Goal: Information Seeking & Learning: Learn about a topic

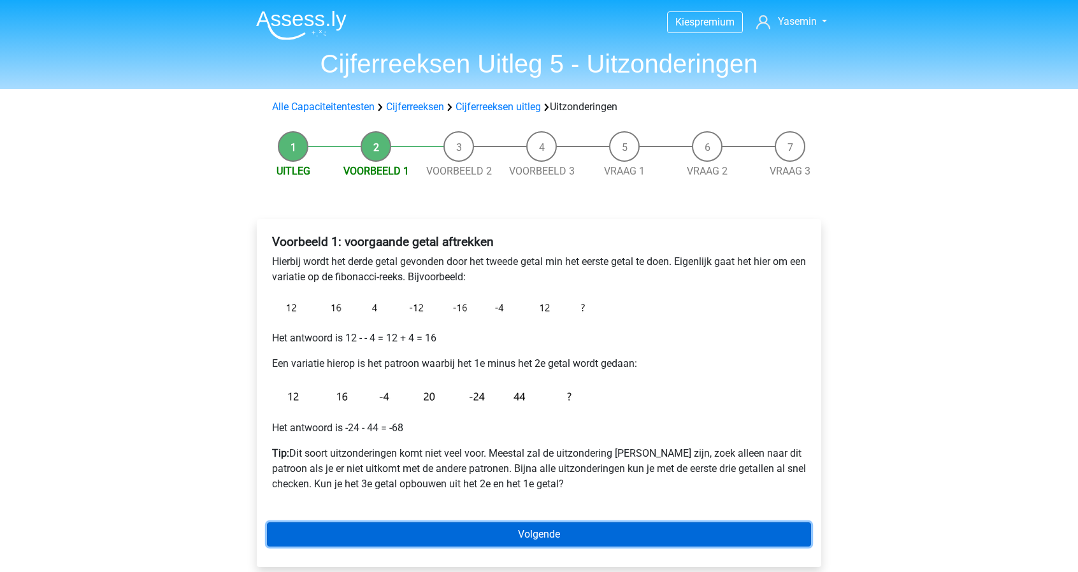
click at [577, 539] on link "Volgende" at bounding box center [539, 534] width 544 height 24
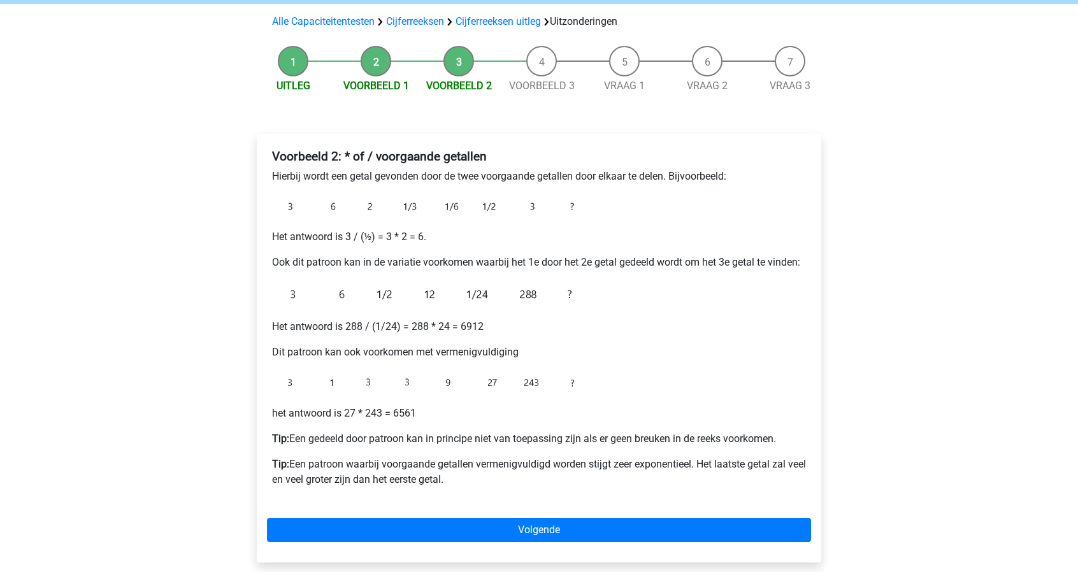
scroll to position [88, 0]
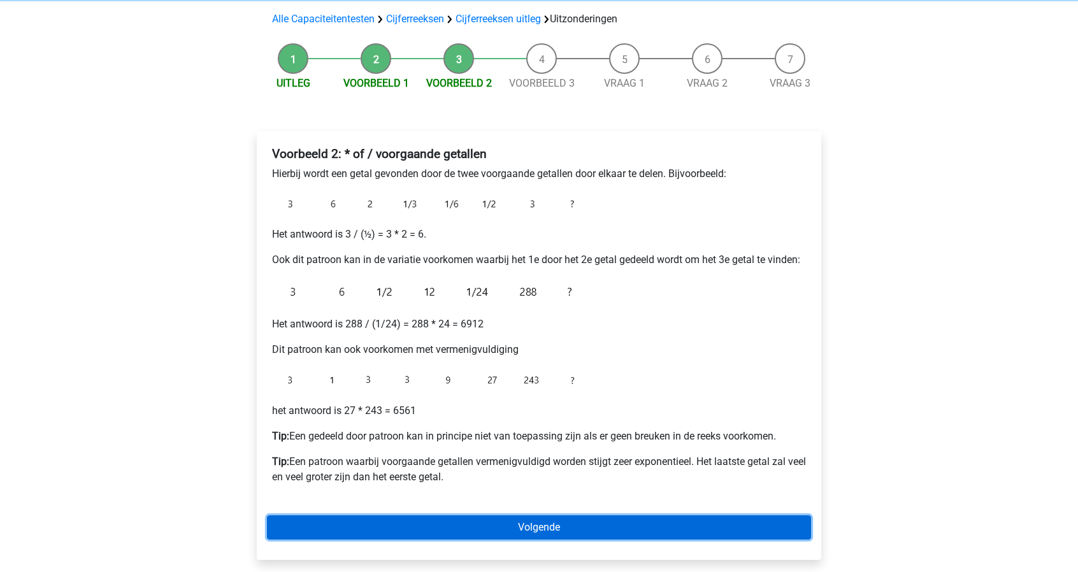
click at [675, 520] on link "Volgende" at bounding box center [539, 527] width 544 height 24
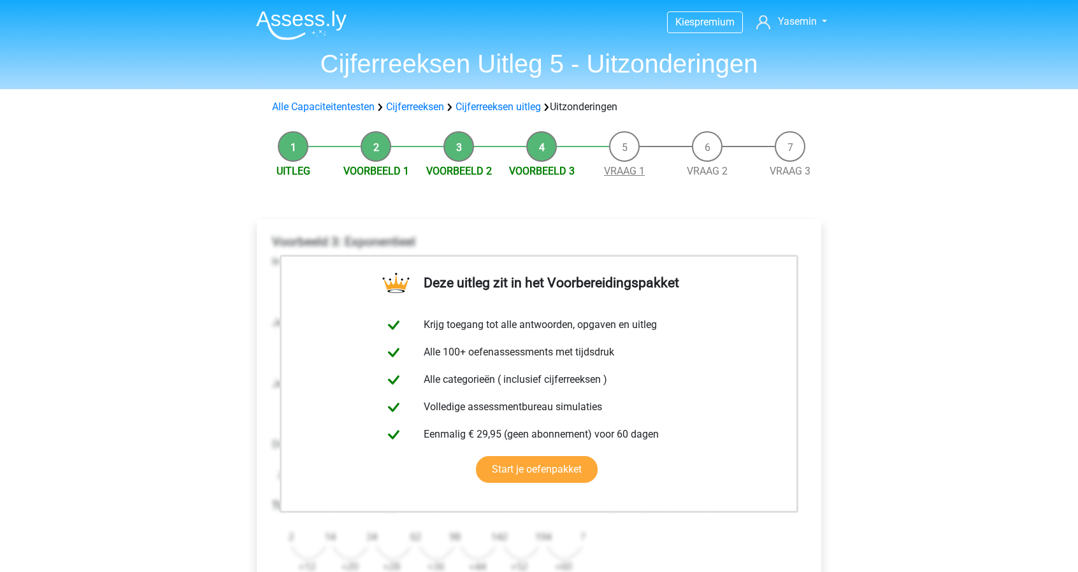
click at [623, 173] on link "Vraag 1" at bounding box center [624, 171] width 41 height 12
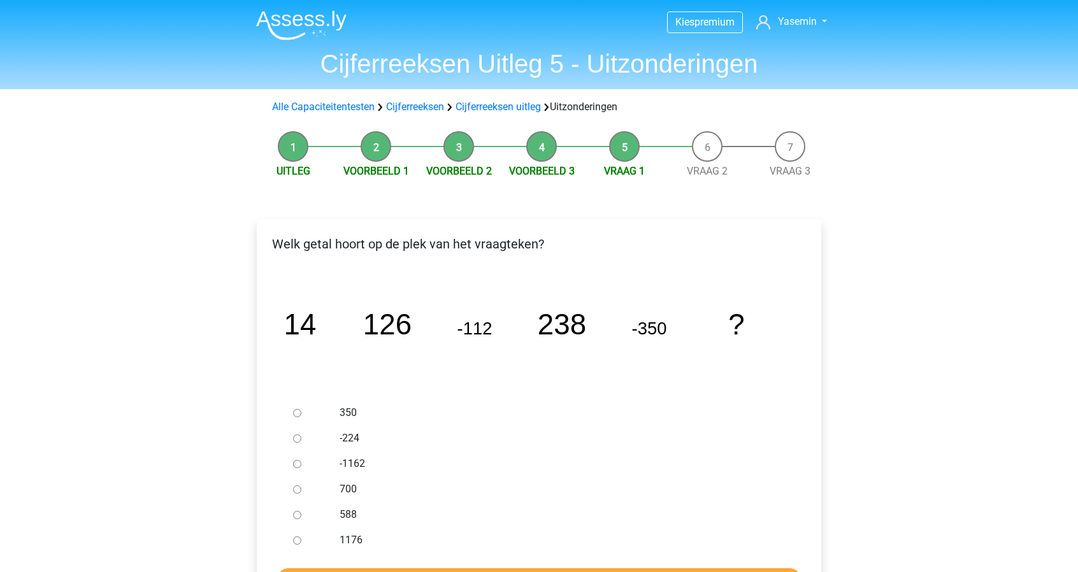
click at [298, 515] on input "588" at bounding box center [297, 515] width 8 height 8
radio input "true"
click at [448, 570] on input "Controleer" at bounding box center [538, 580] width 525 height 24
click at [715, 170] on link "Vraag 2" at bounding box center [707, 171] width 41 height 12
click at [340, 409] on label "1/7" at bounding box center [559, 412] width 441 height 15
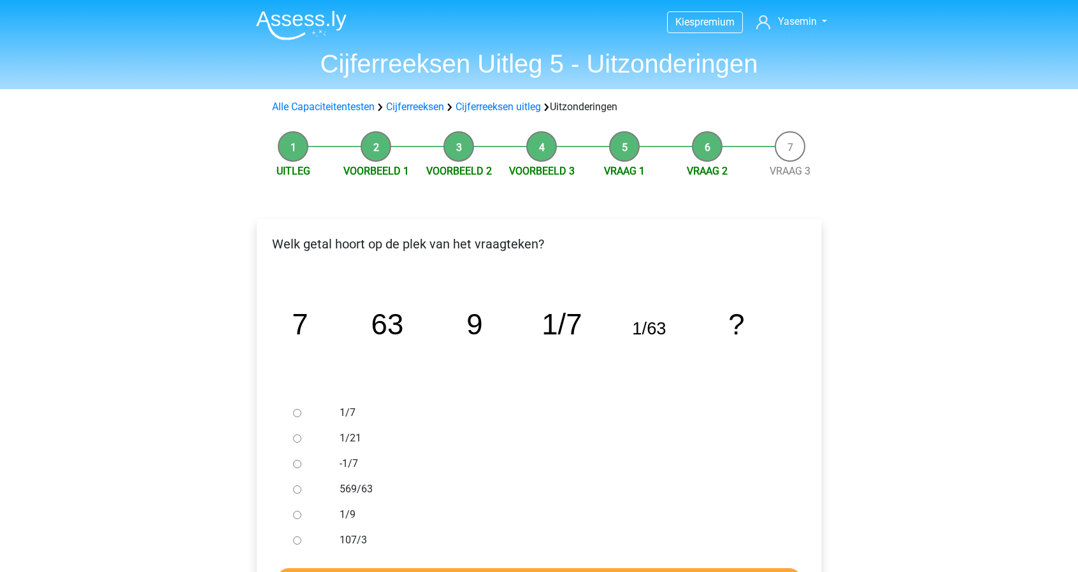
click at [301, 409] on input "1/7" at bounding box center [297, 413] width 8 height 8
radio input "true"
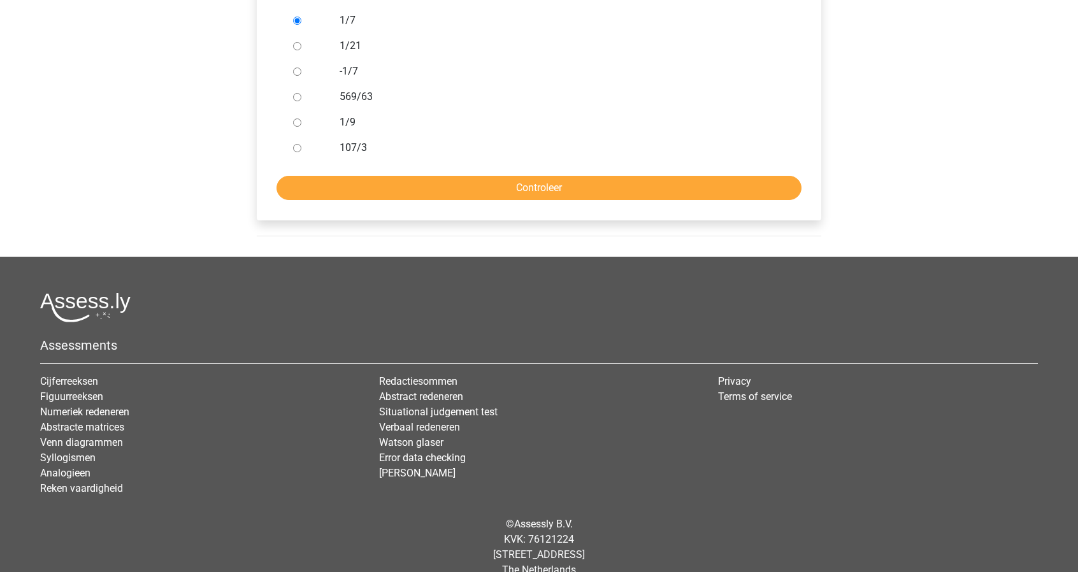
scroll to position [413, 0]
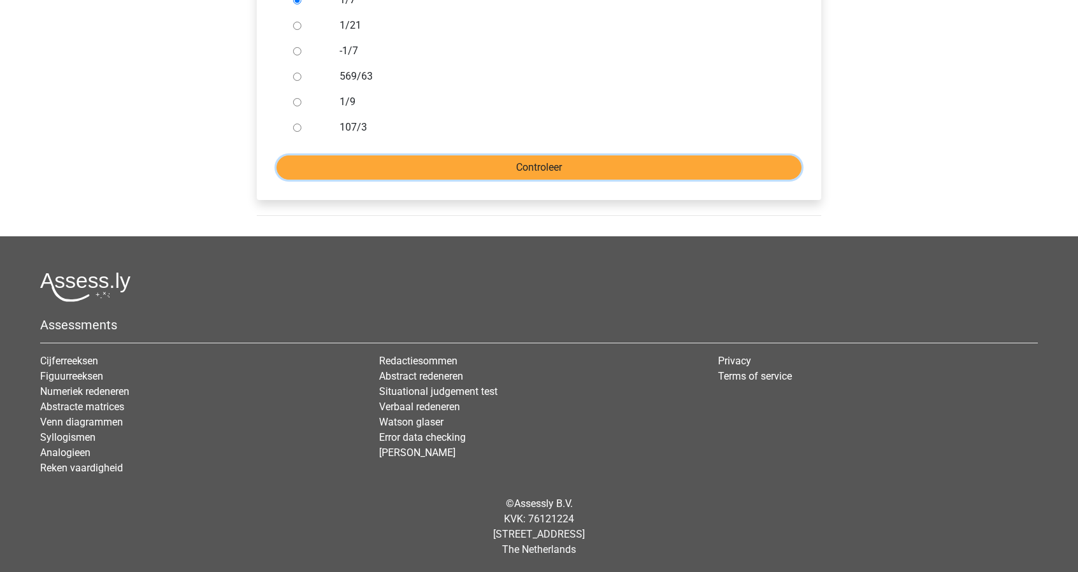
click at [709, 164] on input "Controleer" at bounding box center [538, 167] width 525 height 24
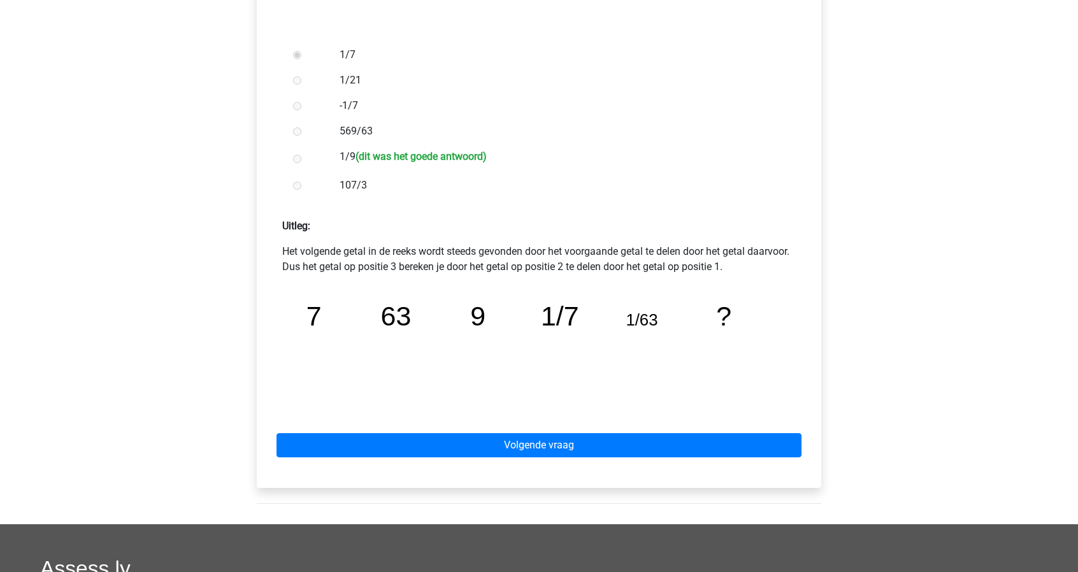
scroll to position [351, 0]
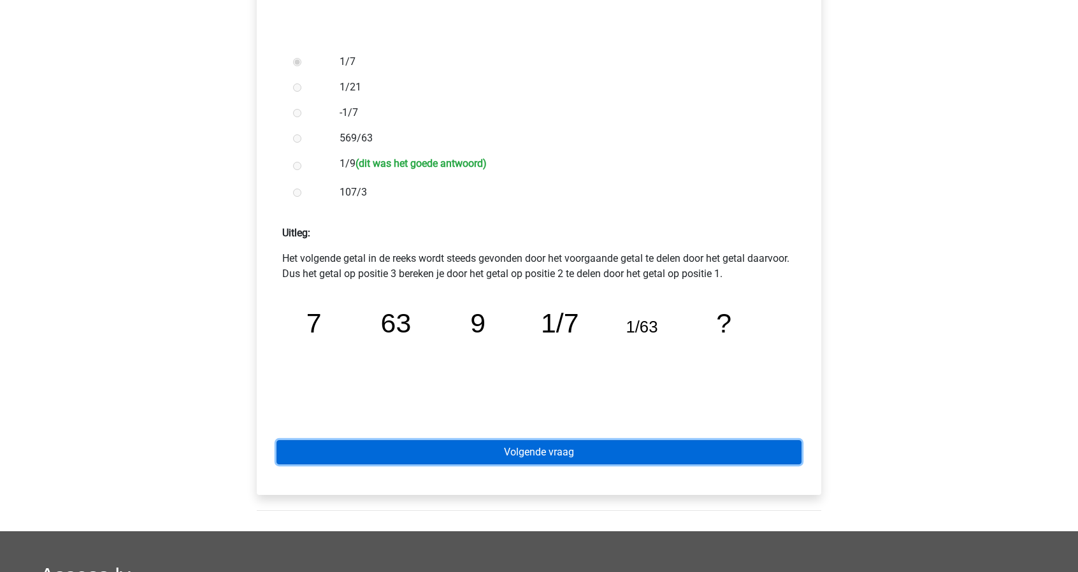
click at [729, 460] on link "Volgende vraag" at bounding box center [538, 452] width 525 height 24
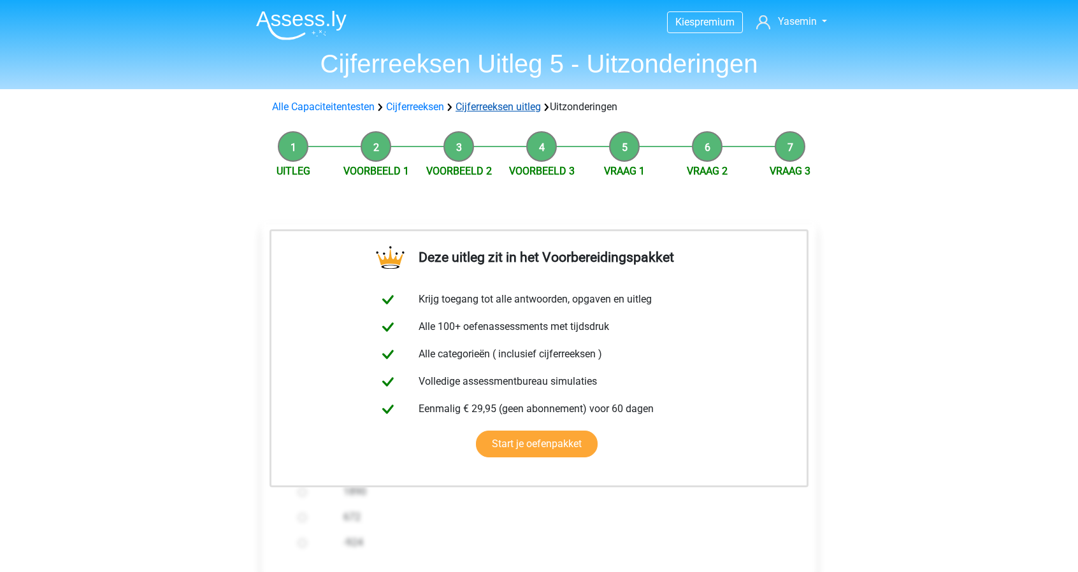
click at [519, 103] on link "Cijferreeksen uitleg" at bounding box center [497, 107] width 85 height 12
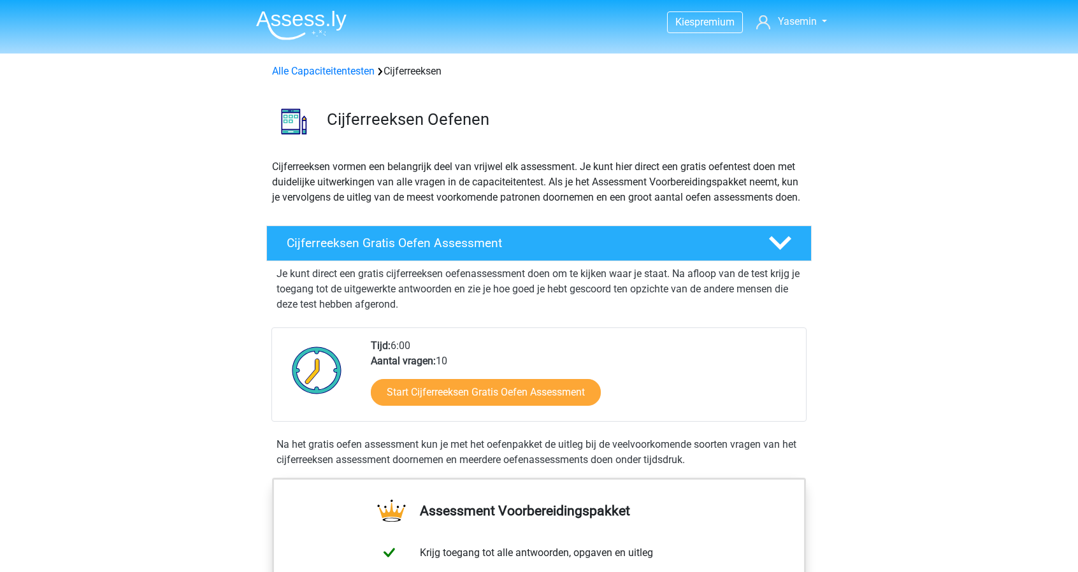
scroll to position [819, 0]
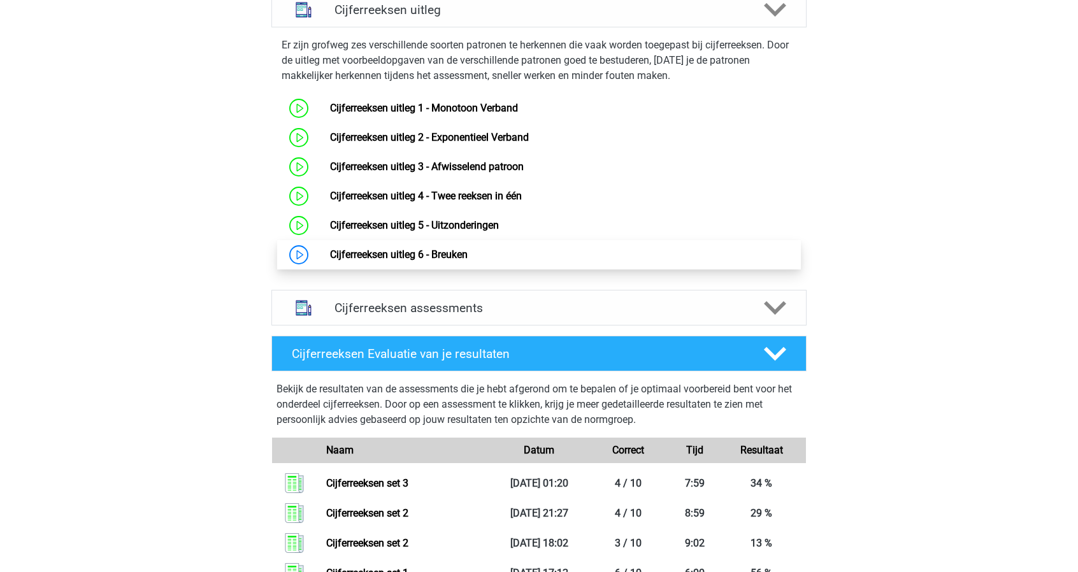
click at [350, 260] on link "Cijferreeksen uitleg 6 - Breuken" at bounding box center [399, 254] width 138 height 12
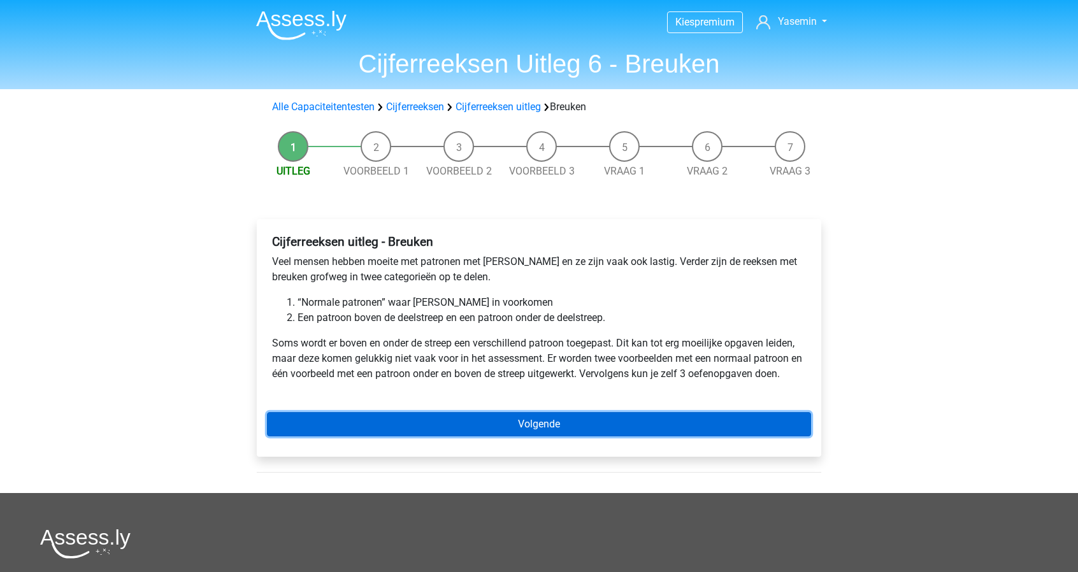
click at [541, 433] on link "Volgende" at bounding box center [539, 424] width 544 height 24
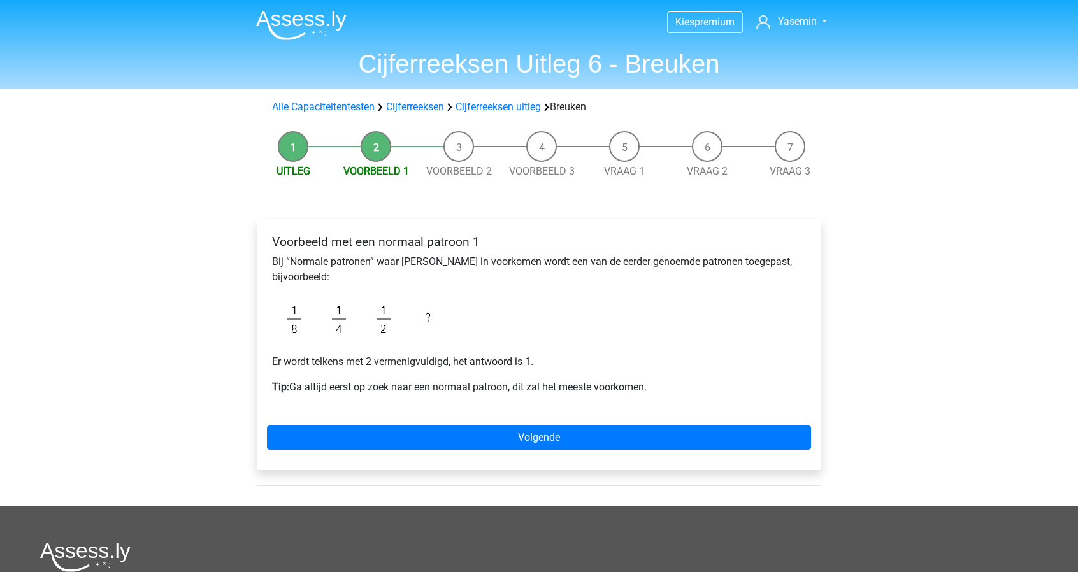
click at [633, 288] on div "Voorbeeld met een normaal patroon 1 Bij “Normale patronen” waar breuken in voor…" at bounding box center [539, 319] width 544 height 181
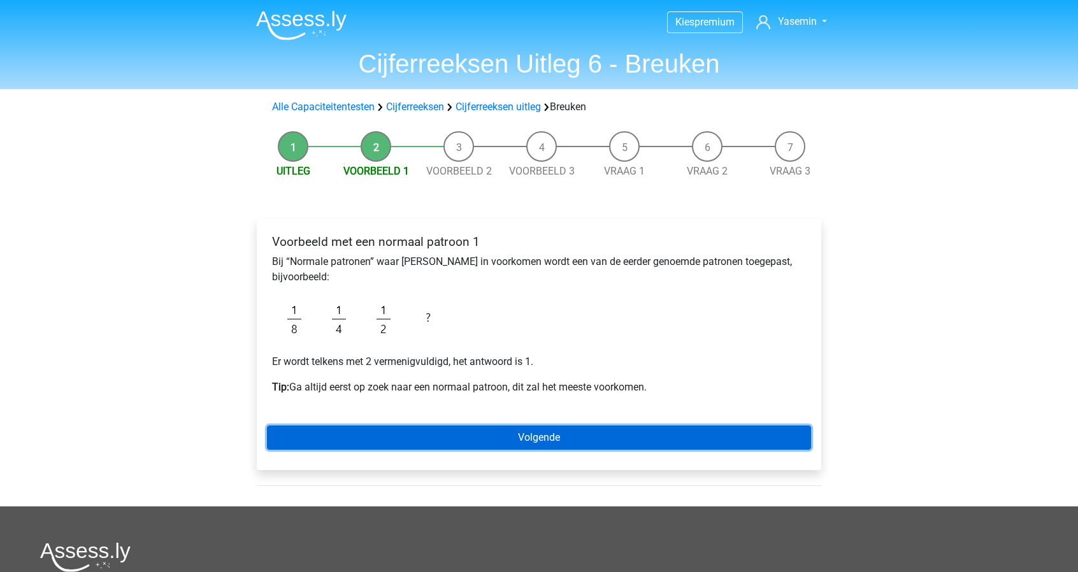
click at [608, 434] on link "Volgende" at bounding box center [539, 437] width 544 height 24
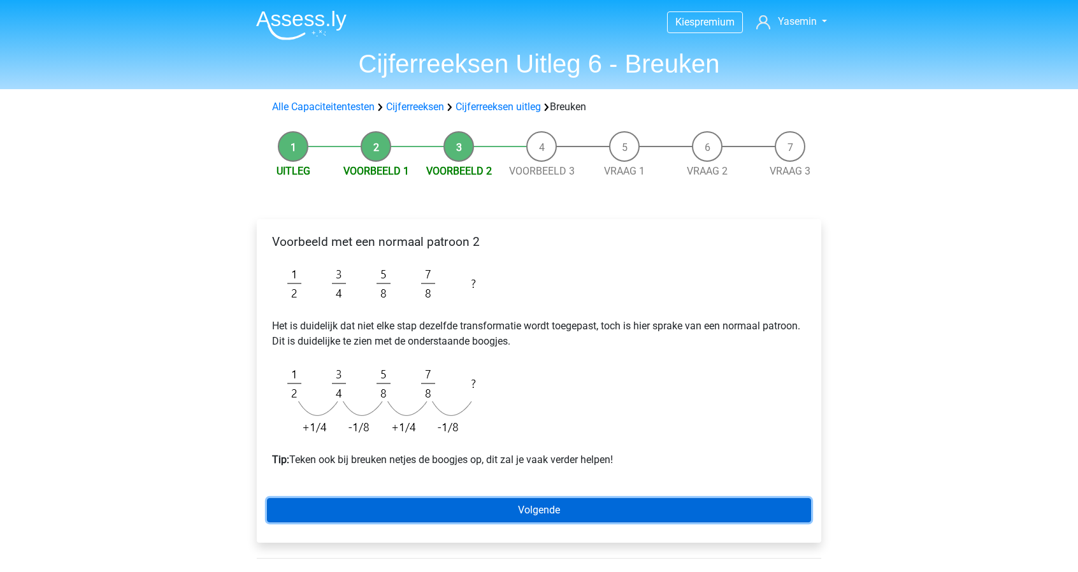
click at [595, 519] on link "Volgende" at bounding box center [539, 510] width 544 height 24
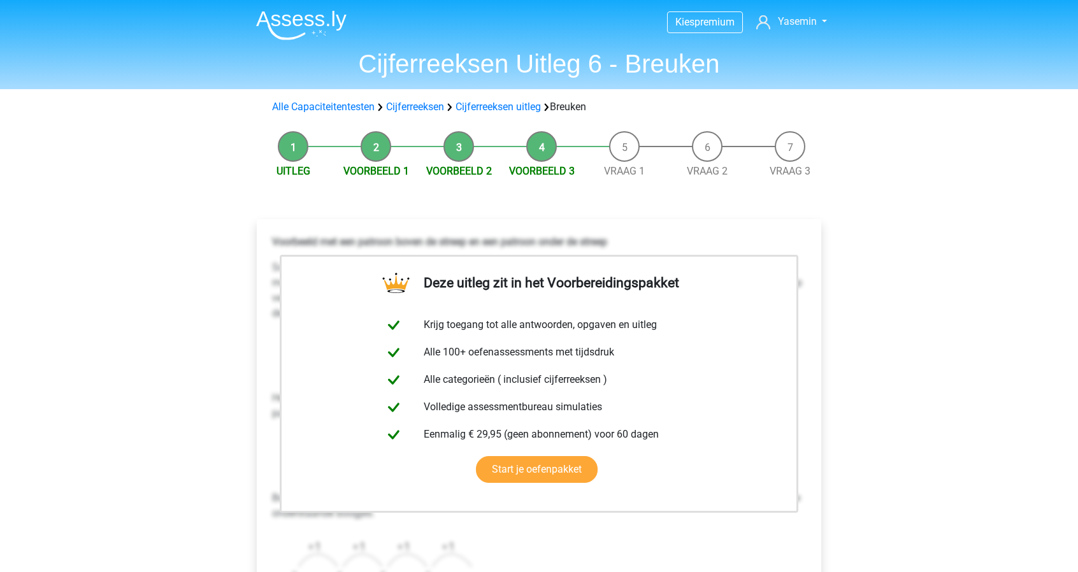
click at [621, 162] on li "Vraag 1" at bounding box center [624, 155] width 83 height 48
click at [623, 167] on link "Vraag 1" at bounding box center [624, 171] width 41 height 12
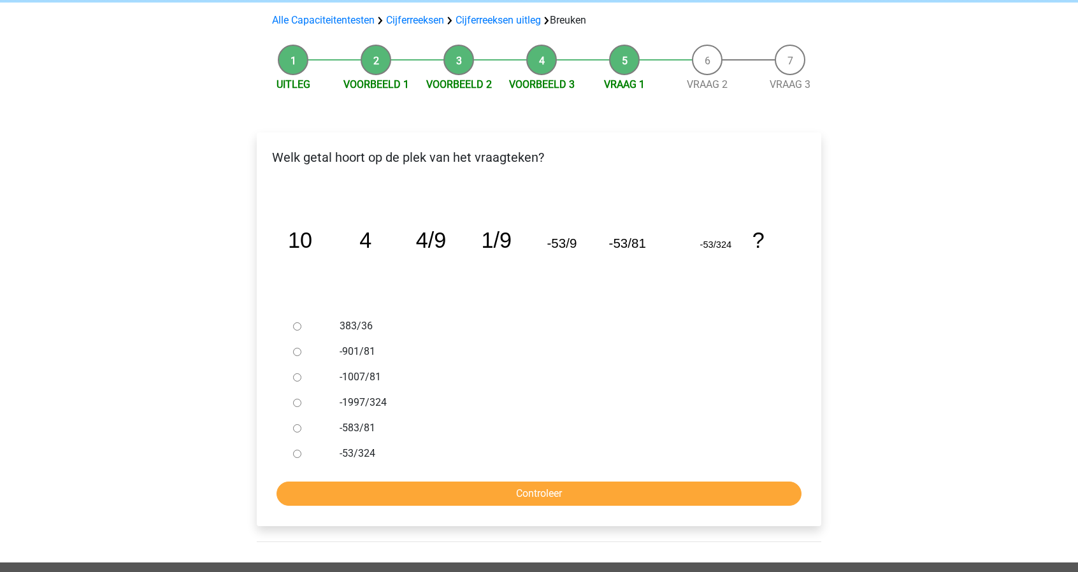
scroll to position [87, 0]
drag, startPoint x: 357, startPoint y: 448, endPoint x: 365, endPoint y: 455, distance: 10.4
click at [365, 455] on label "-53/324" at bounding box center [559, 453] width 441 height 15
click at [301, 455] on input "-53/324" at bounding box center [297, 454] width 8 height 8
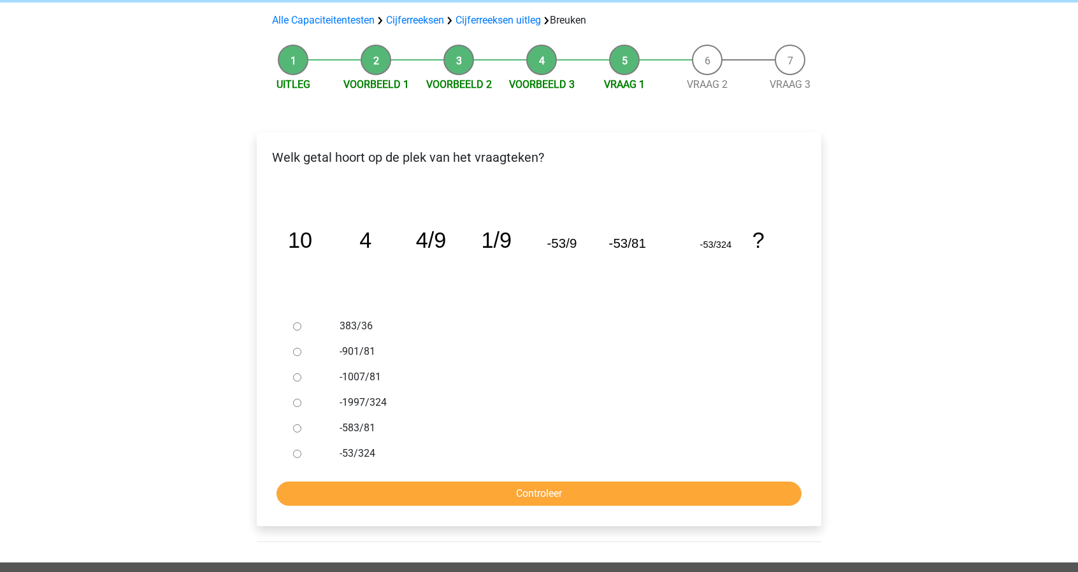
radio input "true"
click at [405, 495] on input "Controleer" at bounding box center [538, 493] width 525 height 24
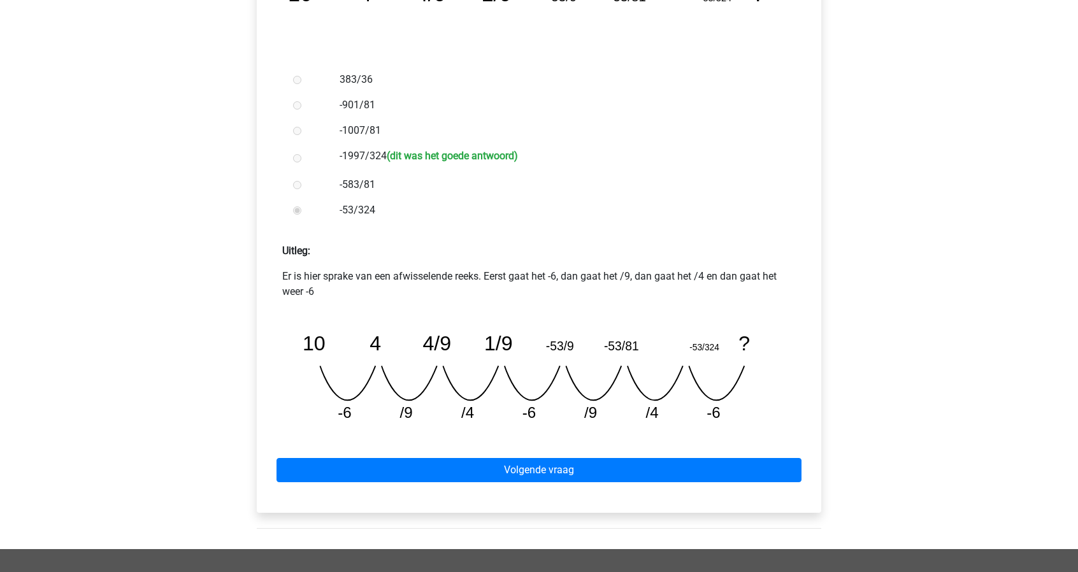
scroll to position [324, 0]
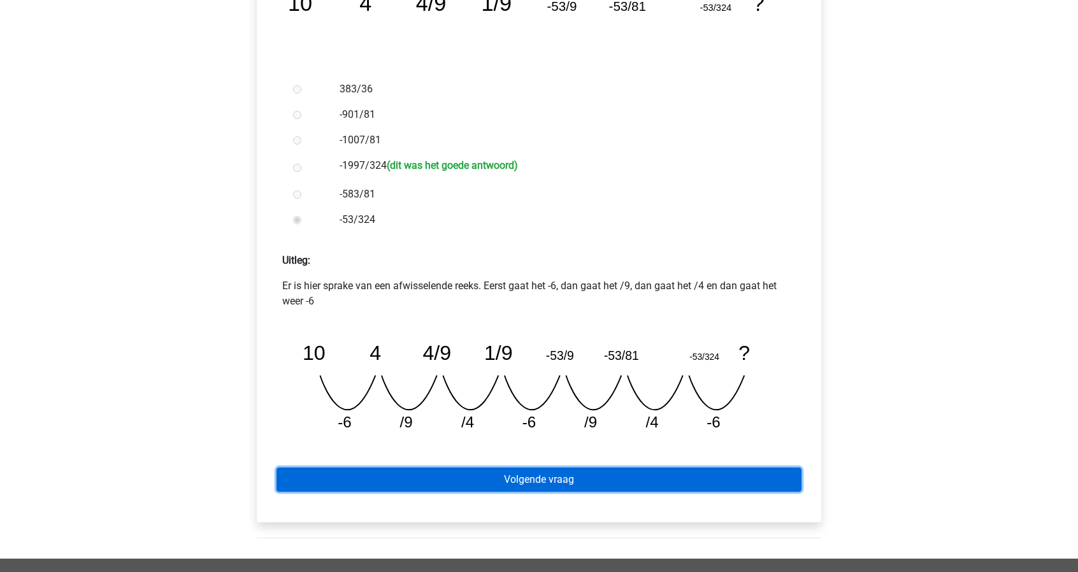
click at [694, 480] on link "Volgende vraag" at bounding box center [538, 479] width 525 height 24
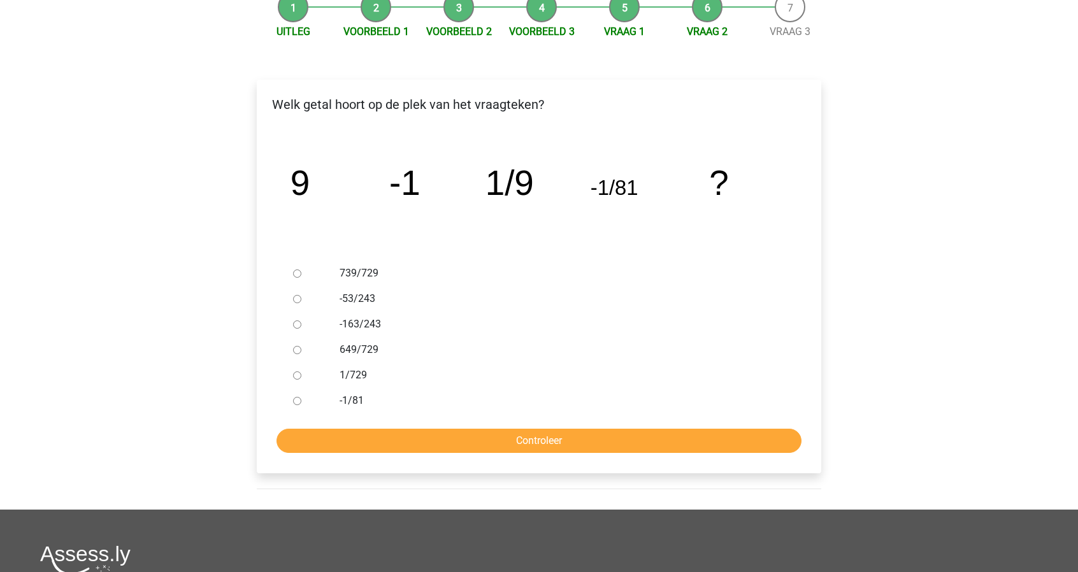
scroll to position [130, 0]
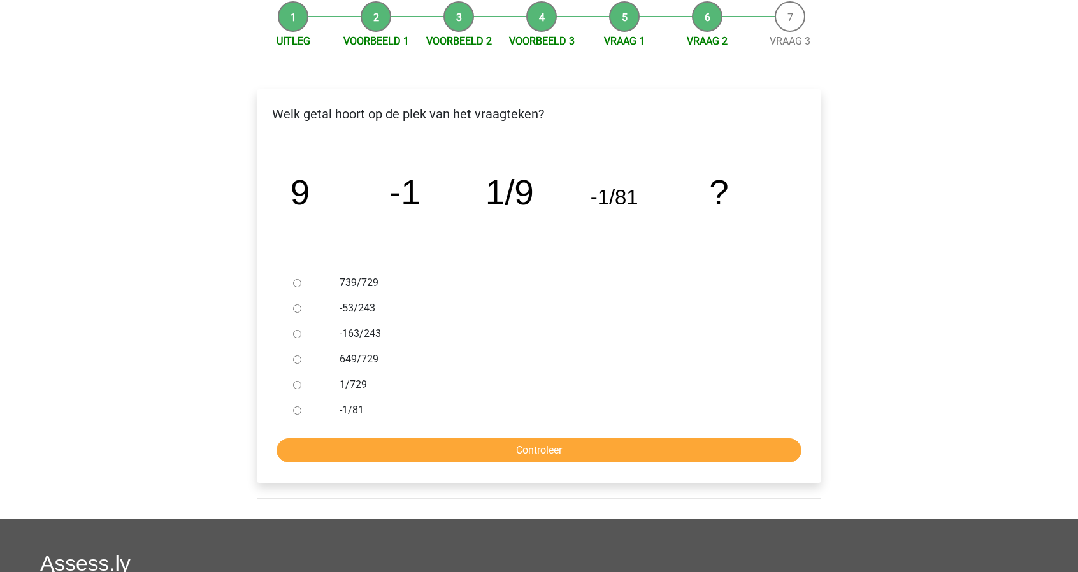
click at [355, 387] on label "1/729" at bounding box center [559, 384] width 441 height 15
click at [301, 387] on input "1/729" at bounding box center [297, 385] width 8 height 8
radio input "true"
click at [510, 457] on input "Controleer" at bounding box center [538, 450] width 525 height 24
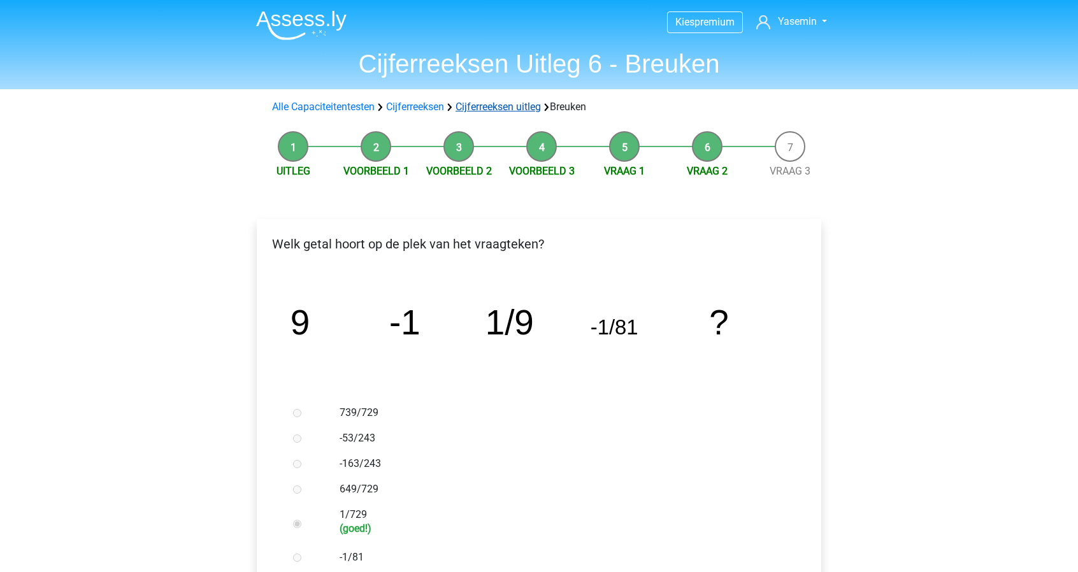
click at [484, 107] on link "Cijferreeksen uitleg" at bounding box center [497, 107] width 85 height 12
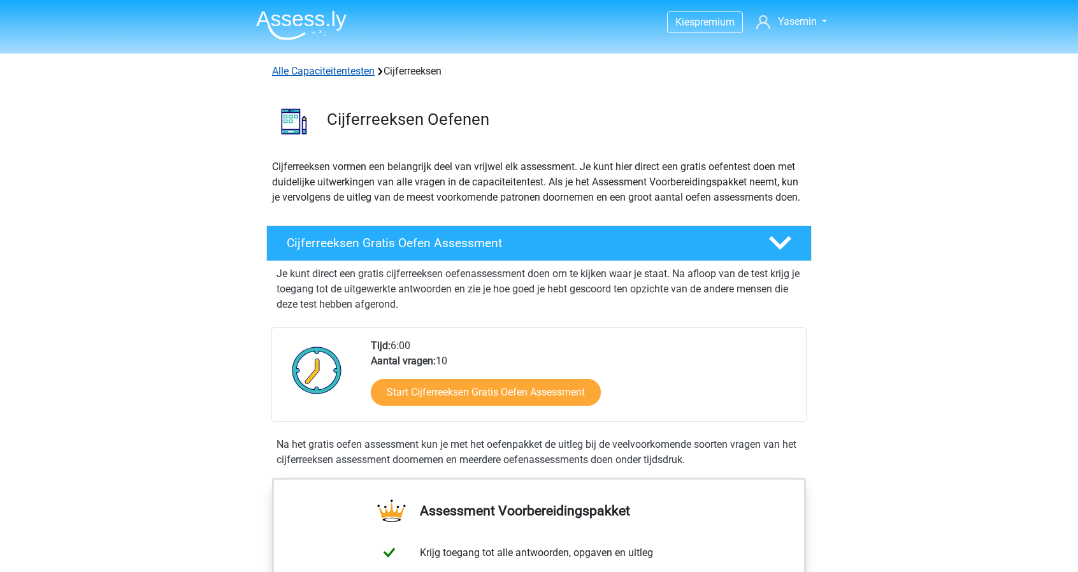
click at [361, 68] on link "Alle Capaciteitentesten" at bounding box center [323, 71] width 103 height 12
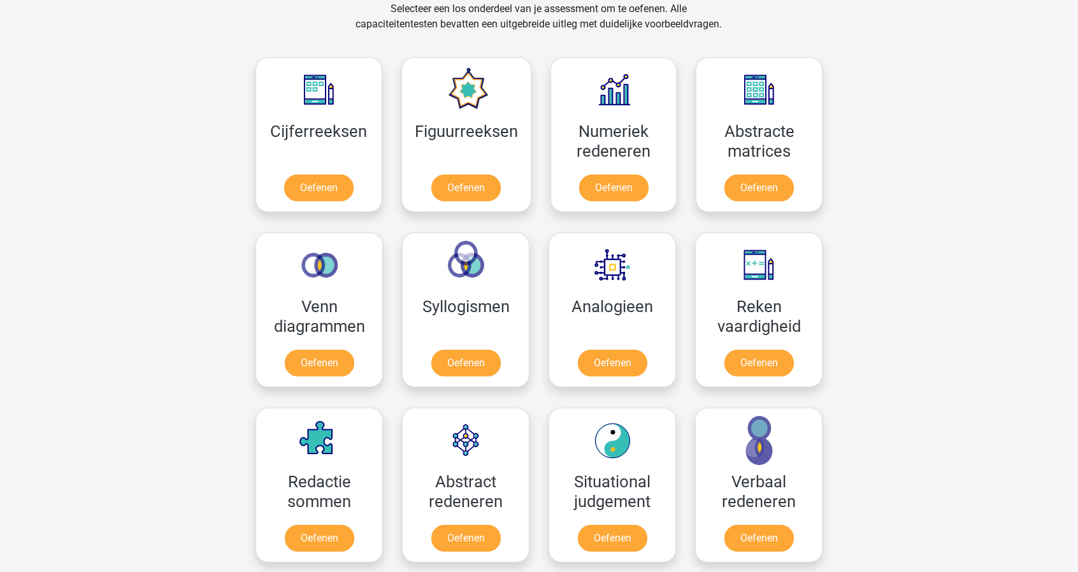
scroll to position [263, 0]
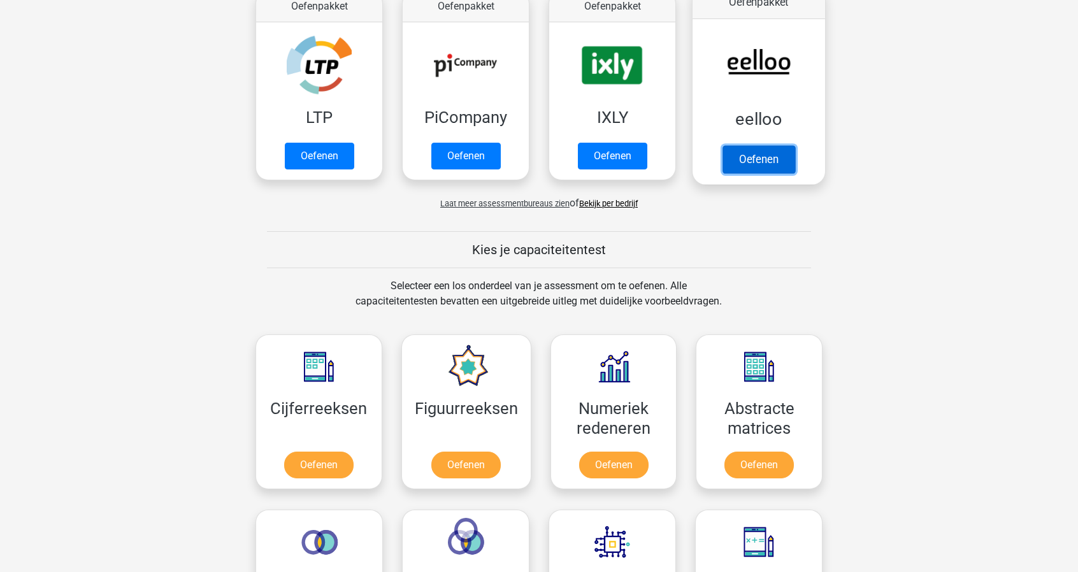
click at [724, 158] on link "Oefenen" at bounding box center [758, 159] width 73 height 28
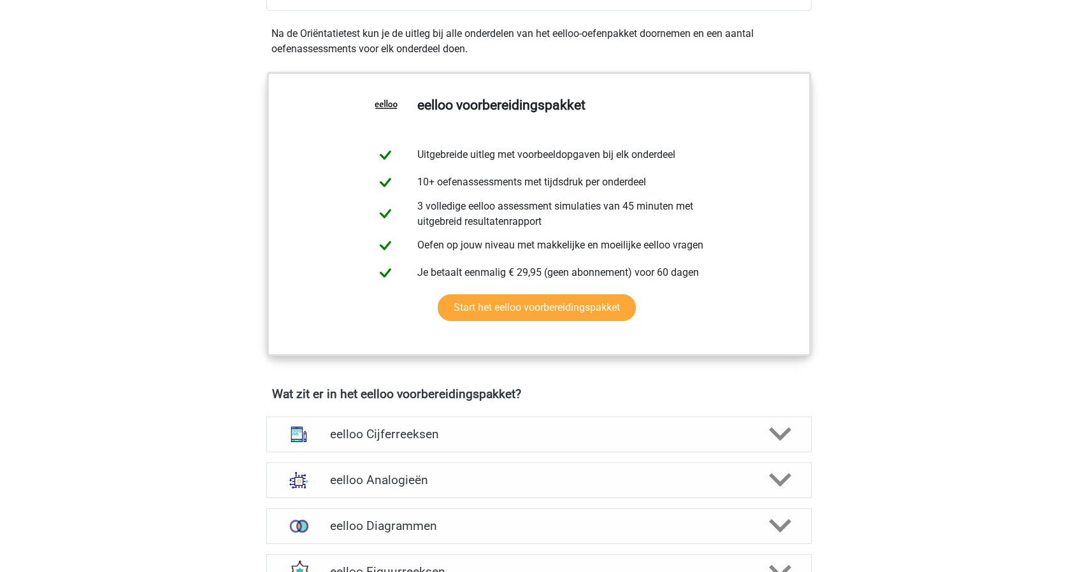
scroll to position [500, 0]
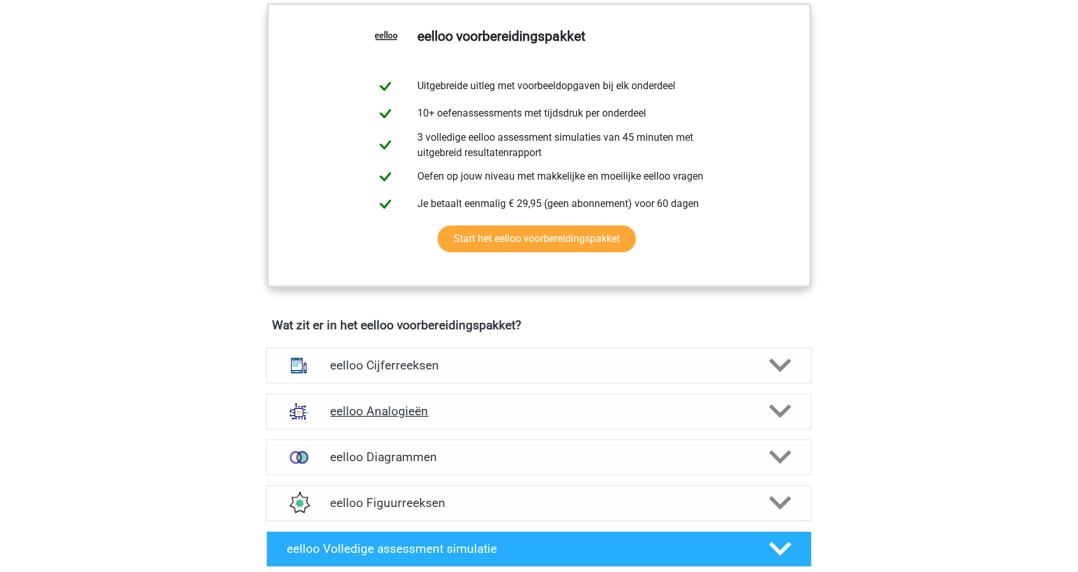
click at [434, 411] on h4 "eelloo Analogieën" at bounding box center [538, 411] width 417 height 15
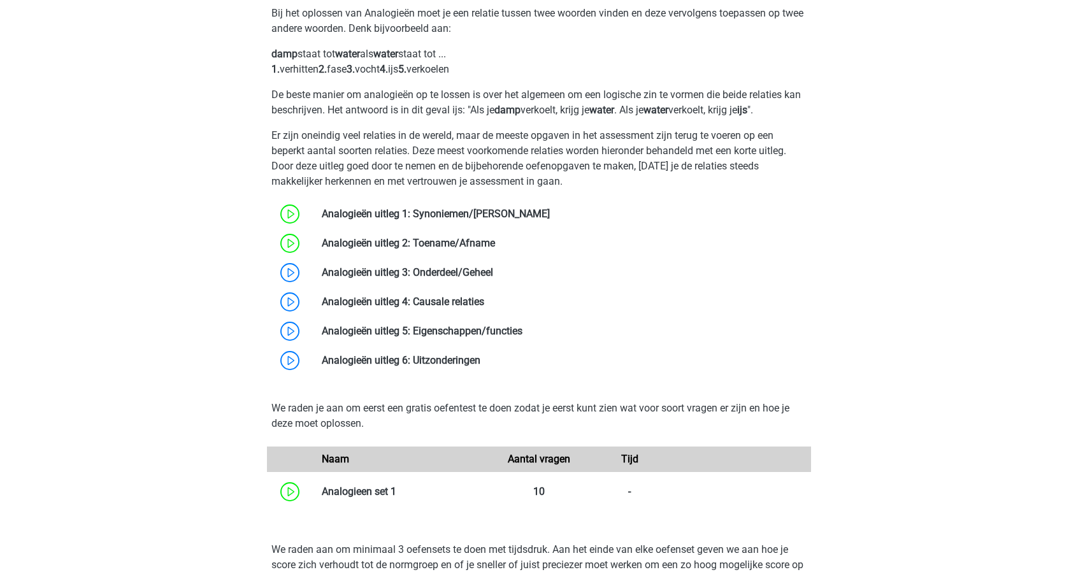
scroll to position [1000, 0]
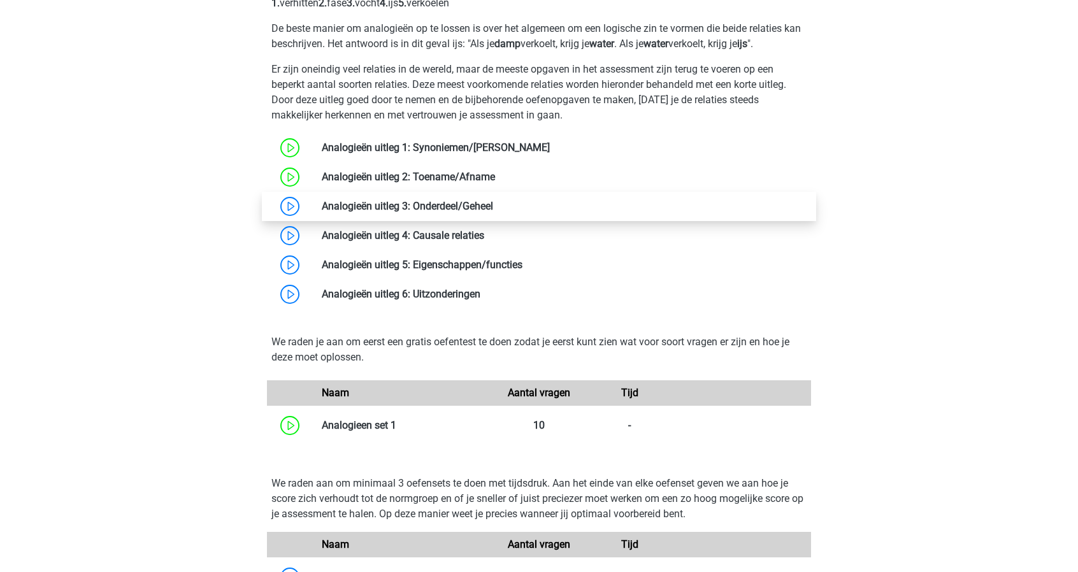
click at [493, 203] on link at bounding box center [493, 206] width 0 height 12
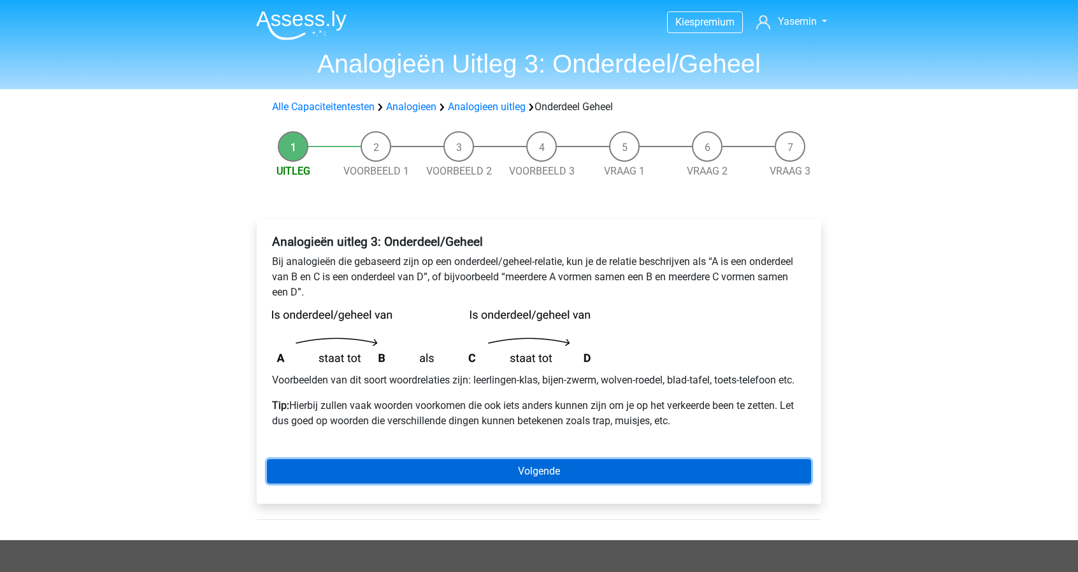
click at [585, 473] on link "Volgende" at bounding box center [539, 471] width 544 height 24
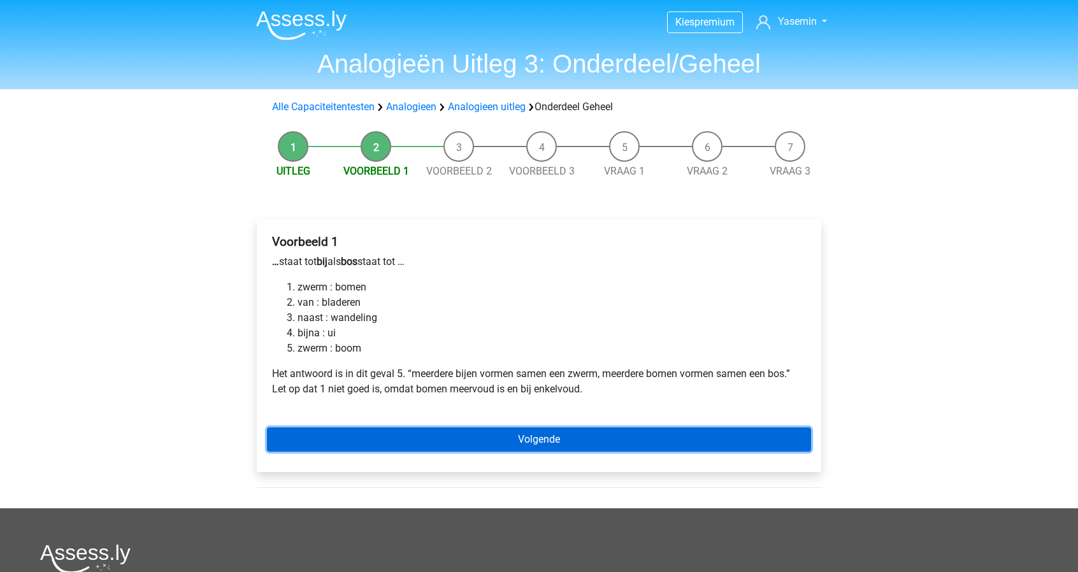
click at [497, 432] on link "Volgende" at bounding box center [539, 439] width 544 height 24
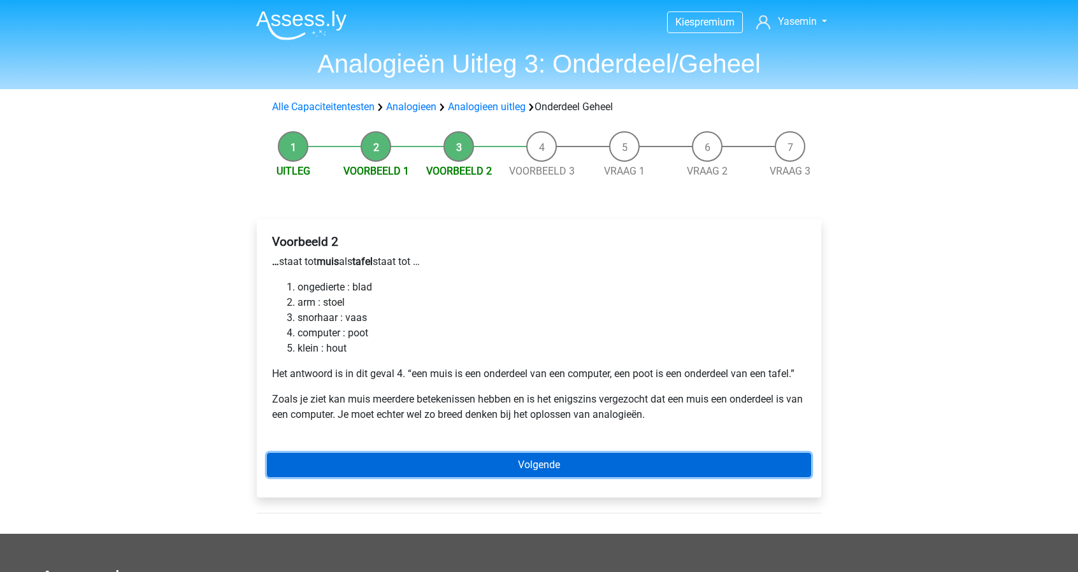
click at [573, 458] on link "Volgende" at bounding box center [539, 465] width 544 height 24
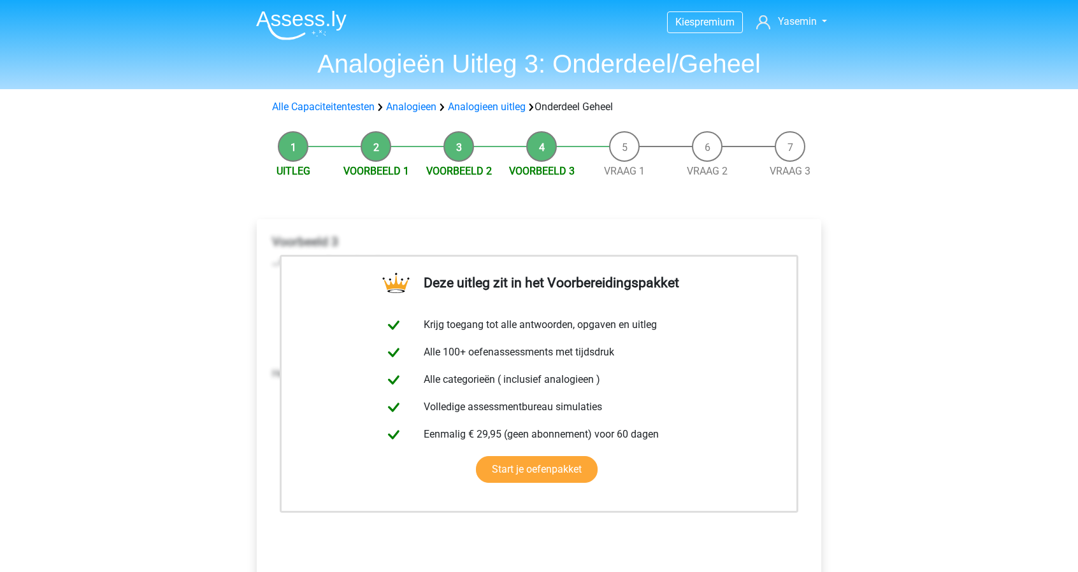
click at [646, 153] on li "Vraag 1" at bounding box center [624, 155] width 83 height 48
click at [615, 164] on span "Vraag 1" at bounding box center [624, 171] width 83 height 15
click at [632, 173] on link "Vraag 1" at bounding box center [624, 171] width 41 height 12
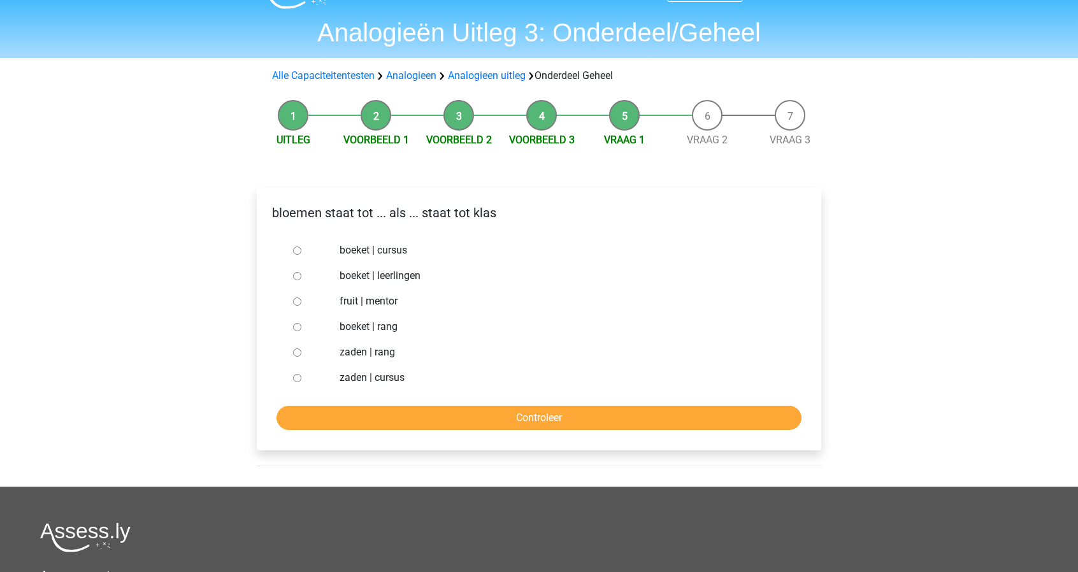
scroll to position [32, 0]
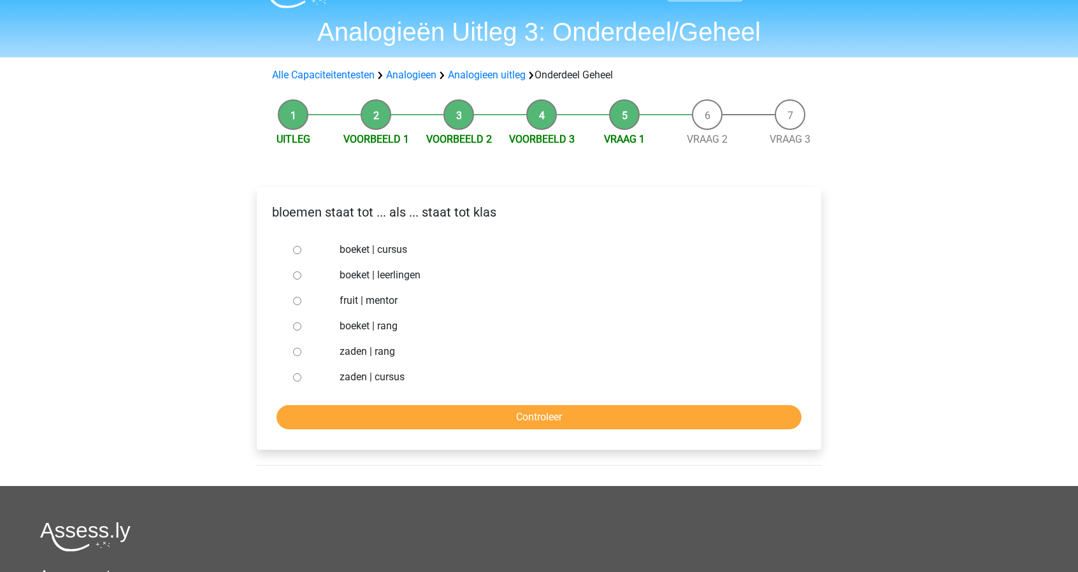
click at [372, 272] on label "boeket | leerlingen" at bounding box center [559, 274] width 441 height 15
click at [301, 272] on input "boeket | leerlingen" at bounding box center [297, 275] width 8 height 8
radio input "true"
click at [463, 418] on input "Controleer" at bounding box center [538, 417] width 525 height 24
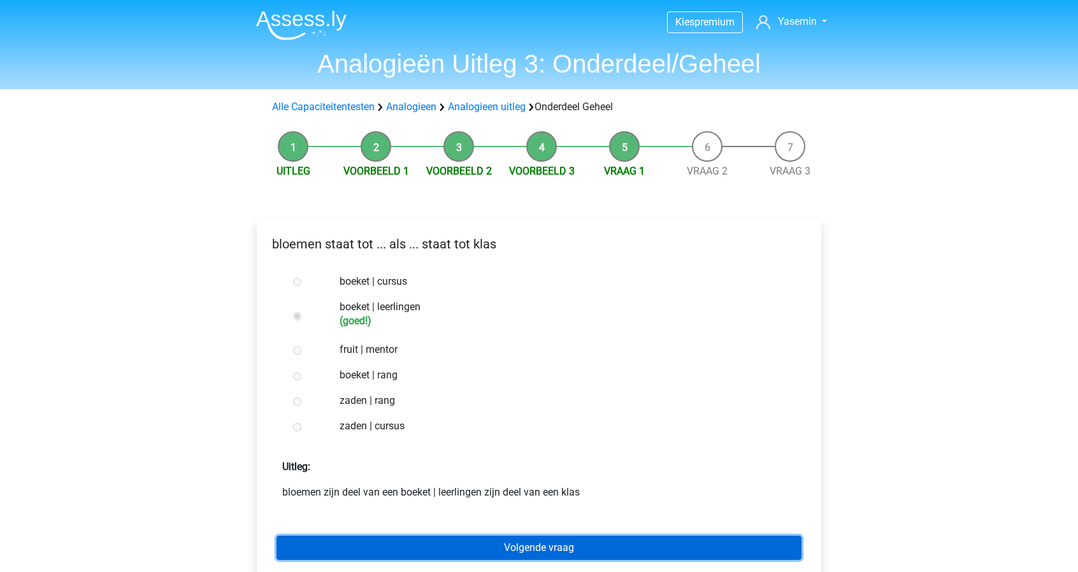
click at [720, 548] on link "Volgende vraag" at bounding box center [538, 548] width 525 height 24
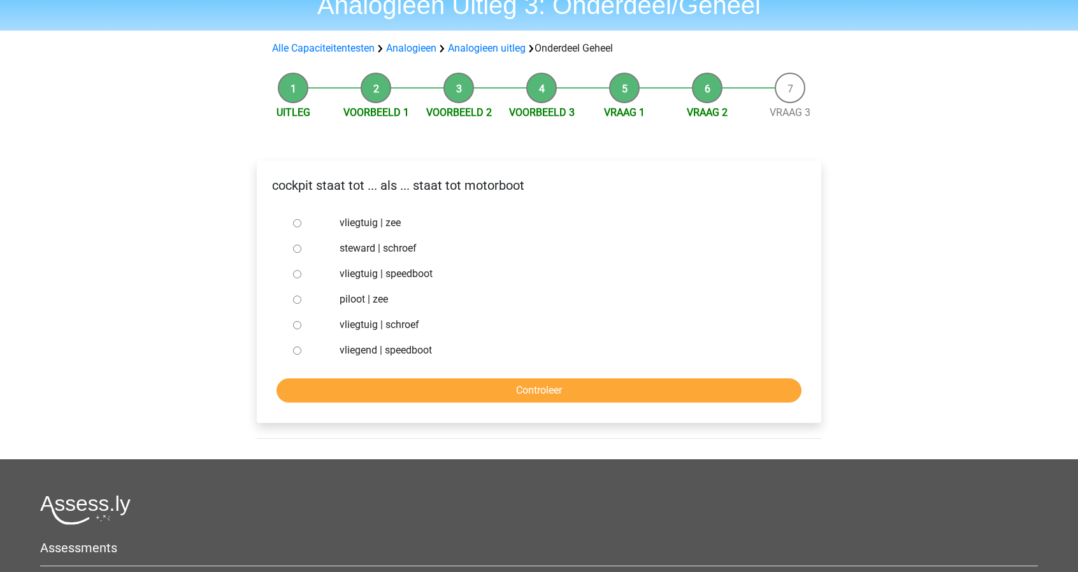
scroll to position [60, 0]
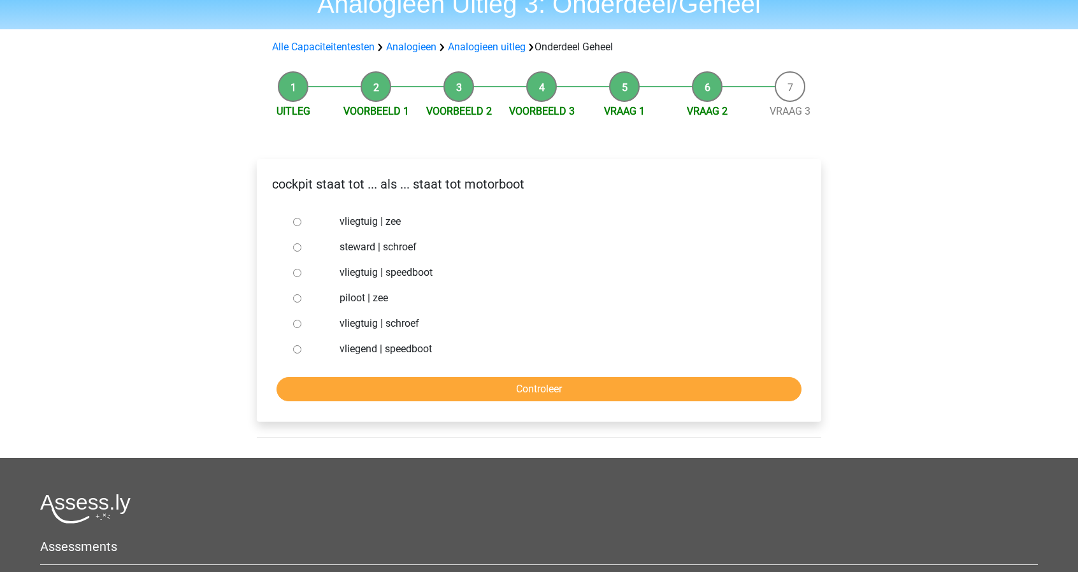
click at [363, 327] on label "vliegtuig | schroef" at bounding box center [559, 323] width 441 height 15
click at [301, 327] on input "vliegtuig | schroef" at bounding box center [297, 324] width 8 height 8
radio input "true"
click at [536, 388] on input "Controleer" at bounding box center [538, 389] width 525 height 24
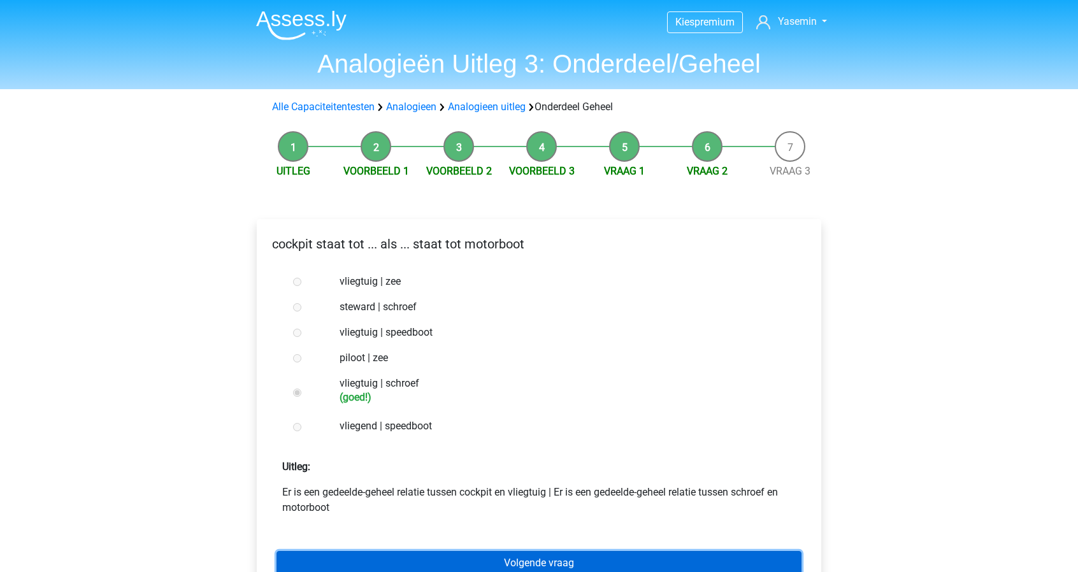
click at [694, 555] on link "Volgende vraag" at bounding box center [538, 563] width 525 height 24
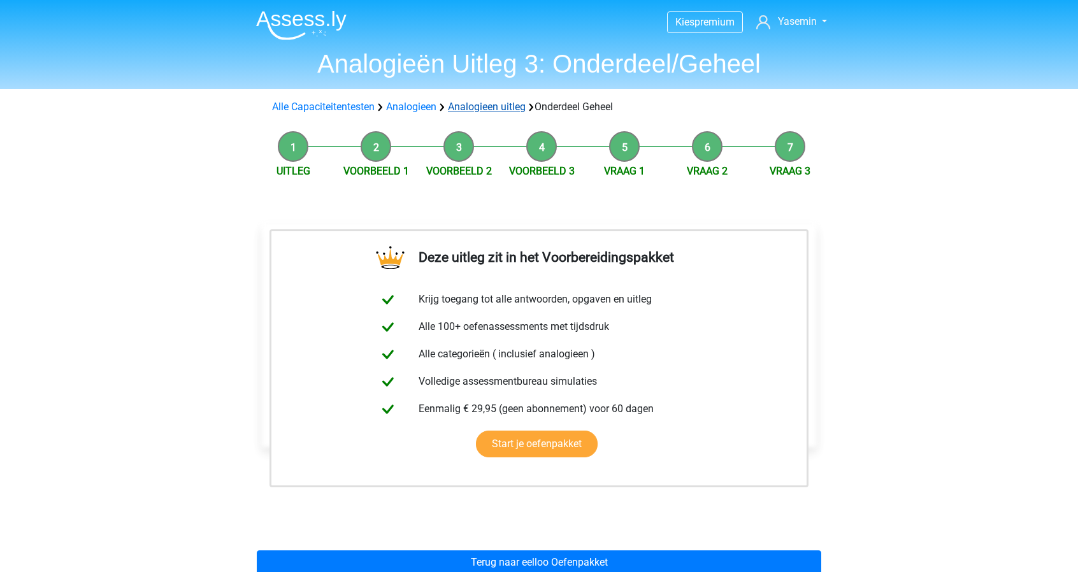
click at [492, 101] on link "Analogieen uitleg" at bounding box center [487, 107] width 78 height 12
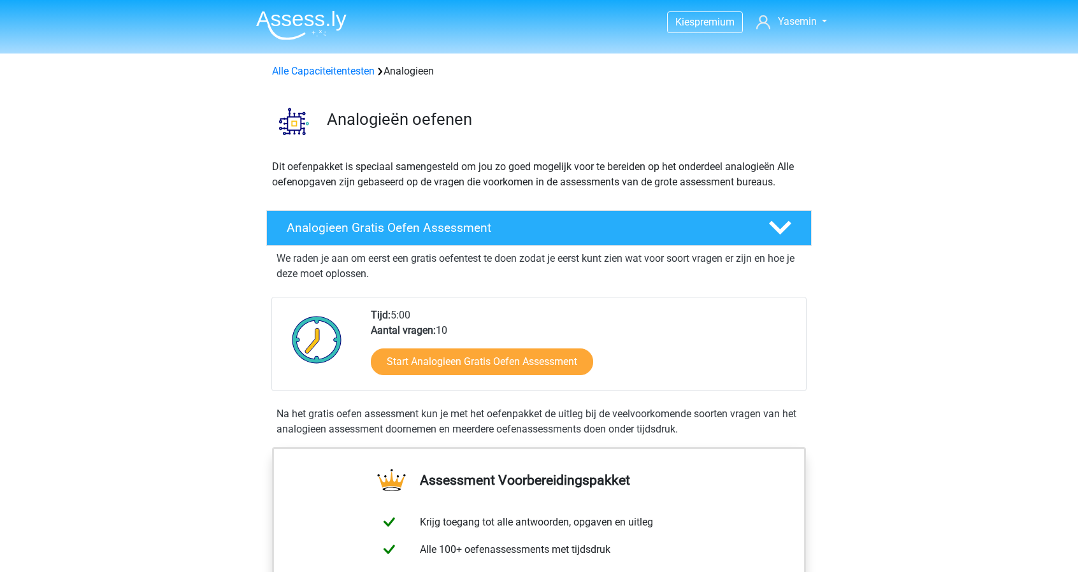
scroll to position [773, 0]
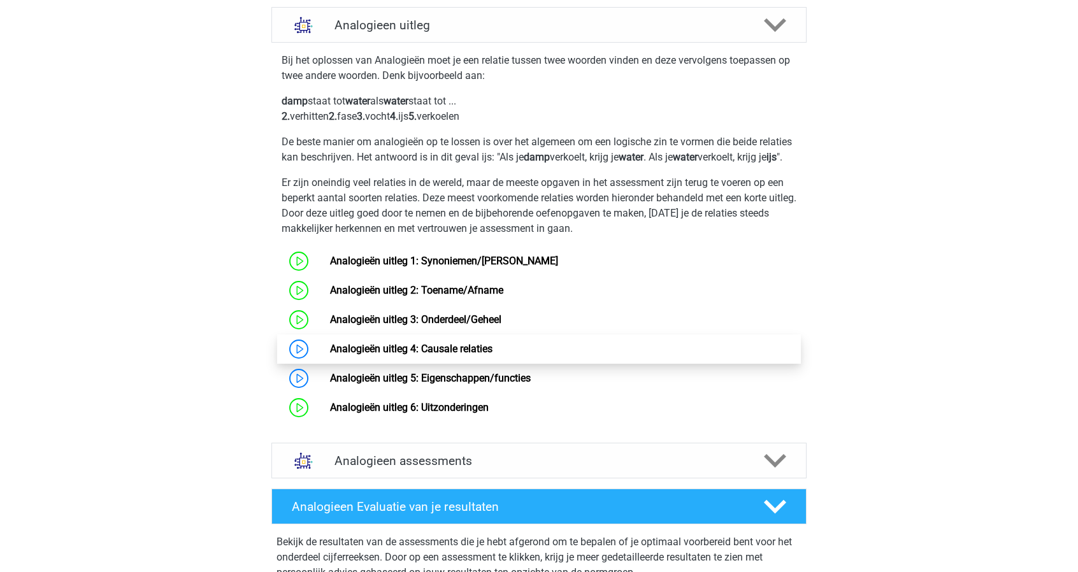
click at [429, 355] on link "Analogieën uitleg 4: Causale relaties" at bounding box center [411, 349] width 162 height 12
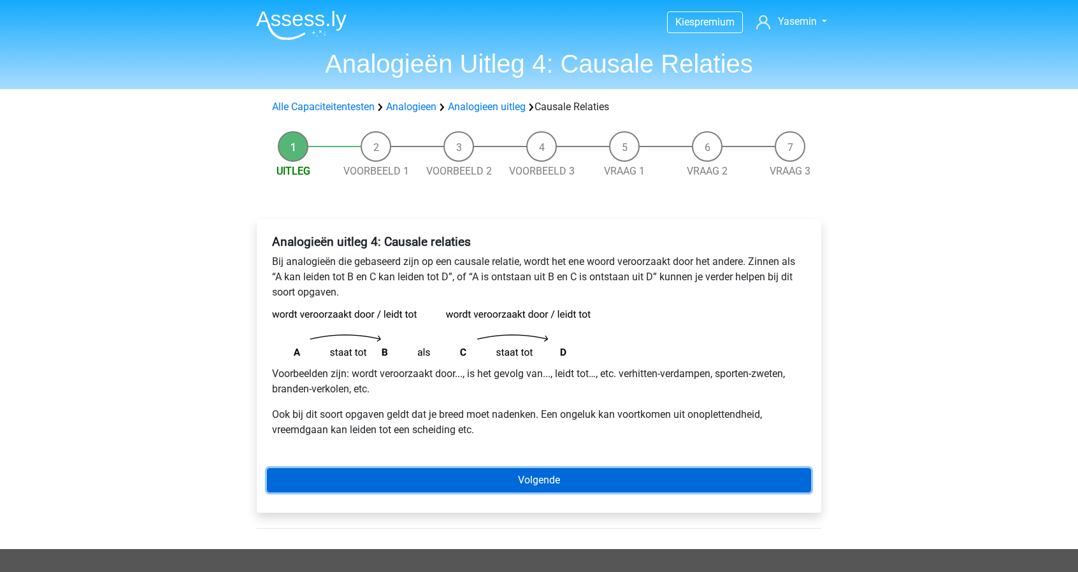
click at [697, 480] on link "Volgende" at bounding box center [539, 480] width 544 height 24
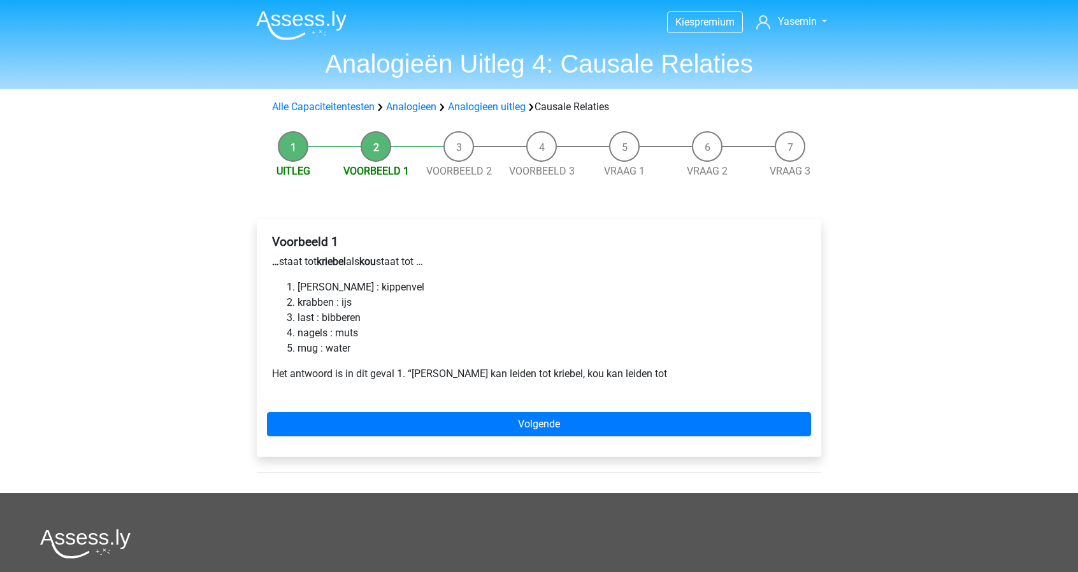
click at [336, 322] on li "last : bibberen" at bounding box center [551, 317] width 508 height 15
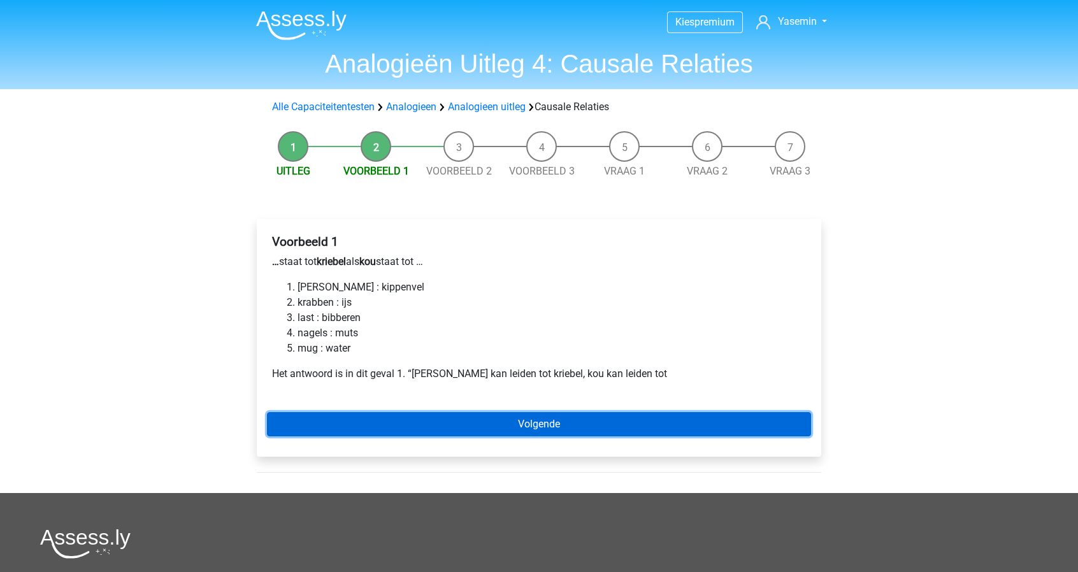
click at [543, 426] on link "Volgende" at bounding box center [539, 424] width 544 height 24
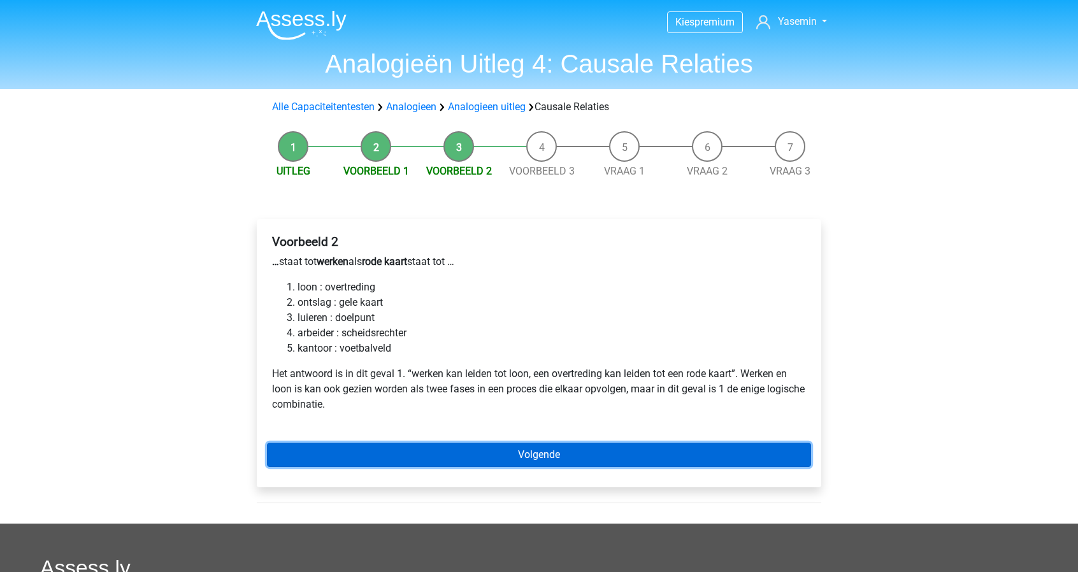
click at [578, 460] on link "Volgende" at bounding box center [539, 455] width 544 height 24
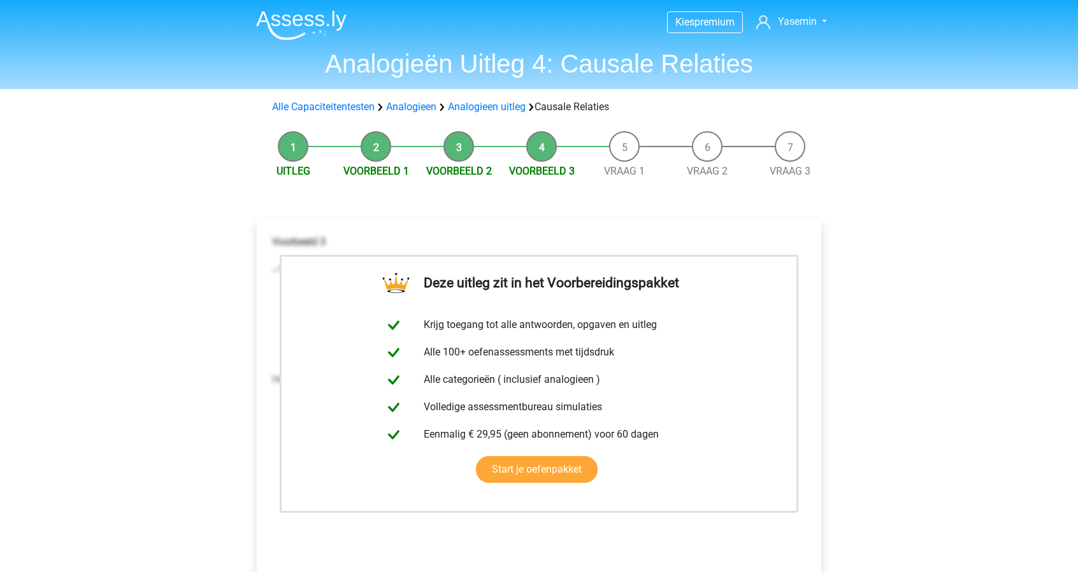
click at [638, 155] on li "Vraag 1" at bounding box center [624, 155] width 83 height 48
click at [618, 146] on li "Vraag 1" at bounding box center [624, 155] width 83 height 48
click at [633, 173] on link "Vraag 1" at bounding box center [624, 171] width 41 height 12
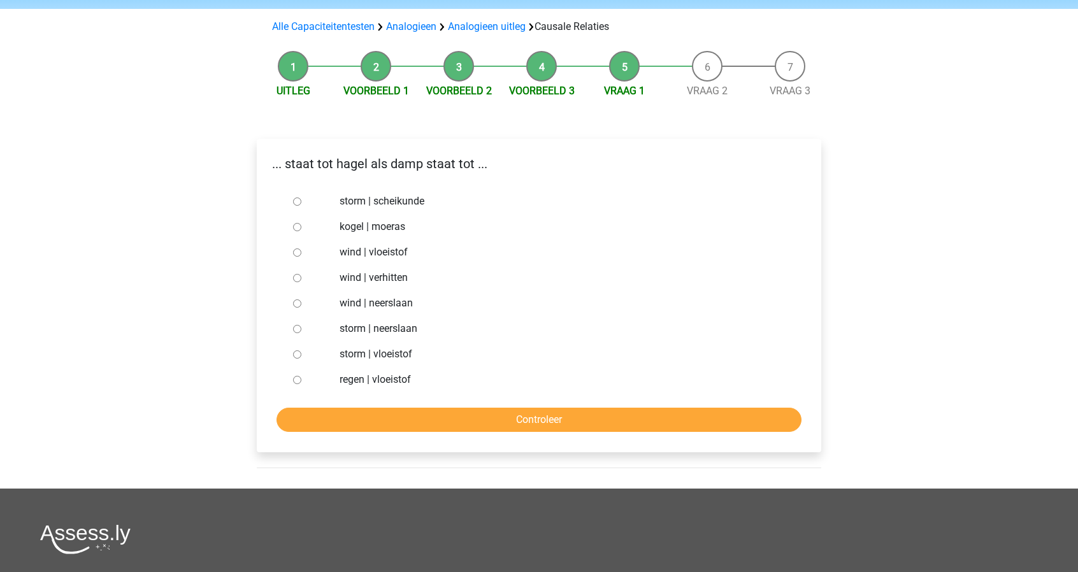
scroll to position [64, 0]
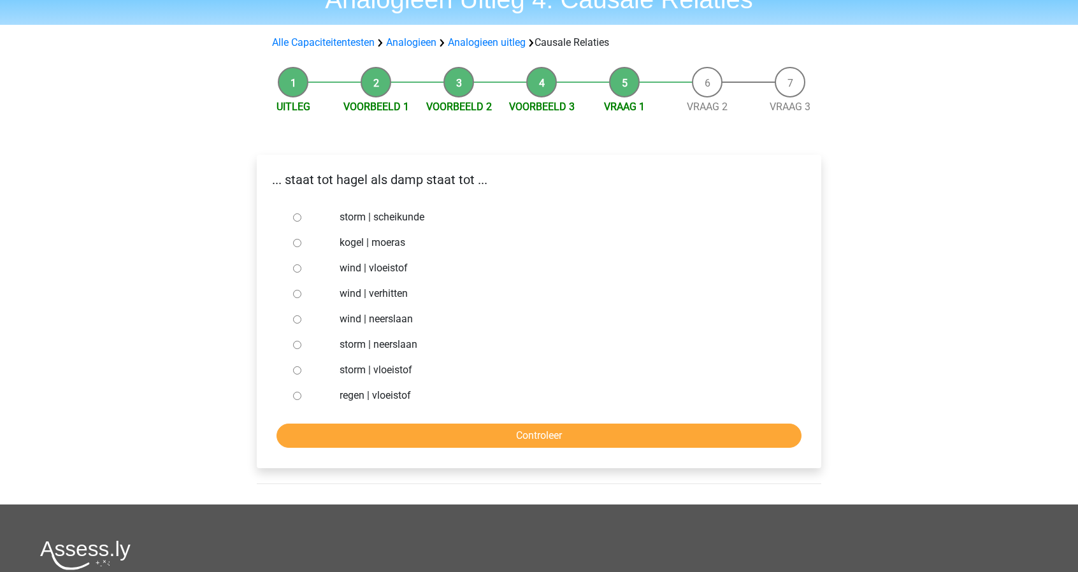
click at [397, 394] on label "regen | vloeistof" at bounding box center [559, 395] width 441 height 15
click at [301, 394] on input "regen | vloeistof" at bounding box center [297, 396] width 8 height 8
radio input "true"
click at [467, 429] on input "Controleer" at bounding box center [538, 436] width 525 height 24
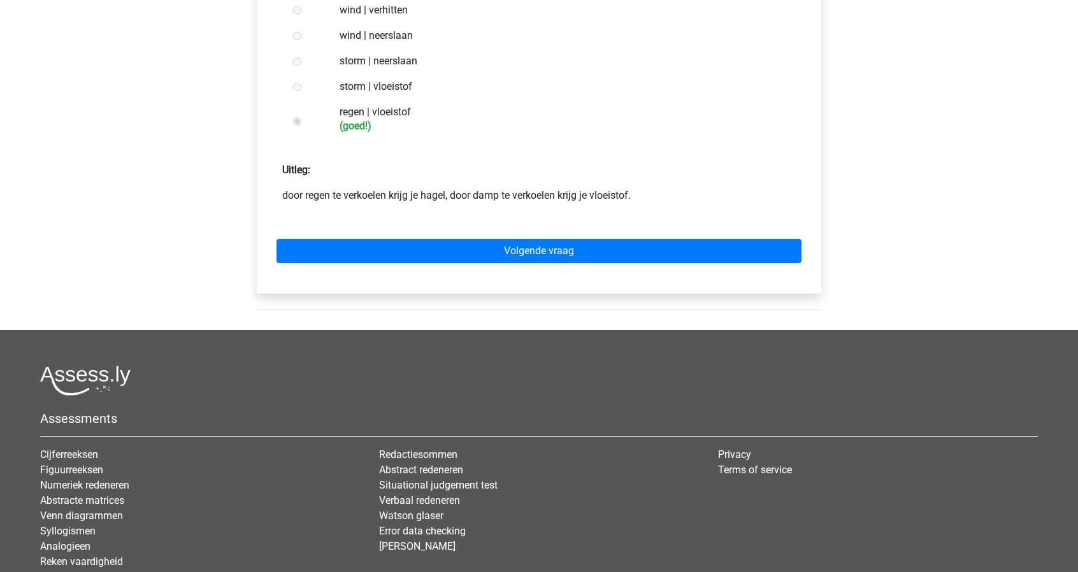
scroll to position [441, 0]
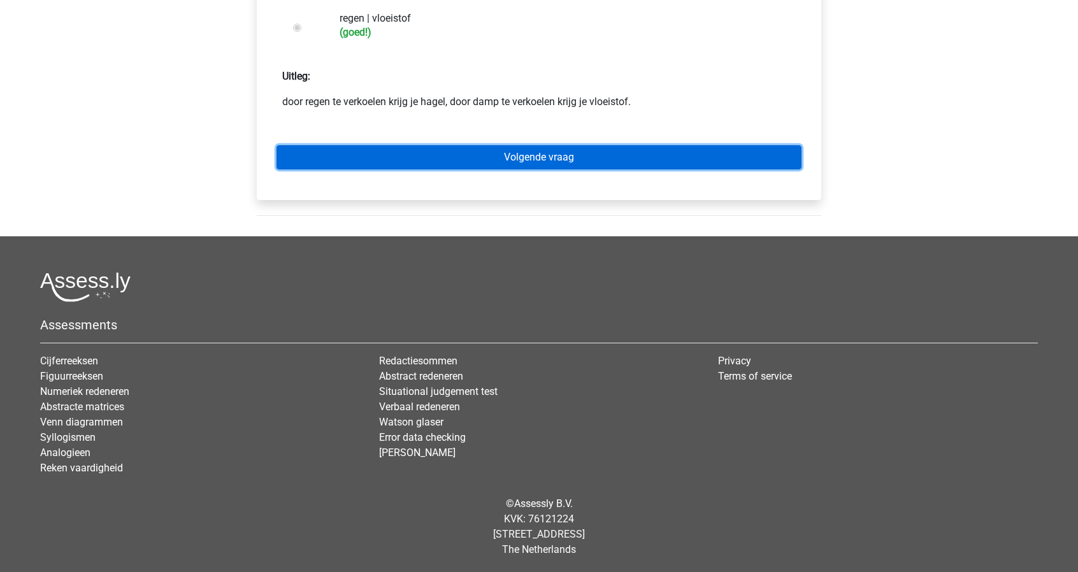
click at [648, 162] on link "Volgende vraag" at bounding box center [538, 157] width 525 height 24
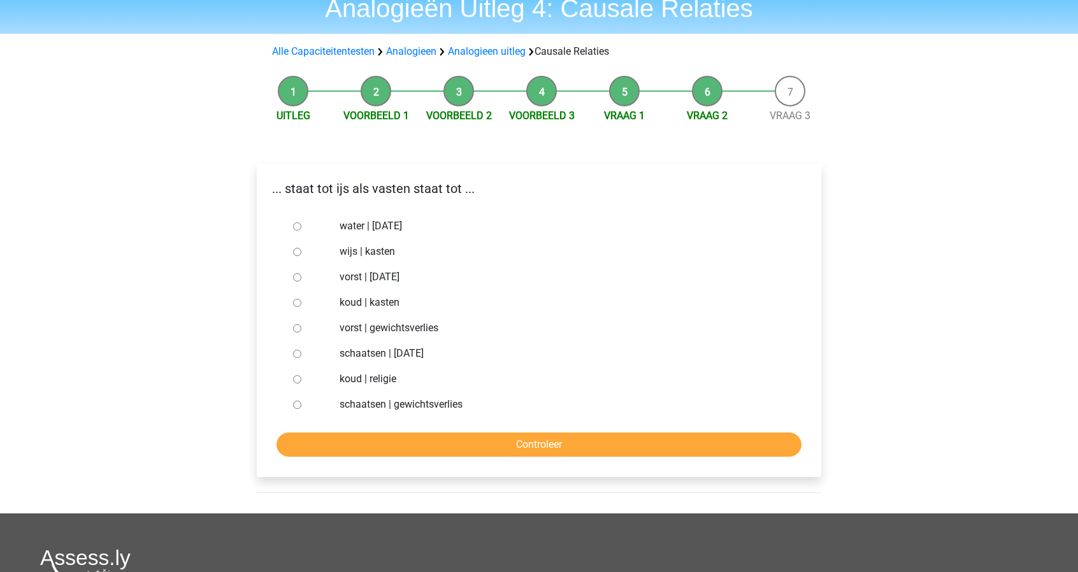
scroll to position [56, 0]
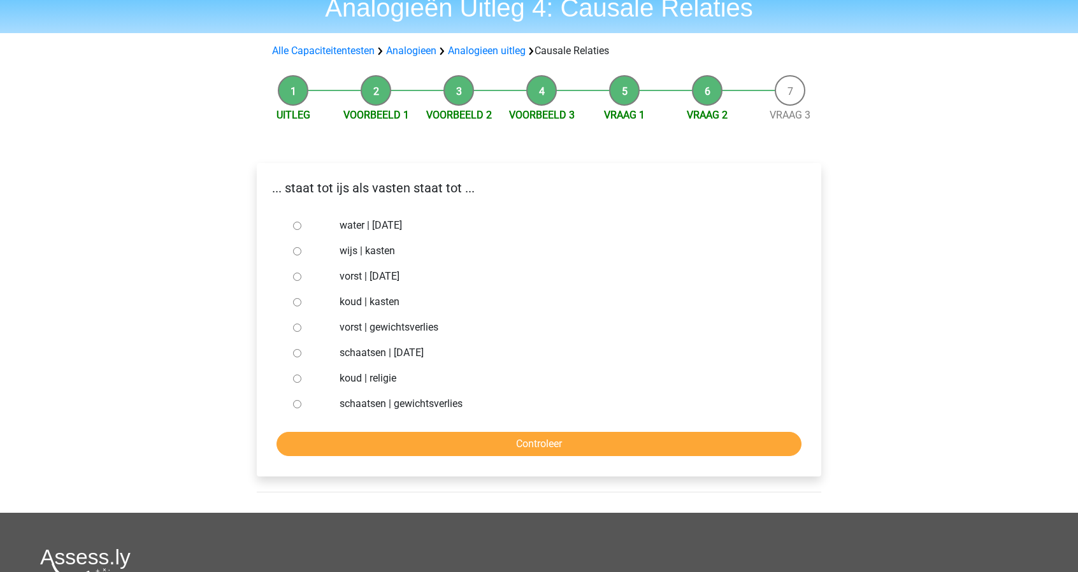
click at [411, 353] on label "schaatsen | [DATE]" at bounding box center [559, 352] width 441 height 15
click at [301, 353] on input "schaatsen | [DATE]" at bounding box center [297, 353] width 8 height 8
radio input "true"
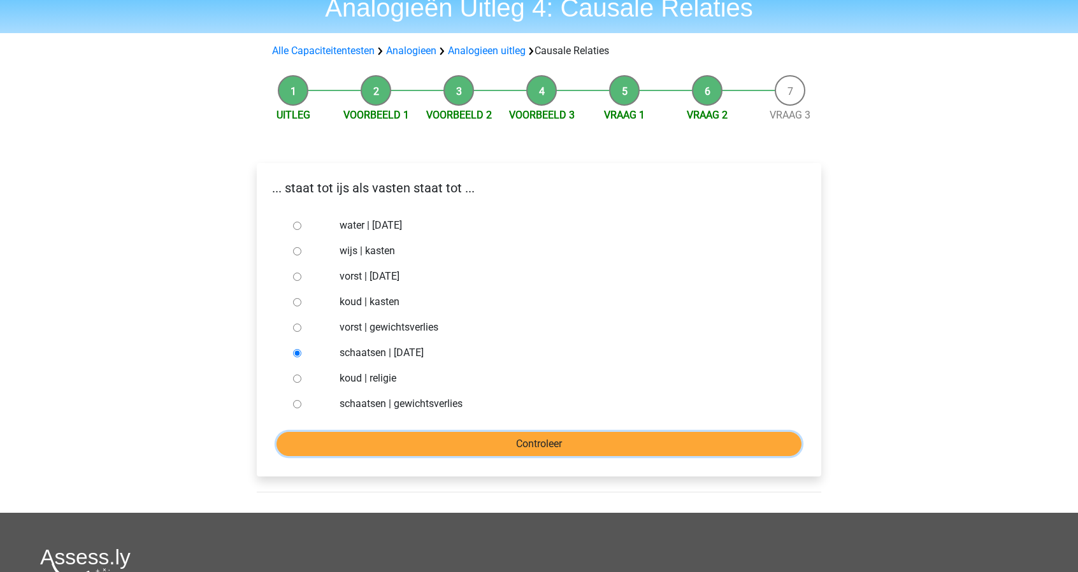
click at [558, 451] on input "Controleer" at bounding box center [538, 444] width 525 height 24
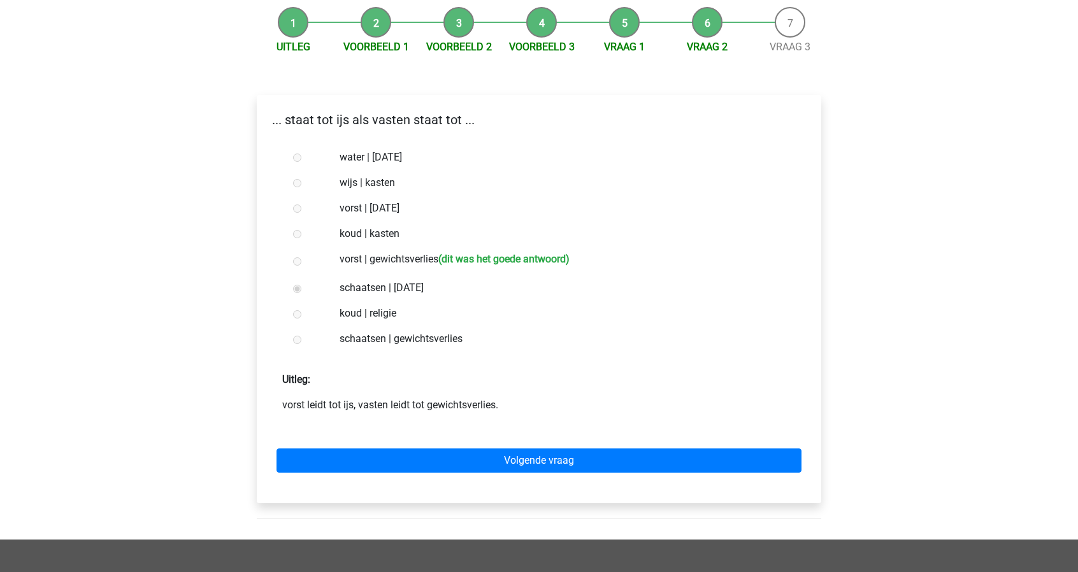
scroll to position [122, 0]
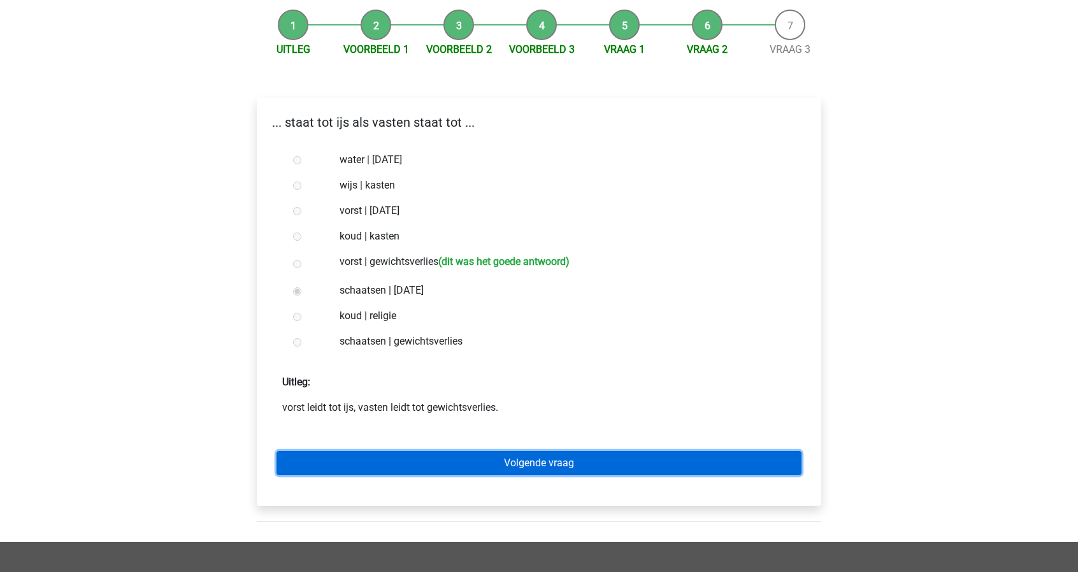
click at [588, 466] on link "Volgende vraag" at bounding box center [538, 463] width 525 height 24
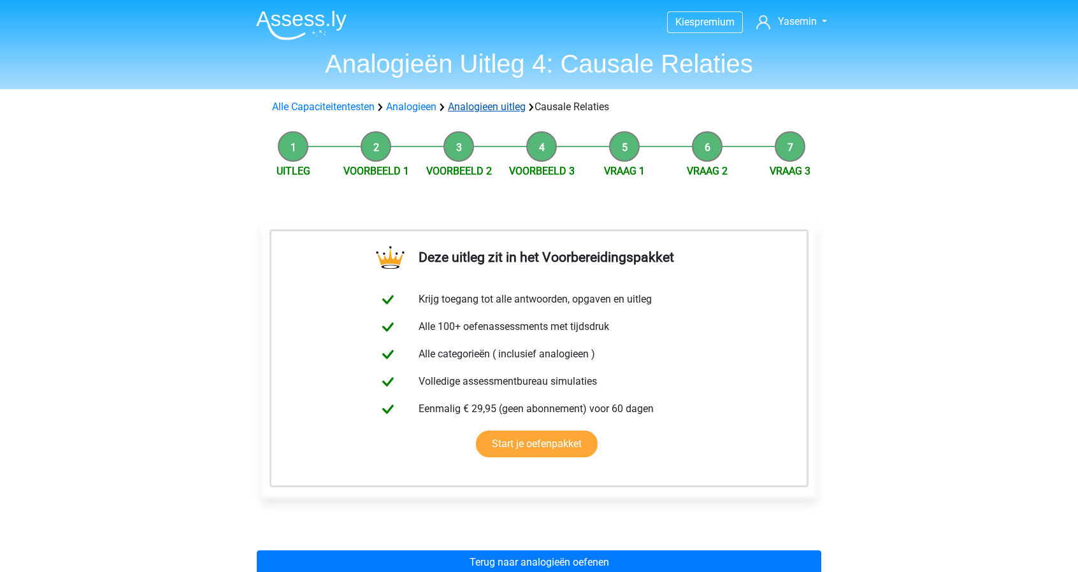
click at [469, 107] on link "Analogieen uitleg" at bounding box center [487, 107] width 78 height 12
click at [493, 104] on link "Analogieen uitleg" at bounding box center [487, 107] width 78 height 12
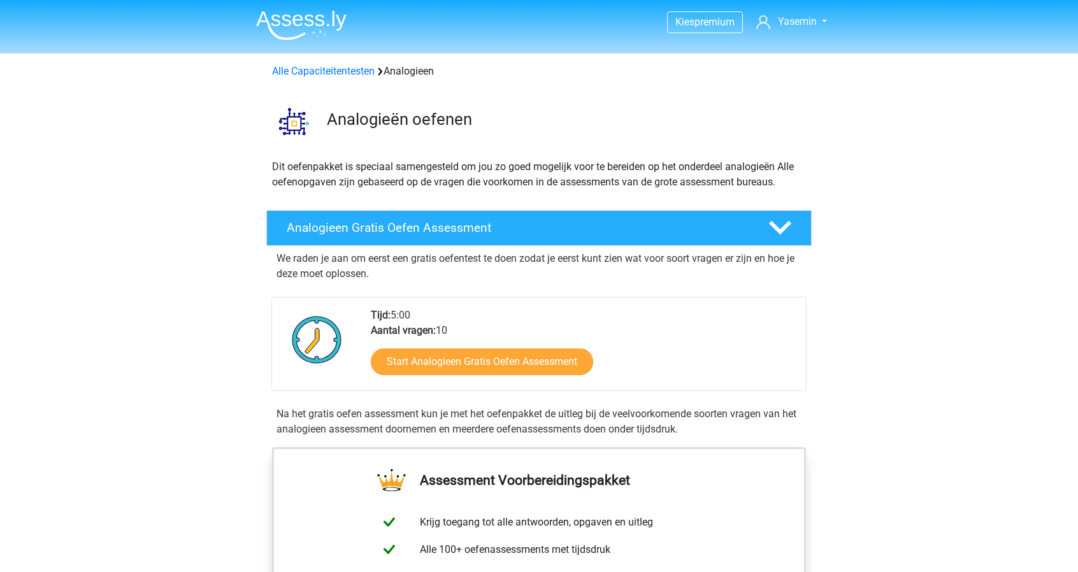
scroll to position [773, 0]
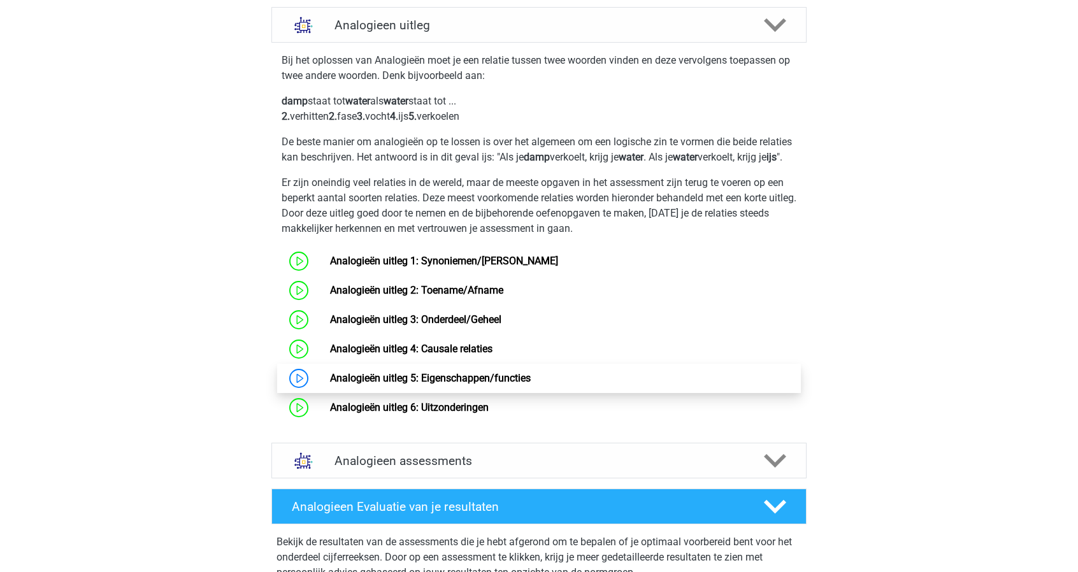
click at [488, 384] on link "Analogieën uitleg 5: Eigenschappen/functies" at bounding box center [430, 378] width 201 height 12
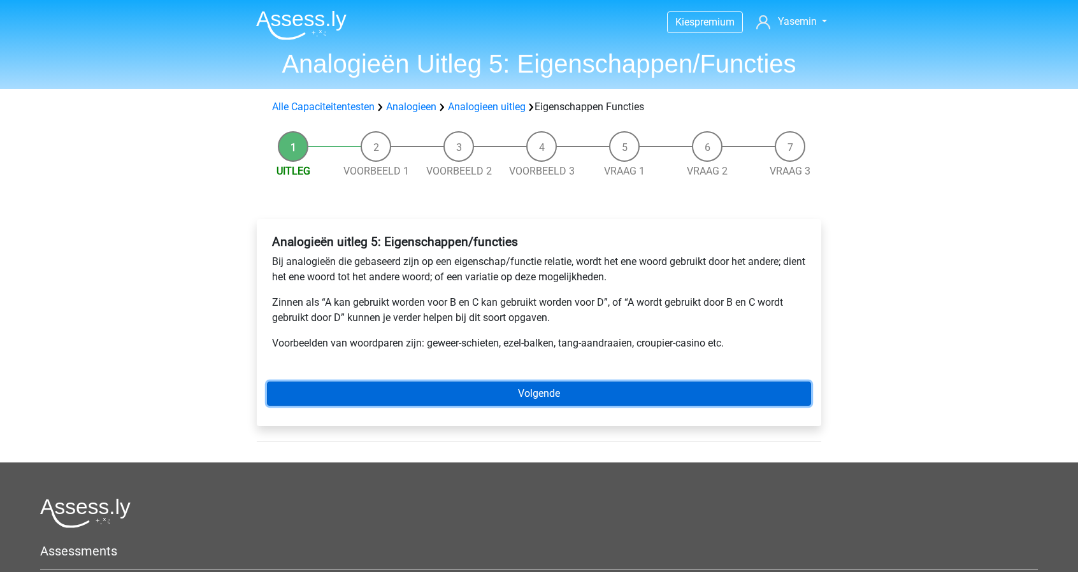
click at [488, 397] on link "Volgende" at bounding box center [539, 393] width 544 height 24
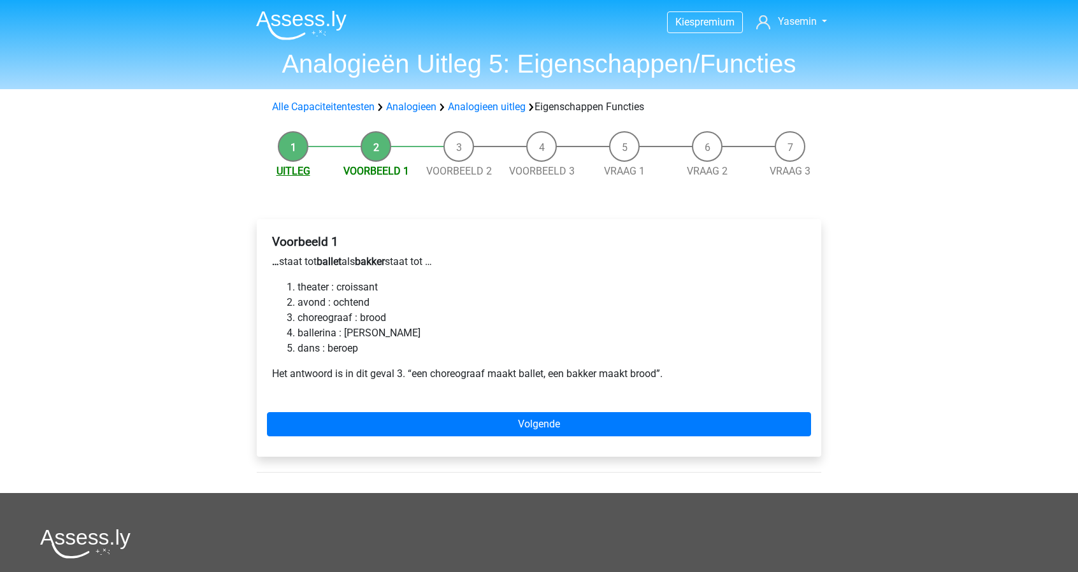
click at [305, 166] on link "Uitleg" at bounding box center [293, 171] width 34 height 12
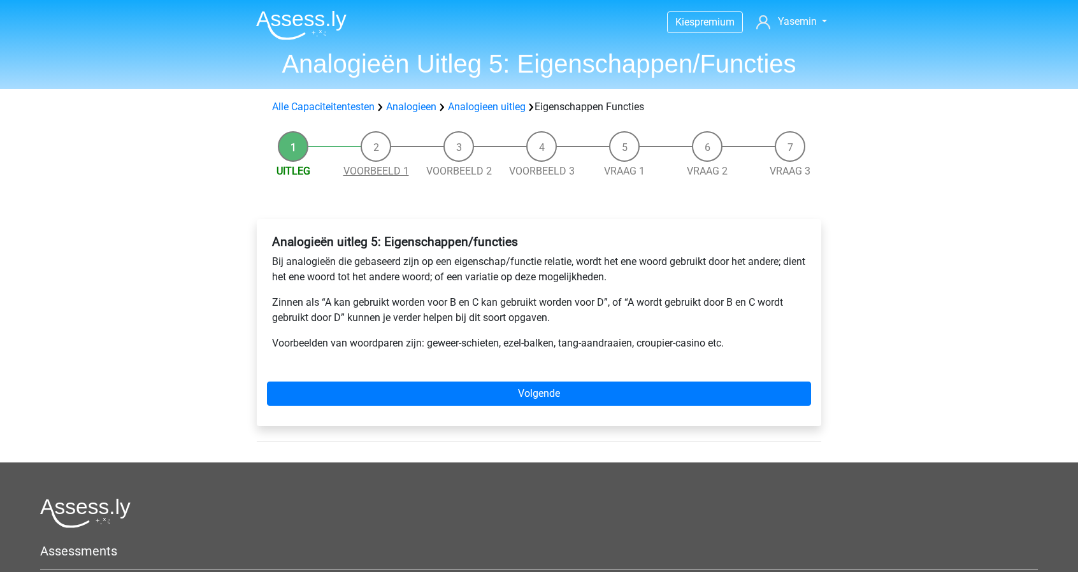
click at [383, 171] on link "Voorbeeld 1" at bounding box center [376, 171] width 66 height 12
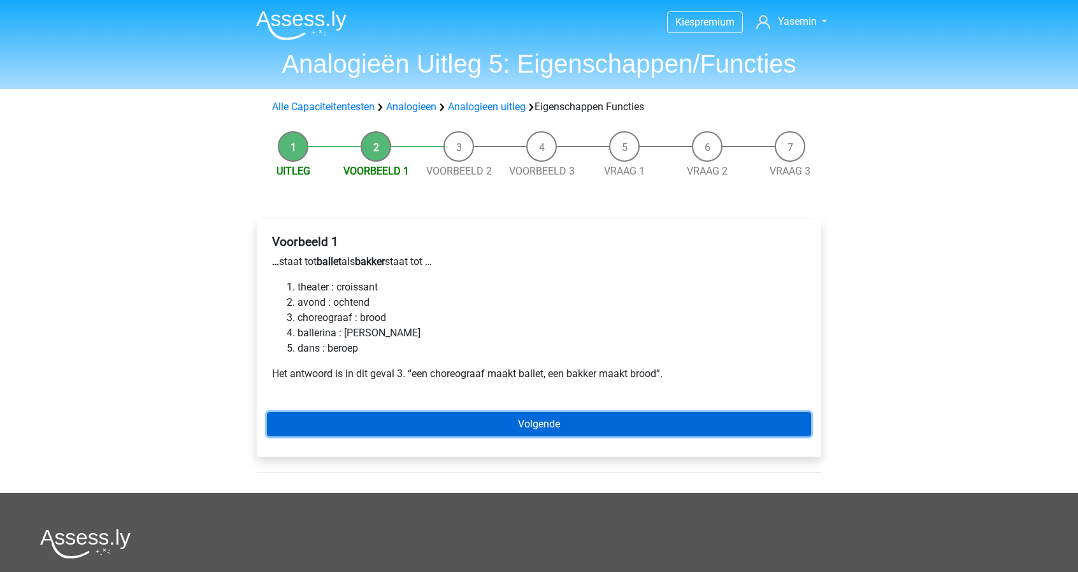
click at [555, 431] on link "Volgende" at bounding box center [539, 424] width 544 height 24
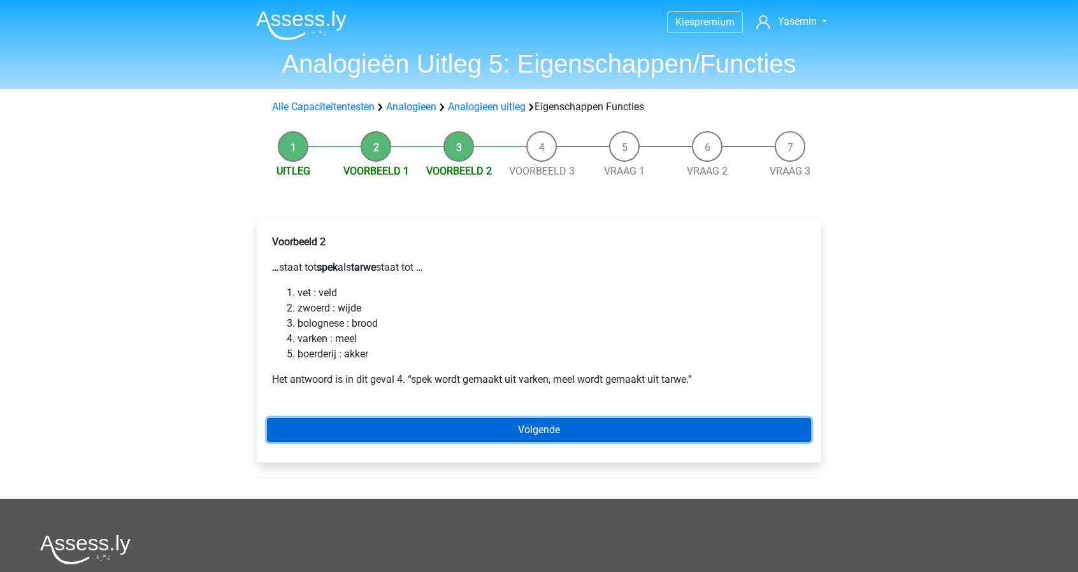
click at [548, 431] on link "Volgende" at bounding box center [539, 430] width 544 height 24
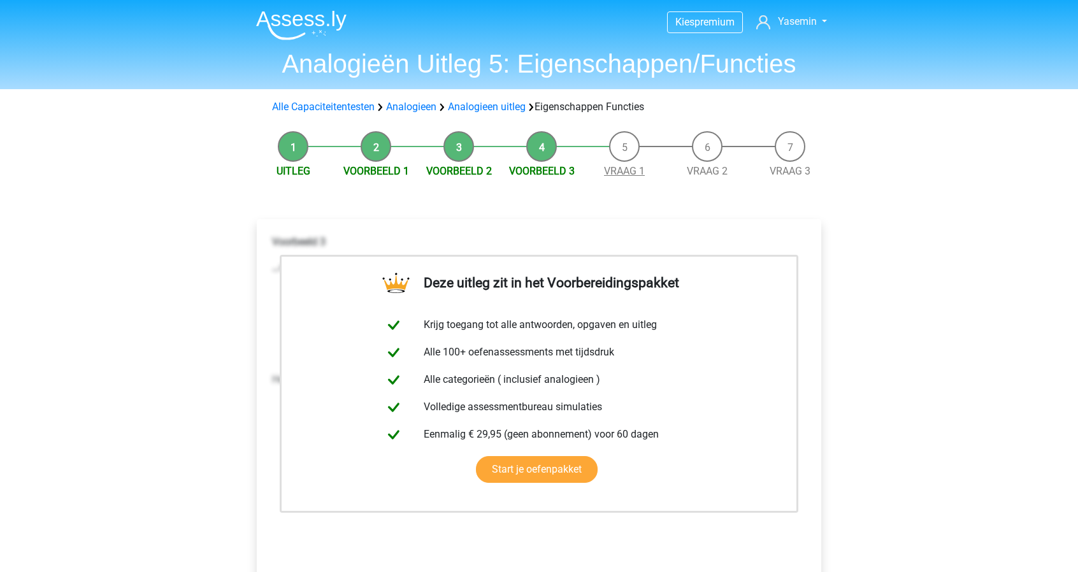
click at [634, 171] on link "Vraag 1" at bounding box center [624, 171] width 41 height 12
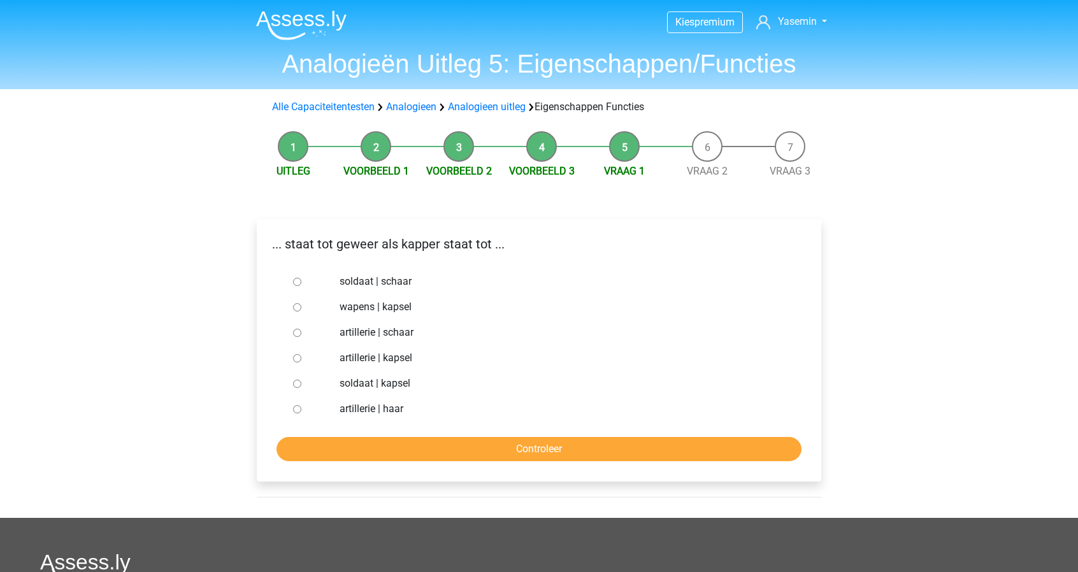
click at [394, 282] on label "soldaat | schaar" at bounding box center [559, 281] width 441 height 15
click at [301, 282] on input "soldaat | schaar" at bounding box center [297, 282] width 8 height 8
radio input "true"
click at [569, 453] on input "Controleer" at bounding box center [538, 449] width 525 height 24
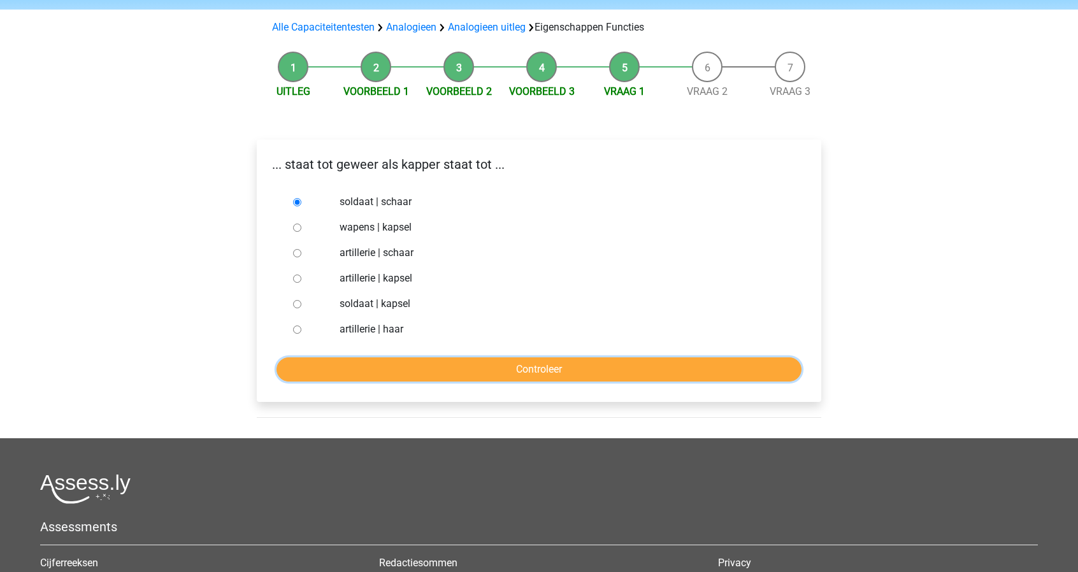
scroll to position [94, 0]
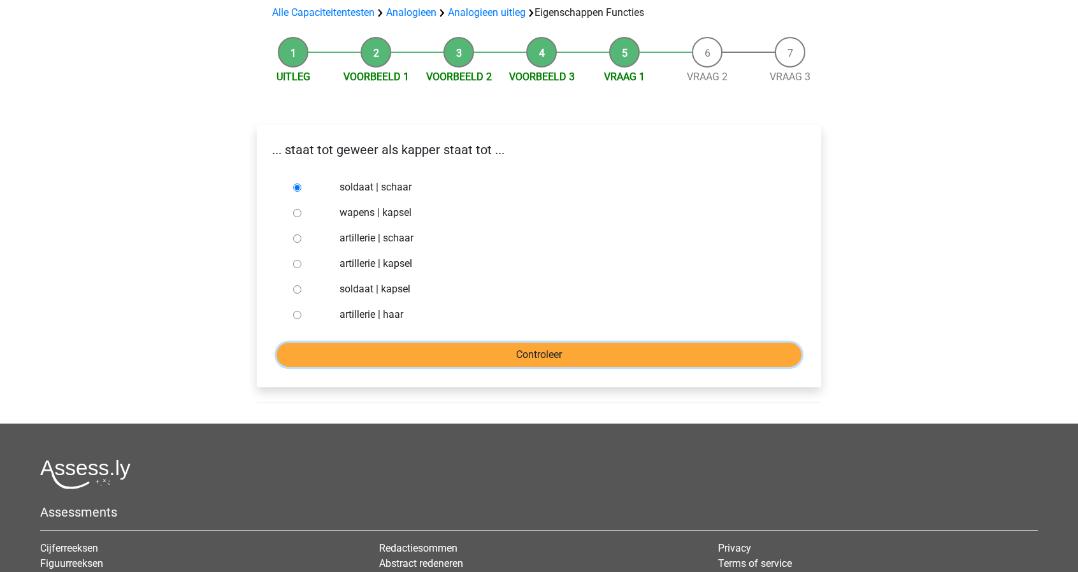
click at [564, 355] on input "Controleer" at bounding box center [538, 355] width 525 height 24
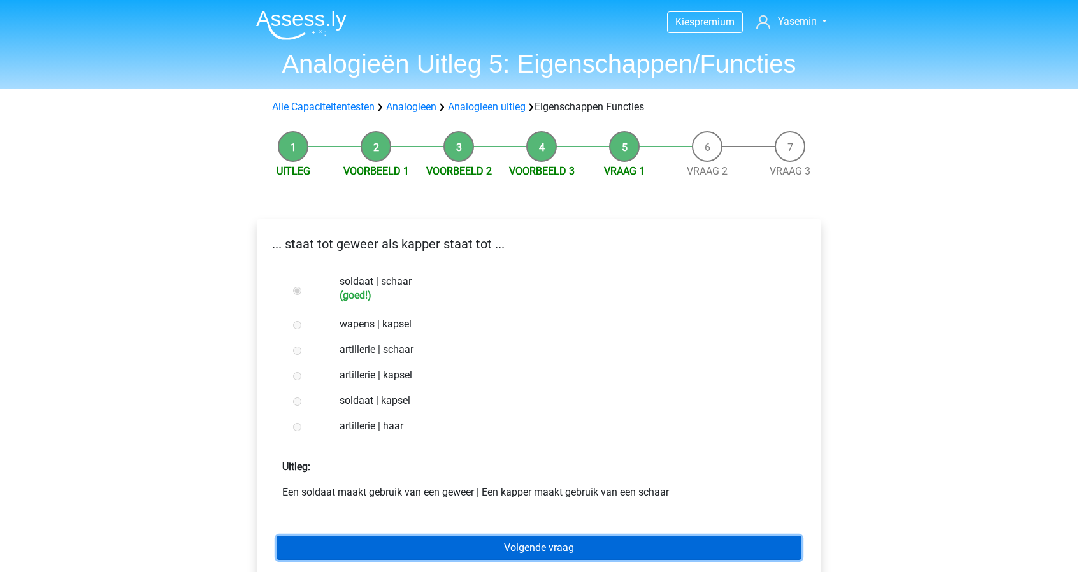
click at [641, 553] on link "Volgende vraag" at bounding box center [538, 548] width 525 height 24
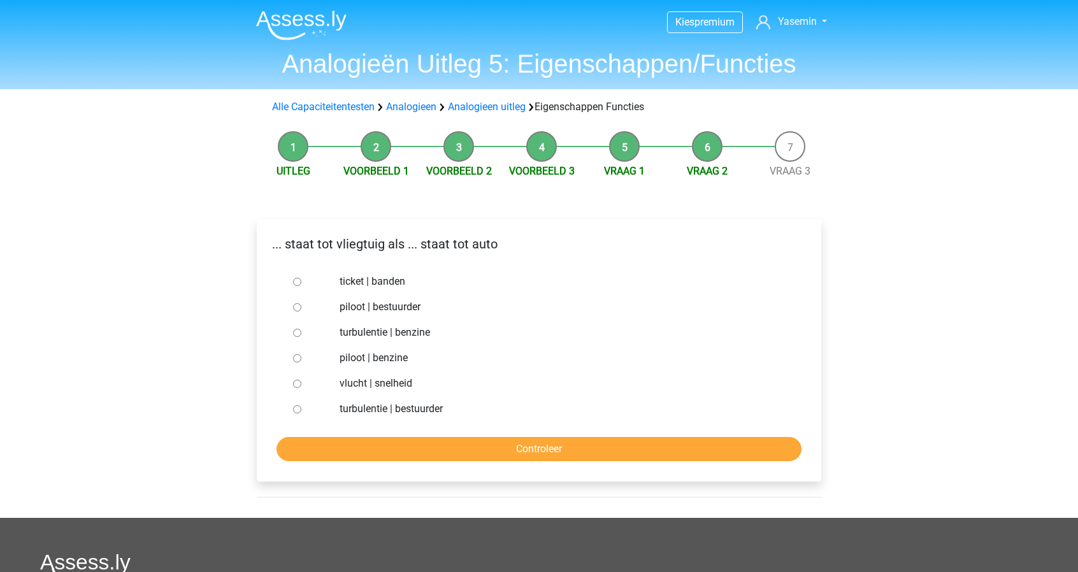
click at [376, 307] on label "piloot | bestuurder" at bounding box center [559, 306] width 441 height 15
click at [301, 307] on input "piloot | bestuurder" at bounding box center [297, 307] width 8 height 8
radio input "true"
click at [511, 449] on input "Controleer" at bounding box center [538, 449] width 525 height 24
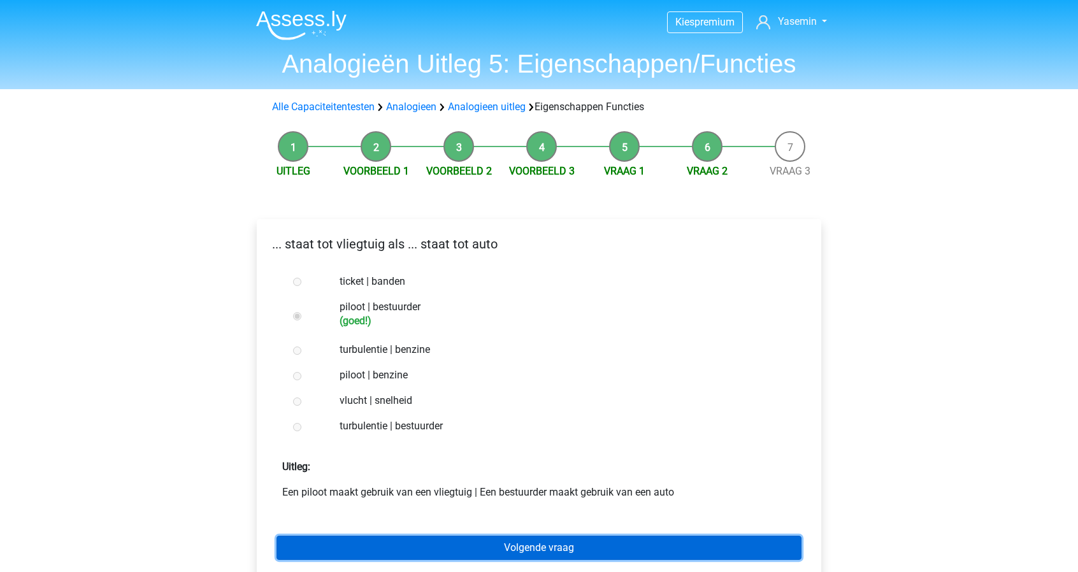
click at [643, 553] on link "Volgende vraag" at bounding box center [538, 548] width 525 height 24
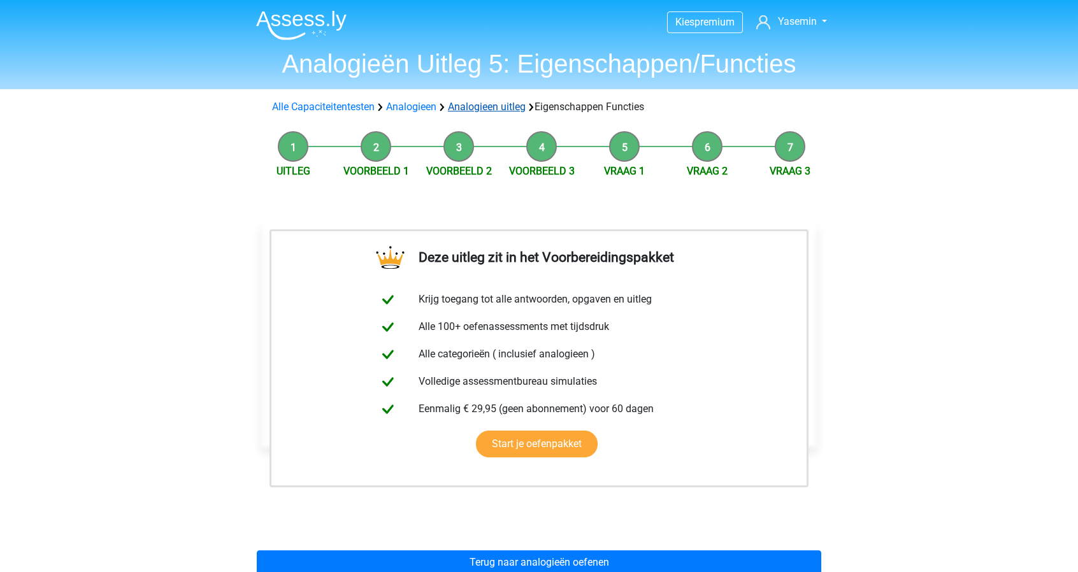
click at [469, 104] on link "Analogieen uitleg" at bounding box center [487, 107] width 78 height 12
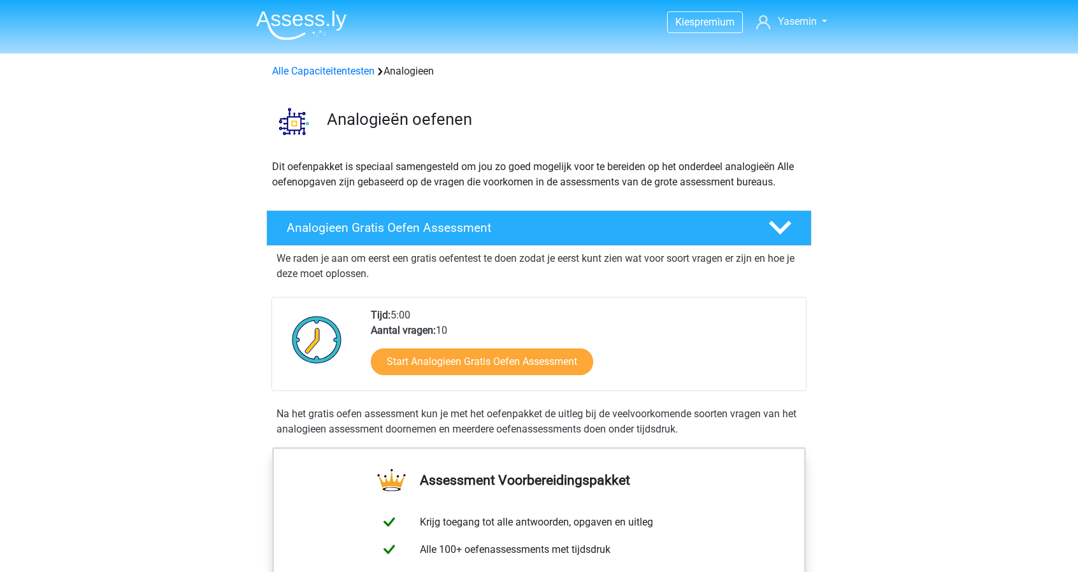
scroll to position [773, 0]
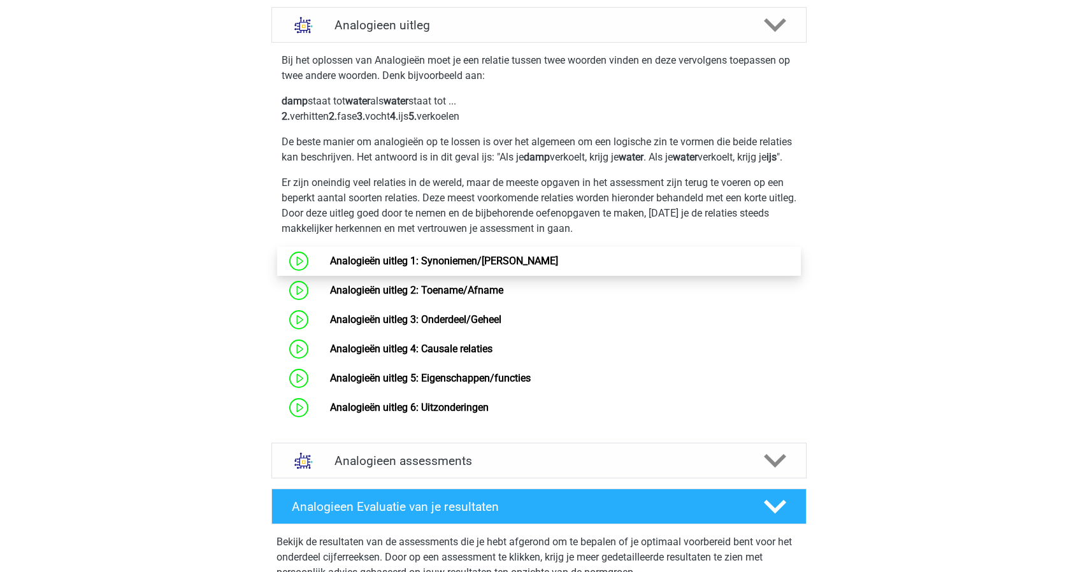
click at [480, 267] on link "Analogieën uitleg 1: Synoniemen/Antoniemen" at bounding box center [444, 261] width 228 height 12
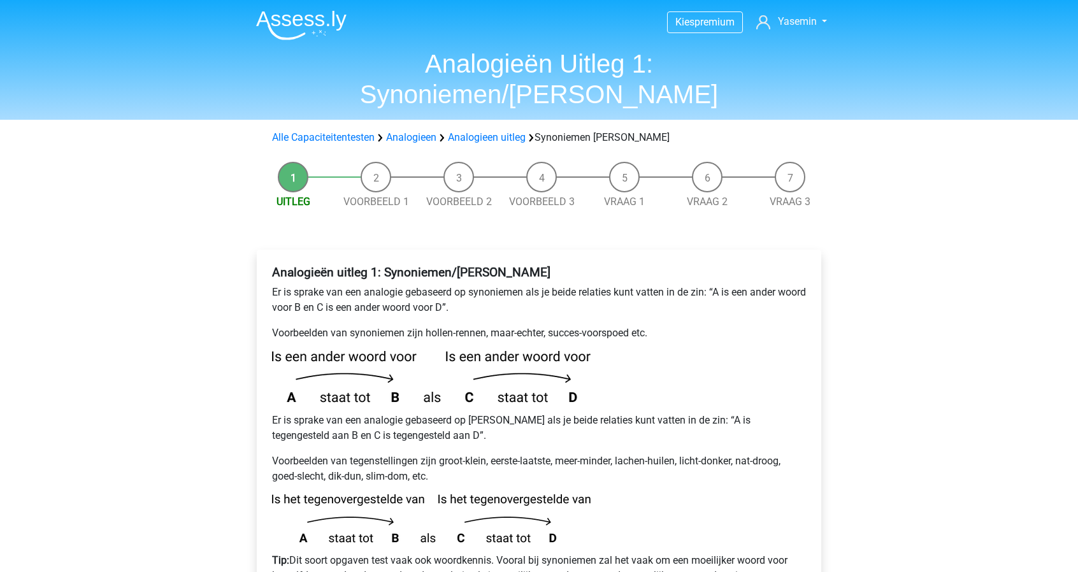
scroll to position [195, 0]
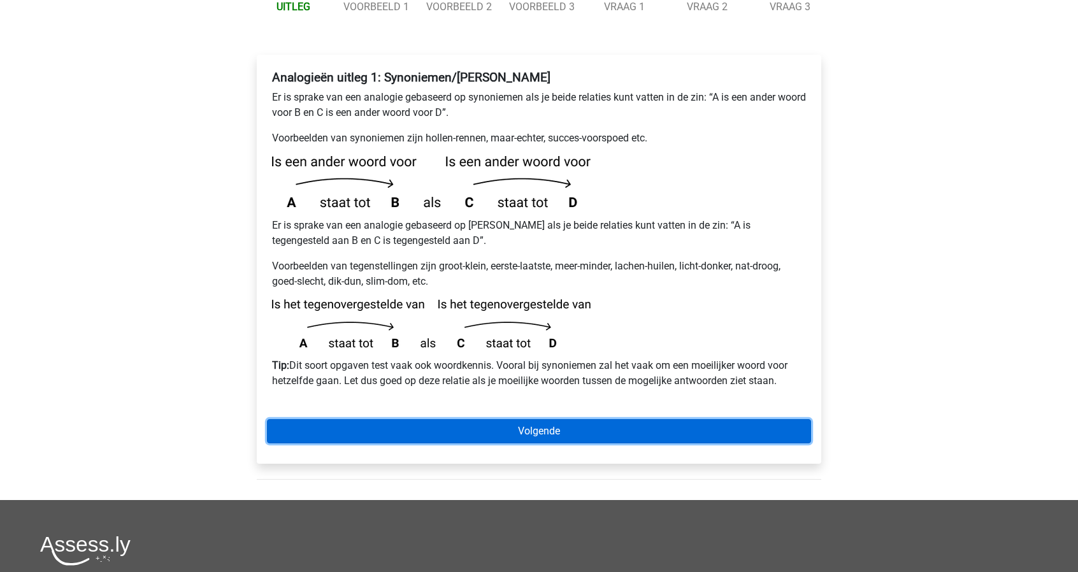
click at [576, 419] on link "Volgende" at bounding box center [539, 431] width 544 height 24
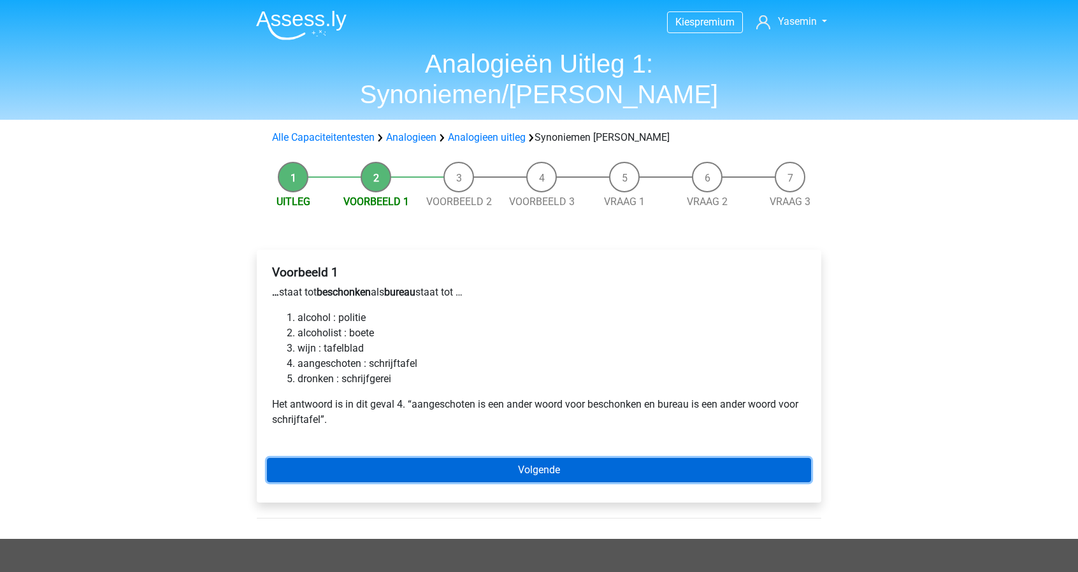
click at [527, 458] on link "Volgende" at bounding box center [539, 470] width 544 height 24
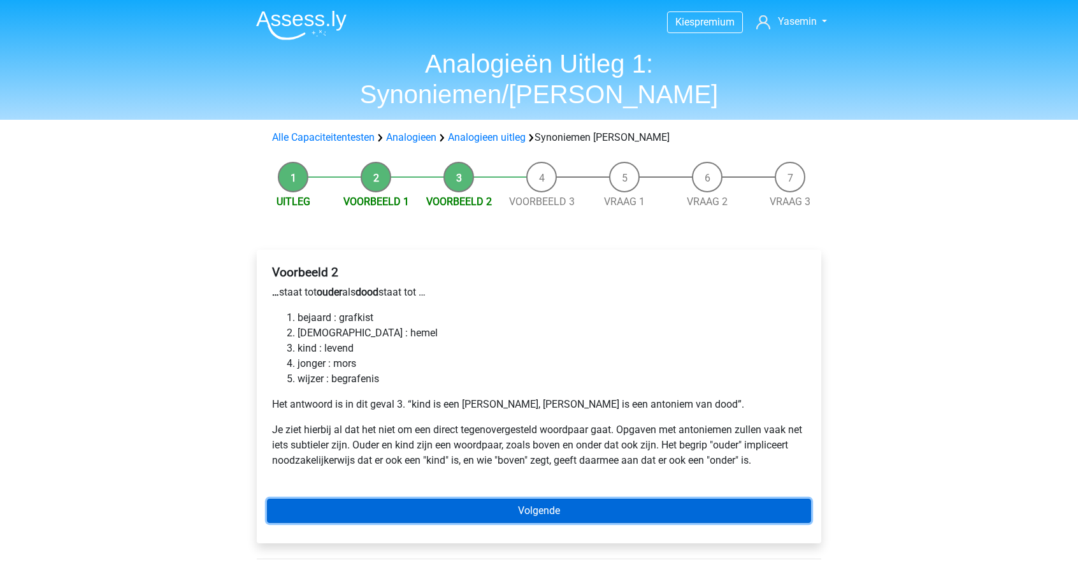
click at [515, 499] on link "Volgende" at bounding box center [539, 511] width 544 height 24
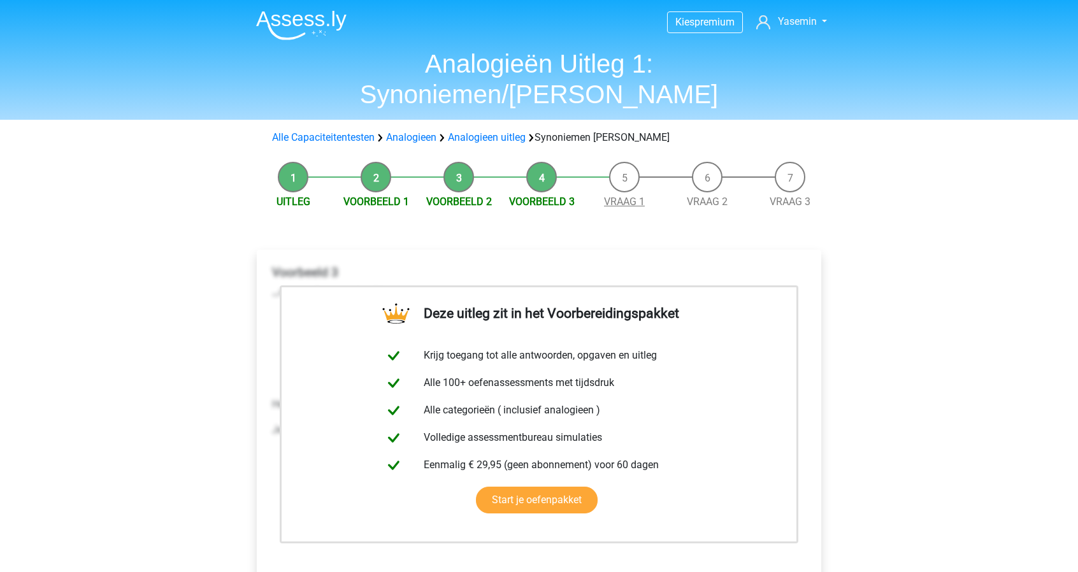
click at [643, 196] on link "Vraag 1" at bounding box center [624, 202] width 41 height 12
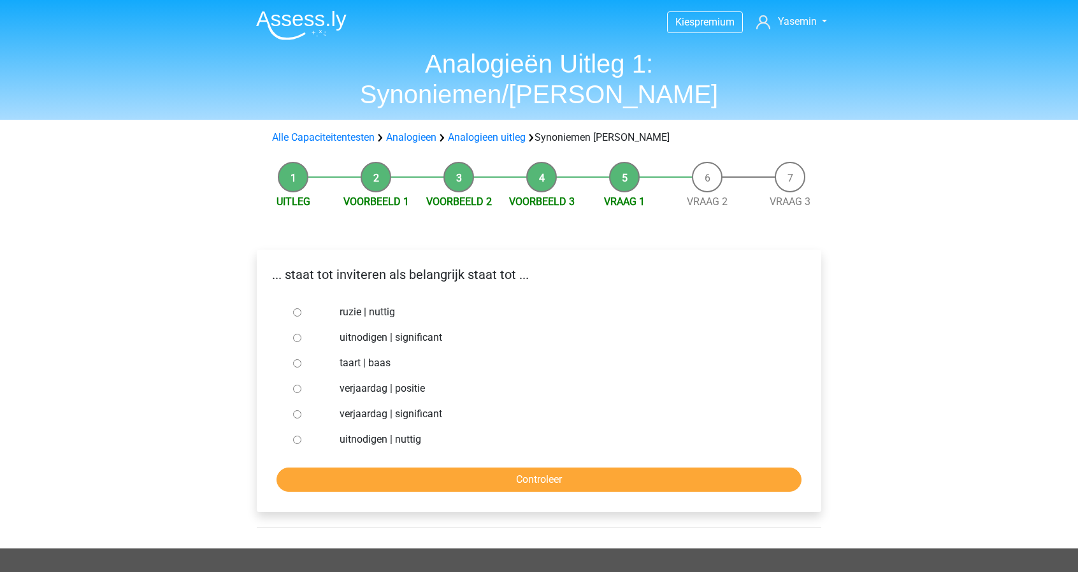
click at [411, 432] on label "uitnodigen | nuttig" at bounding box center [559, 439] width 441 height 15
click at [301, 436] on input "uitnodigen | nuttig" at bounding box center [297, 440] width 8 height 8
radio input "true"
click at [450, 467] on input "Controleer" at bounding box center [538, 479] width 525 height 24
click at [564, 467] on input "Controleer" at bounding box center [538, 479] width 525 height 24
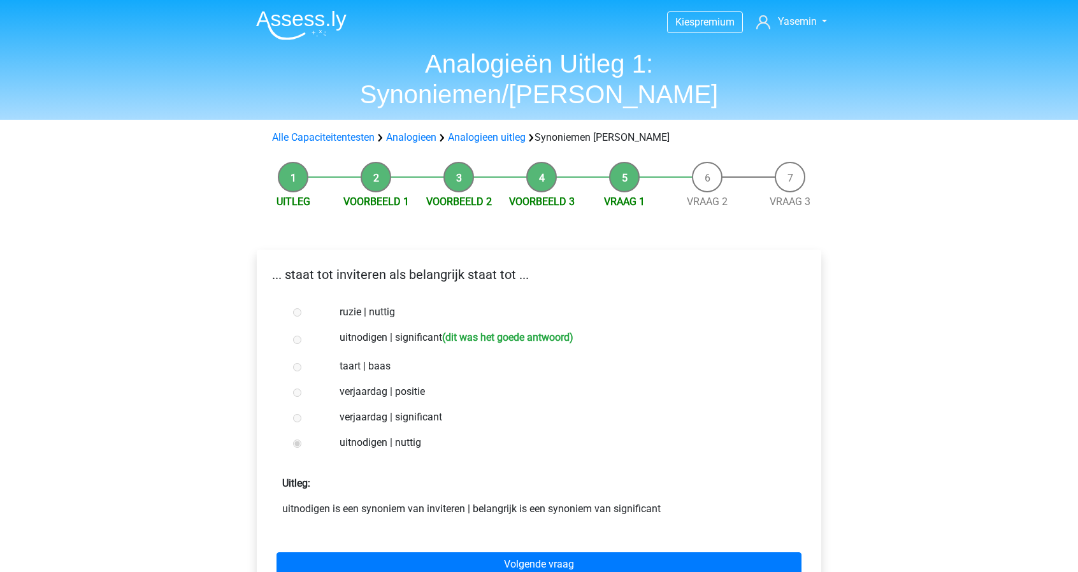
click at [326, 327] on div at bounding box center [309, 339] width 42 height 25
click at [390, 330] on label "uitnodigen | significant (dit was het goede antwoord)" at bounding box center [559, 339] width 441 height 18
click at [614, 196] on link "Vraag 1" at bounding box center [624, 202] width 41 height 12
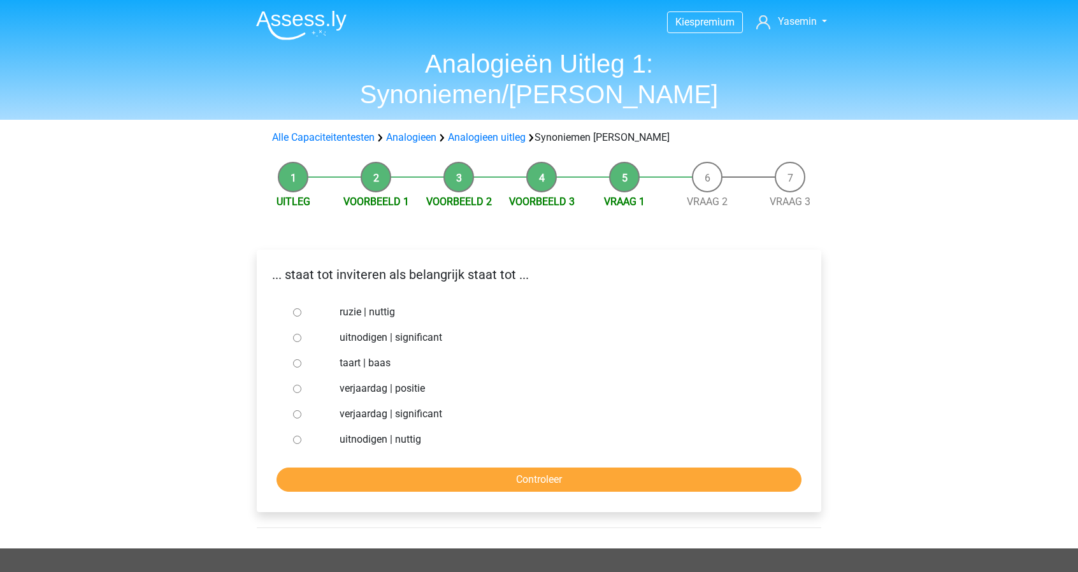
click at [403, 330] on label "uitnodigen | significant" at bounding box center [559, 337] width 441 height 15
click at [301, 334] on input "uitnodigen | significant" at bounding box center [297, 338] width 8 height 8
radio input "true"
click at [567, 467] on input "Controleer" at bounding box center [538, 479] width 525 height 24
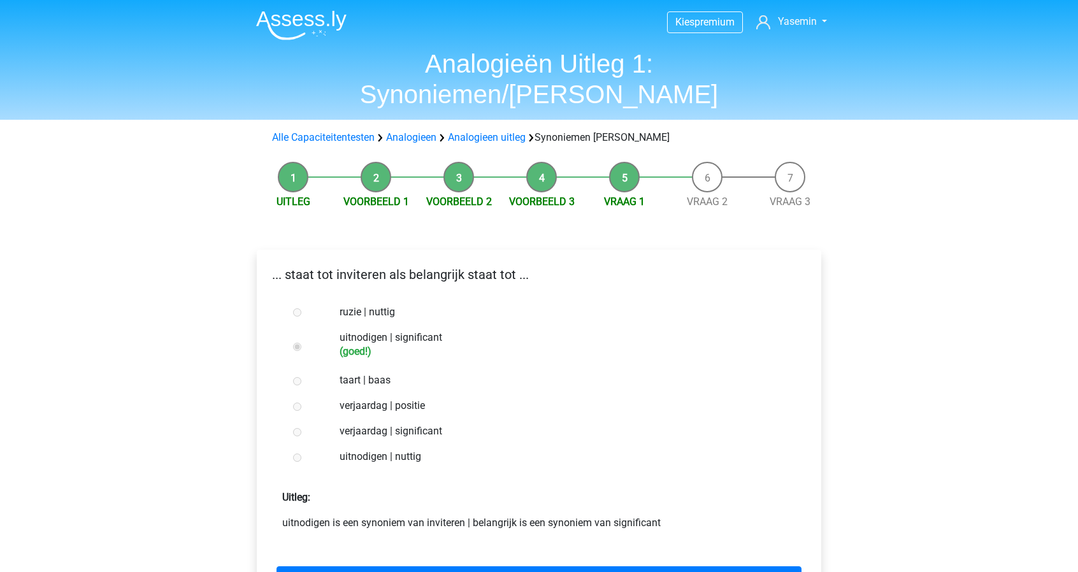
click at [721, 162] on li "Vraag 2" at bounding box center [707, 186] width 83 height 48
click at [713, 196] on link "Vraag 2" at bounding box center [707, 202] width 41 height 12
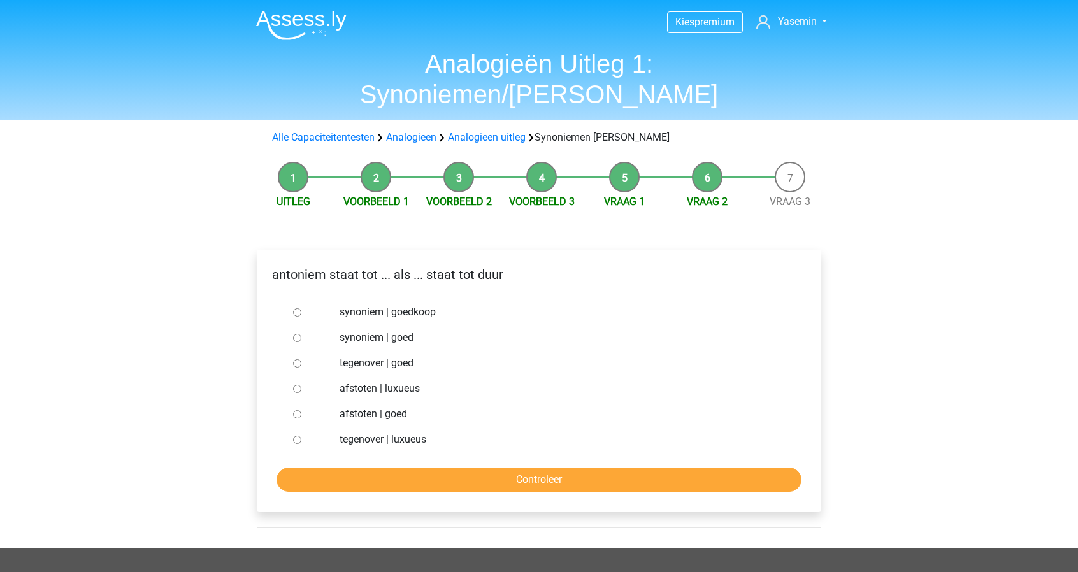
click at [392, 304] on label "synoniem | goedkoop" at bounding box center [559, 311] width 441 height 15
click at [301, 308] on input "synoniem | goedkoop" at bounding box center [297, 312] width 8 height 8
radio input "true"
click at [564, 467] on input "Controleer" at bounding box center [538, 479] width 525 height 24
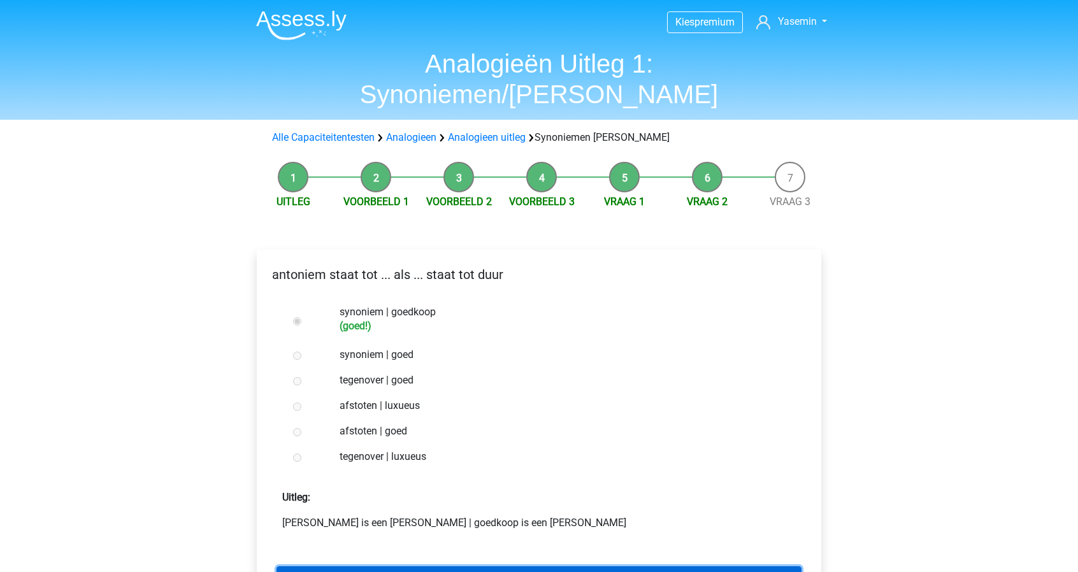
click at [643, 566] on link "Volgende vraag" at bounding box center [538, 578] width 525 height 24
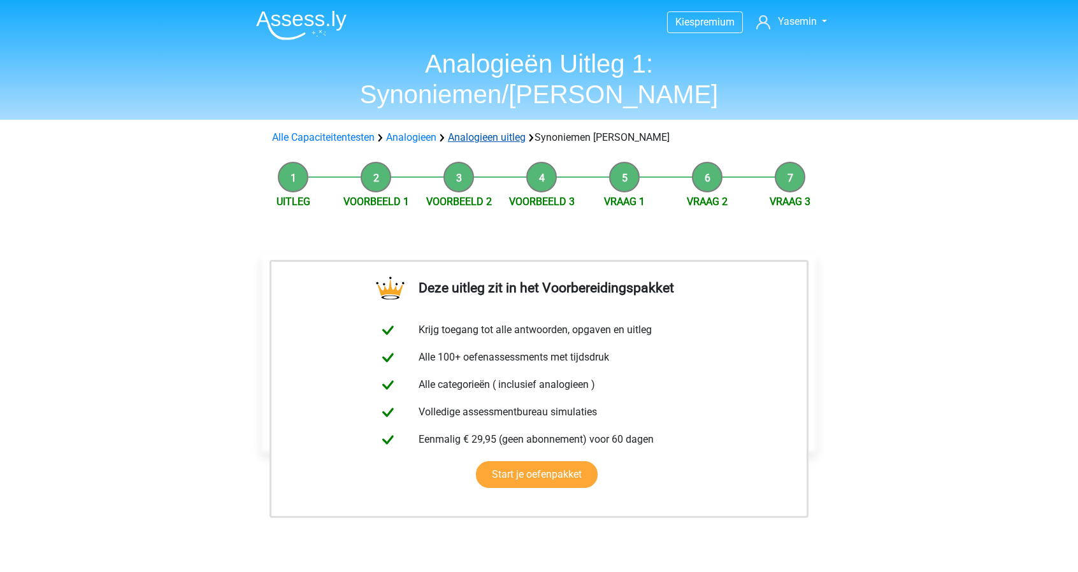
click at [518, 131] on link "Analogieen uitleg" at bounding box center [487, 137] width 78 height 12
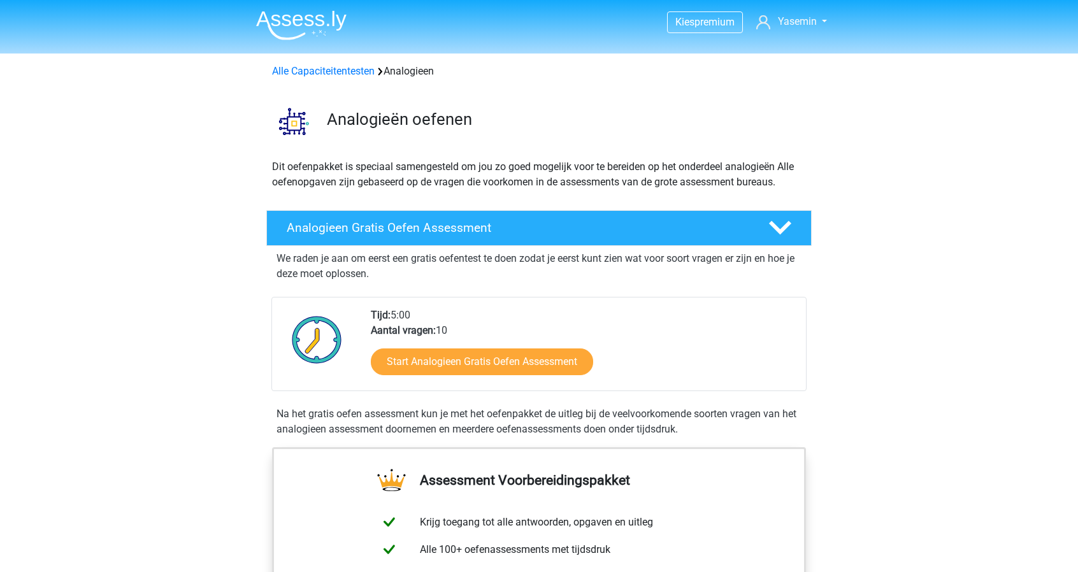
scroll to position [773, 0]
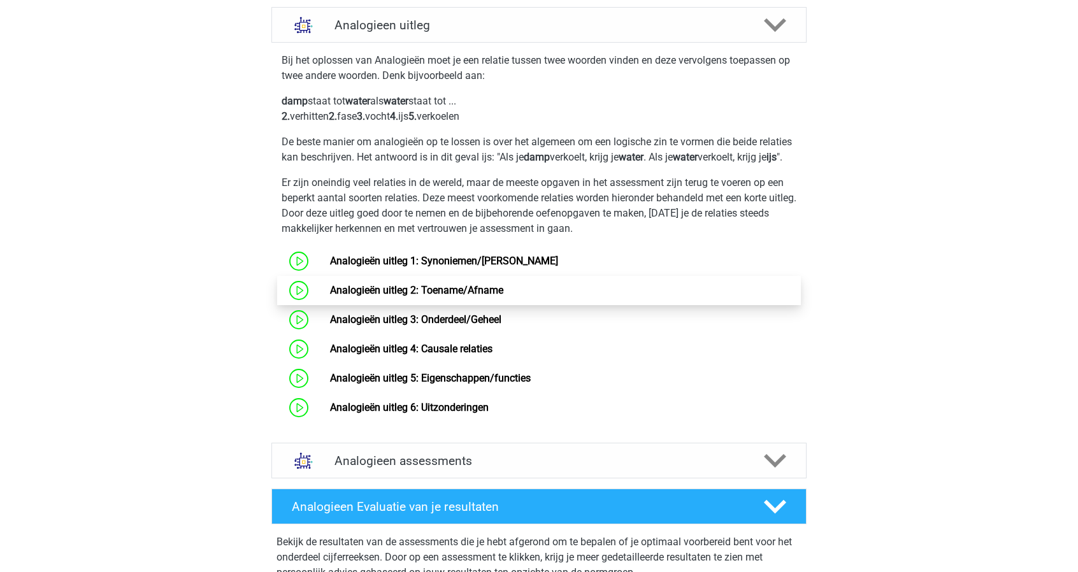
click at [476, 296] on link "Analogieën uitleg 2: Toename/Afname" at bounding box center [416, 290] width 173 height 12
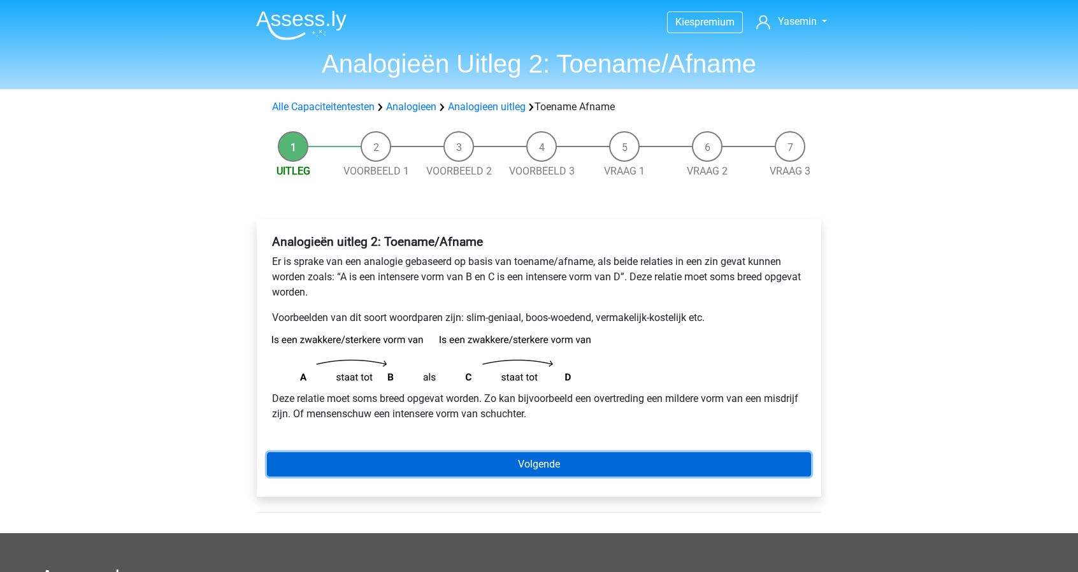
click at [578, 471] on link "Volgende" at bounding box center [539, 464] width 544 height 24
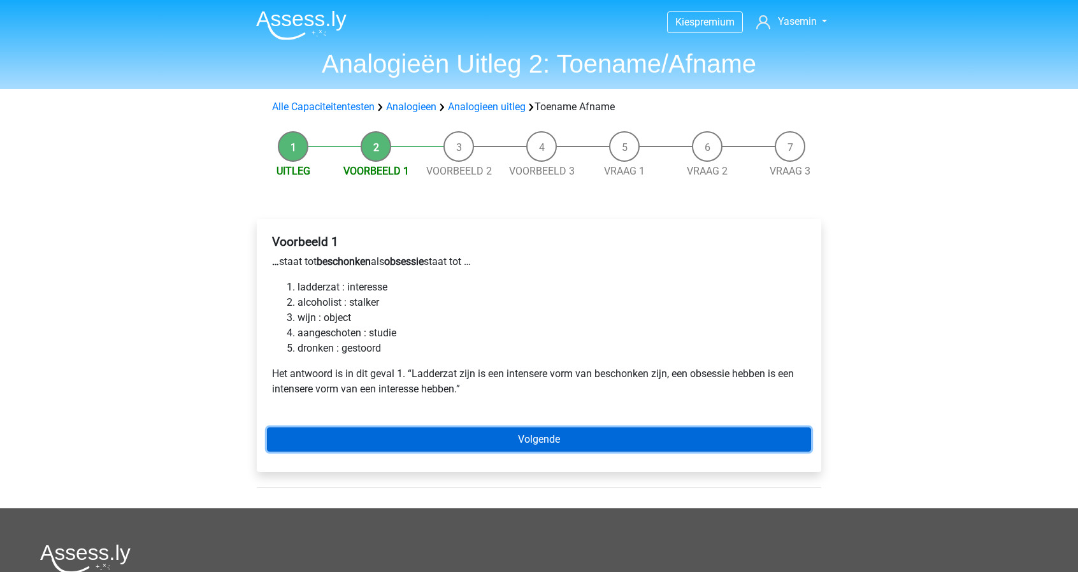
click at [488, 439] on link "Volgende" at bounding box center [539, 439] width 544 height 24
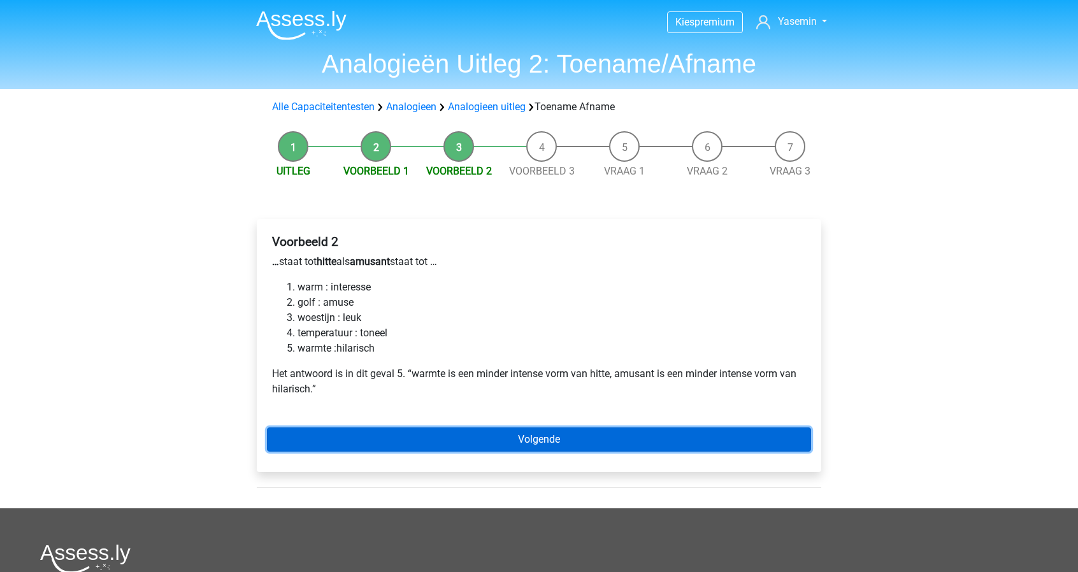
click at [474, 433] on link "Volgende" at bounding box center [539, 439] width 544 height 24
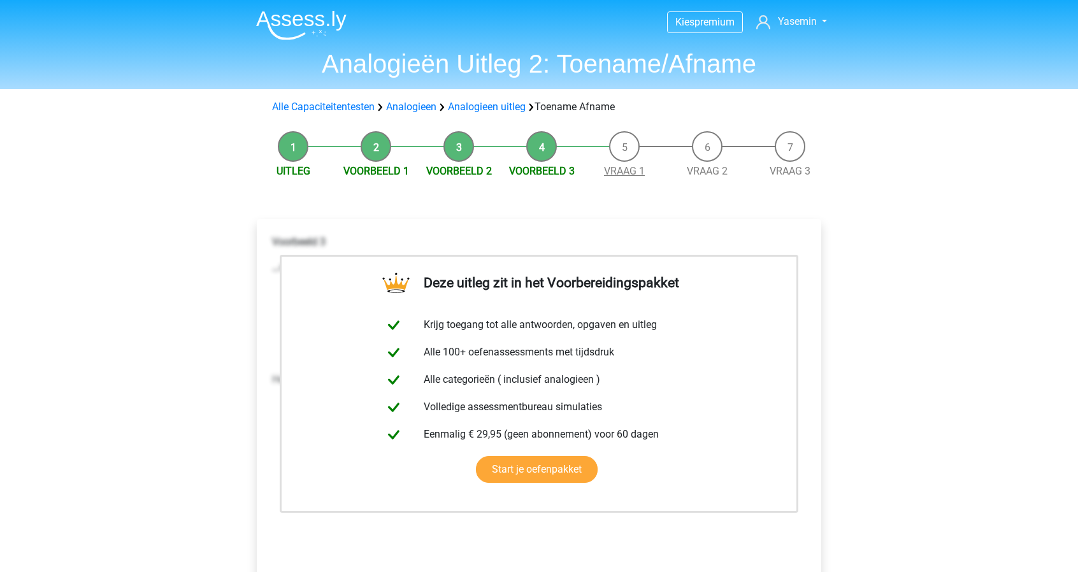
click at [631, 174] on link "Vraag 1" at bounding box center [624, 171] width 41 height 12
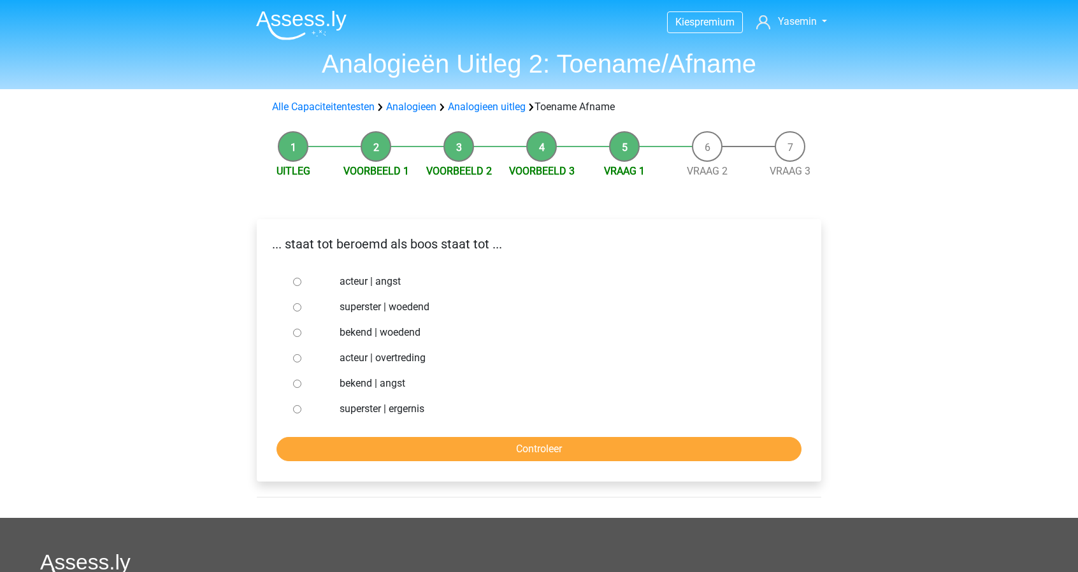
click at [392, 331] on label "bekend | woedend" at bounding box center [559, 332] width 441 height 15
click at [301, 331] on input "bekend | woedend" at bounding box center [297, 333] width 8 height 8
radio input "true"
click at [501, 445] on input "Controleer" at bounding box center [538, 449] width 525 height 24
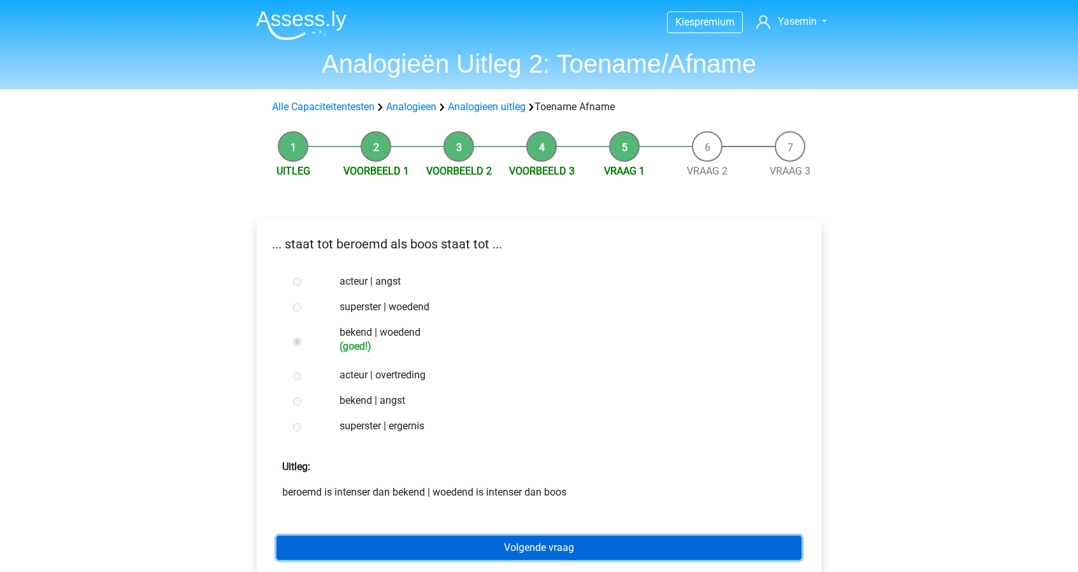
click at [625, 547] on link "Volgende vraag" at bounding box center [538, 548] width 525 height 24
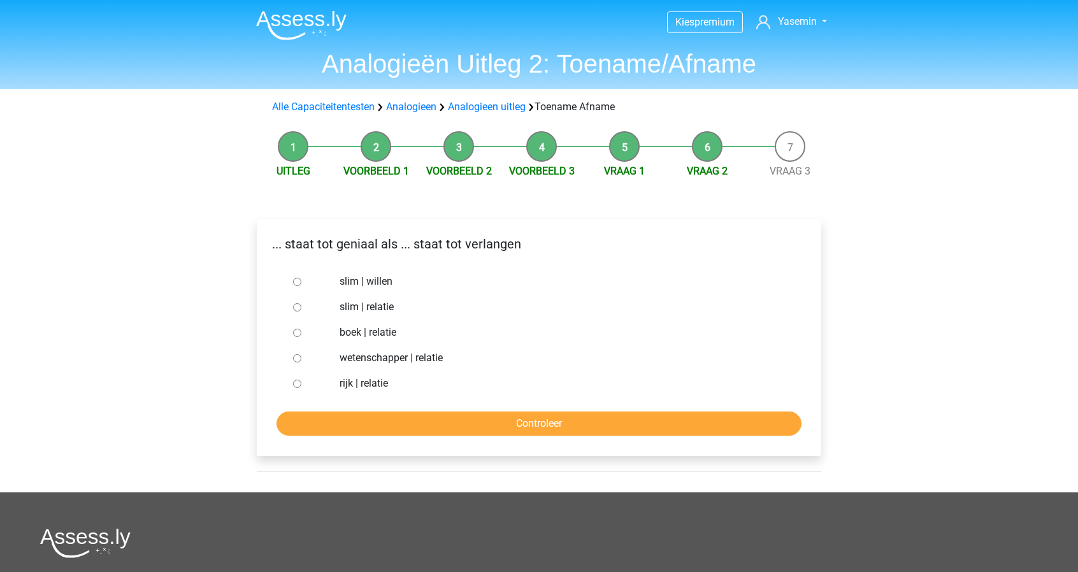
click at [379, 283] on label "slim | willen" at bounding box center [559, 281] width 441 height 15
click at [301, 283] on input "slim | willen" at bounding box center [297, 282] width 8 height 8
radio input "true"
click at [509, 425] on input "Controleer" at bounding box center [538, 423] width 525 height 24
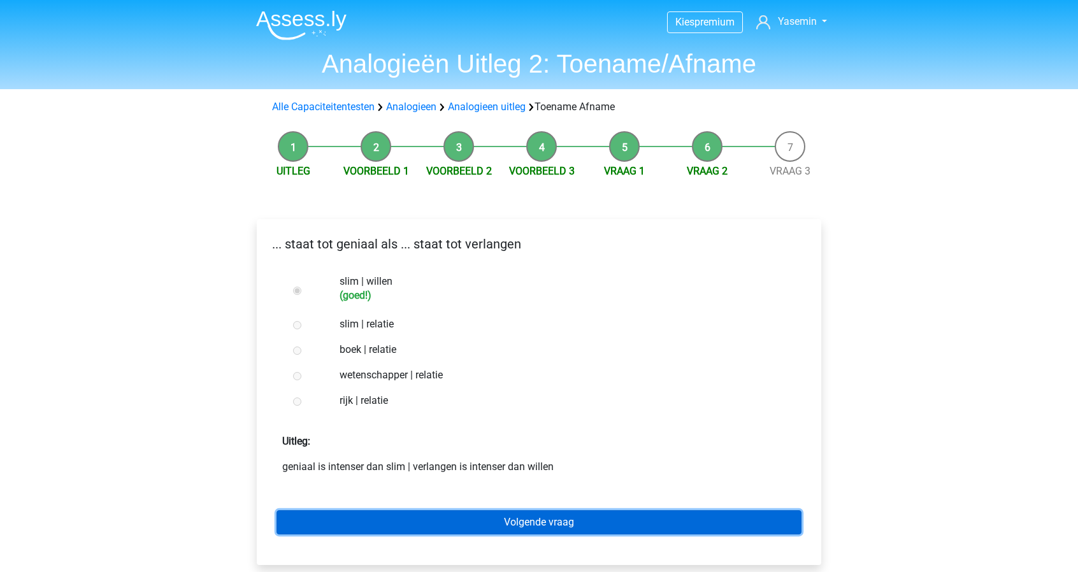
click at [608, 515] on link "Volgende vraag" at bounding box center [538, 522] width 525 height 24
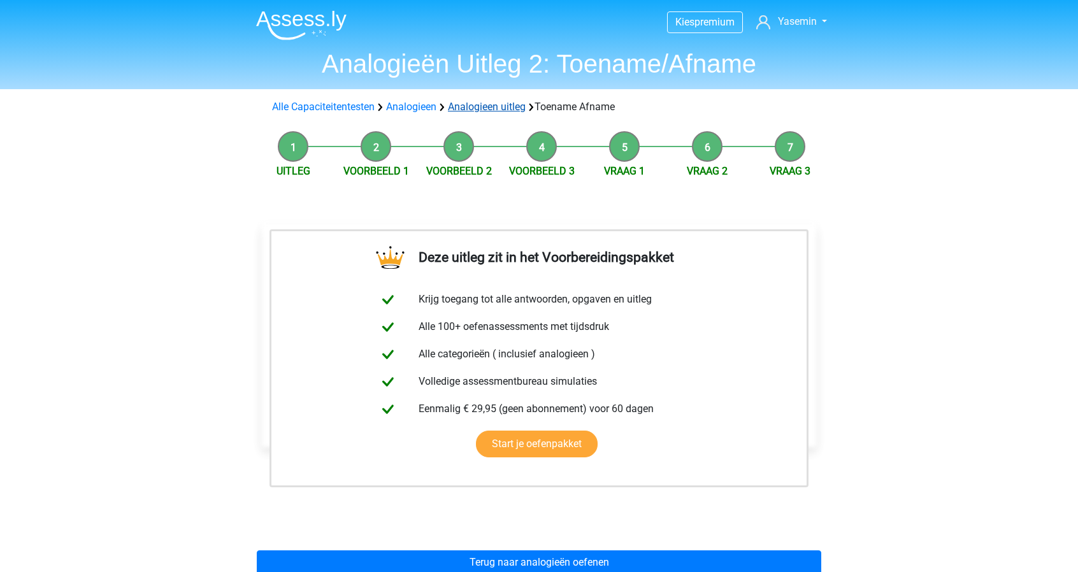
click at [502, 111] on link "Analogieen uitleg" at bounding box center [487, 107] width 78 height 12
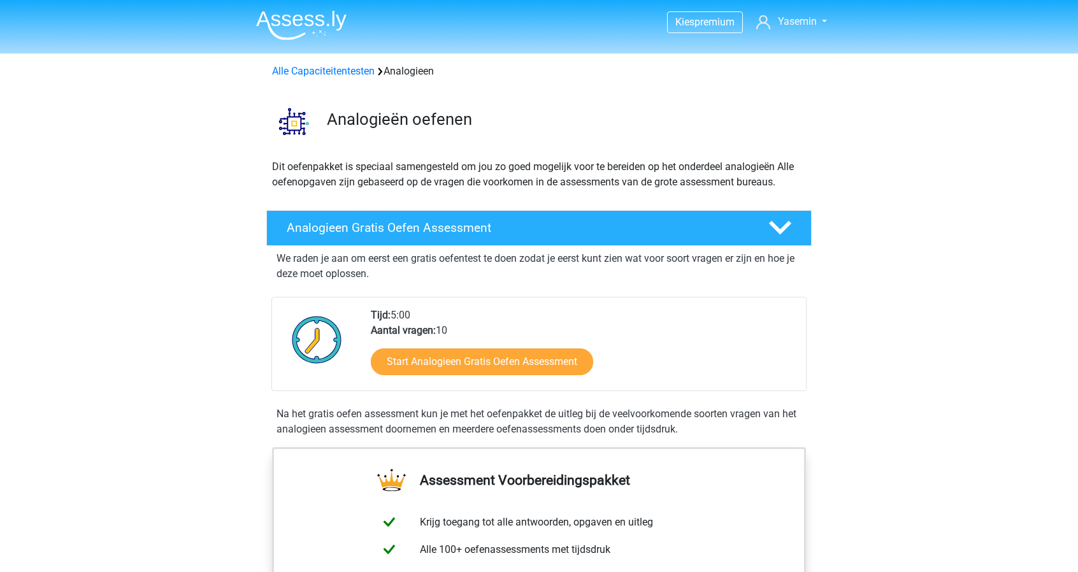
scroll to position [773, 0]
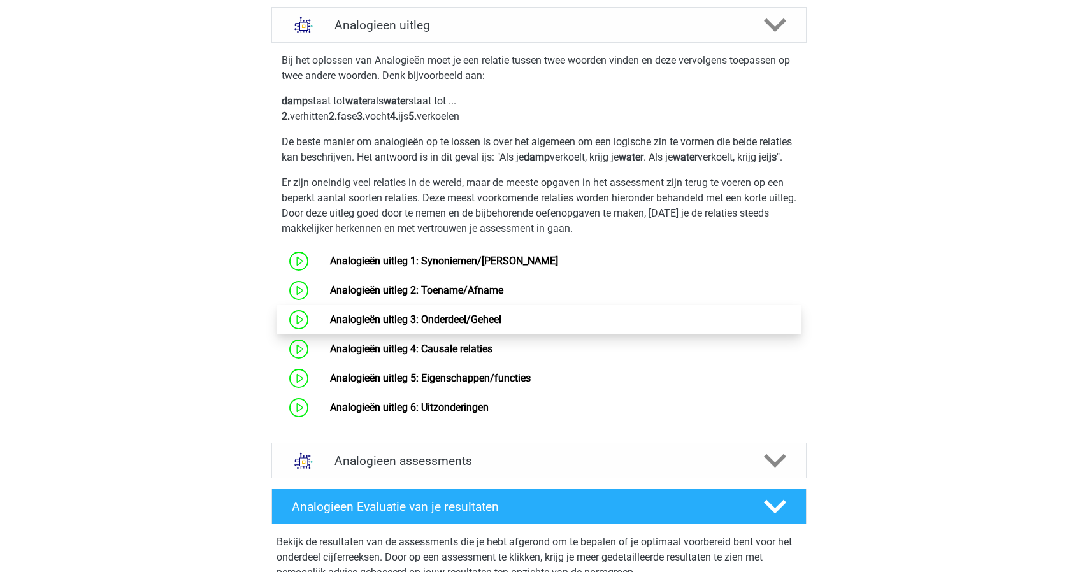
click at [501, 325] on link "Analogieën uitleg 3: Onderdeel/Geheel" at bounding box center [415, 319] width 171 height 12
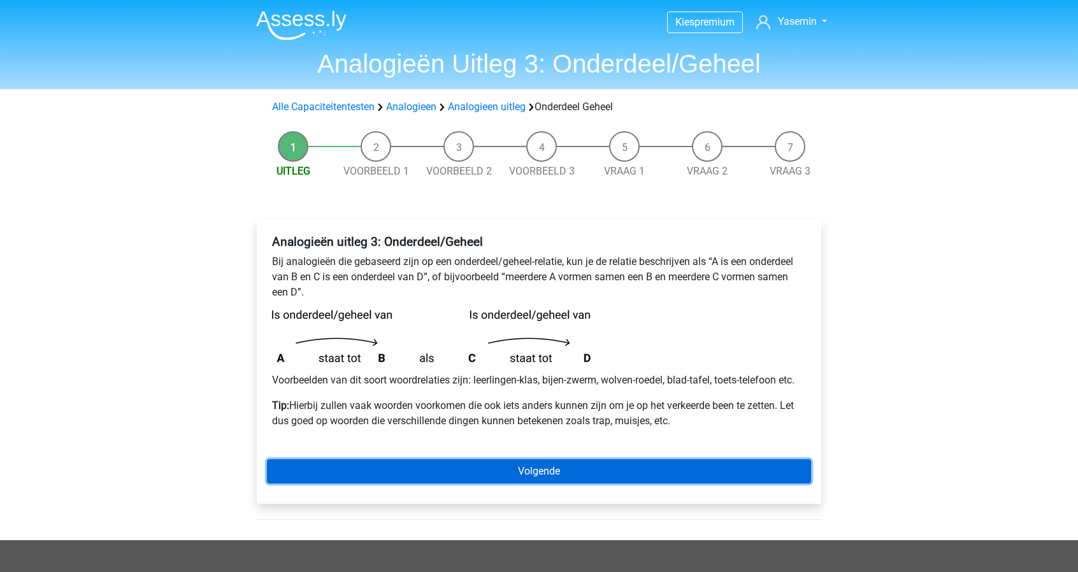
click at [564, 467] on link "Volgende" at bounding box center [539, 471] width 544 height 24
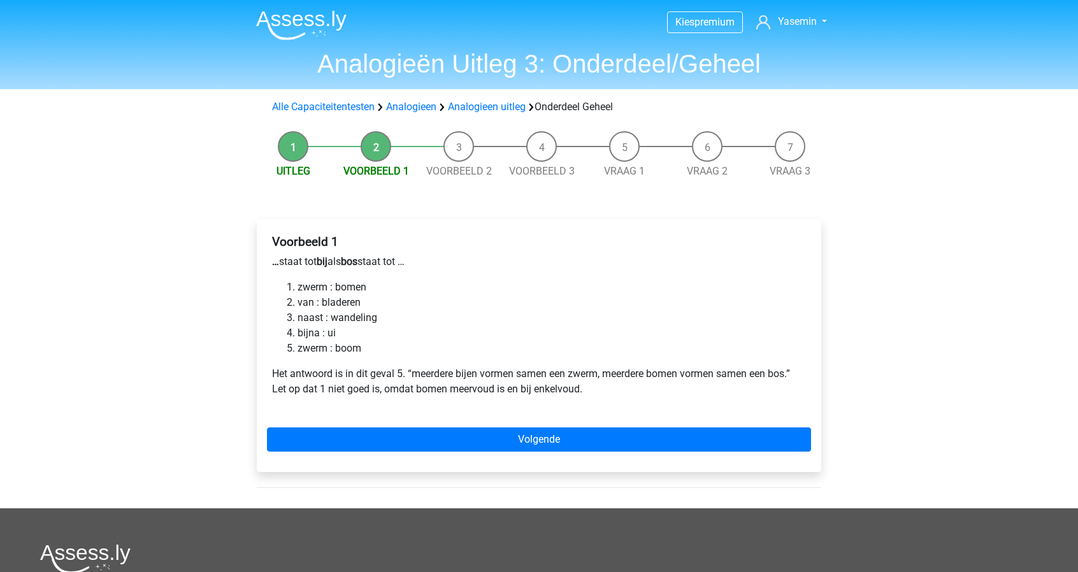
click at [527, 452] on div "Voorbeeld 1 … staat tot bij als bos staat tot … zwerm : bomen van : bladeren na…" at bounding box center [539, 345] width 564 height 253
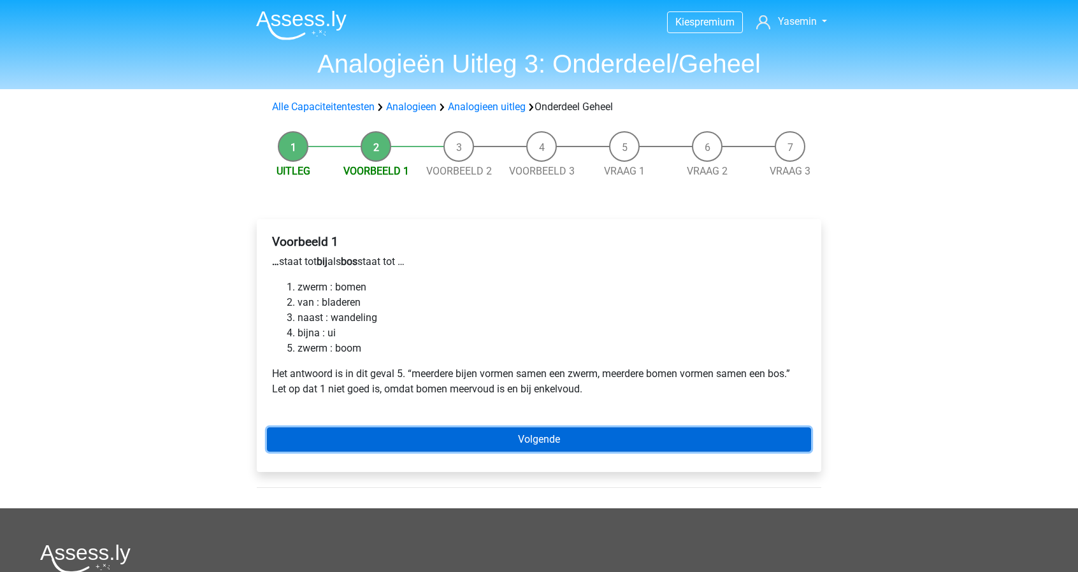
click at [517, 437] on link "Volgende" at bounding box center [539, 439] width 544 height 24
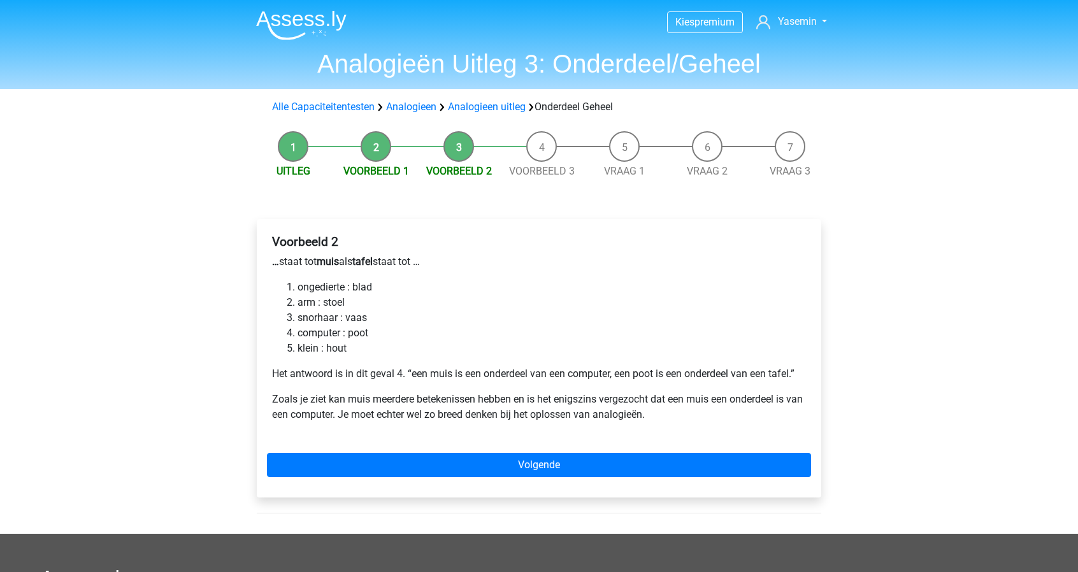
click at [394, 324] on li "snorhaar : vaas" at bounding box center [551, 317] width 508 height 15
click at [391, 362] on div "Voorbeeld 2 … staat tot muis als tafel staat tot … ongedierte : blad arm : stoe…" at bounding box center [539, 333] width 544 height 208
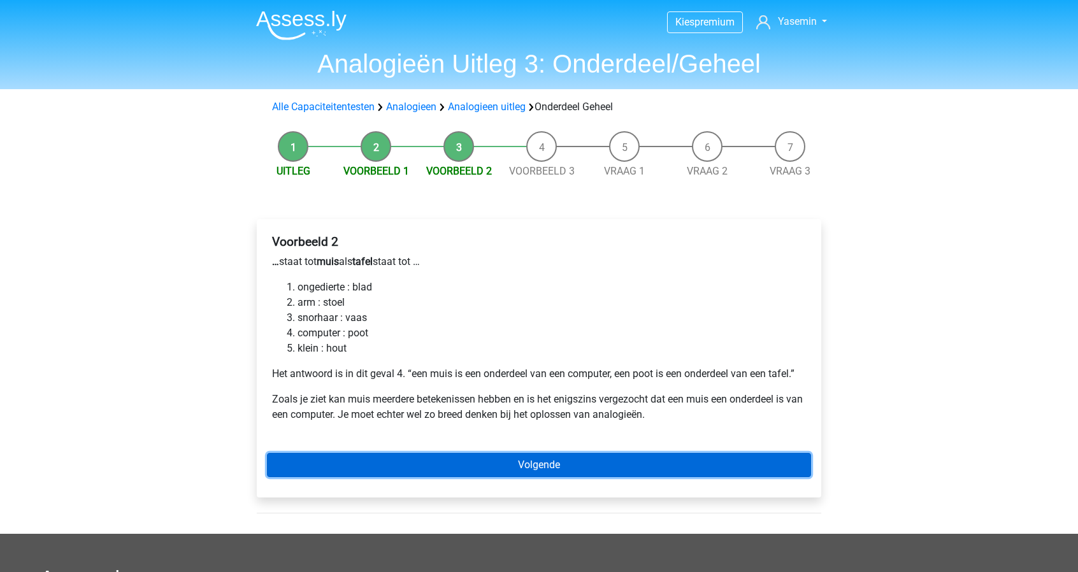
click at [518, 467] on link "Volgende" at bounding box center [539, 465] width 544 height 24
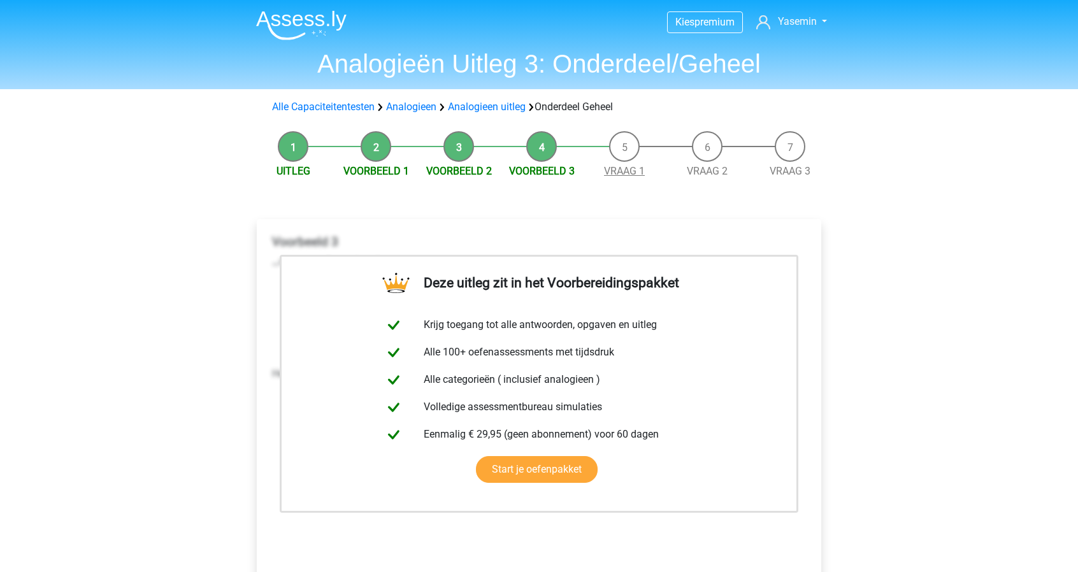
click at [631, 169] on link "Vraag 1" at bounding box center [624, 171] width 41 height 12
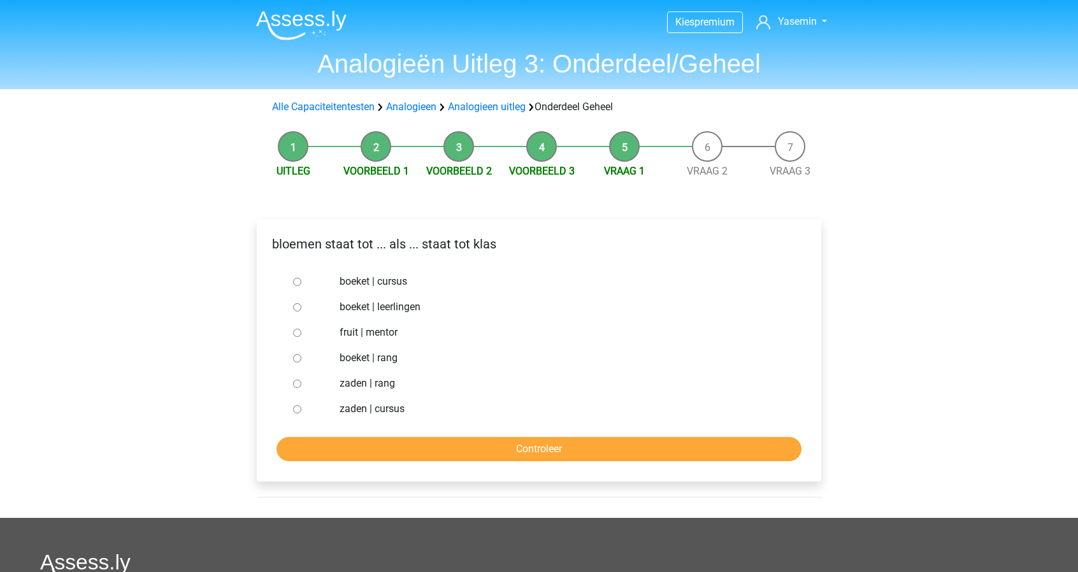
click at [400, 315] on div "boeket | leerlingen" at bounding box center [560, 306] width 460 height 25
click at [394, 312] on label "boeket | leerlingen" at bounding box center [559, 306] width 441 height 15
click at [301, 311] on input "boeket | leerlingen" at bounding box center [297, 307] width 8 height 8
radio input "true"
click at [538, 475] on div "bloemen staat tot ... als ... staat tot klas boeket | cursus boeket | leerlinge…" at bounding box center [539, 350] width 564 height 262
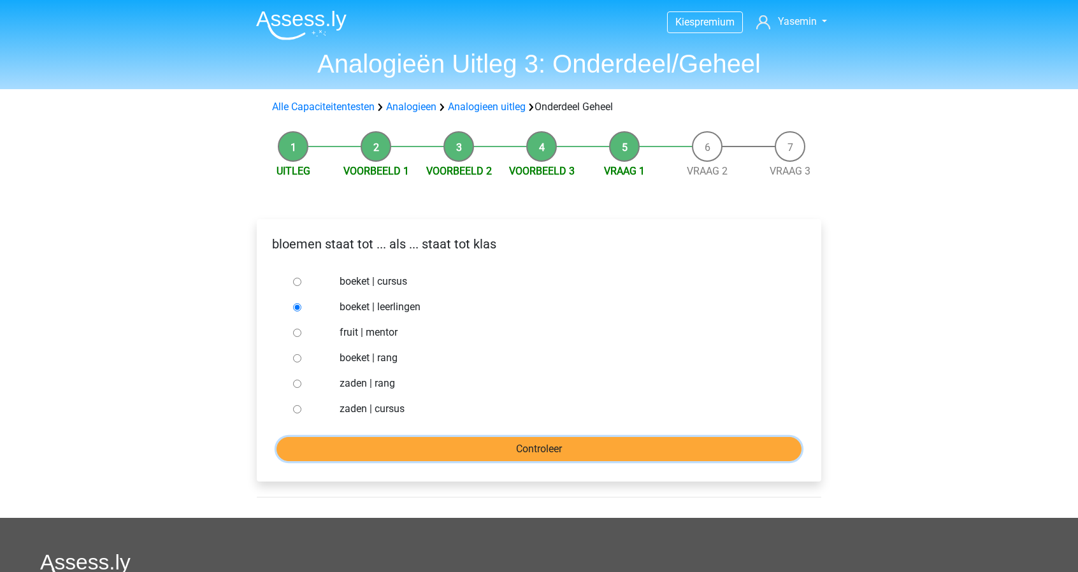
click at [504, 453] on input "Controleer" at bounding box center [538, 449] width 525 height 24
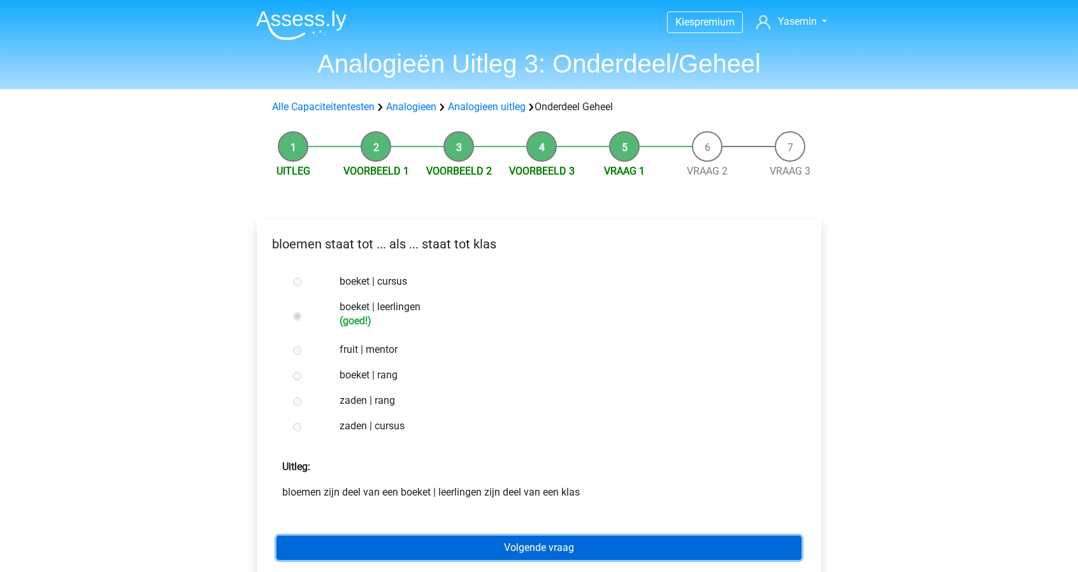
click at [588, 543] on link "Volgende vraag" at bounding box center [538, 548] width 525 height 24
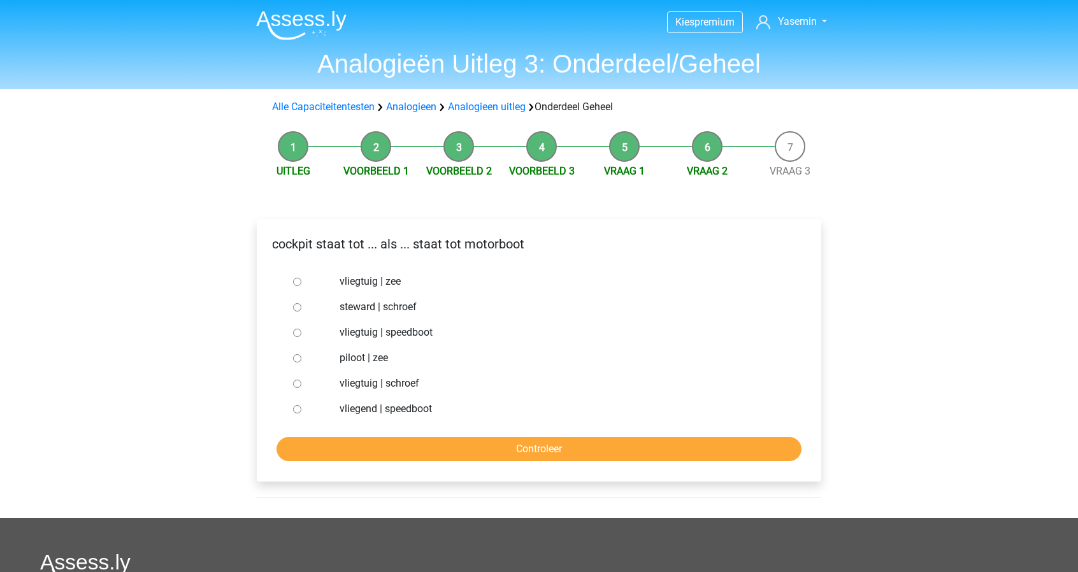
click at [404, 304] on label "steward | schroef" at bounding box center [559, 306] width 441 height 15
click at [301, 304] on input "steward | schroef" at bounding box center [297, 307] width 8 height 8
radio input "true"
click at [541, 453] on input "Controleer" at bounding box center [538, 449] width 525 height 24
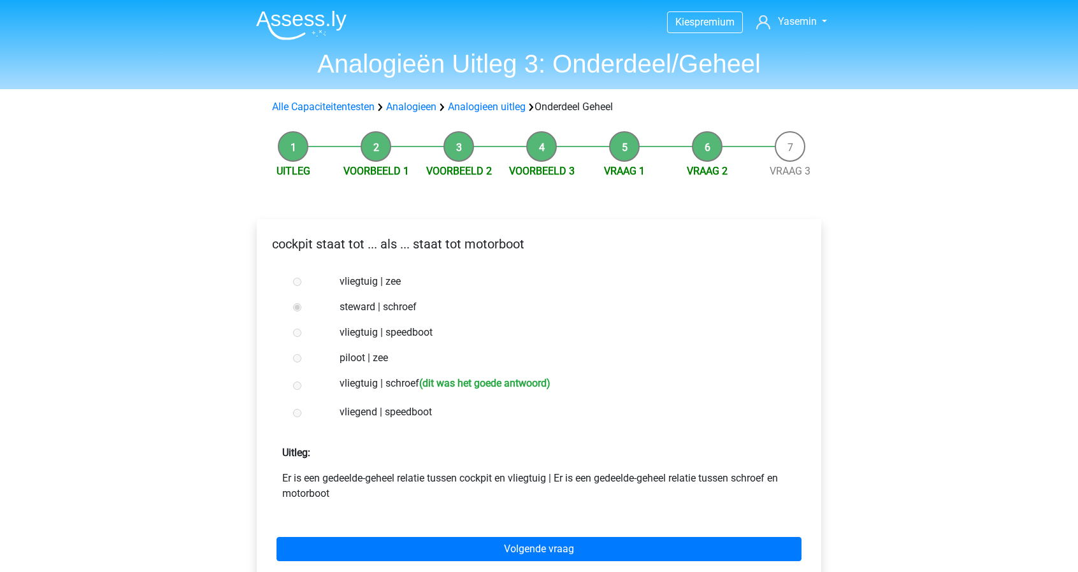
click at [374, 377] on label "vliegtuig | schroef (dit was het goede antwoord)" at bounding box center [559, 385] width 441 height 18
click at [362, 379] on label "vliegtuig | schroef (dit was het goede antwoord)" at bounding box center [559, 385] width 441 height 18
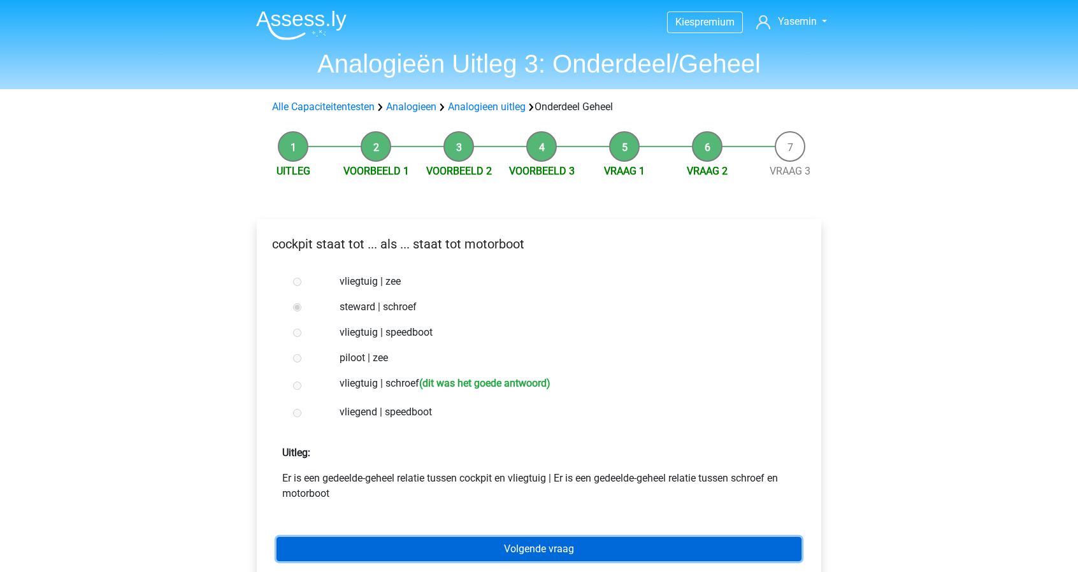
click at [540, 547] on link "Volgende vraag" at bounding box center [538, 549] width 525 height 24
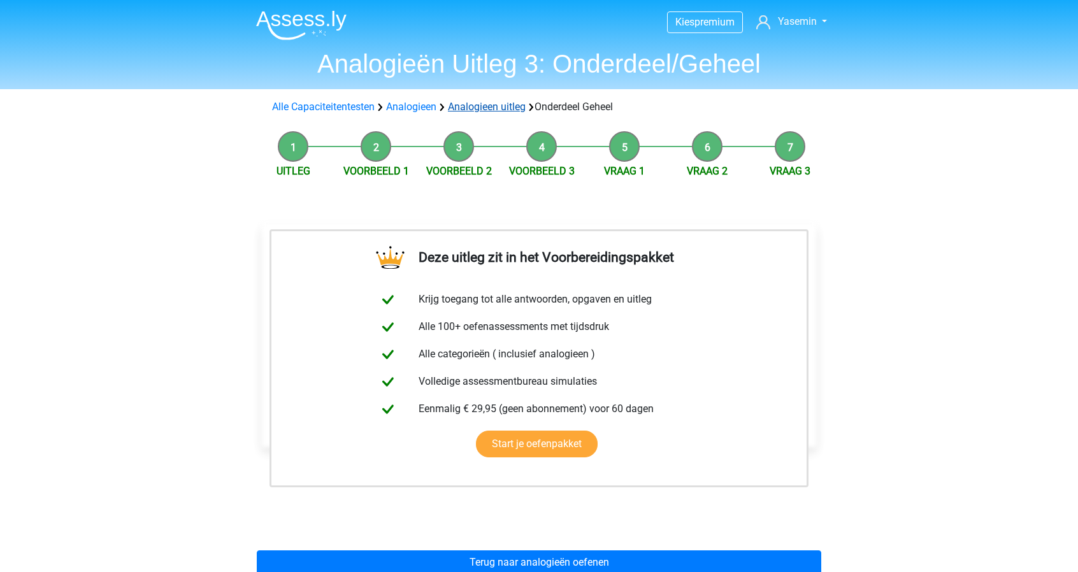
click at [466, 110] on link "Analogieen uitleg" at bounding box center [487, 107] width 78 height 12
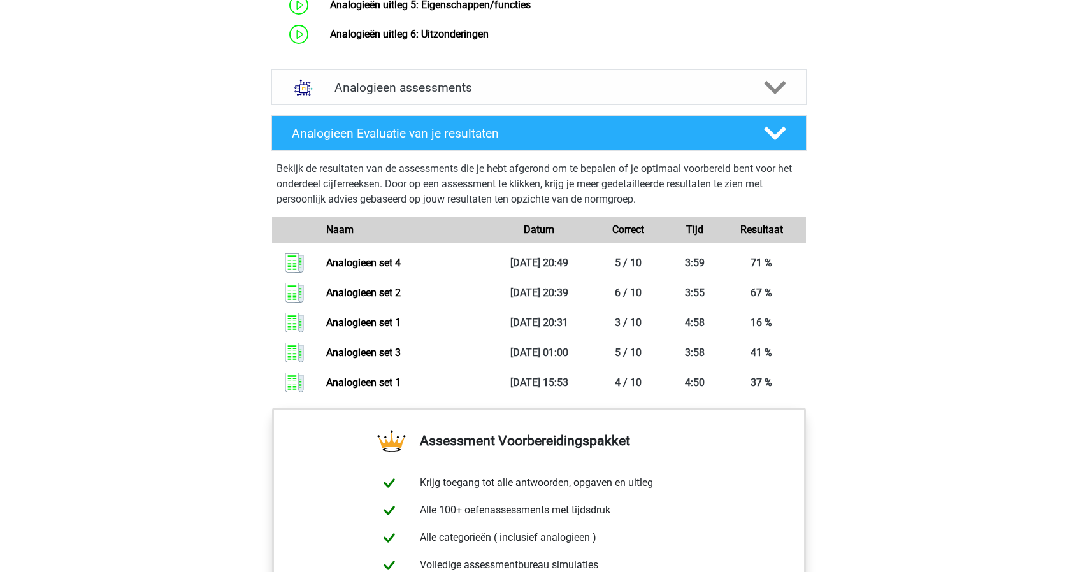
scroll to position [1127, 0]
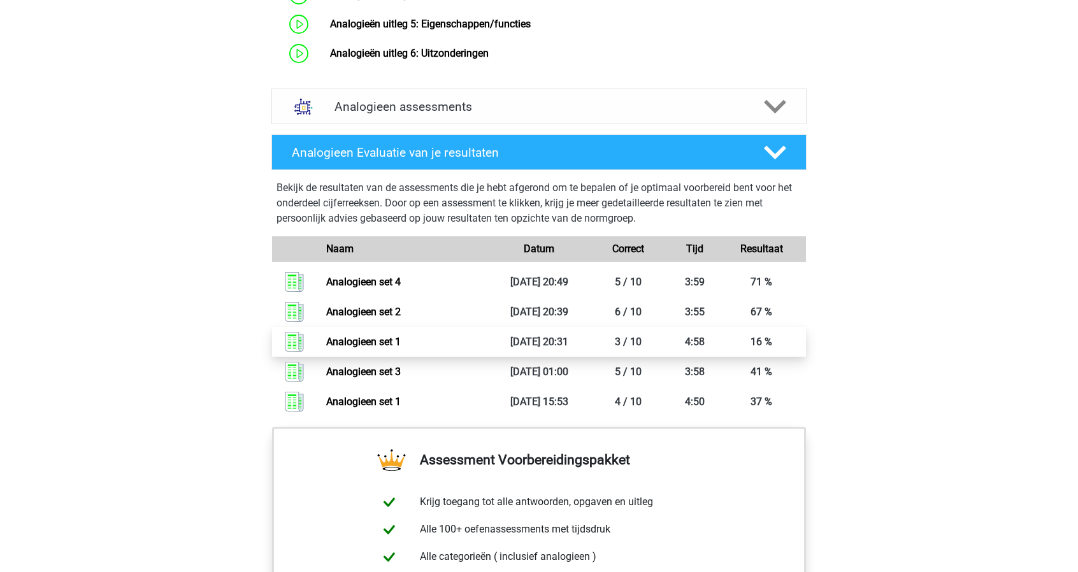
click at [401, 348] on link "Analogieen set 1" at bounding box center [363, 342] width 75 height 12
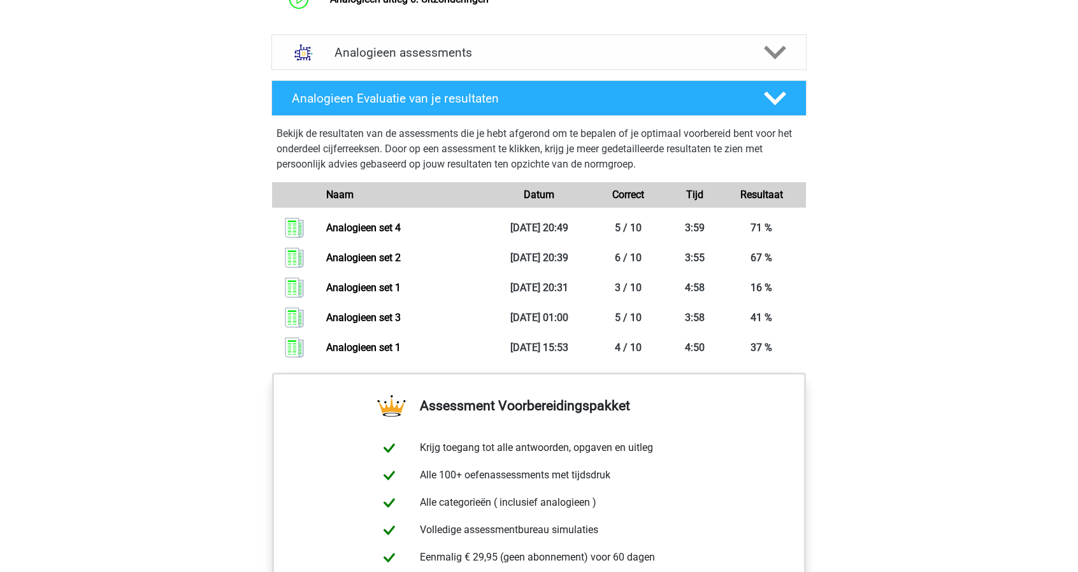
scroll to position [1178, 0]
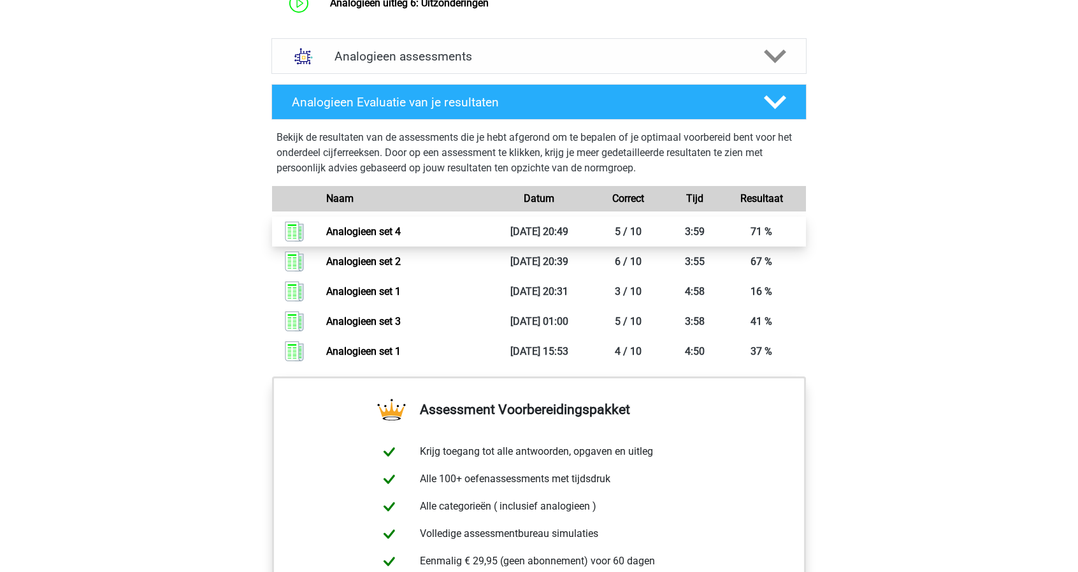
click at [401, 238] on link "Analogieen set 4" at bounding box center [363, 231] width 75 height 12
click at [783, 63] on polygon at bounding box center [775, 56] width 22 height 14
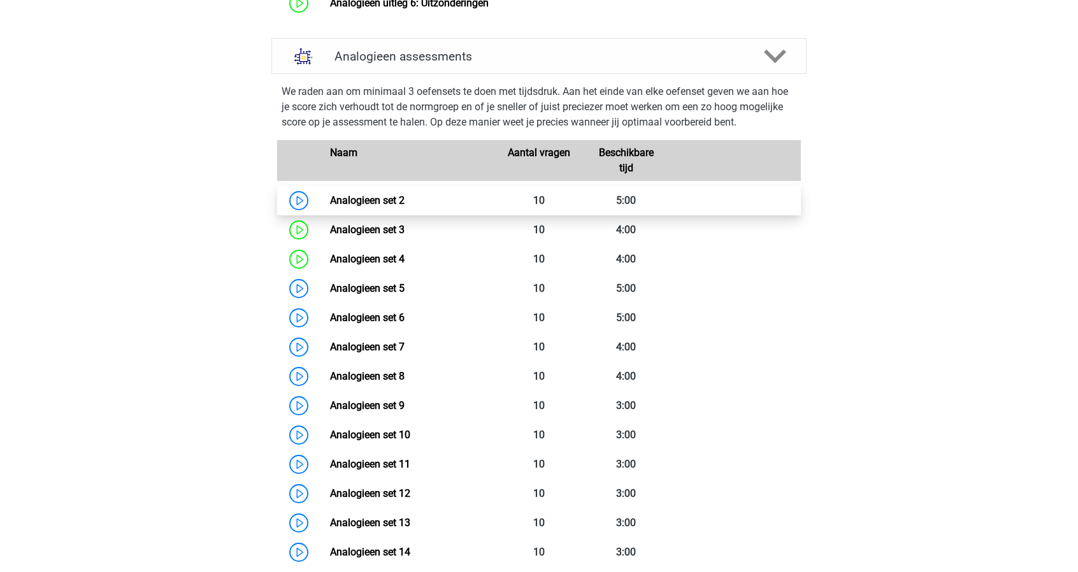
click at [404, 206] on link "Analogieen set 2" at bounding box center [367, 200] width 75 height 12
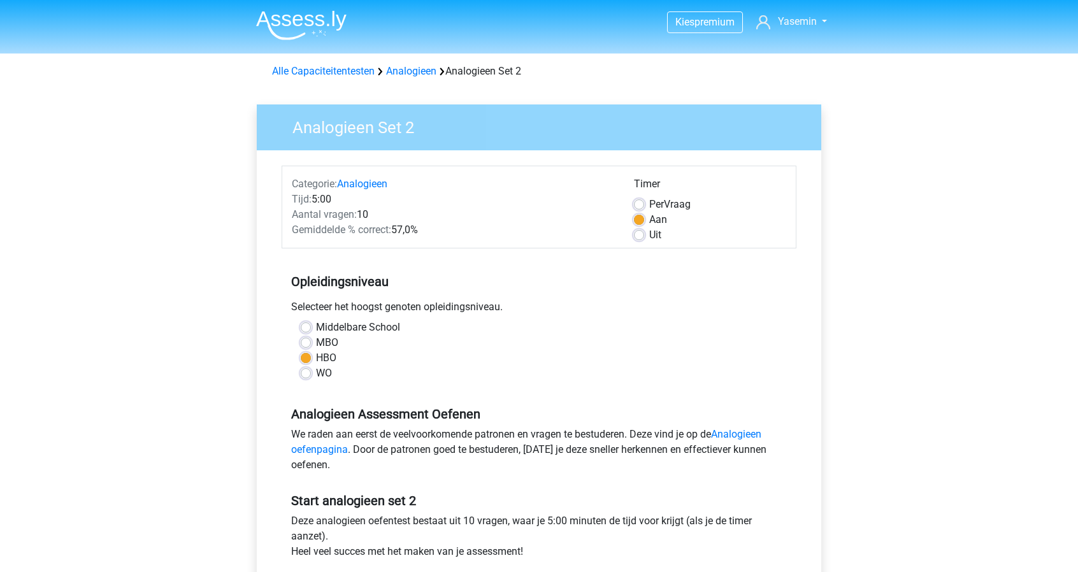
scroll to position [336, 0]
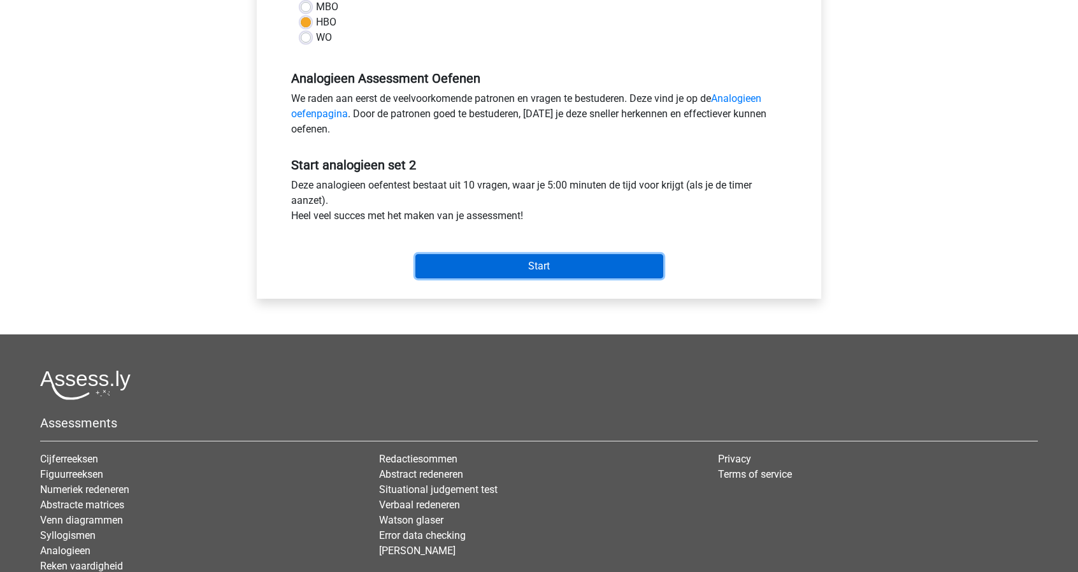
click at [639, 272] on input "Start" at bounding box center [539, 266] width 248 height 24
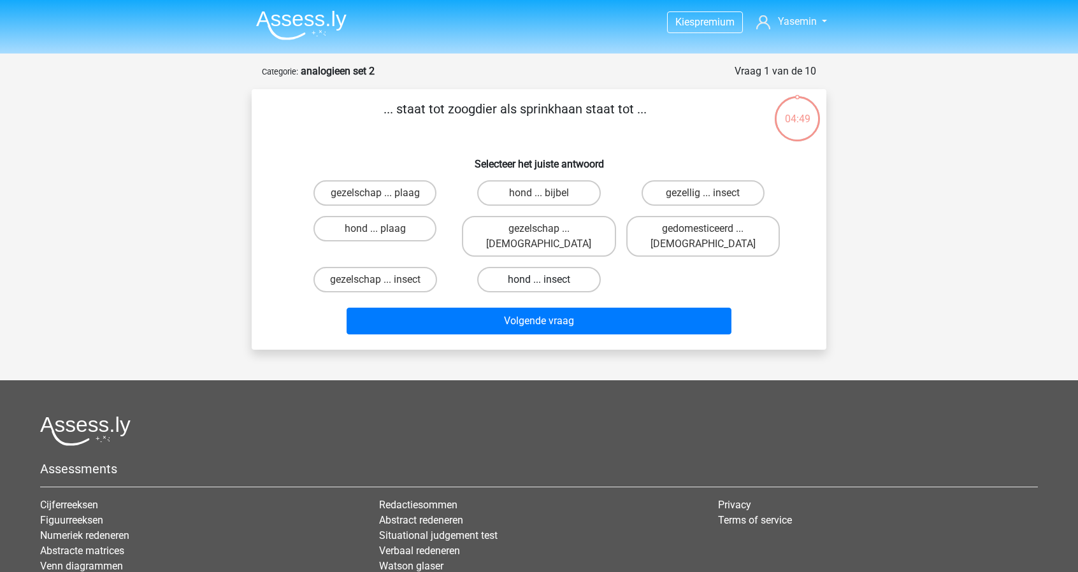
click at [582, 267] on label "hond ... insect" at bounding box center [538, 279] width 123 height 25
click at [547, 280] on input "hond ... insect" at bounding box center [543, 284] width 8 height 8
radio input "true"
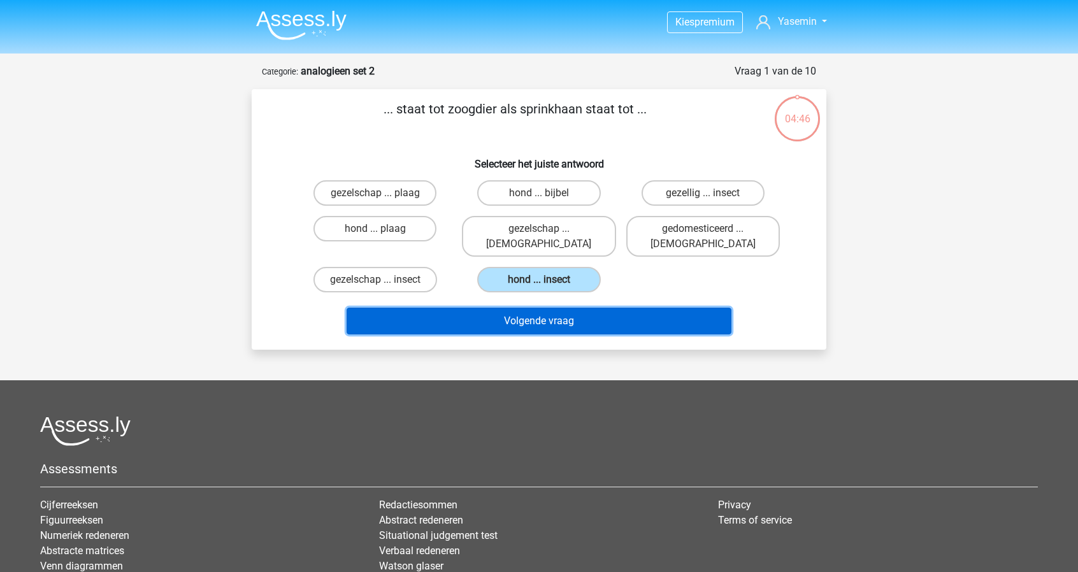
click at [598, 309] on button "Volgende vraag" at bounding box center [538, 321] width 385 height 27
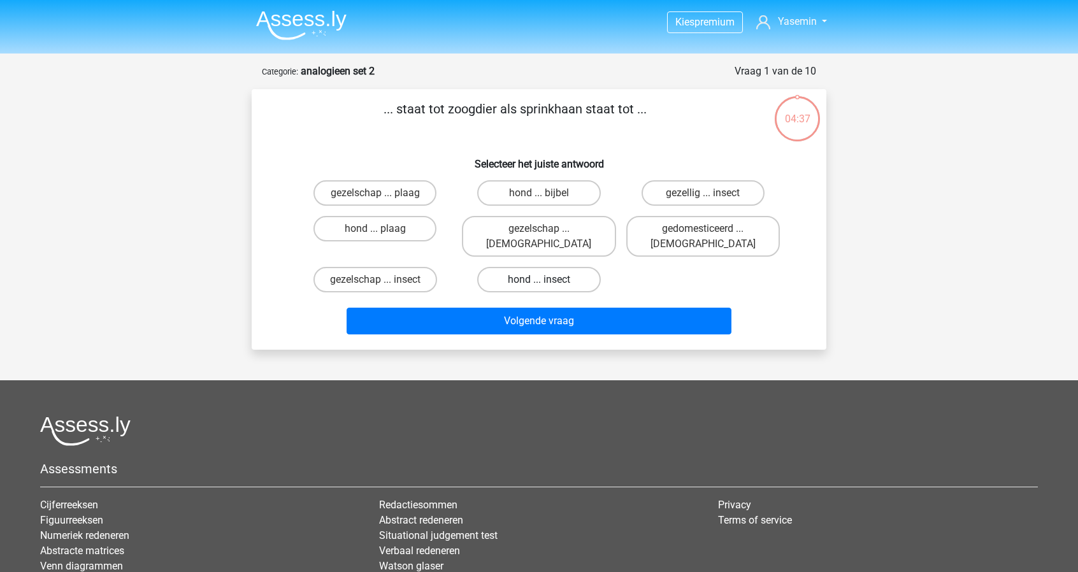
click at [568, 267] on label "hond ... insect" at bounding box center [538, 279] width 123 height 25
click at [547, 280] on input "hond ... insect" at bounding box center [543, 284] width 8 height 8
radio input "true"
click at [597, 320] on div "Volgende vraag" at bounding box center [539, 324] width 492 height 32
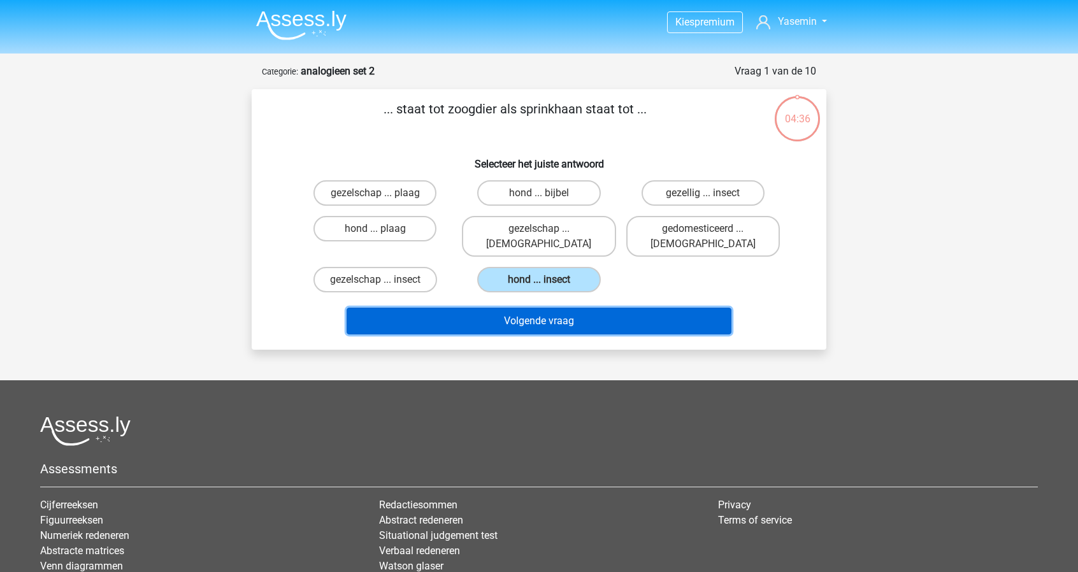
click at [585, 313] on button "Volgende vraag" at bounding box center [538, 321] width 385 height 27
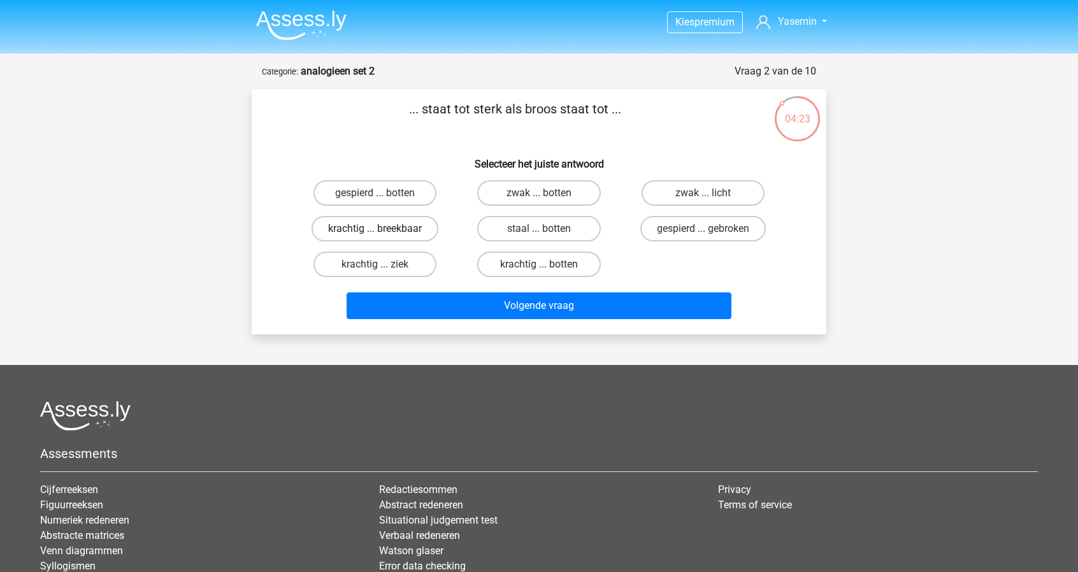
click at [421, 234] on label "krachtig ... breekbaar" at bounding box center [374, 228] width 127 height 25
click at [383, 234] on input "krachtig ... breekbaar" at bounding box center [379, 233] width 8 height 8
radio input "true"
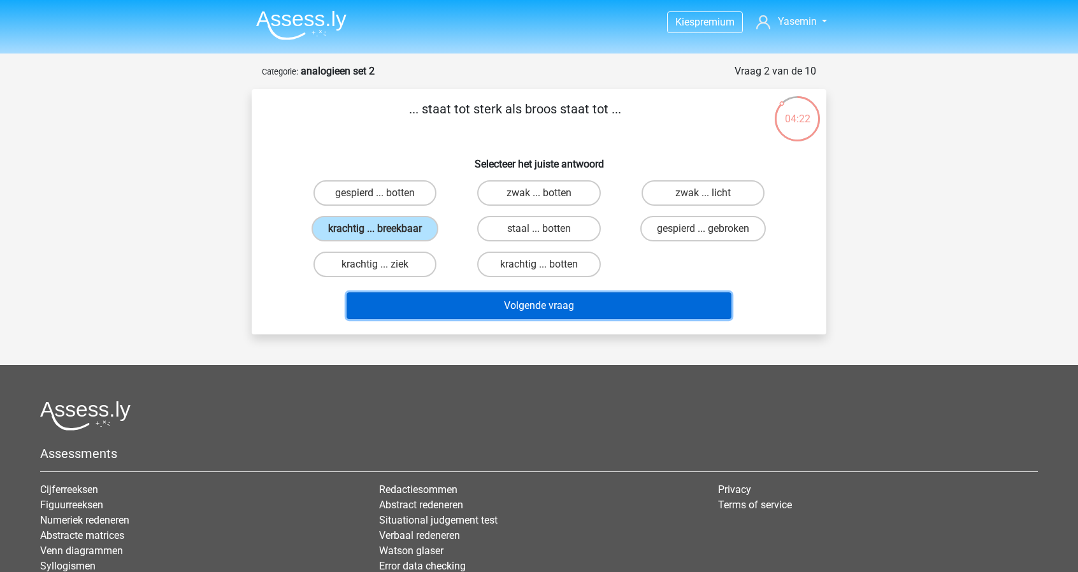
click at [541, 317] on button "Volgende vraag" at bounding box center [538, 305] width 385 height 27
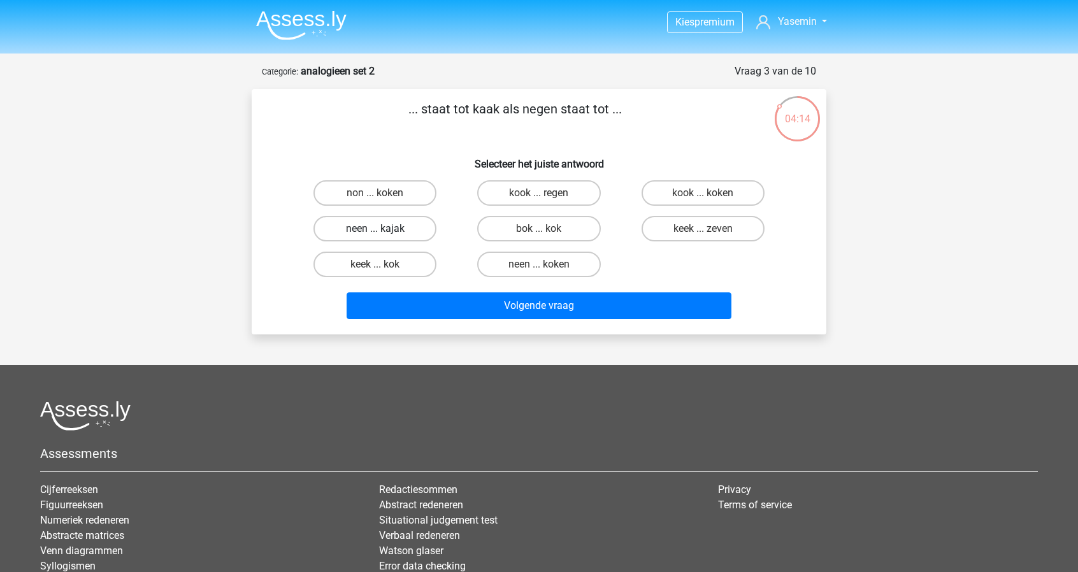
click at [399, 231] on label "neen ... kajak" at bounding box center [374, 228] width 123 height 25
click at [383, 231] on input "neen ... kajak" at bounding box center [379, 233] width 8 height 8
radio input "true"
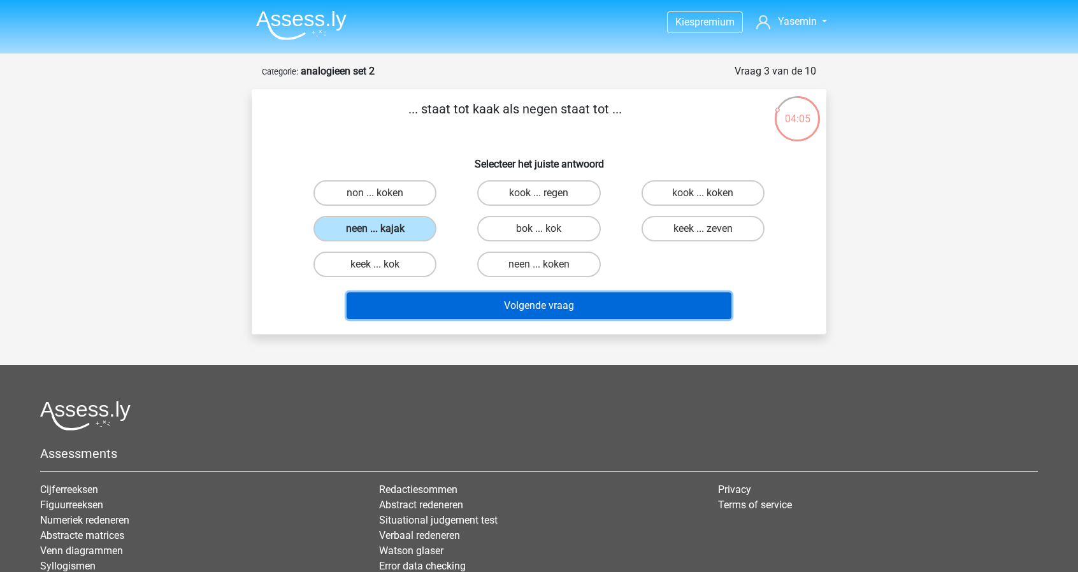
click at [573, 309] on button "Volgende vraag" at bounding box center [538, 305] width 385 height 27
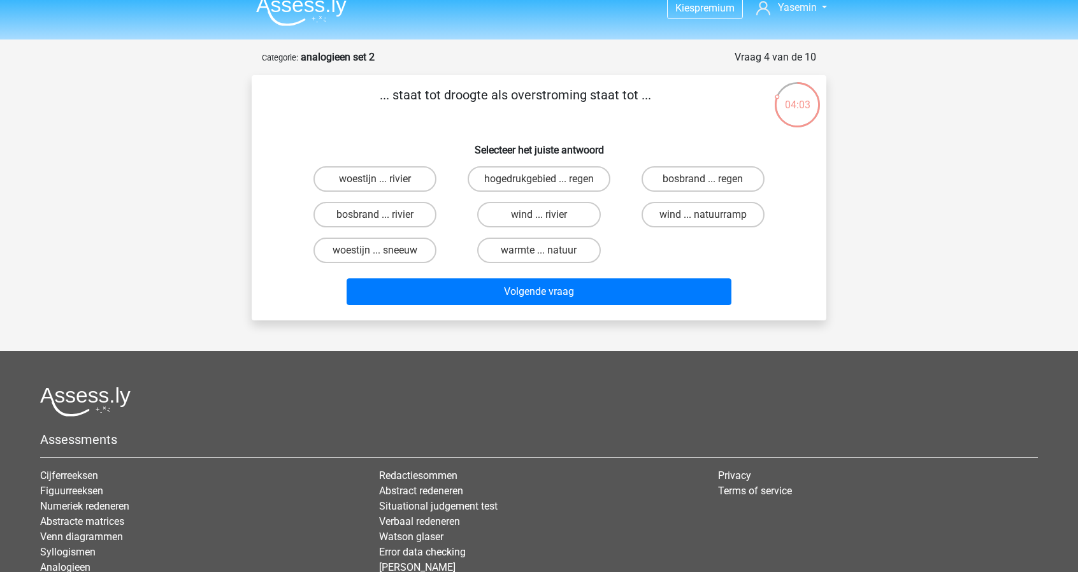
scroll to position [13, 0]
click at [750, 184] on label "bosbrand ... regen" at bounding box center [702, 179] width 123 height 25
click at [711, 184] on input "bosbrand ... regen" at bounding box center [706, 184] width 8 height 8
radio input "true"
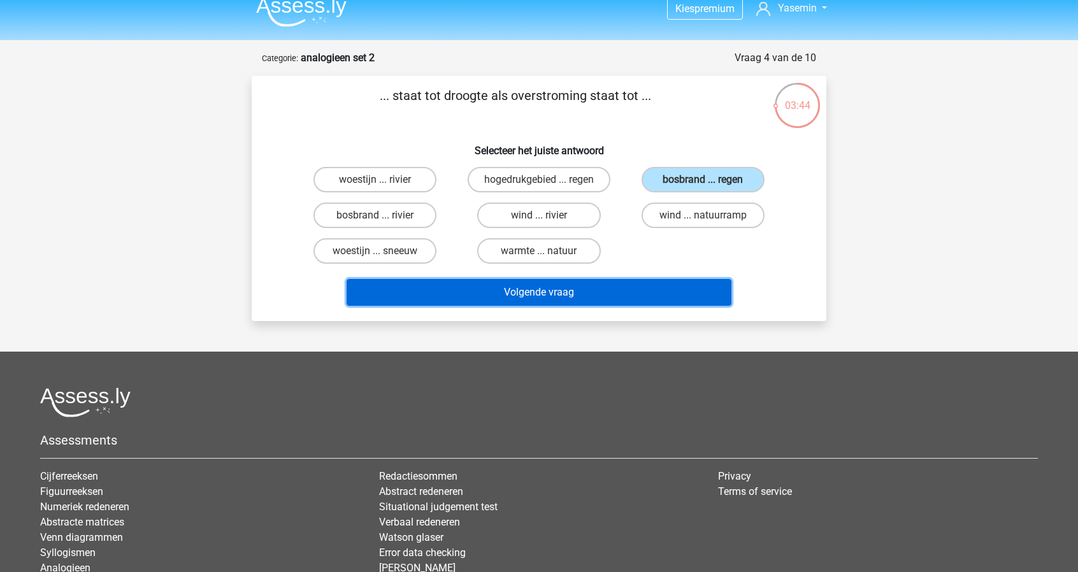
click at [636, 289] on button "Volgende vraag" at bounding box center [538, 292] width 385 height 27
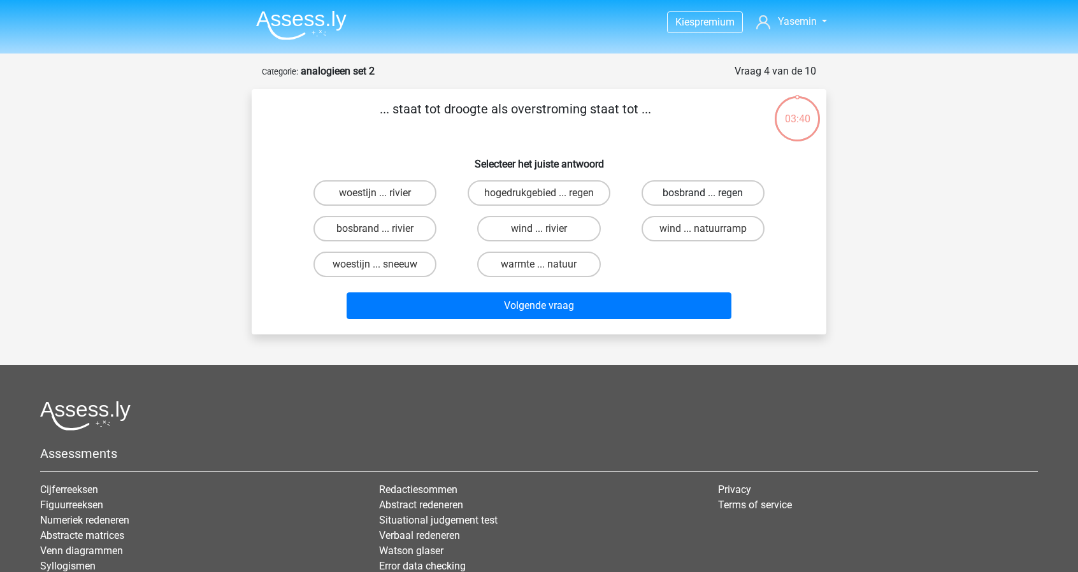
scroll to position [13, 0]
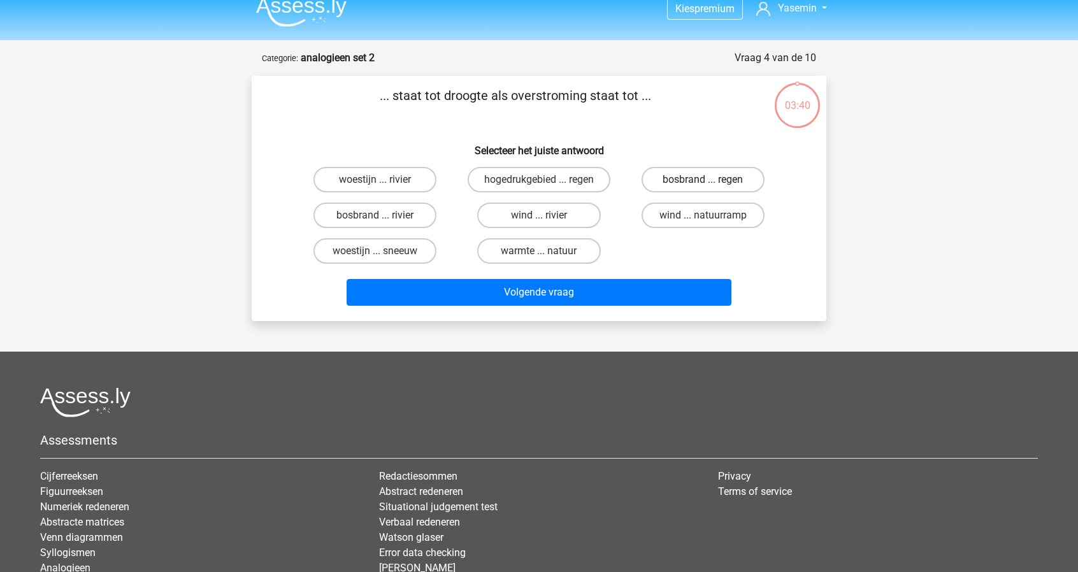
click at [657, 175] on label "bosbrand ... regen" at bounding box center [702, 179] width 123 height 25
click at [702, 180] on input "bosbrand ... regen" at bounding box center [706, 184] width 8 height 8
radio input "true"
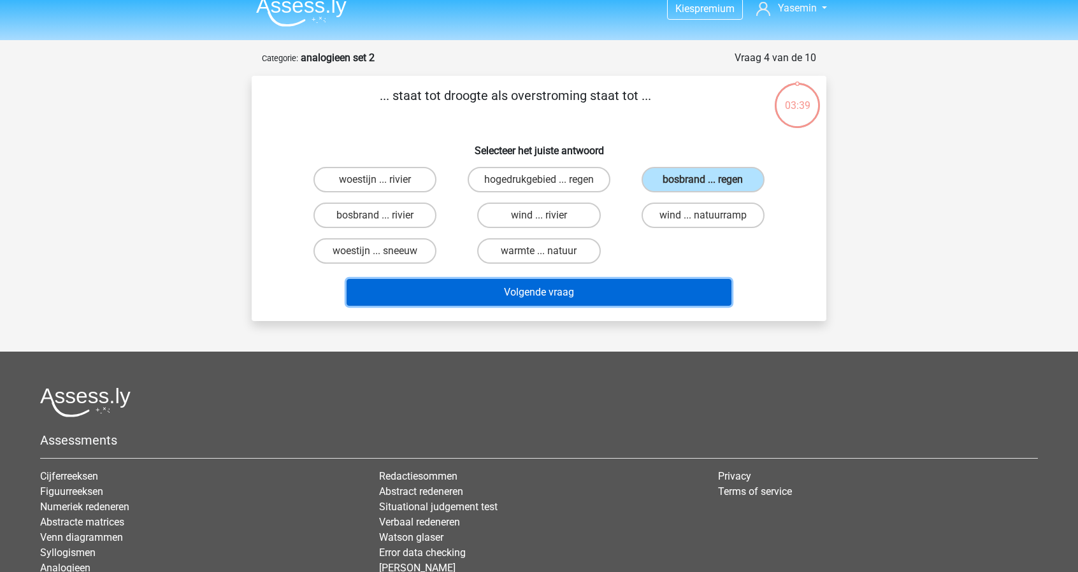
click at [695, 300] on button "Volgende vraag" at bounding box center [538, 292] width 385 height 27
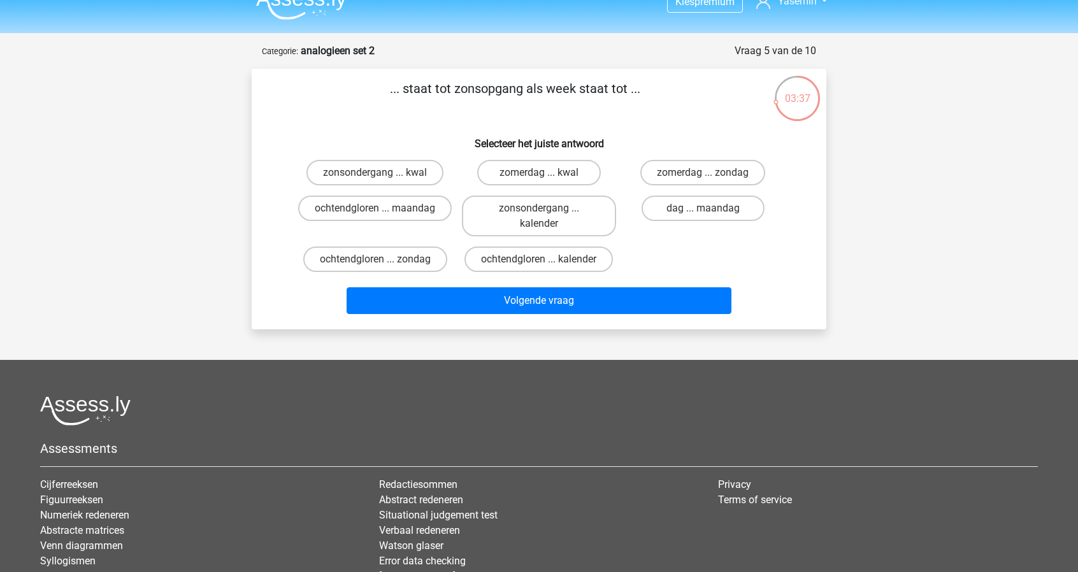
scroll to position [0, 0]
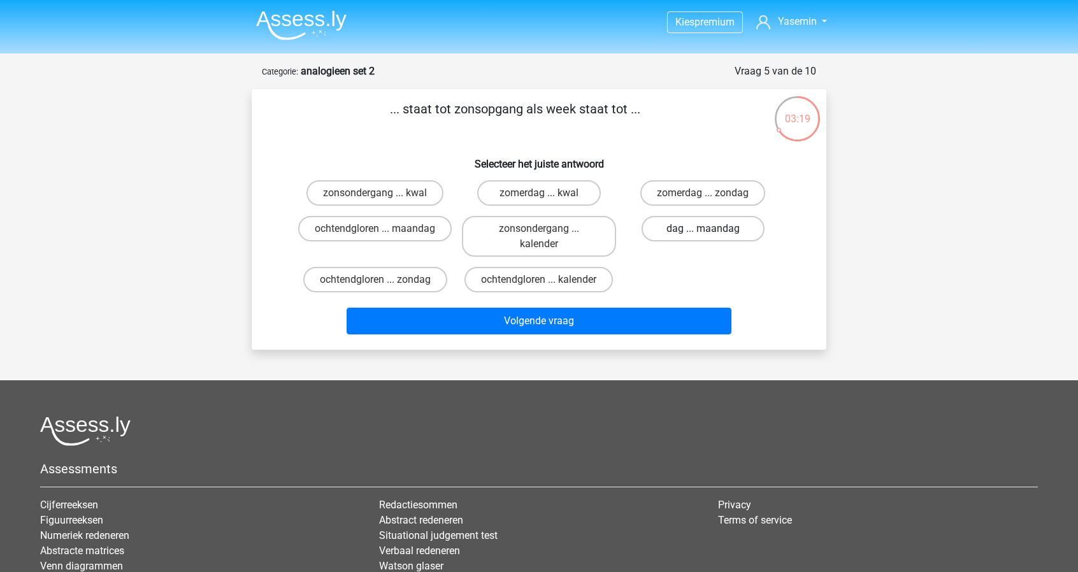
click at [725, 232] on label "dag ... maandag" at bounding box center [702, 228] width 123 height 25
click at [711, 232] on input "dag ... maandag" at bounding box center [706, 233] width 8 height 8
radio input "true"
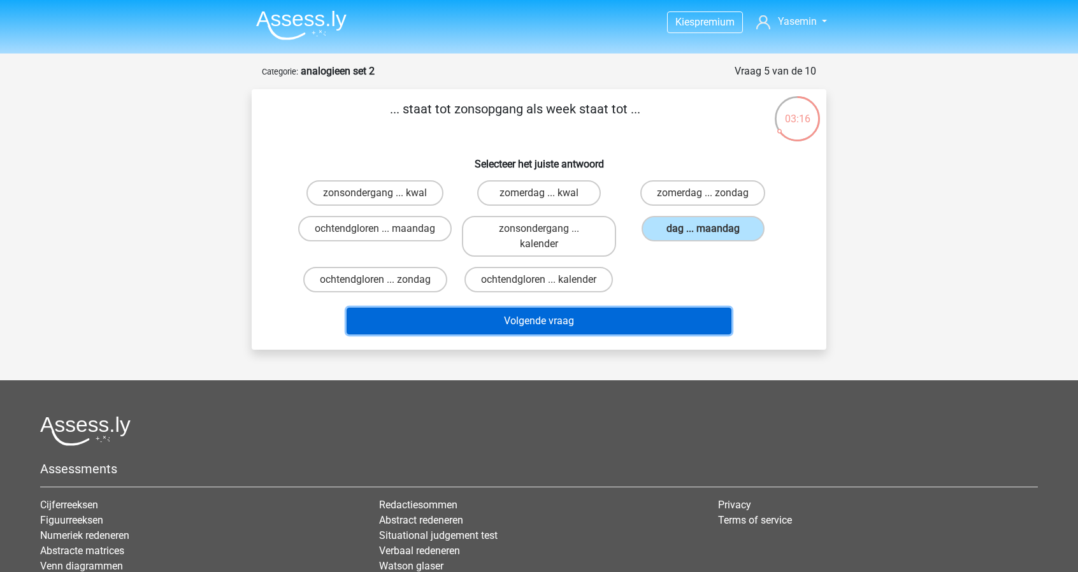
click at [689, 318] on button "Volgende vraag" at bounding box center [538, 321] width 385 height 27
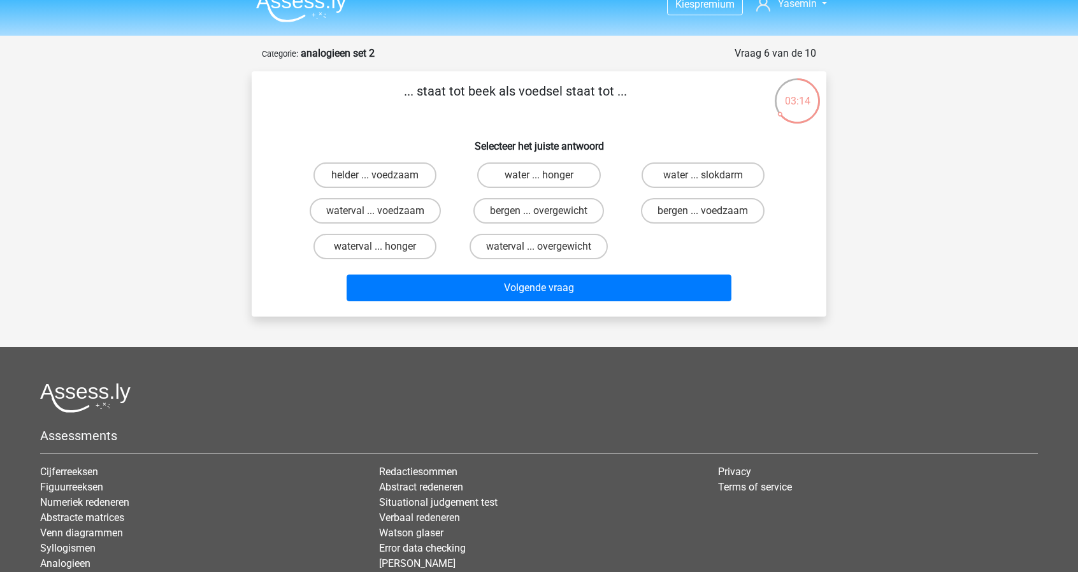
scroll to position [1, 0]
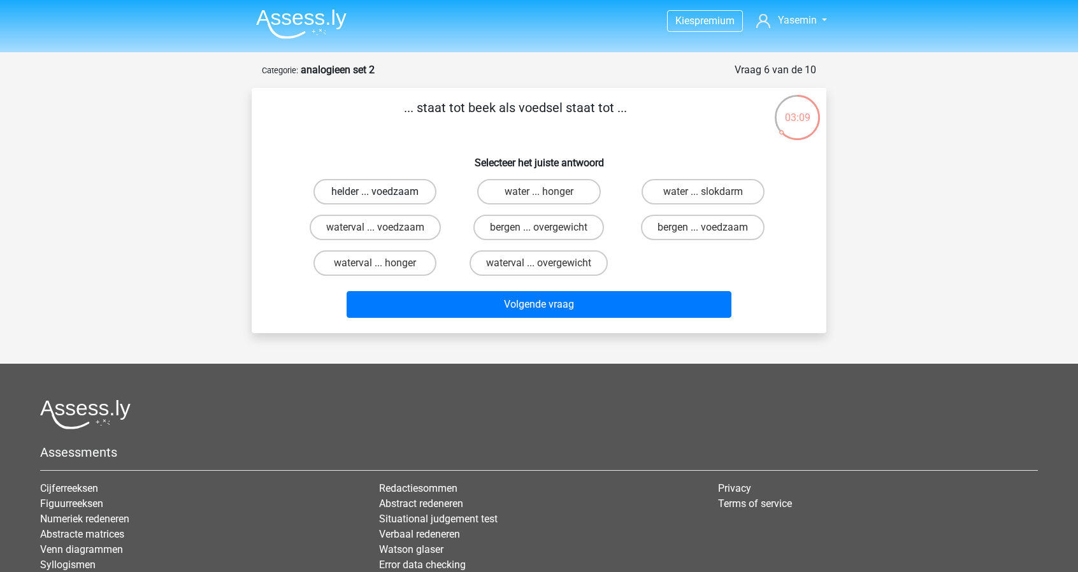
click at [425, 197] on label "helder ... voedzaam" at bounding box center [374, 191] width 123 height 25
click at [383, 197] on input "helder ... voedzaam" at bounding box center [379, 196] width 8 height 8
radio input "true"
click at [746, 193] on label "water ... slokdarm" at bounding box center [702, 191] width 123 height 25
click at [711, 193] on input "water ... slokdarm" at bounding box center [706, 196] width 8 height 8
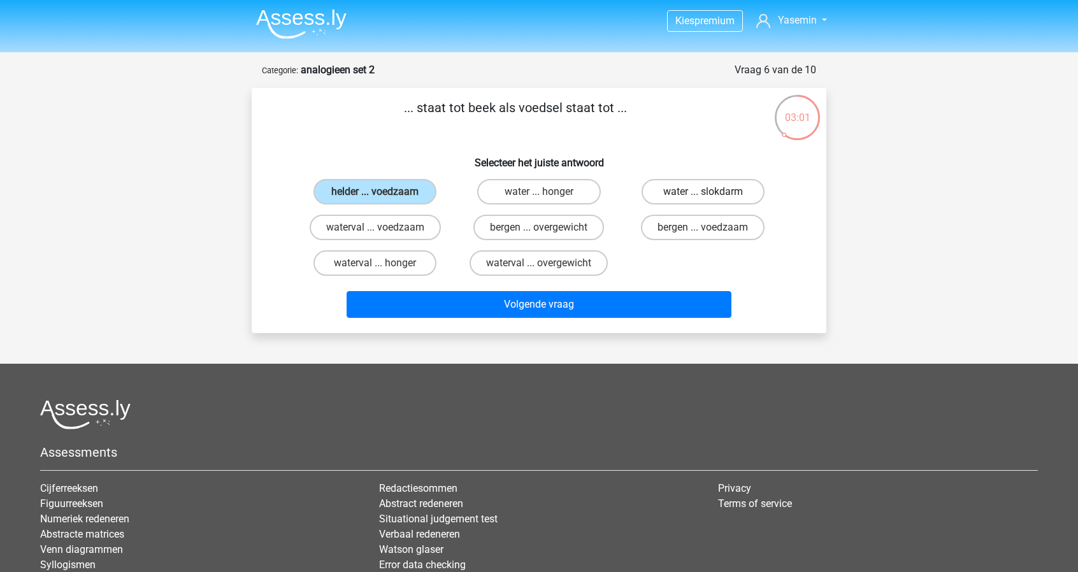
radio input "true"
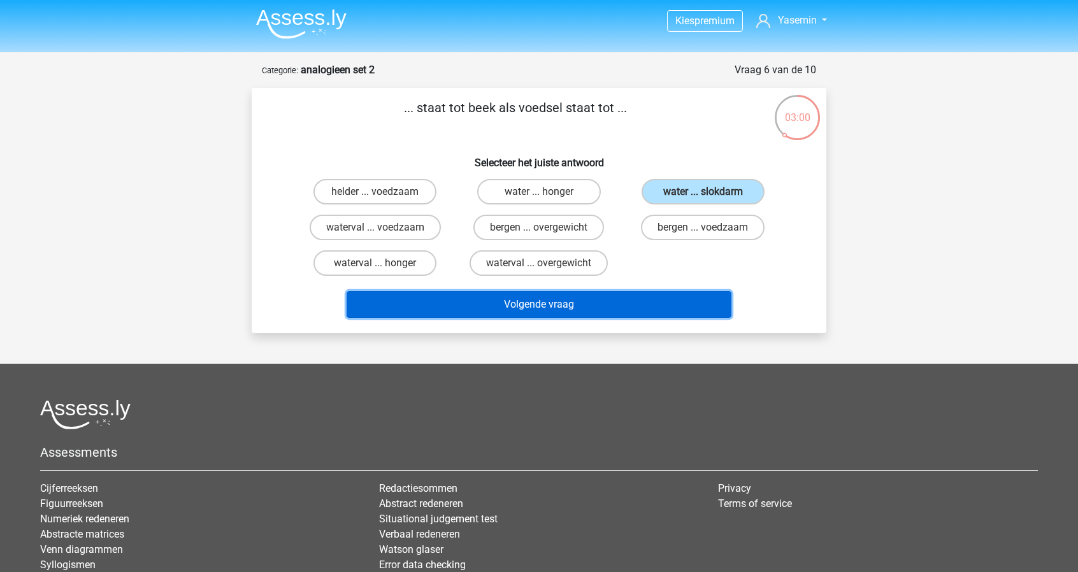
click at [697, 301] on button "Volgende vraag" at bounding box center [538, 304] width 385 height 27
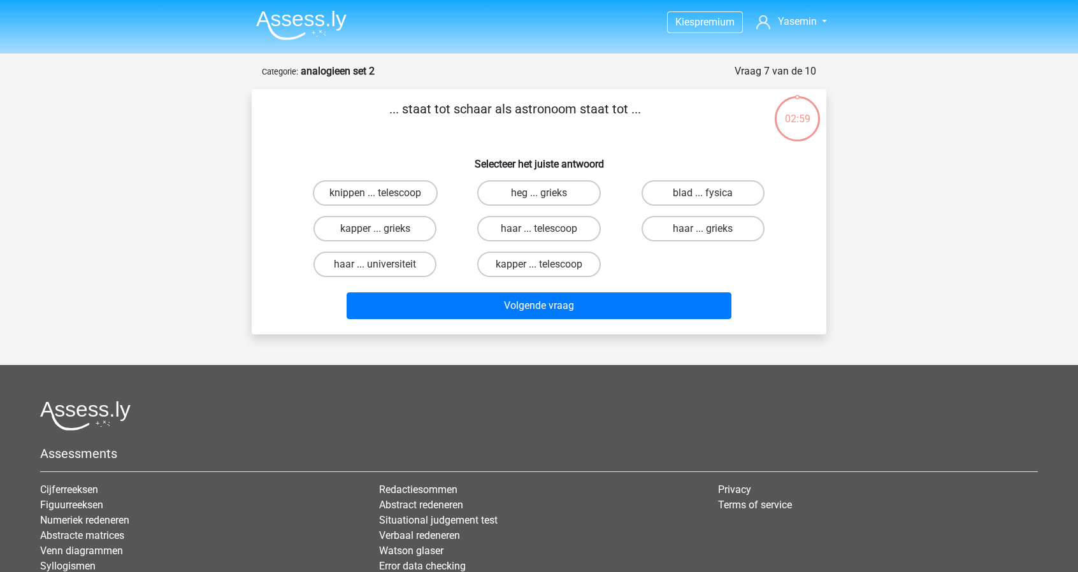
scroll to position [0, 0]
click at [581, 271] on label "kapper ... telescoop" at bounding box center [538, 264] width 123 height 25
click at [547, 271] on input "kapper ... telescoop" at bounding box center [543, 268] width 8 height 8
radio input "true"
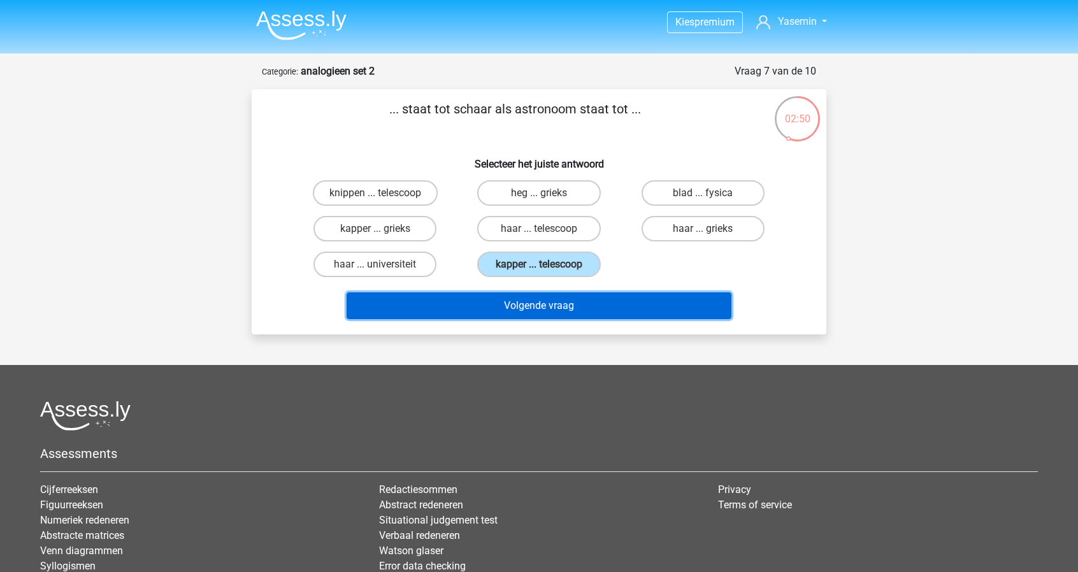
click at [637, 309] on button "Volgende vraag" at bounding box center [538, 305] width 385 height 27
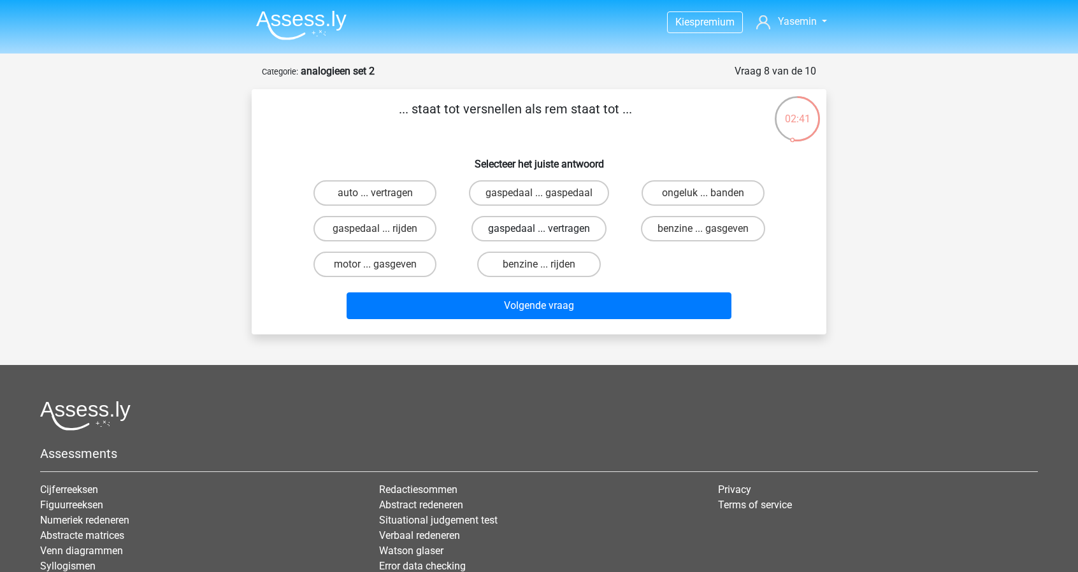
click at [568, 231] on label "gaspedaal ... vertragen" at bounding box center [538, 228] width 135 height 25
click at [547, 231] on input "gaspedaal ... vertragen" at bounding box center [543, 233] width 8 height 8
radio input "true"
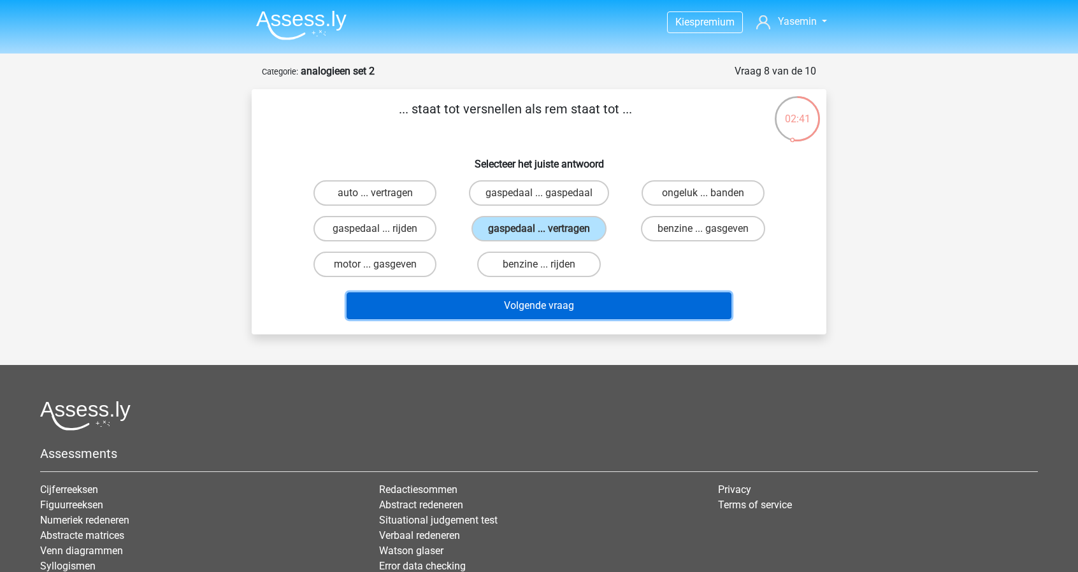
click at [616, 295] on button "Volgende vraag" at bounding box center [538, 305] width 385 height 27
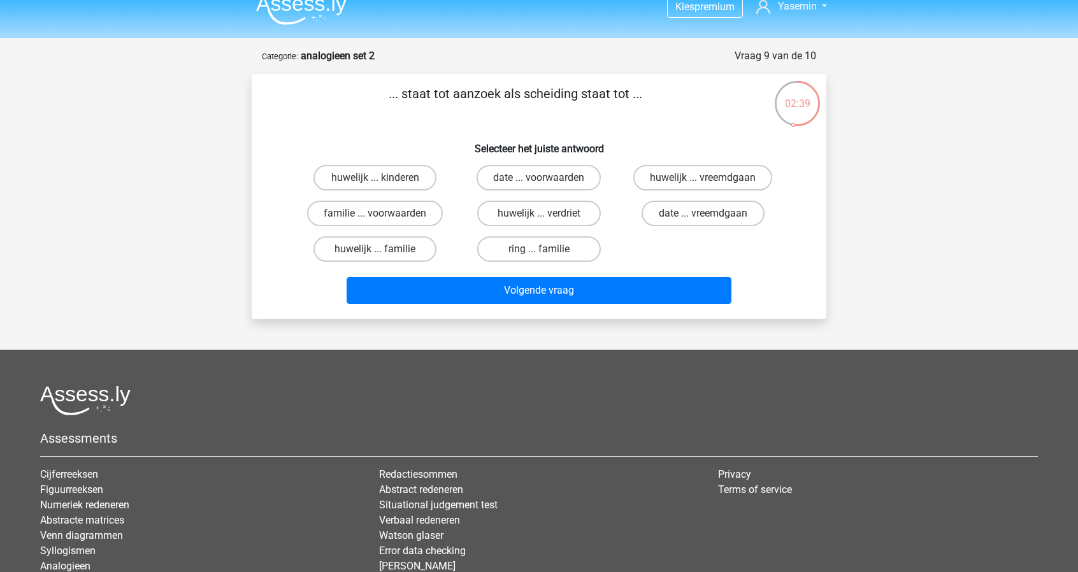
scroll to position [15, 0]
click at [714, 176] on label "huwelijk ... vreemdgaan" at bounding box center [702, 178] width 139 height 25
click at [711, 178] on input "huwelijk ... vreemdgaan" at bounding box center [706, 182] width 8 height 8
radio input "true"
click at [666, 310] on div "... staat tot aanzoek als scheiding staat tot ... Selecteer het juiste antwoord…" at bounding box center [539, 197] width 574 height 245
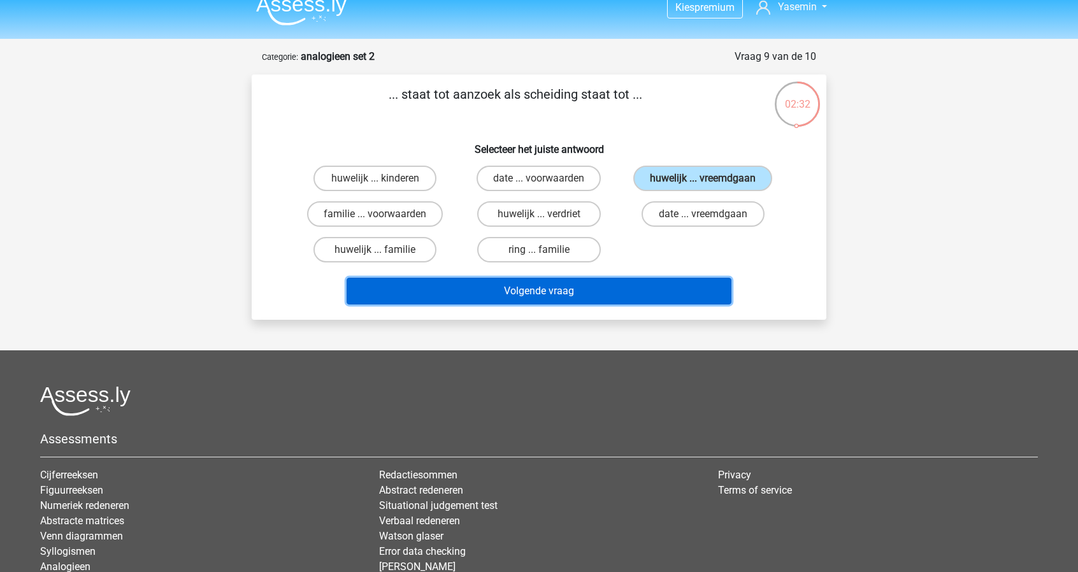
click at [646, 301] on button "Volgende vraag" at bounding box center [538, 291] width 385 height 27
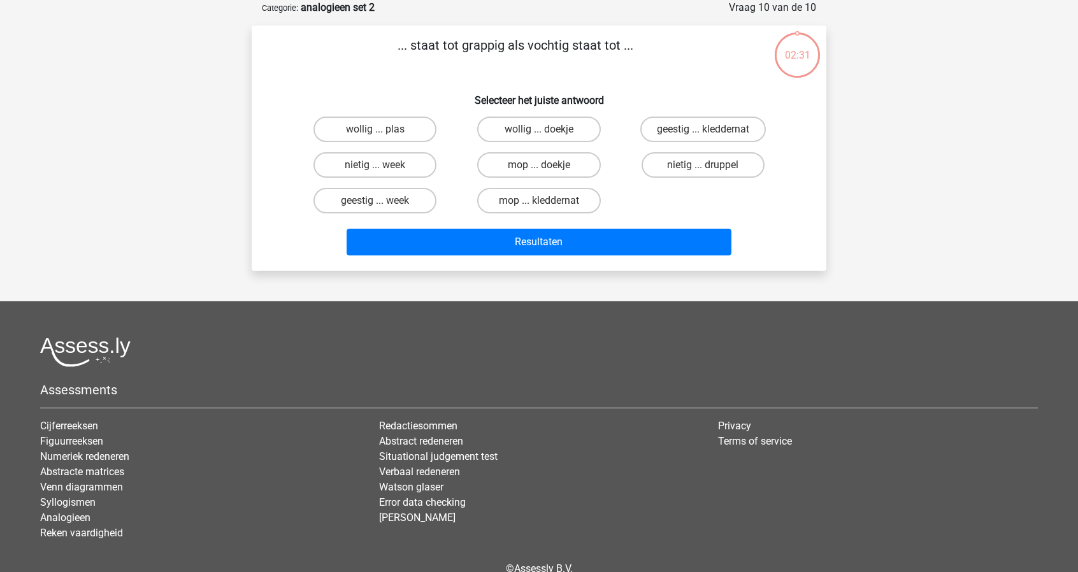
scroll to position [0, 0]
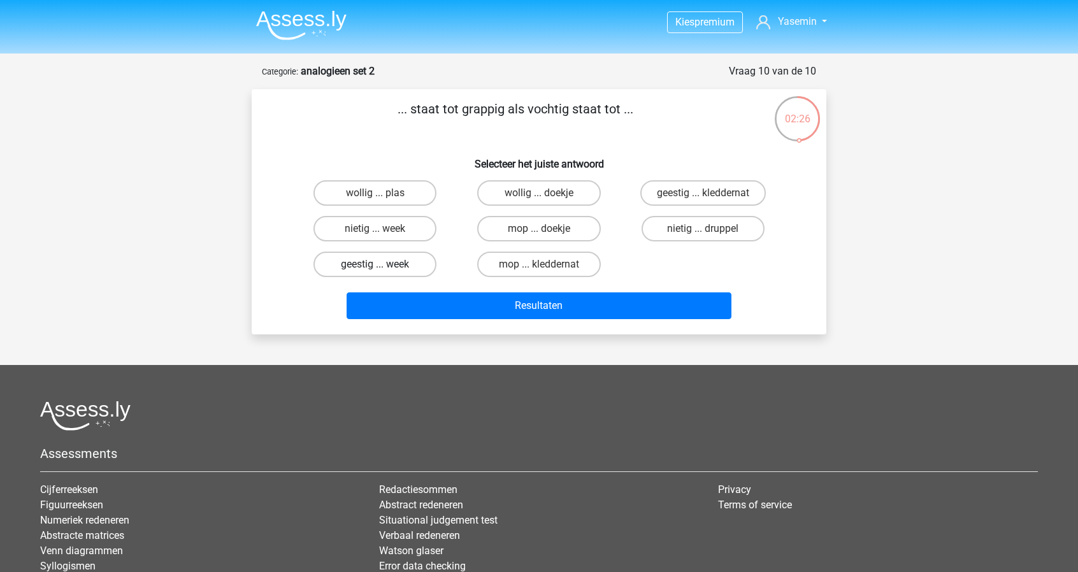
click at [397, 276] on label "geestig ... week" at bounding box center [374, 264] width 123 height 25
click at [383, 273] on input "geestig ... week" at bounding box center [379, 268] width 8 height 8
radio input "true"
click at [569, 269] on label "mop ... kleddernat" at bounding box center [538, 264] width 123 height 25
click at [547, 269] on input "mop ... kleddernat" at bounding box center [543, 268] width 8 height 8
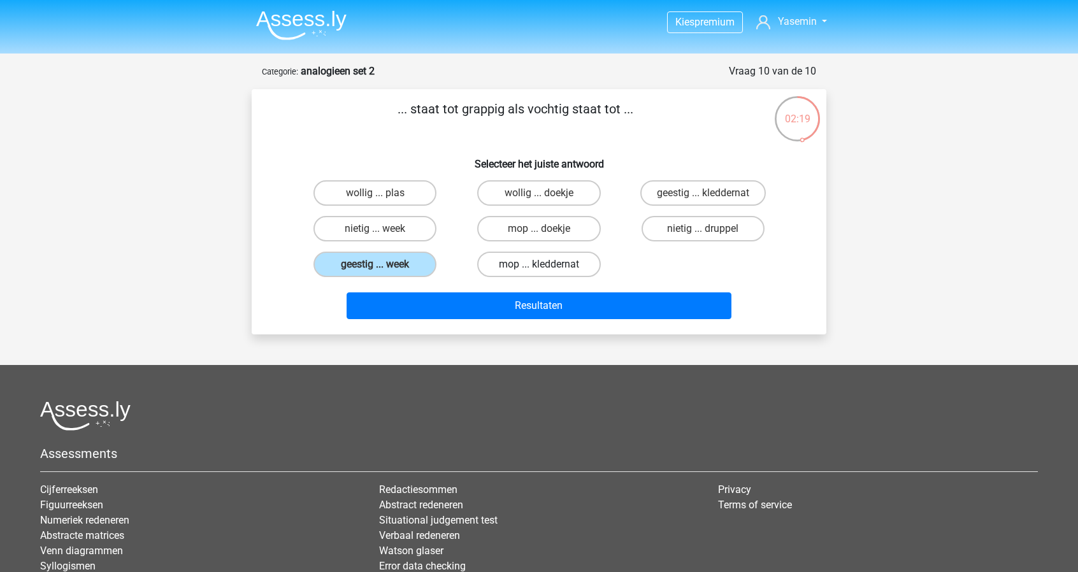
radio input "true"
click at [697, 201] on label "geestig ... kleddernat" at bounding box center [702, 192] width 125 height 25
click at [702, 201] on input "geestig ... kleddernat" at bounding box center [706, 197] width 8 height 8
radio input "true"
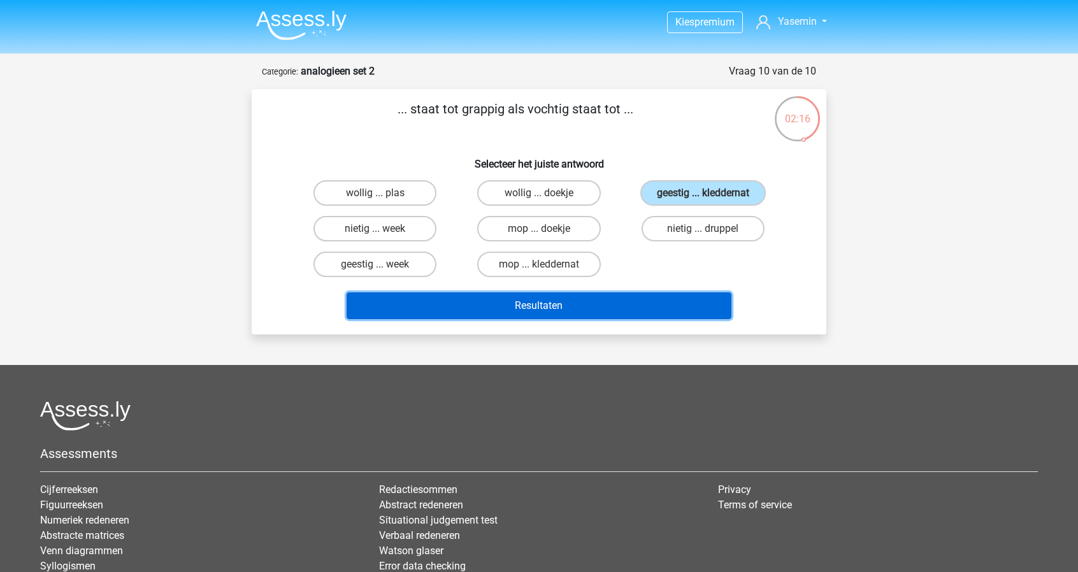
click at [667, 308] on button "Resultaten" at bounding box center [538, 305] width 385 height 27
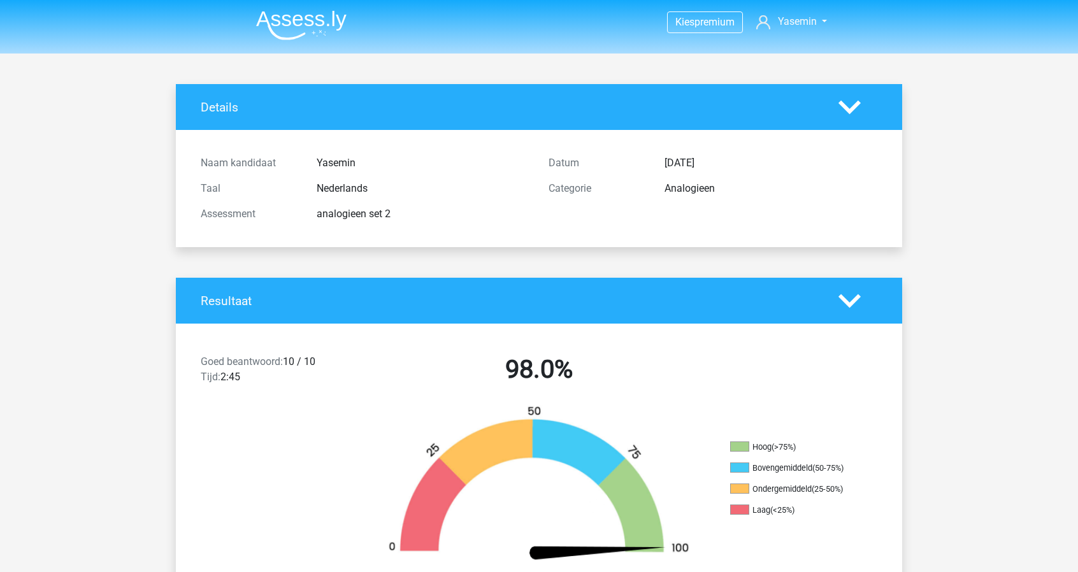
click at [288, 8] on li at bounding box center [296, 22] width 101 height 35
click at [303, 25] on img at bounding box center [301, 25] width 90 height 30
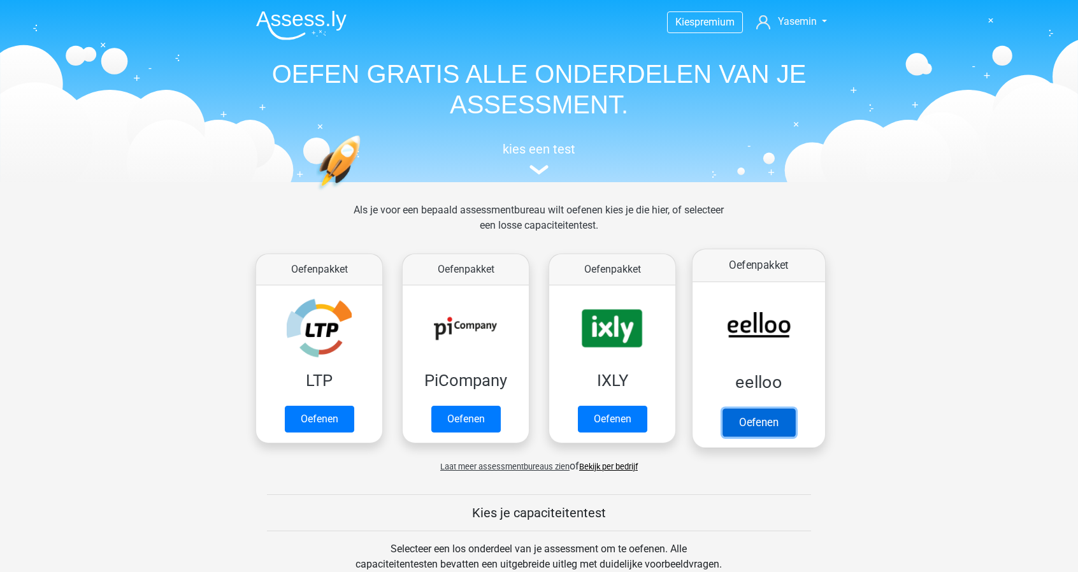
click at [780, 416] on link "Oefenen" at bounding box center [758, 422] width 73 height 28
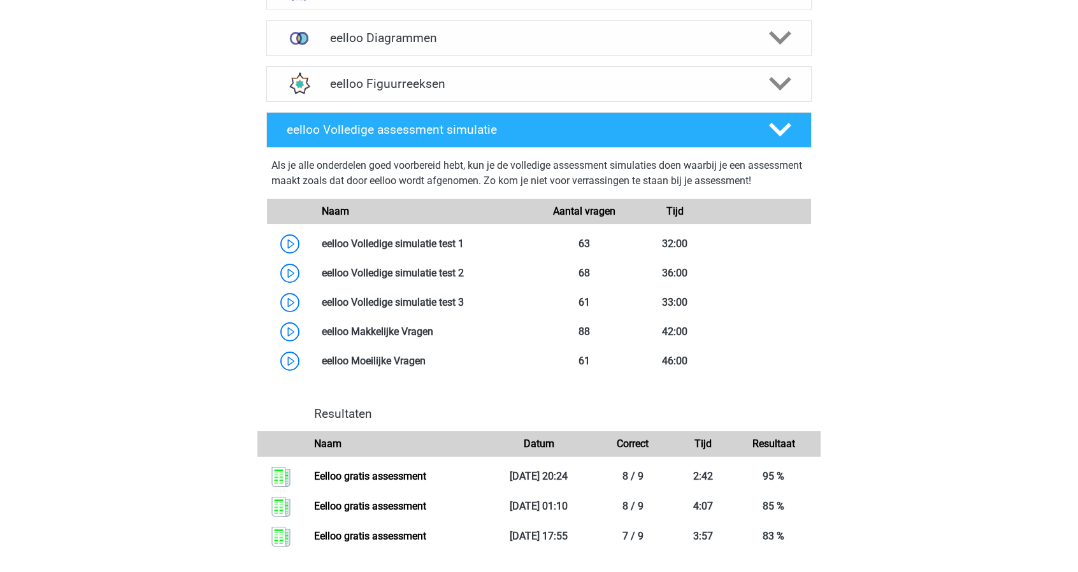
scroll to position [921, 0]
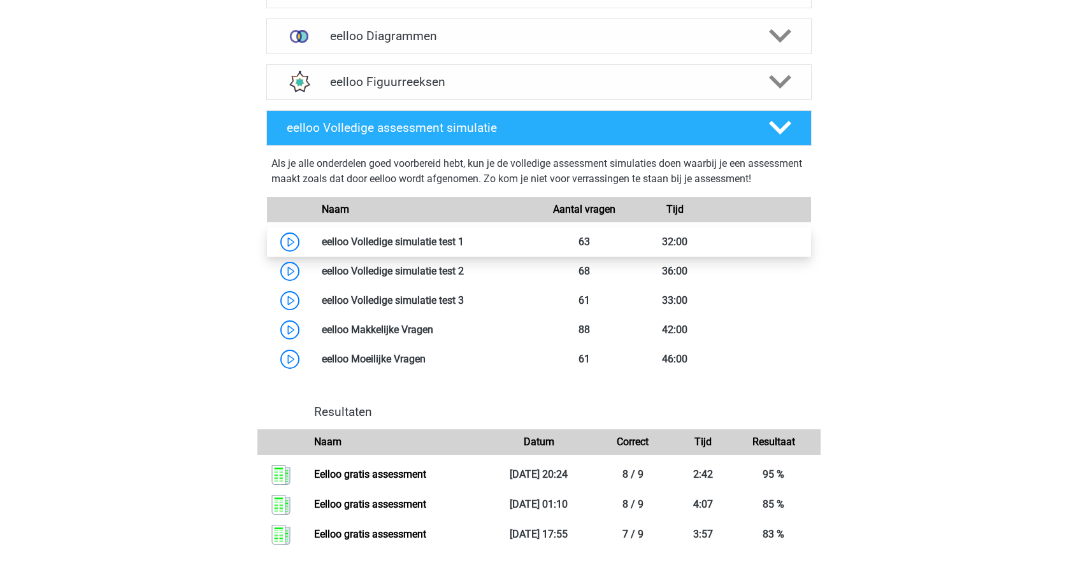
click at [464, 248] on link at bounding box center [464, 242] width 0 height 12
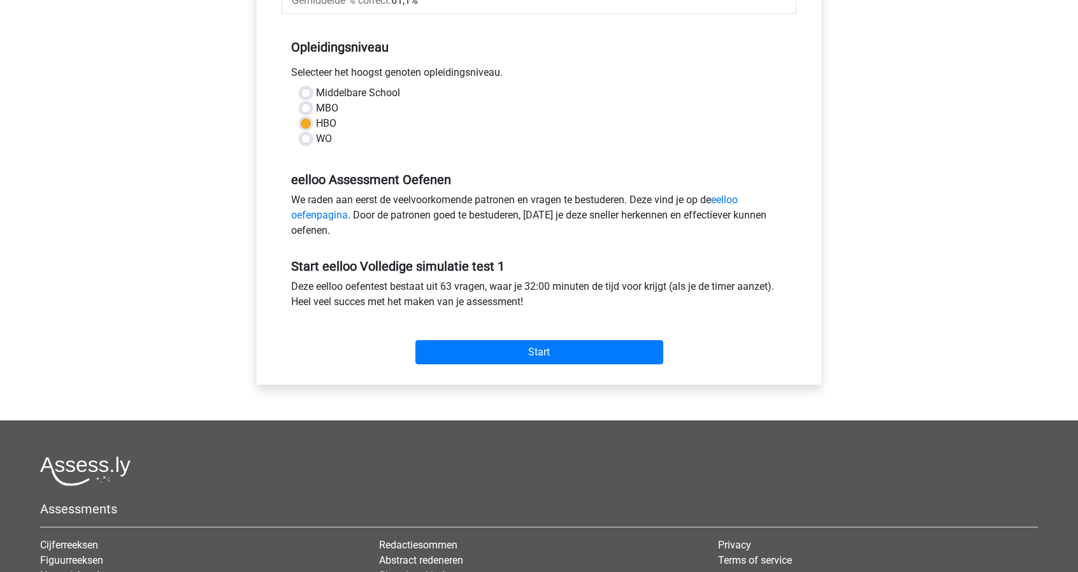
scroll to position [255, 0]
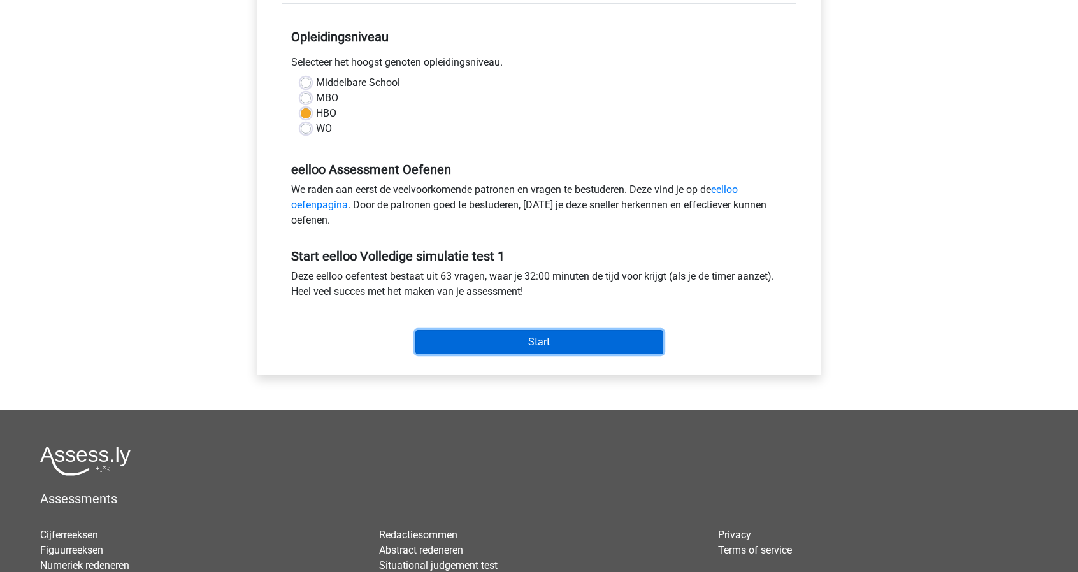
click at [525, 341] on input "Start" at bounding box center [539, 342] width 248 height 24
click at [580, 339] on input "Start" at bounding box center [539, 342] width 248 height 24
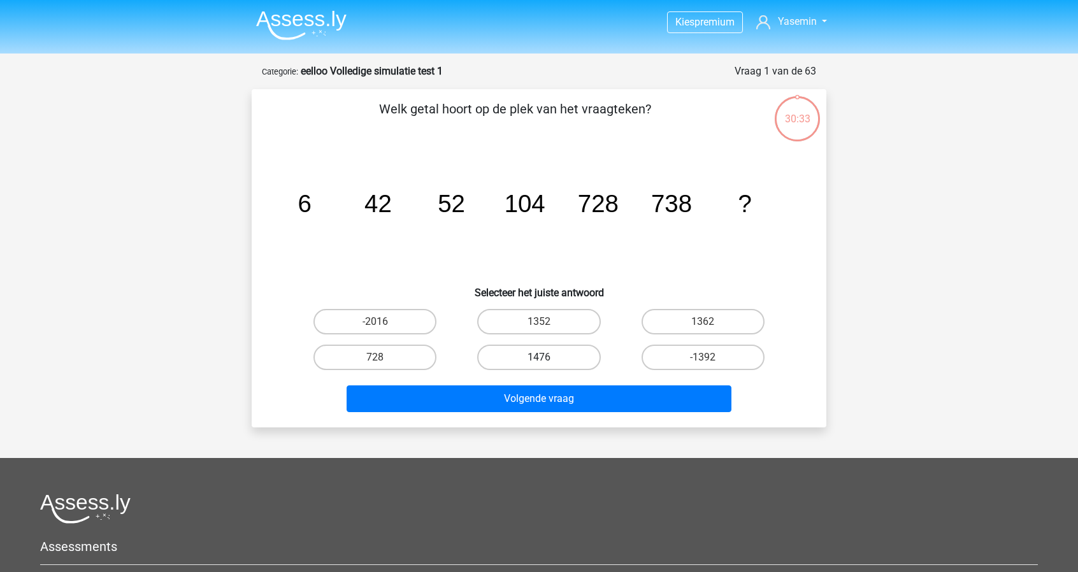
click at [555, 367] on label "1476" at bounding box center [538, 357] width 123 height 25
click at [547, 366] on input "1476" at bounding box center [543, 361] width 8 height 8
radio input "true"
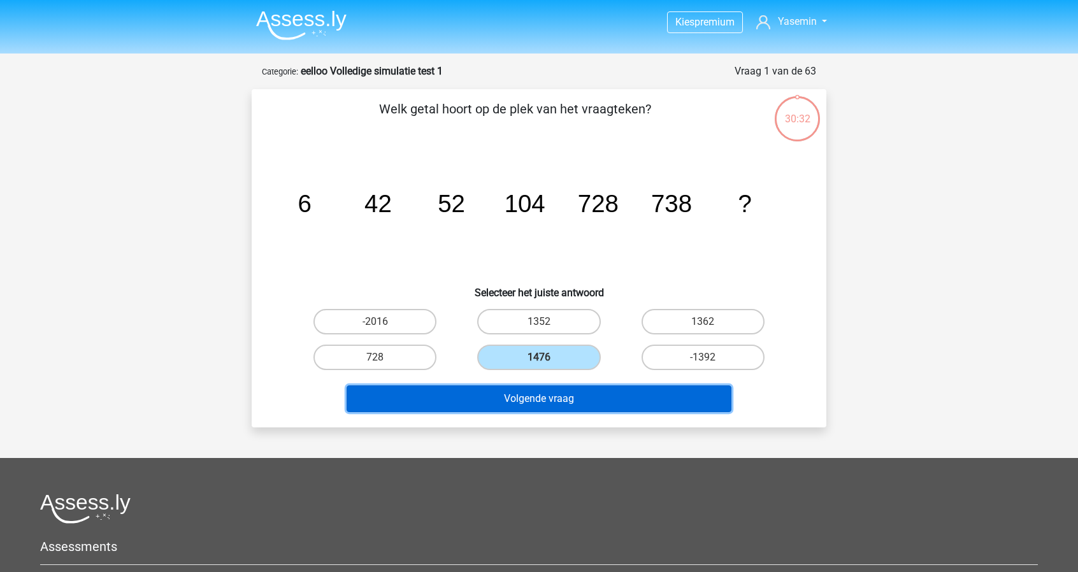
click at [595, 407] on button "Volgende vraag" at bounding box center [538, 398] width 385 height 27
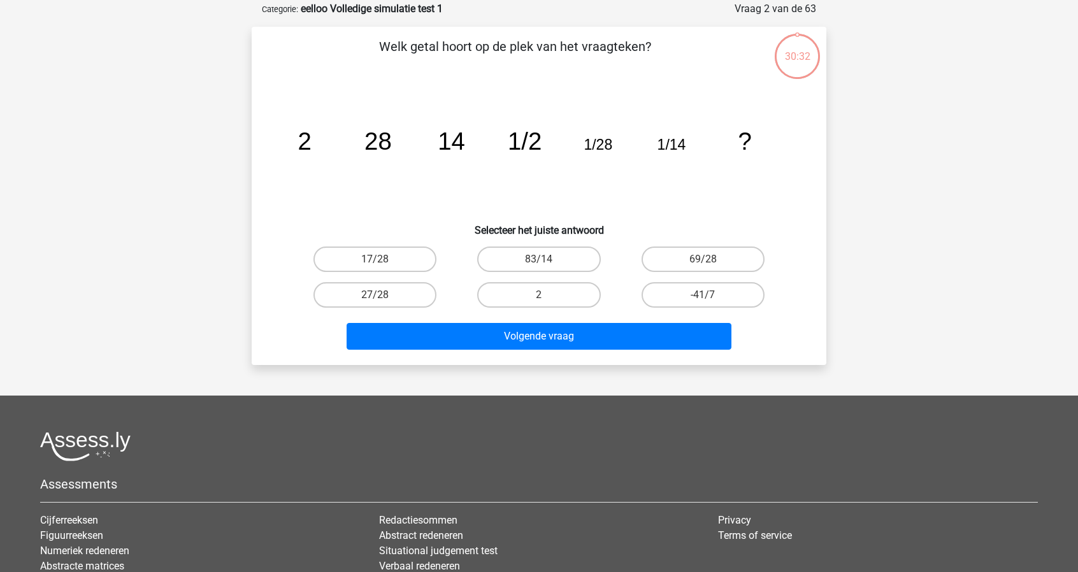
scroll to position [64, 0]
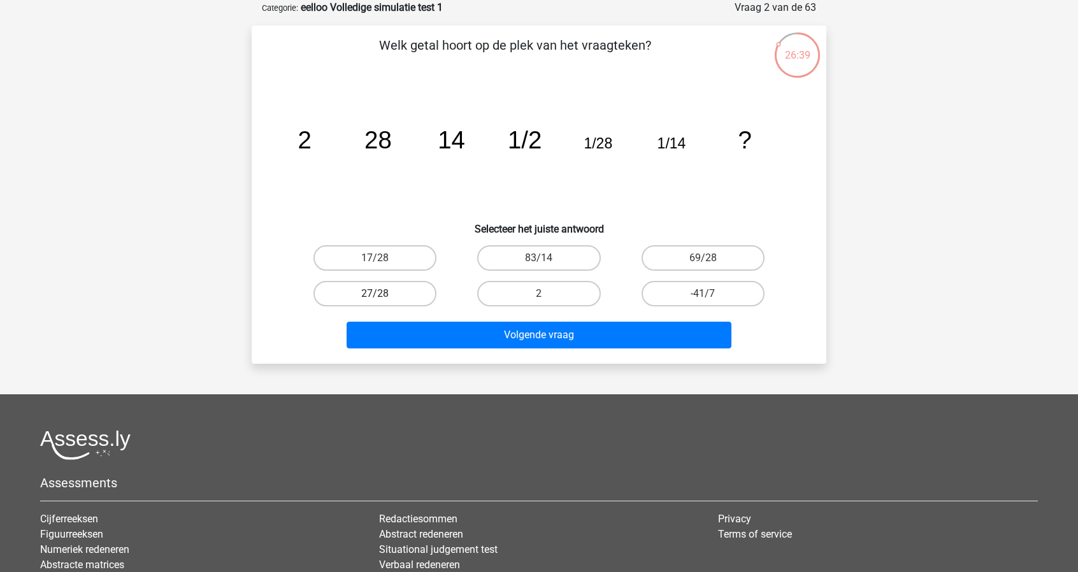
click at [415, 290] on label "27/28" at bounding box center [374, 293] width 123 height 25
click at [383, 294] on input "27/28" at bounding box center [379, 298] width 8 height 8
radio input "true"
click at [695, 264] on label "69/28" at bounding box center [702, 257] width 123 height 25
click at [702, 264] on input "69/28" at bounding box center [706, 262] width 8 height 8
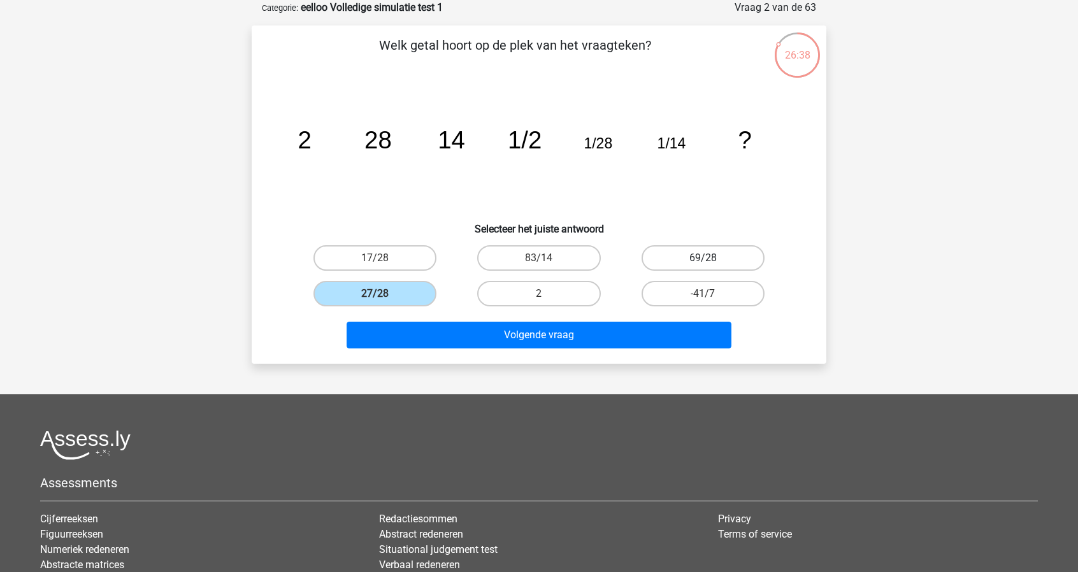
radio input "true"
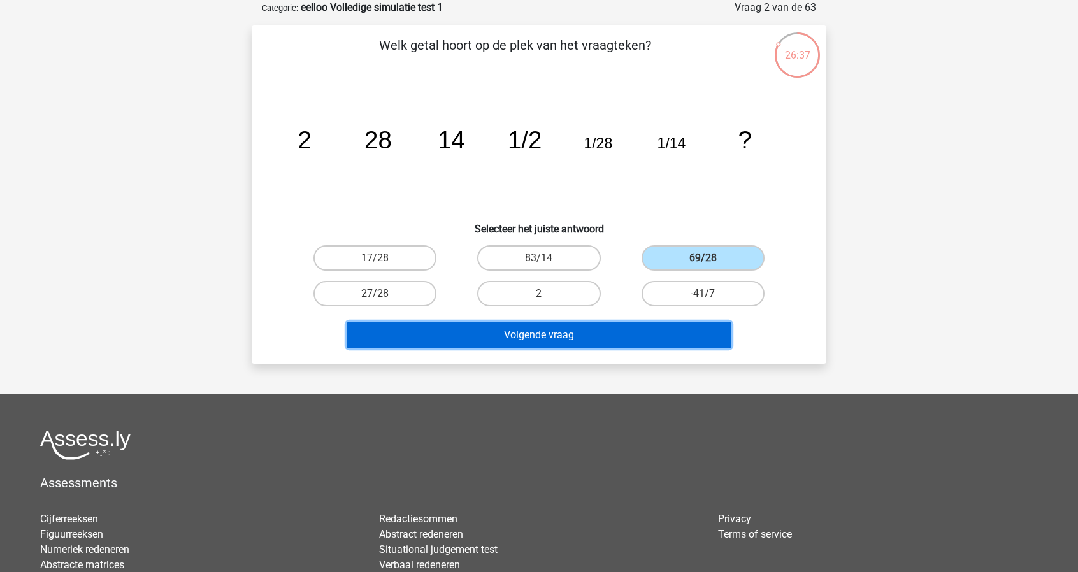
click at [690, 337] on button "Volgende vraag" at bounding box center [538, 335] width 385 height 27
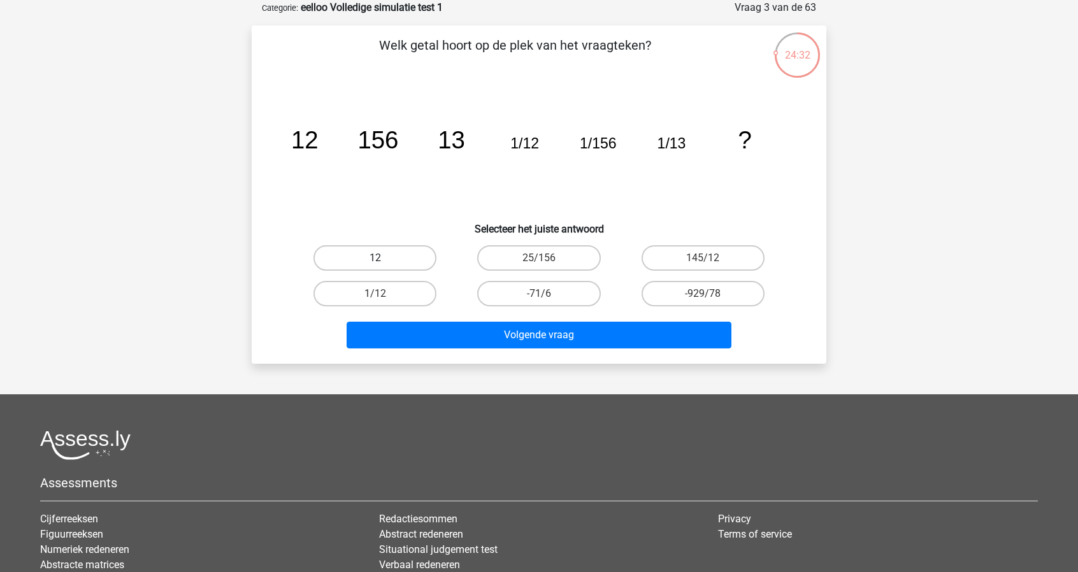
click at [396, 260] on label "12" at bounding box center [374, 257] width 123 height 25
click at [383, 260] on input "12" at bounding box center [379, 262] width 8 height 8
radio input "true"
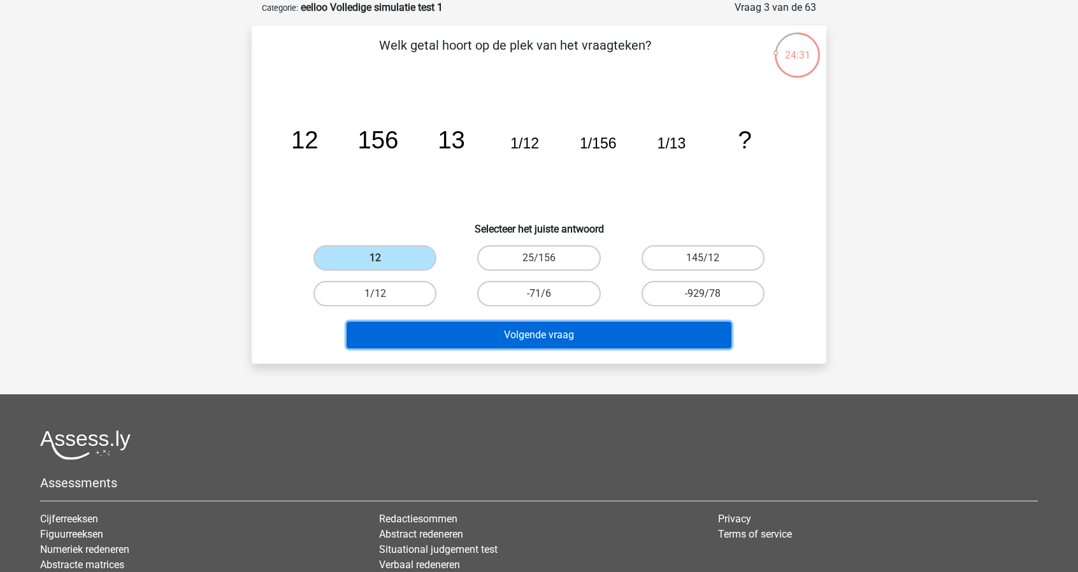
click at [547, 337] on button "Volgende vraag" at bounding box center [538, 335] width 385 height 27
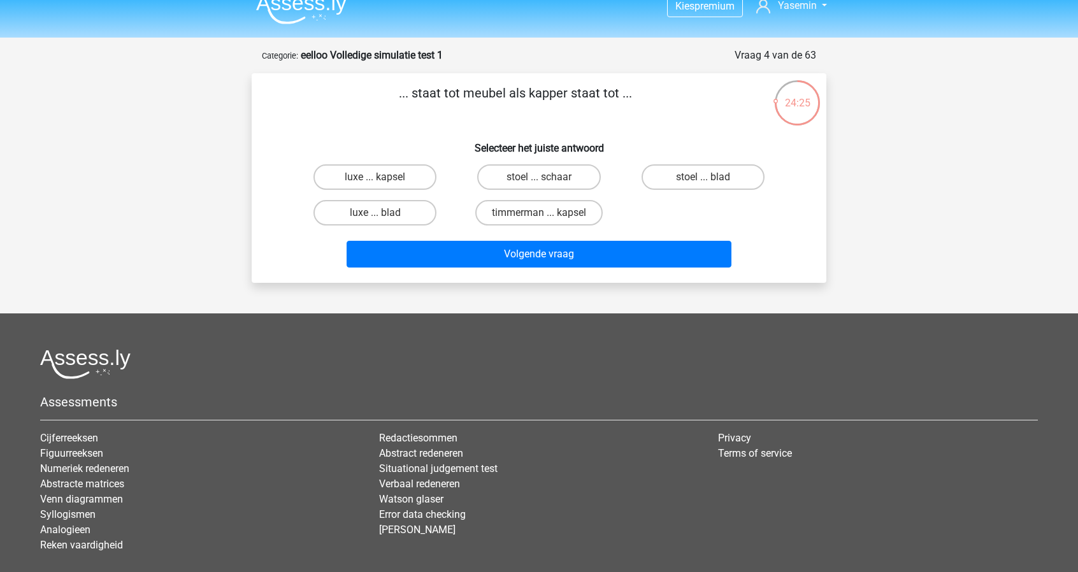
scroll to position [0, 0]
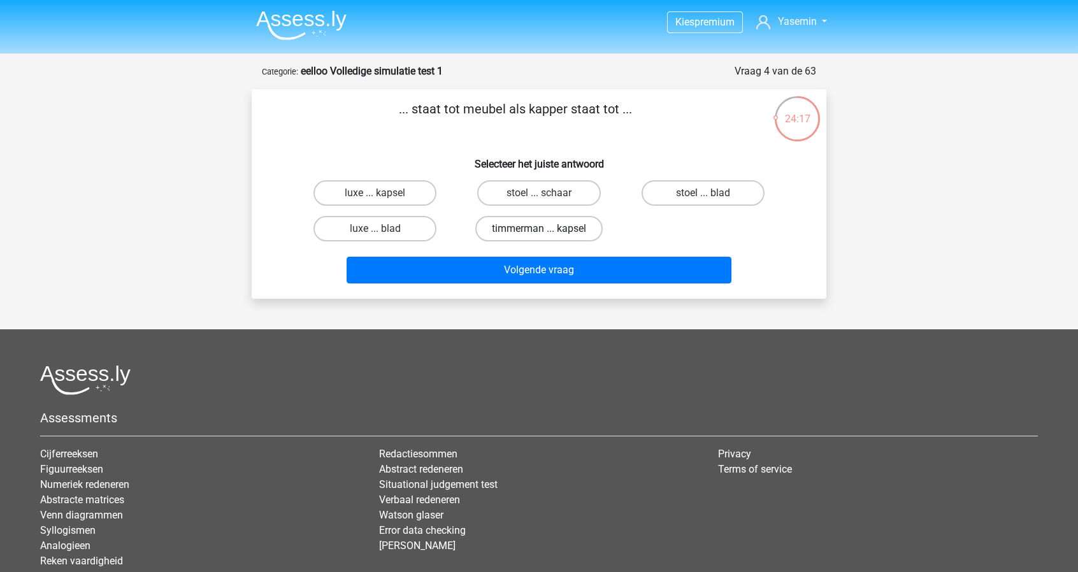
click at [554, 227] on label "timmerman ... kapsel" at bounding box center [538, 228] width 127 height 25
click at [547, 229] on input "timmerman ... kapsel" at bounding box center [543, 233] width 8 height 8
radio input "true"
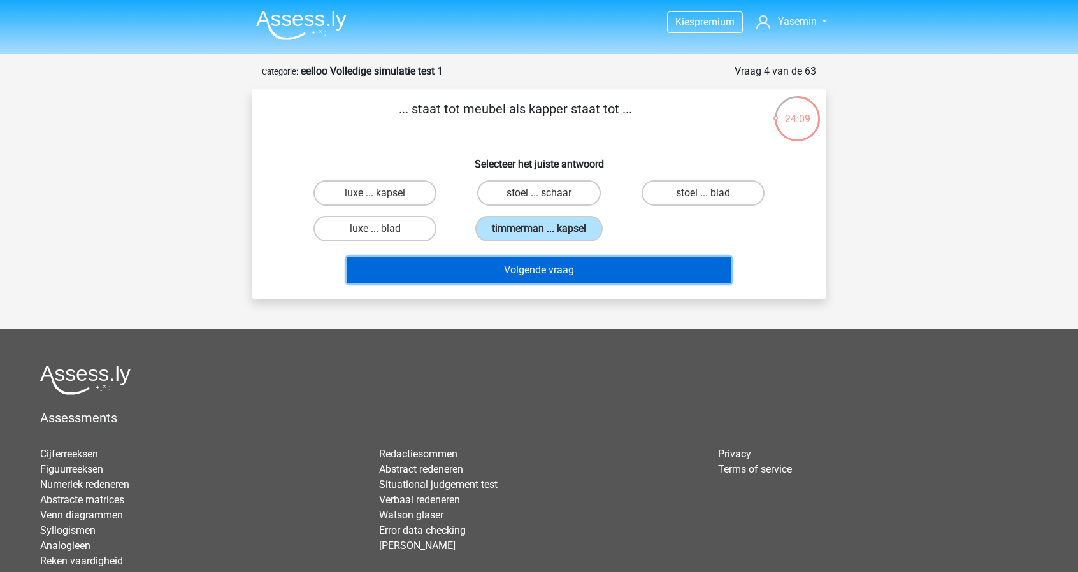
click at [641, 276] on button "Volgende vraag" at bounding box center [538, 270] width 385 height 27
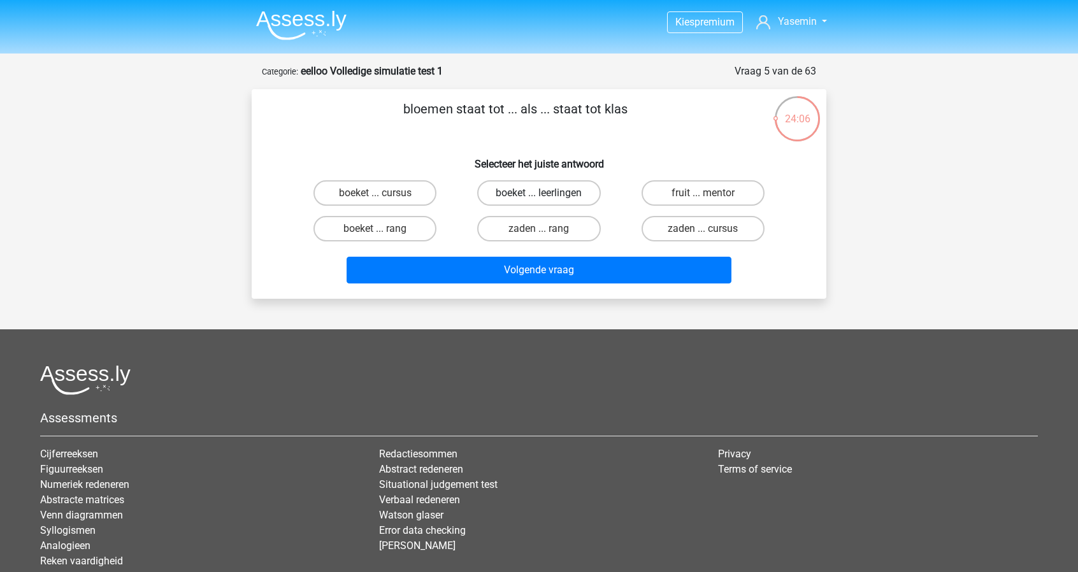
click at [585, 189] on label "boeket ... leerlingen" at bounding box center [538, 192] width 123 height 25
click at [547, 193] on input "boeket ... leerlingen" at bounding box center [543, 197] width 8 height 8
radio input "true"
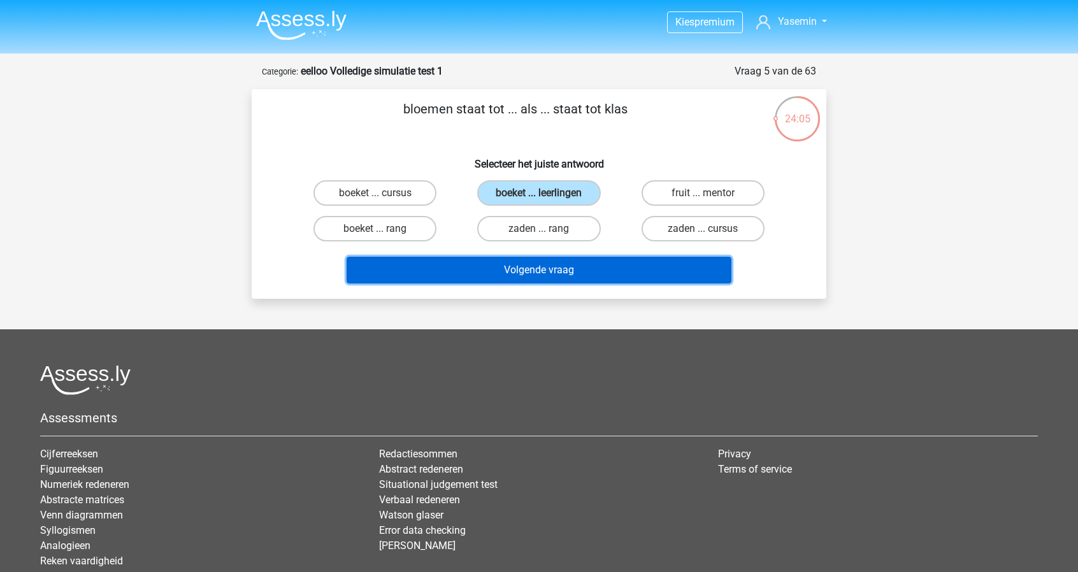
click at [646, 279] on button "Volgende vraag" at bounding box center [538, 270] width 385 height 27
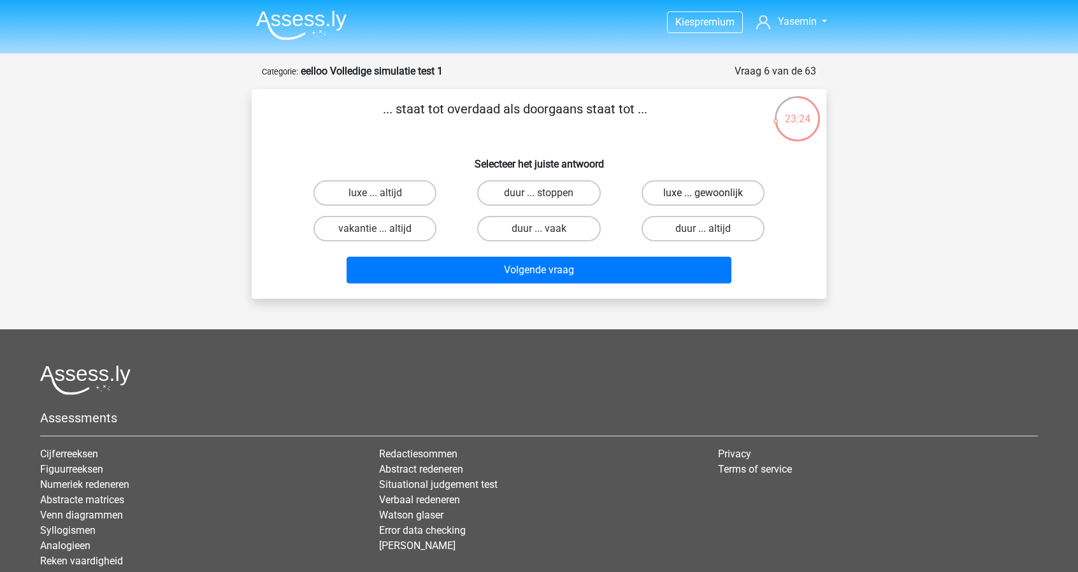
click at [716, 188] on label "luxe ... gewoonlijk" at bounding box center [702, 192] width 123 height 25
click at [711, 193] on input "luxe ... gewoonlijk" at bounding box center [706, 197] width 8 height 8
radio input "true"
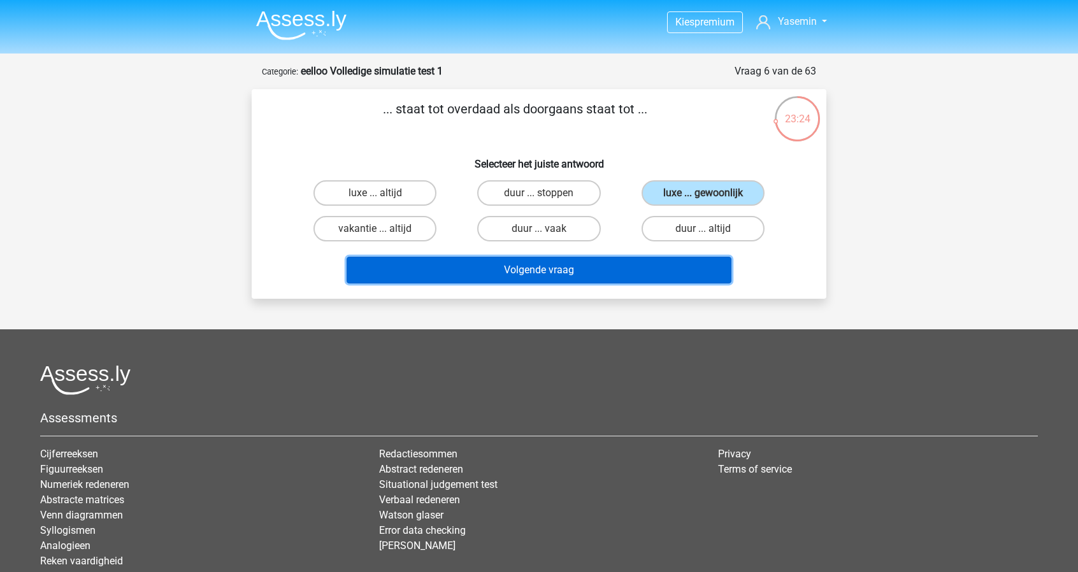
click at [646, 259] on button "Volgende vraag" at bounding box center [538, 270] width 385 height 27
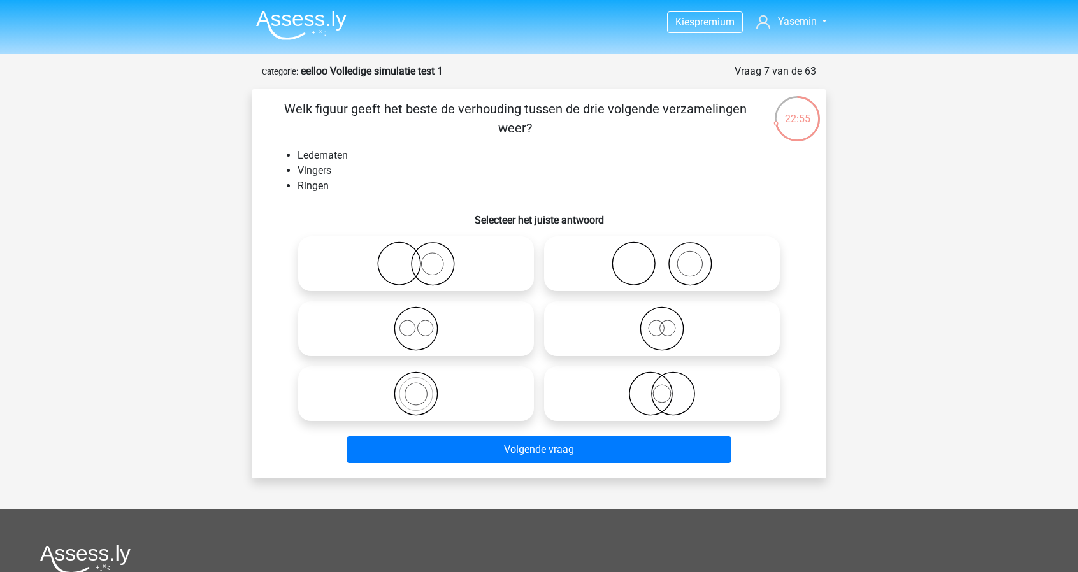
click at [515, 401] on icon at bounding box center [415, 393] width 225 height 45
click at [424, 387] on input "radio" at bounding box center [420, 383] width 8 height 8
radio input "true"
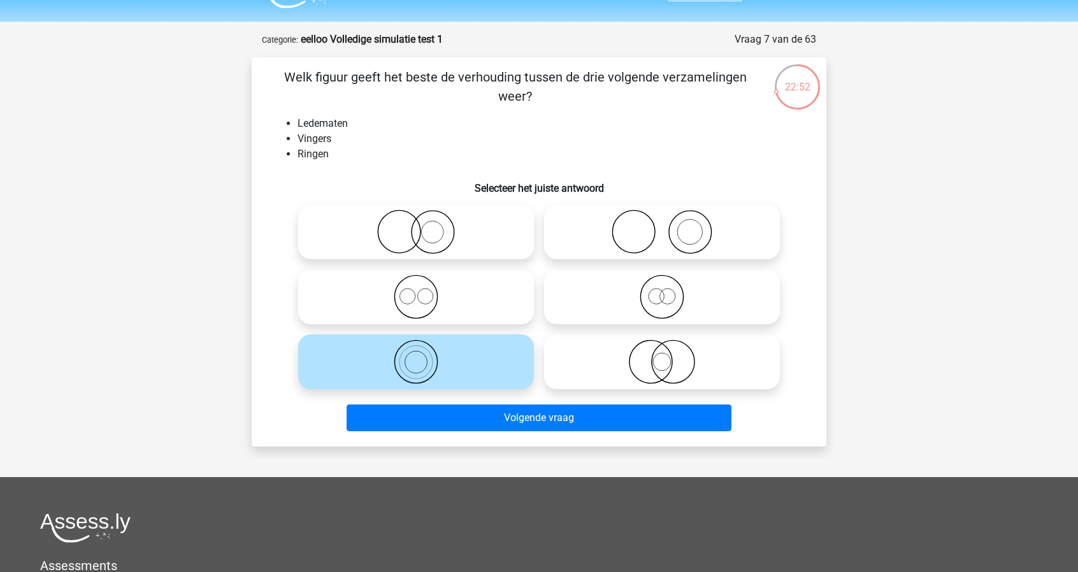
scroll to position [29, 0]
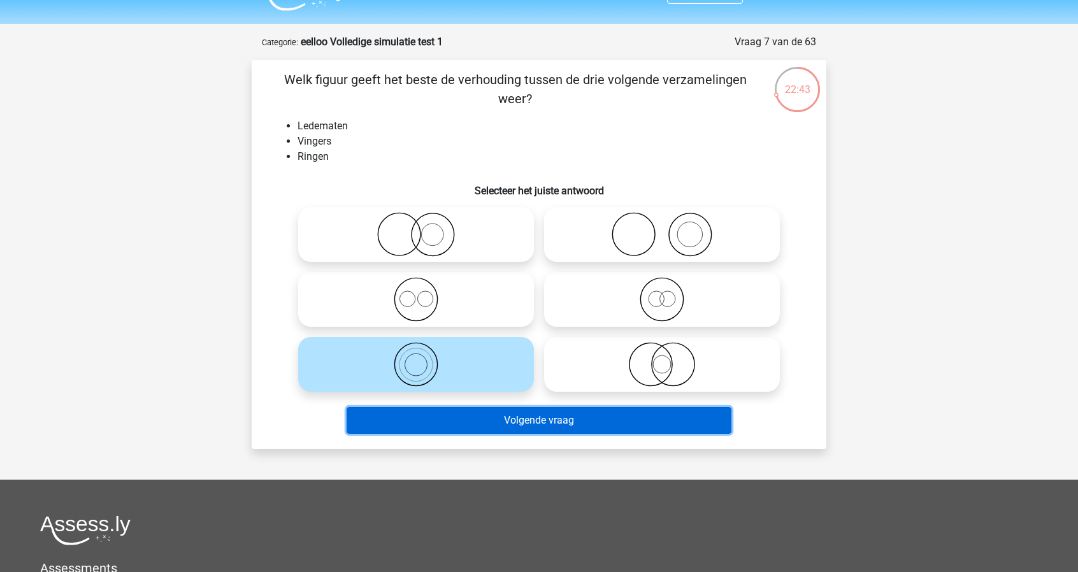
click at [552, 429] on button "Volgende vraag" at bounding box center [538, 420] width 385 height 27
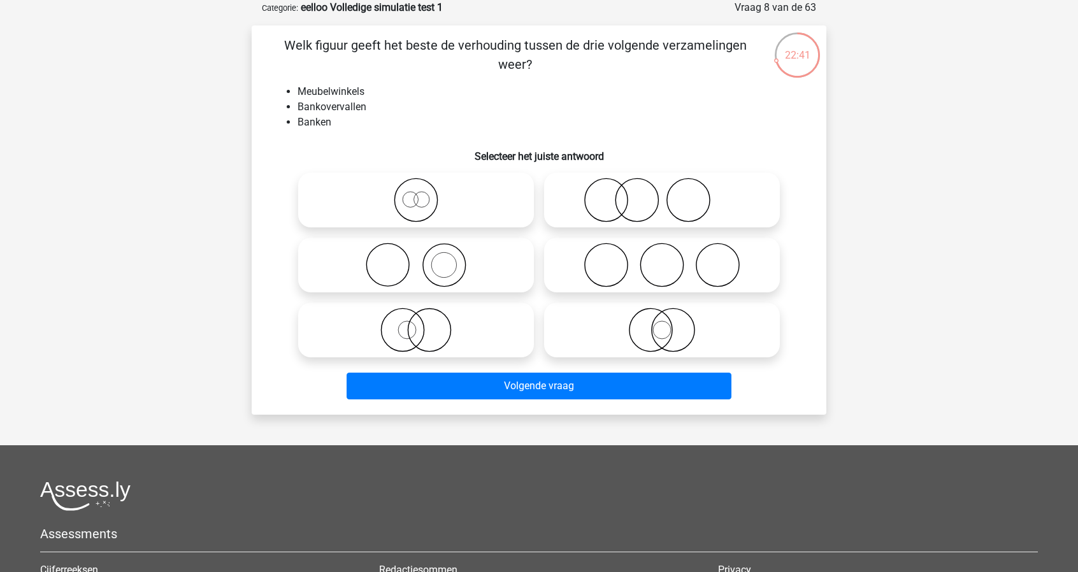
scroll to position [22, 0]
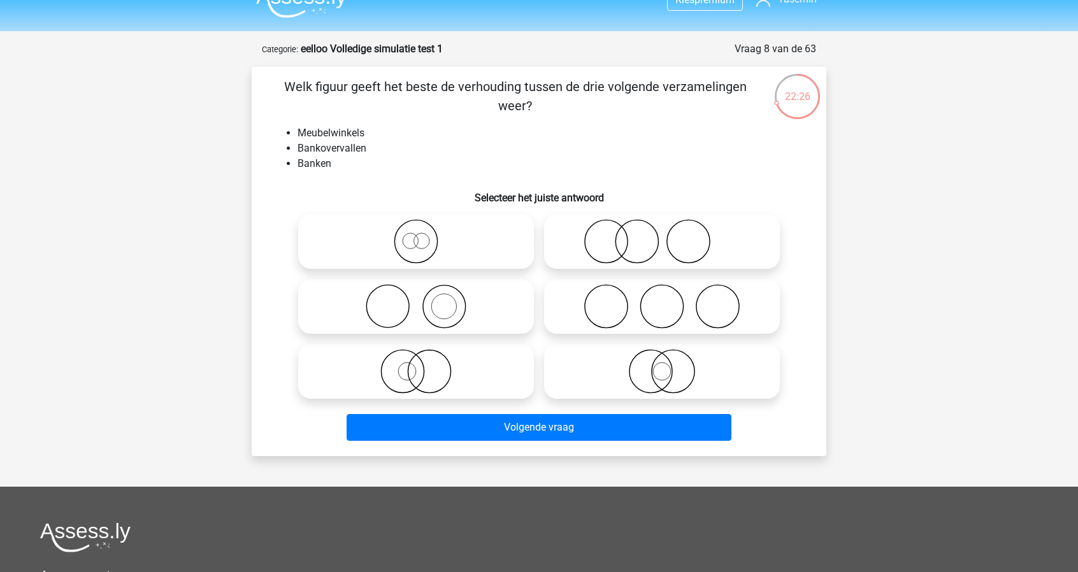
click at [654, 244] on icon at bounding box center [661, 241] width 225 height 45
click at [662, 235] on input "radio" at bounding box center [666, 231] width 8 height 8
radio input "true"
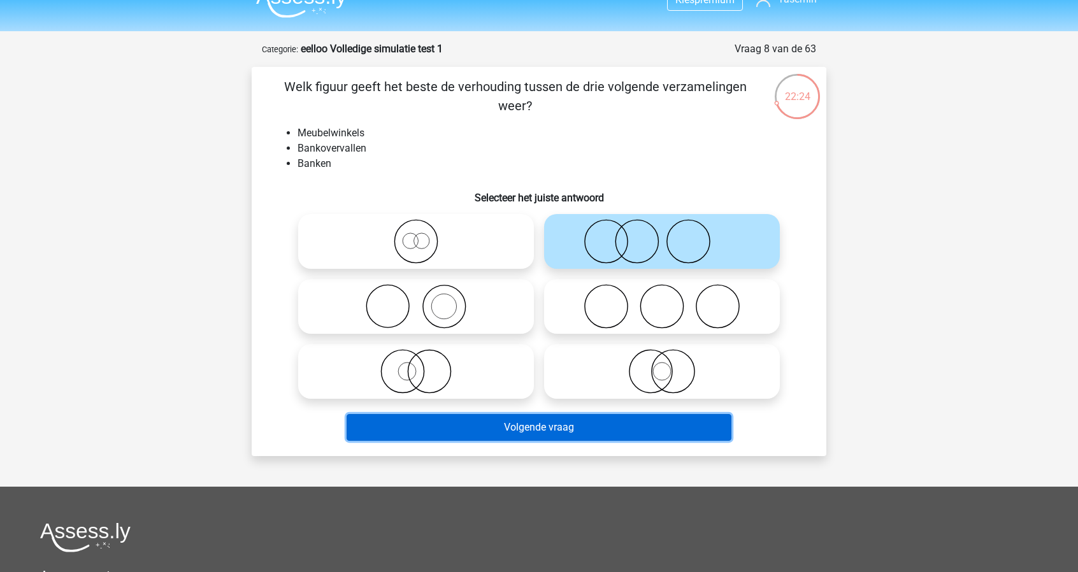
click at [614, 429] on button "Volgende vraag" at bounding box center [538, 427] width 385 height 27
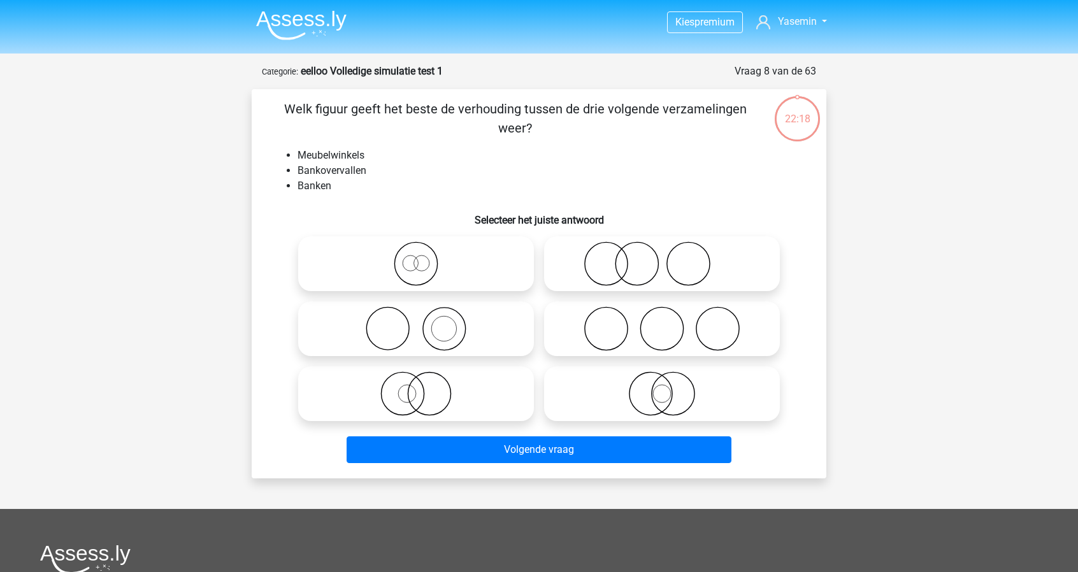
scroll to position [22, 0]
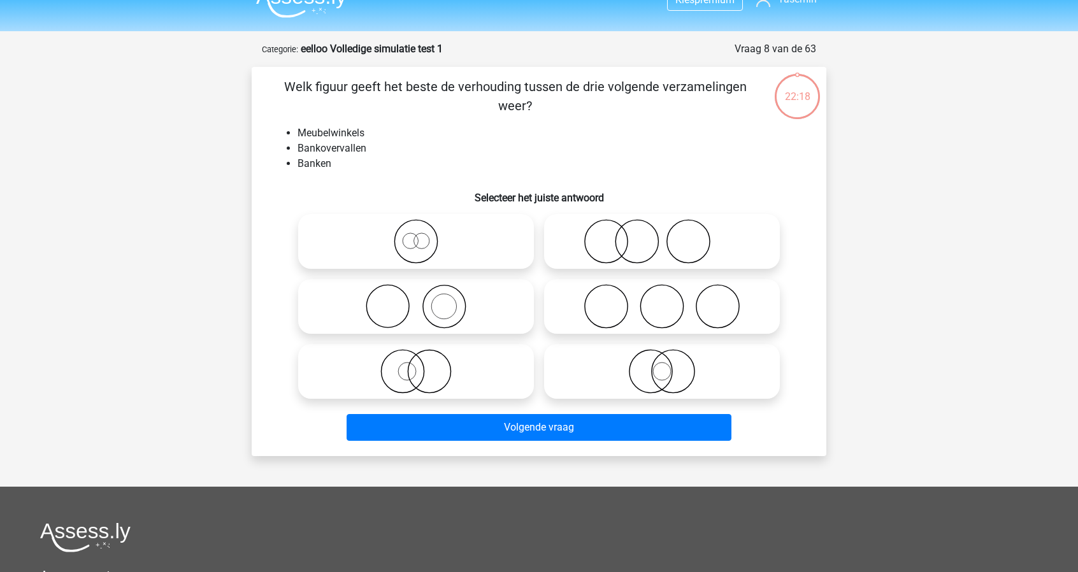
click at [715, 281] on label at bounding box center [662, 306] width 236 height 55
click at [670, 292] on input "radio" at bounding box center [666, 296] width 8 height 8
radio input "true"
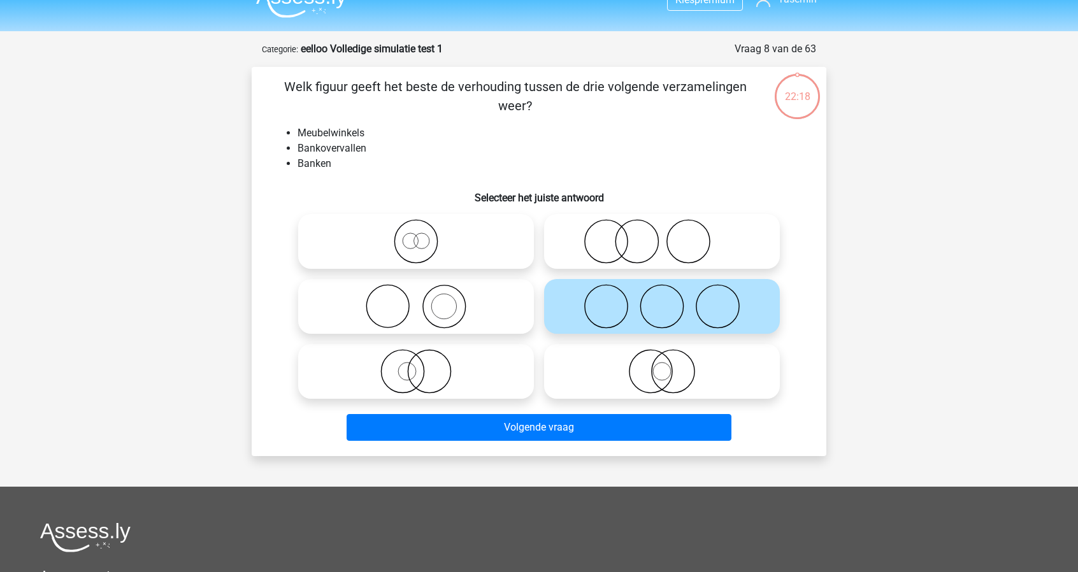
click at [717, 254] on icon at bounding box center [661, 241] width 225 height 45
click at [670, 235] on input "radio" at bounding box center [666, 231] width 8 height 8
radio input "true"
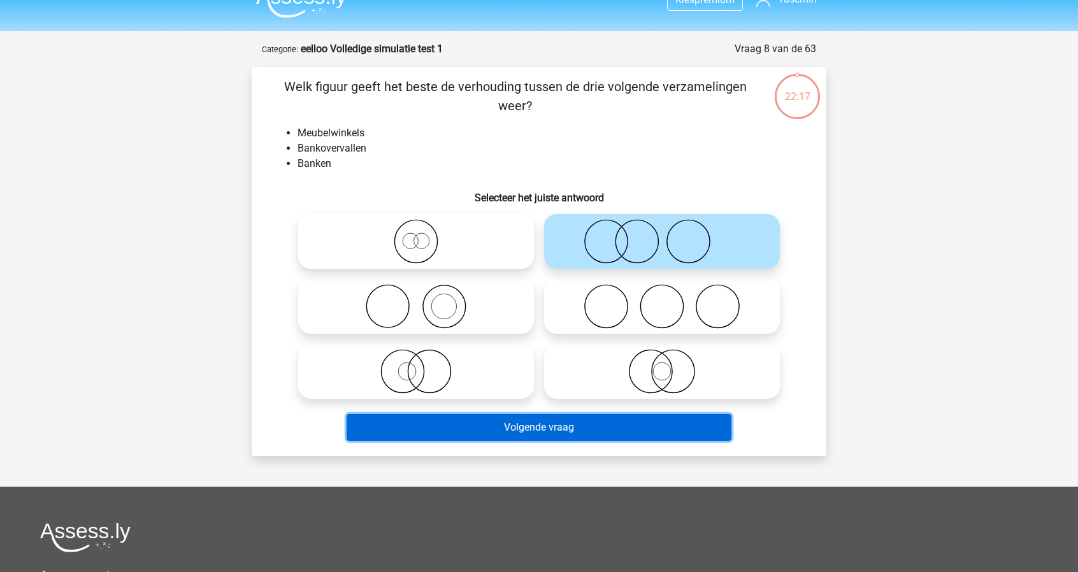
click at [649, 422] on button "Volgende vraag" at bounding box center [538, 427] width 385 height 27
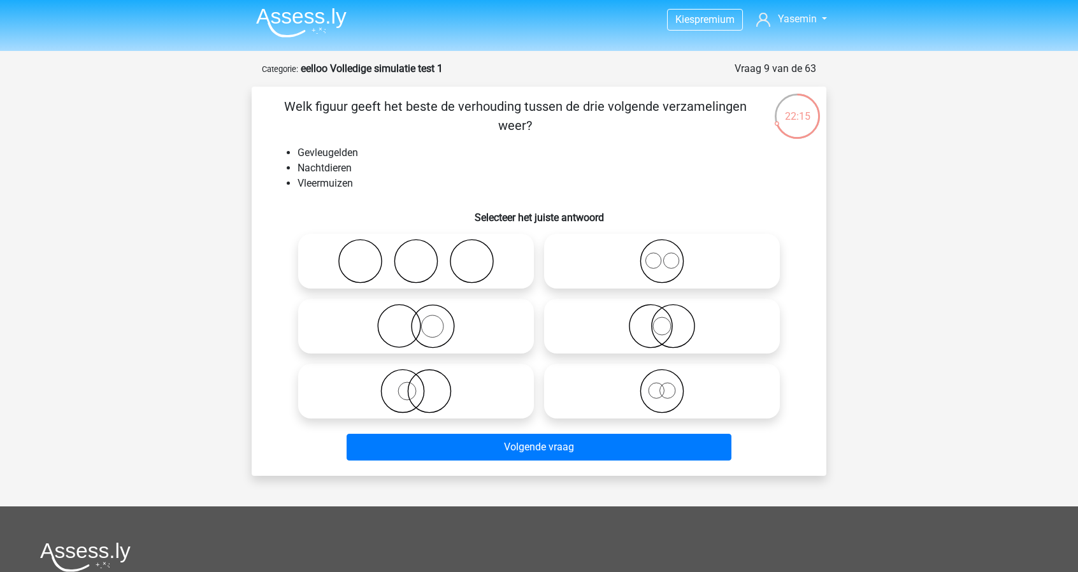
scroll to position [0, 0]
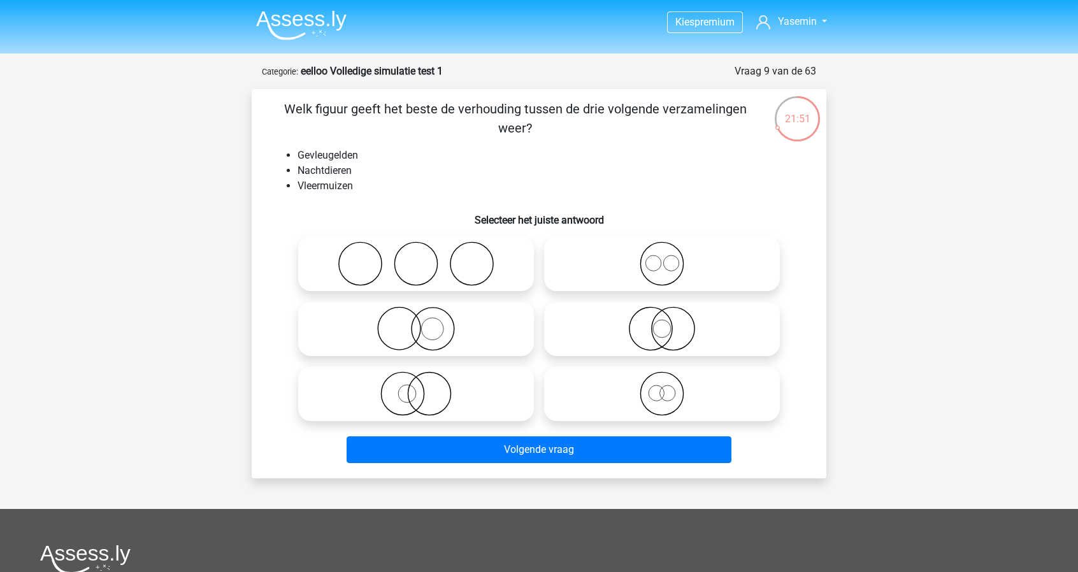
click at [445, 393] on icon at bounding box center [415, 393] width 225 height 45
click at [424, 387] on input "radio" at bounding box center [420, 383] width 8 height 8
radio input "true"
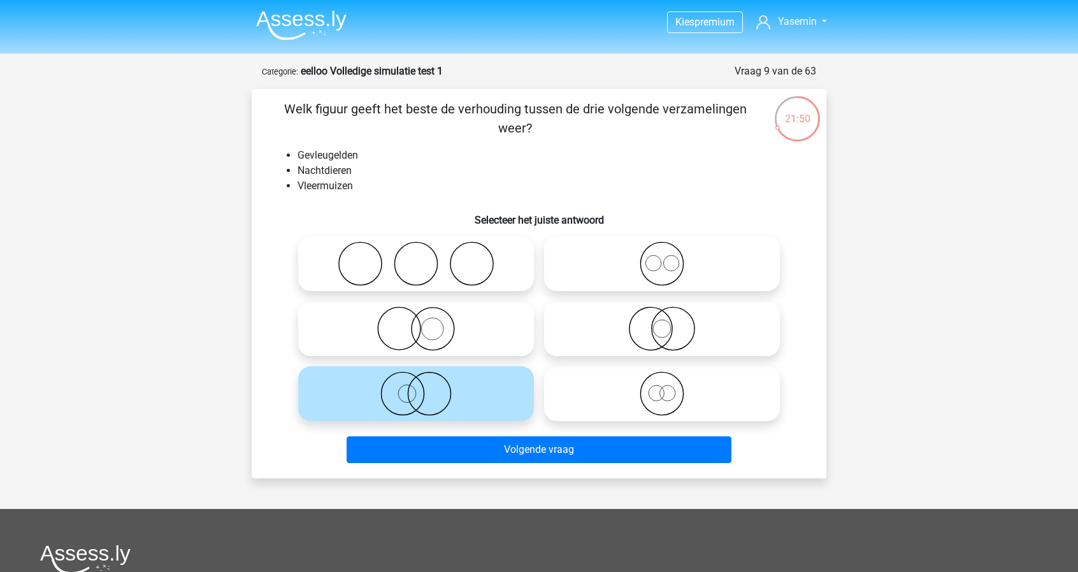
click at [671, 342] on icon at bounding box center [661, 328] width 225 height 45
click at [670, 322] on input "radio" at bounding box center [666, 318] width 8 height 8
radio input "true"
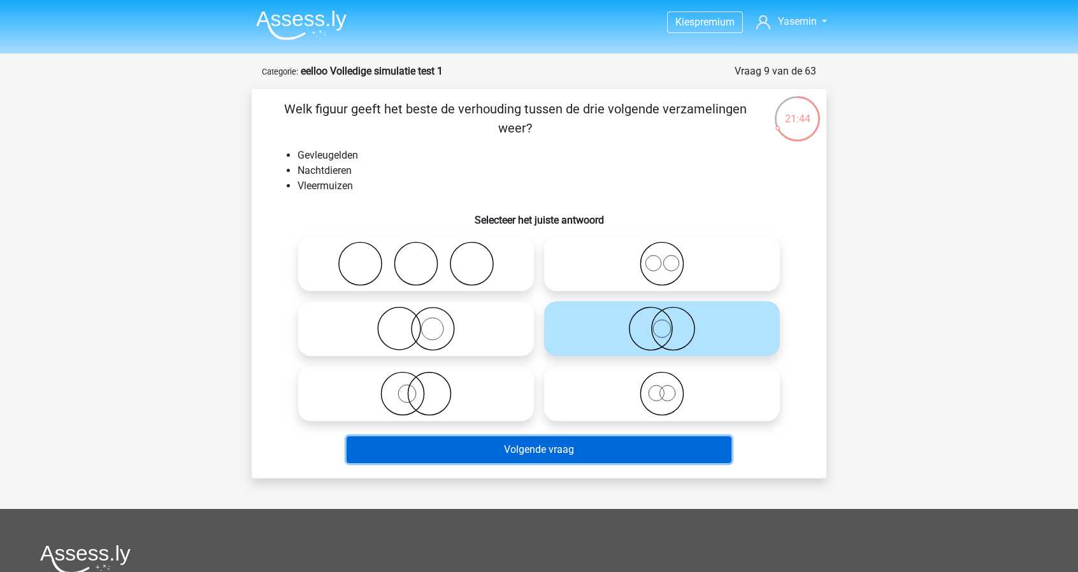
click at [669, 453] on button "Volgende vraag" at bounding box center [538, 449] width 385 height 27
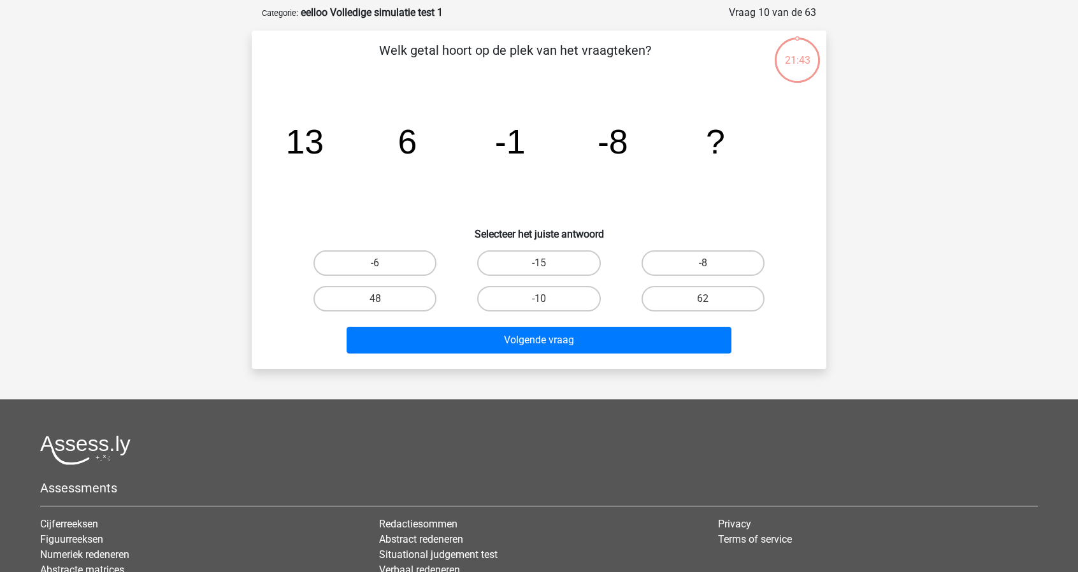
scroll to position [64, 0]
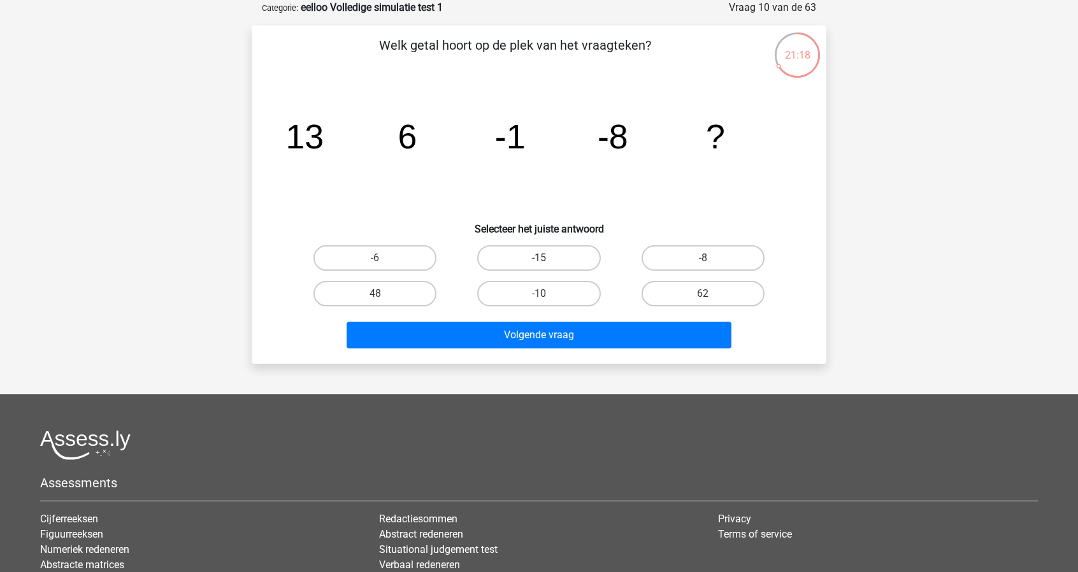
click at [524, 258] on label "-15" at bounding box center [538, 257] width 123 height 25
click at [539, 258] on input "-15" at bounding box center [543, 262] width 8 height 8
radio input "true"
drag, startPoint x: 524, startPoint y: 258, endPoint x: 610, endPoint y: 359, distance: 132.8
click at [610, 359] on div "Welk getal hoort op de plek van het vraagteken? image/svg+xml 13 6 -1 -8 ? Sele…" at bounding box center [539, 194] width 574 height 338
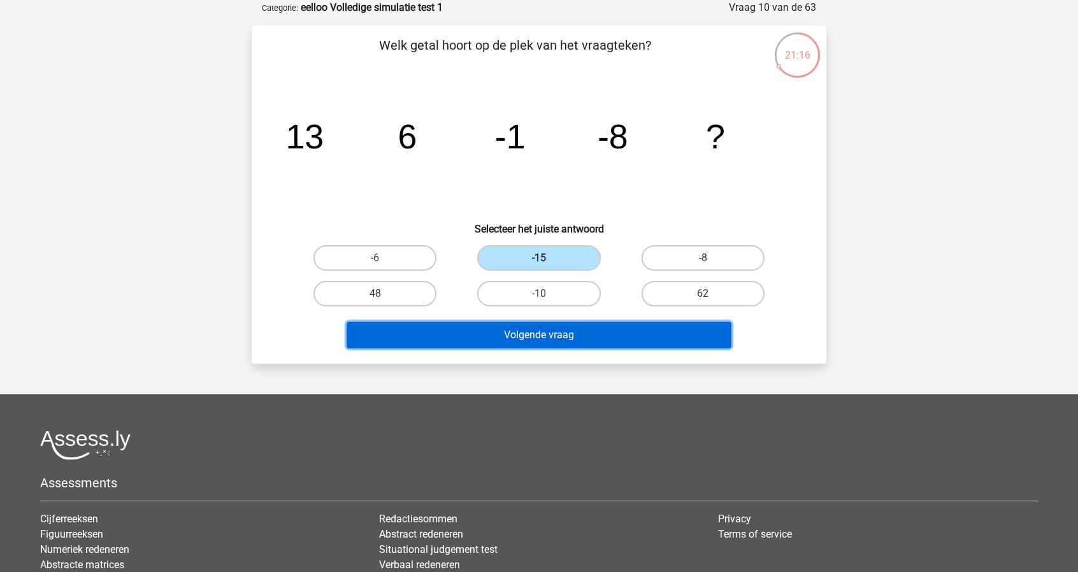
click at [567, 337] on button "Volgende vraag" at bounding box center [538, 335] width 385 height 27
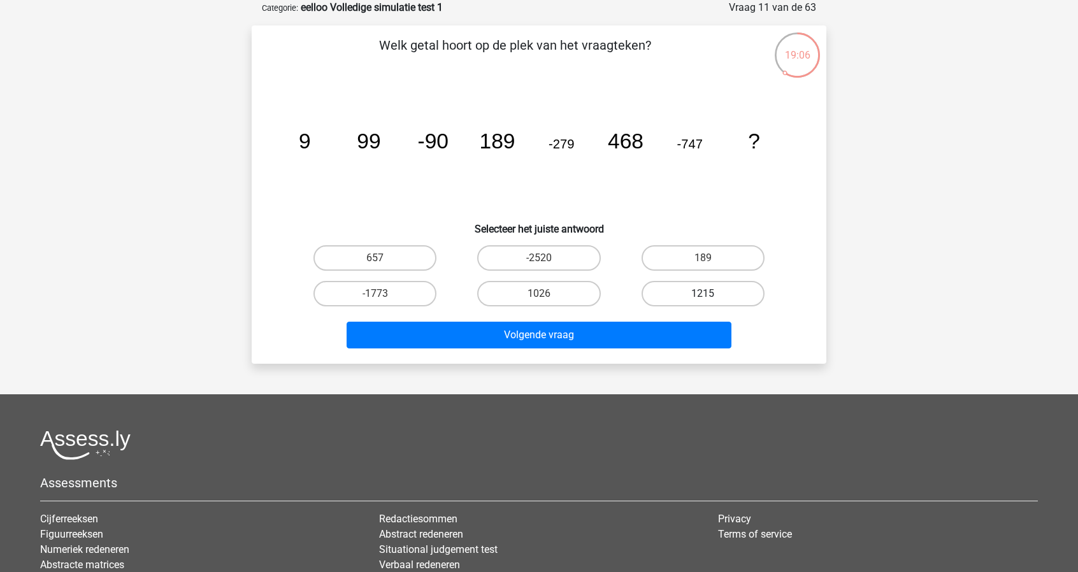
click at [718, 296] on label "1215" at bounding box center [702, 293] width 123 height 25
click at [711, 296] on input "1215" at bounding box center [706, 298] width 8 height 8
radio input "true"
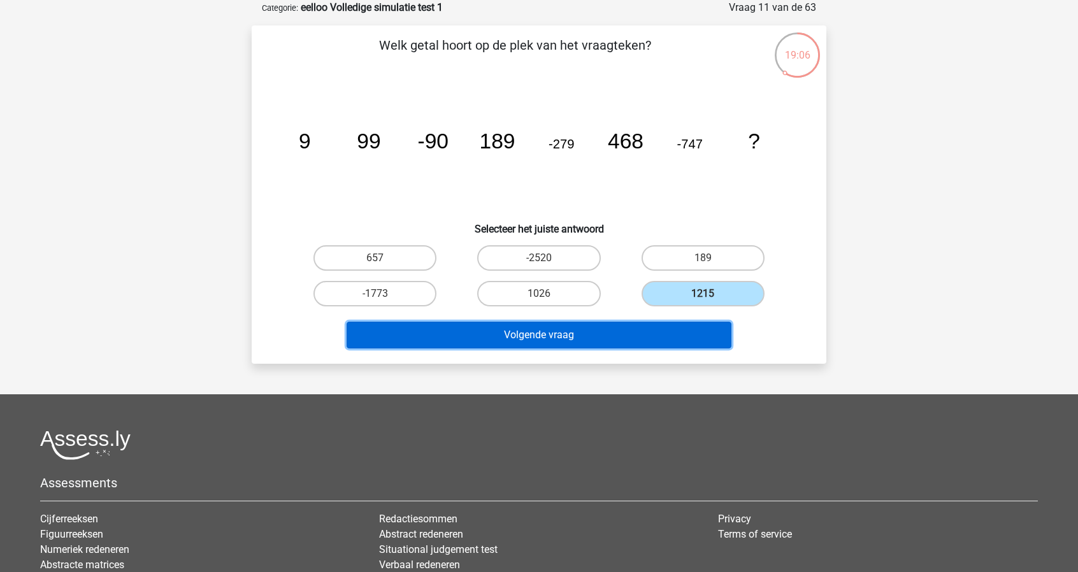
click at [694, 345] on button "Volgende vraag" at bounding box center [538, 335] width 385 height 27
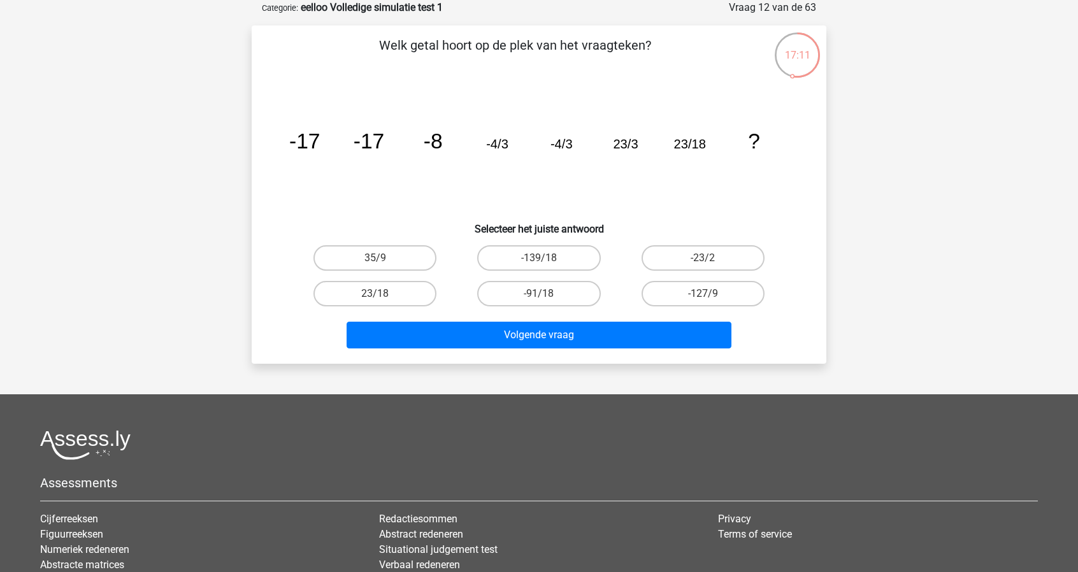
drag, startPoint x: 592, startPoint y: 236, endPoint x: 478, endPoint y: 239, distance: 114.7
click at [478, 239] on div "Welk getal hoort op de plek van het vraagteken? image/svg+xml -17 -17 -8 -4/3 -…" at bounding box center [539, 195] width 564 height 318
click at [394, 291] on label "23/18" at bounding box center [374, 293] width 123 height 25
click at [383, 294] on input "23/18" at bounding box center [379, 298] width 8 height 8
radio input "true"
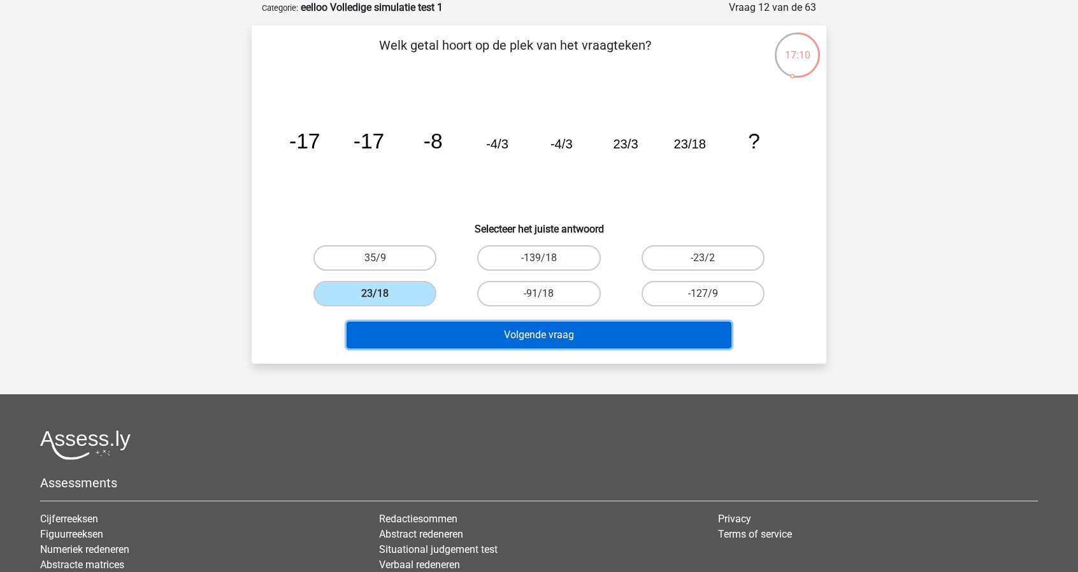
click at [520, 332] on button "Volgende vraag" at bounding box center [538, 335] width 385 height 27
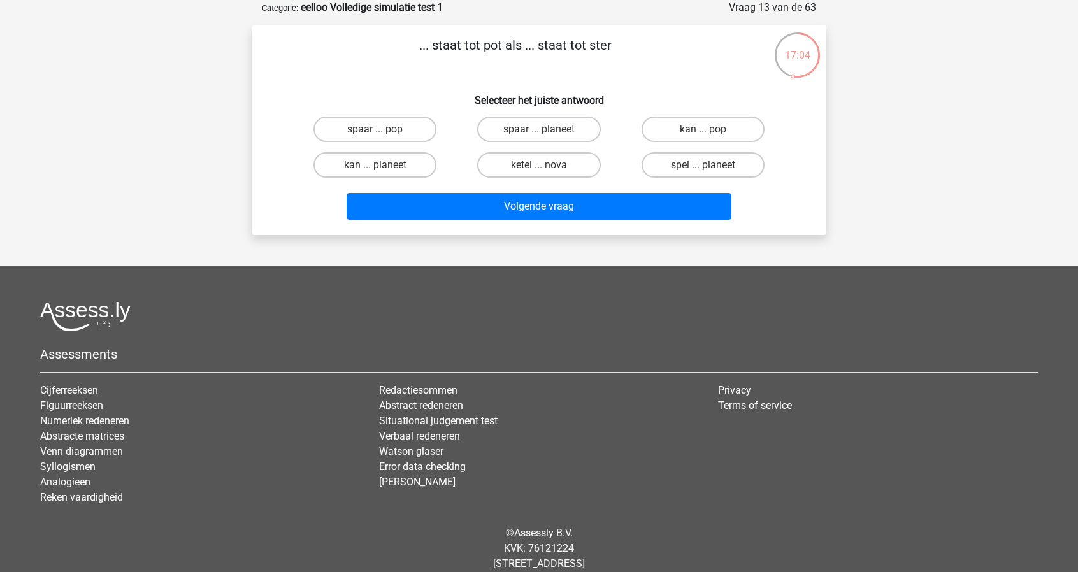
scroll to position [0, 0]
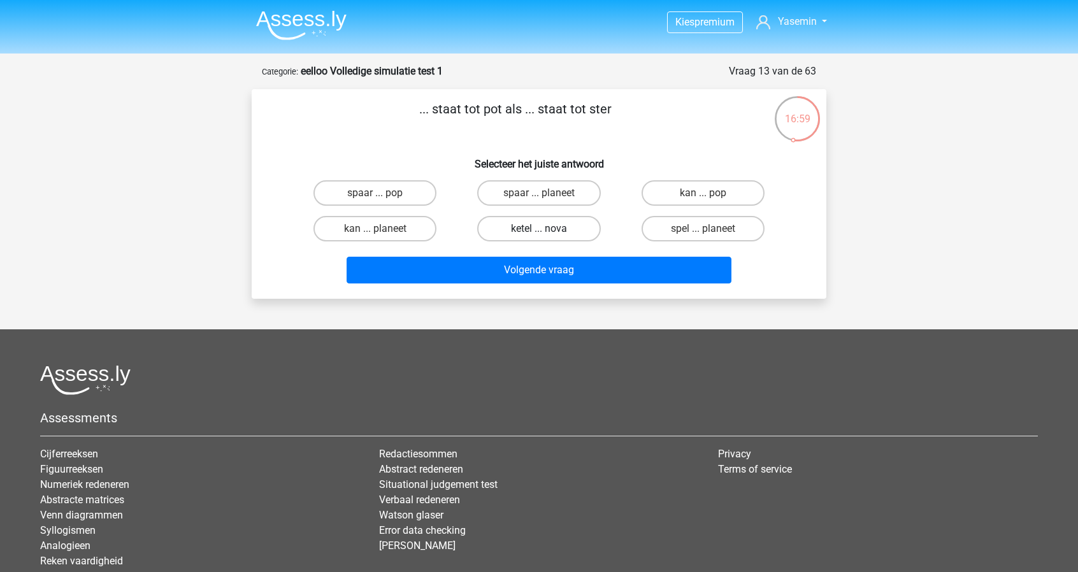
click at [580, 229] on label "ketel ... nova" at bounding box center [538, 228] width 123 height 25
click at [547, 229] on input "ketel ... nova" at bounding box center [543, 233] width 8 height 8
radio input "true"
click at [404, 188] on label "spaar ... pop" at bounding box center [374, 192] width 123 height 25
click at [383, 193] on input "spaar ... pop" at bounding box center [379, 197] width 8 height 8
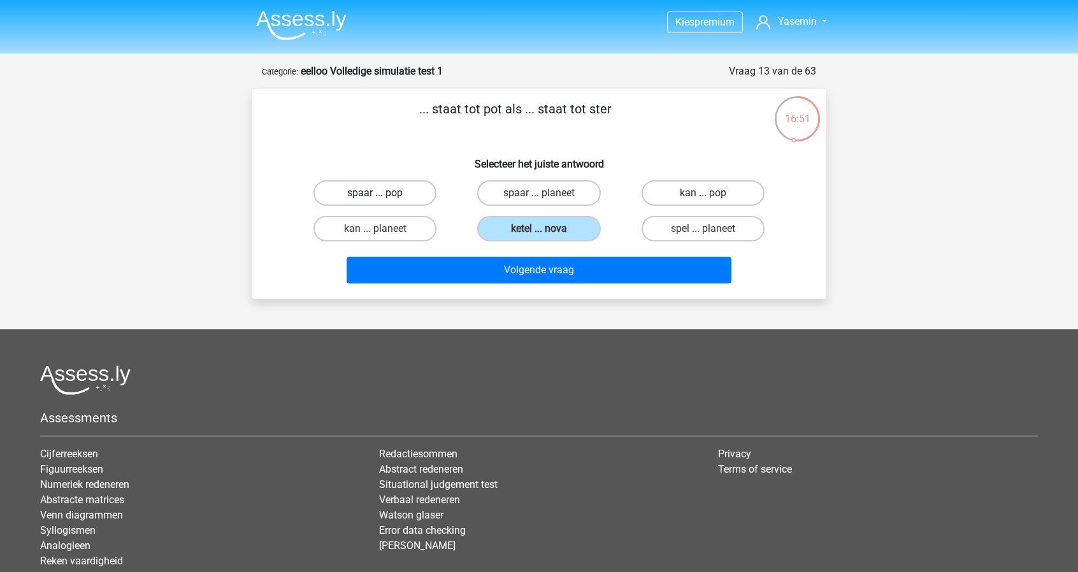
radio input "true"
click at [603, 290] on div "... staat tot pot als ... staat tot ster Selecteer het juiste antwoord spaar ..…" at bounding box center [539, 194] width 574 height 210
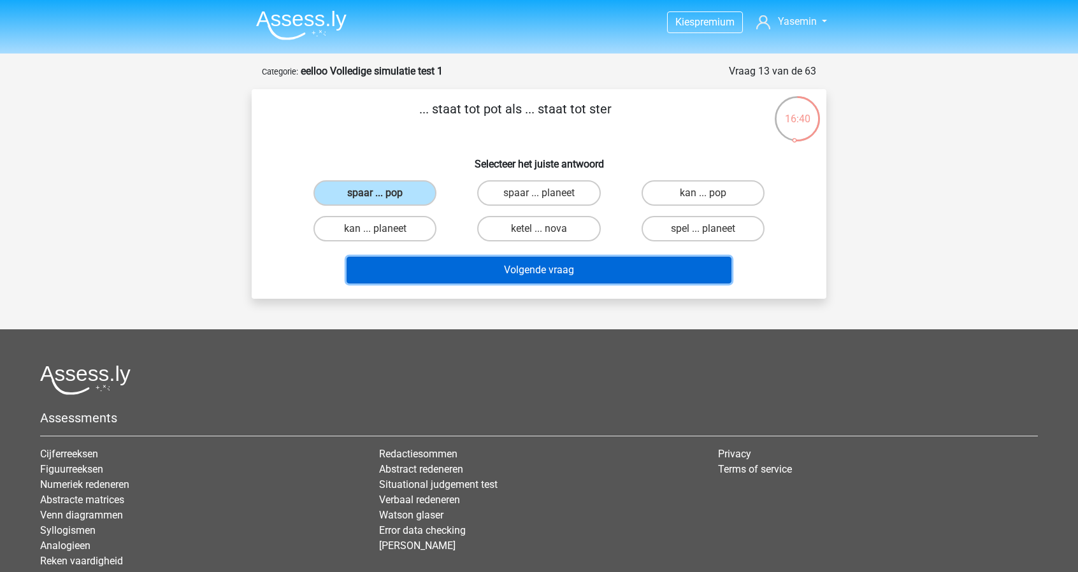
click at [581, 269] on button "Volgende vraag" at bounding box center [538, 270] width 385 height 27
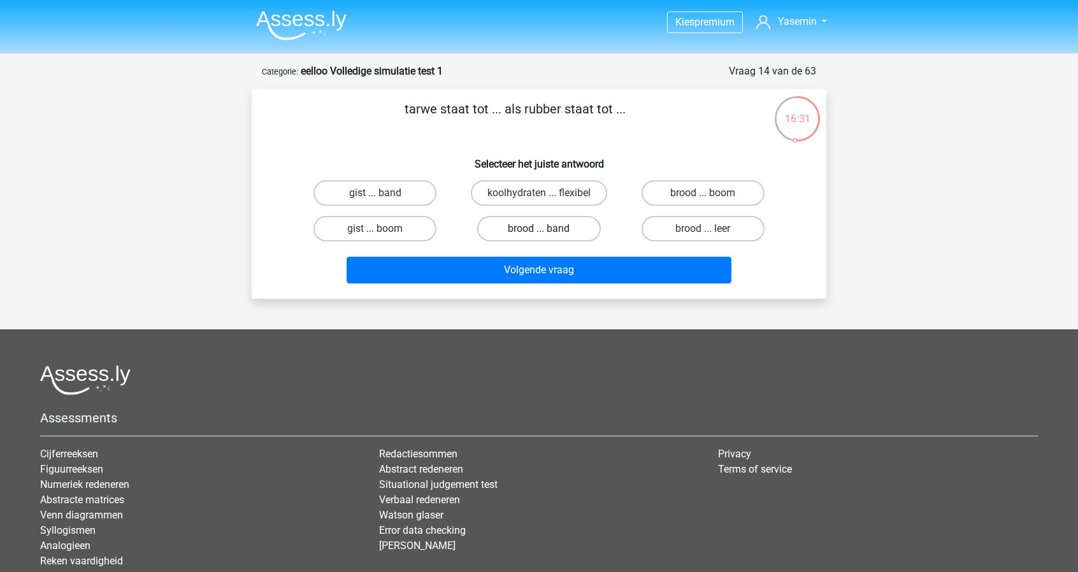
click at [567, 232] on label "brood ... band" at bounding box center [538, 228] width 123 height 25
click at [547, 232] on input "brood ... band" at bounding box center [543, 233] width 8 height 8
radio input "true"
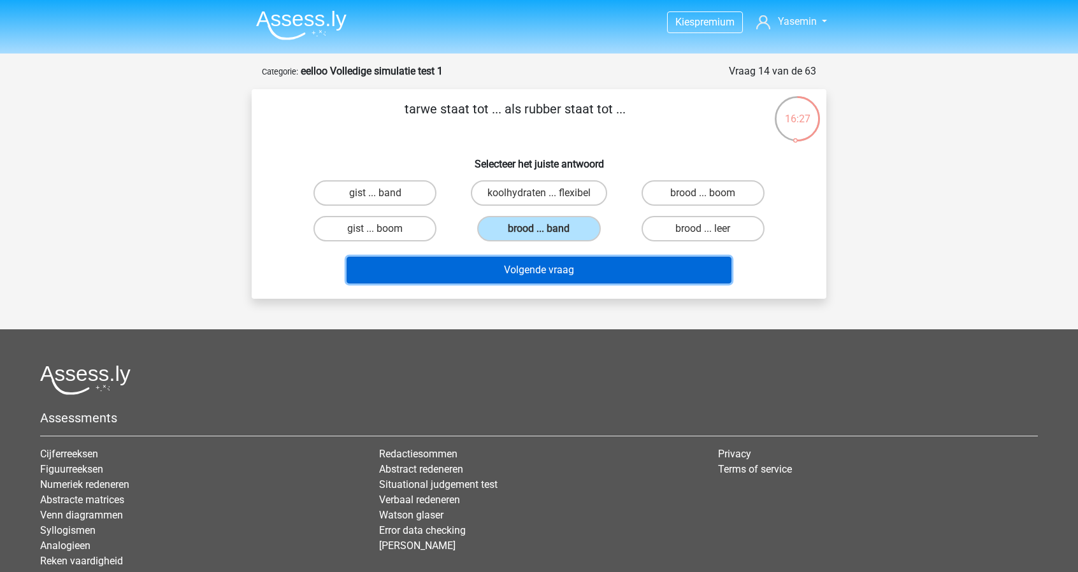
click at [619, 266] on button "Volgende vraag" at bounding box center [538, 270] width 385 height 27
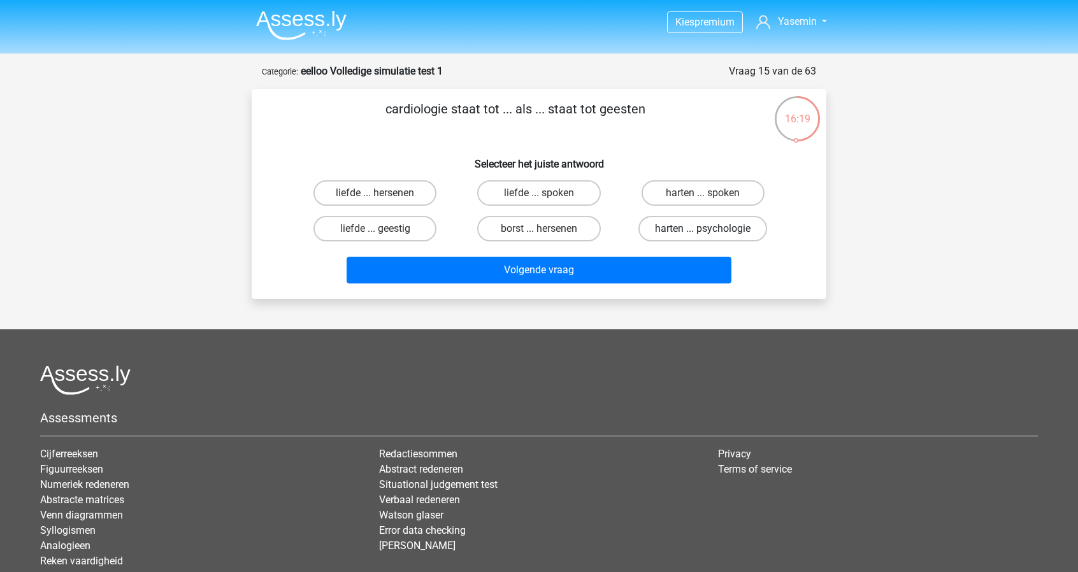
click at [746, 231] on label "harten ... psychologie" at bounding box center [702, 228] width 129 height 25
click at [711, 231] on input "harten ... psychologie" at bounding box center [706, 233] width 8 height 8
radio input "true"
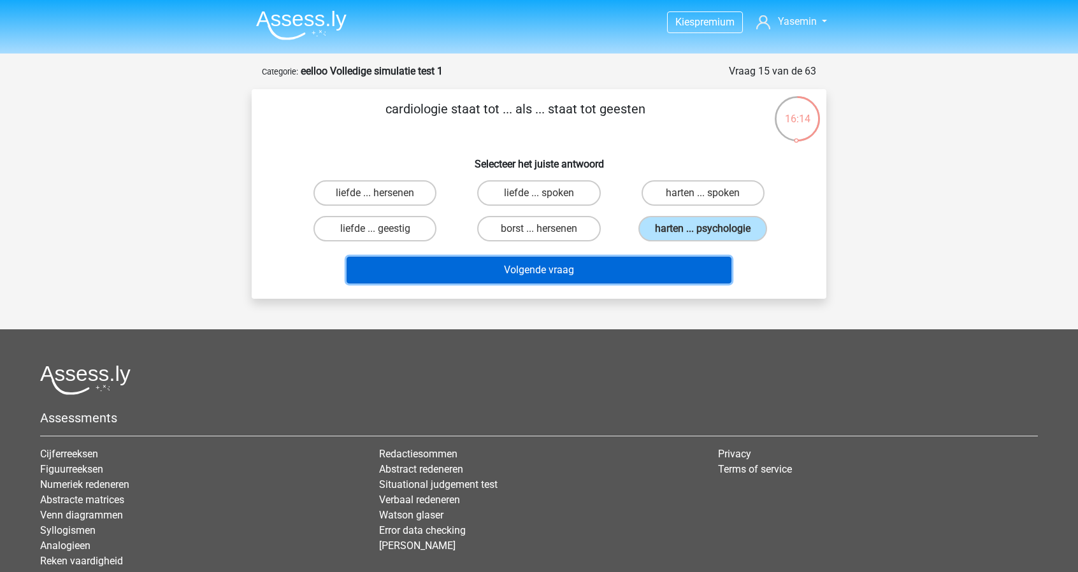
click at [665, 276] on button "Volgende vraag" at bounding box center [538, 270] width 385 height 27
click at [654, 266] on button "Volgende vraag" at bounding box center [538, 270] width 385 height 27
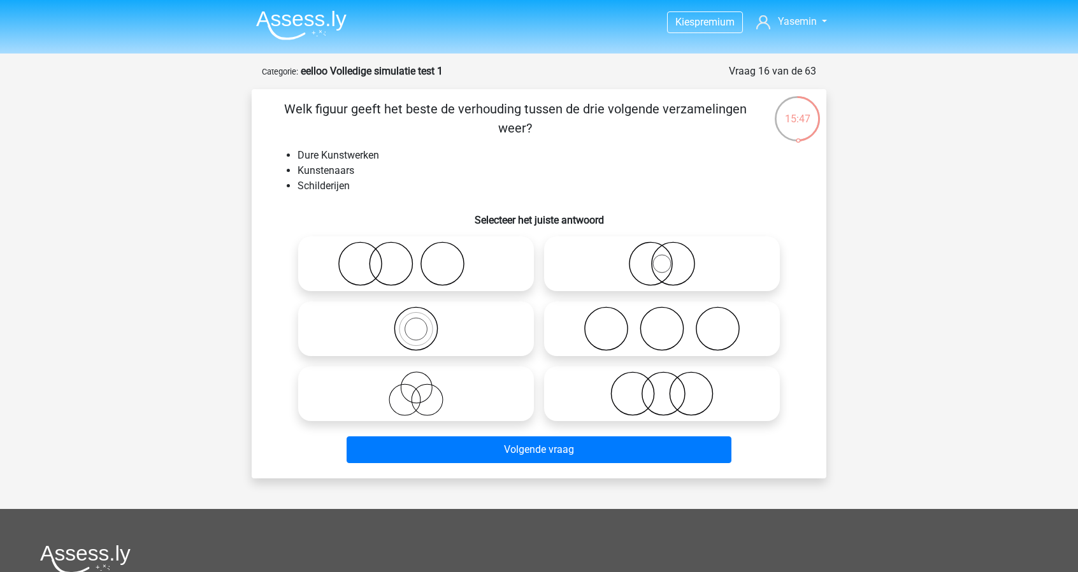
click at [644, 404] on circle at bounding box center [663, 394] width 43 height 43
click at [662, 387] on input "radio" at bounding box center [666, 383] width 8 height 8
radio input "true"
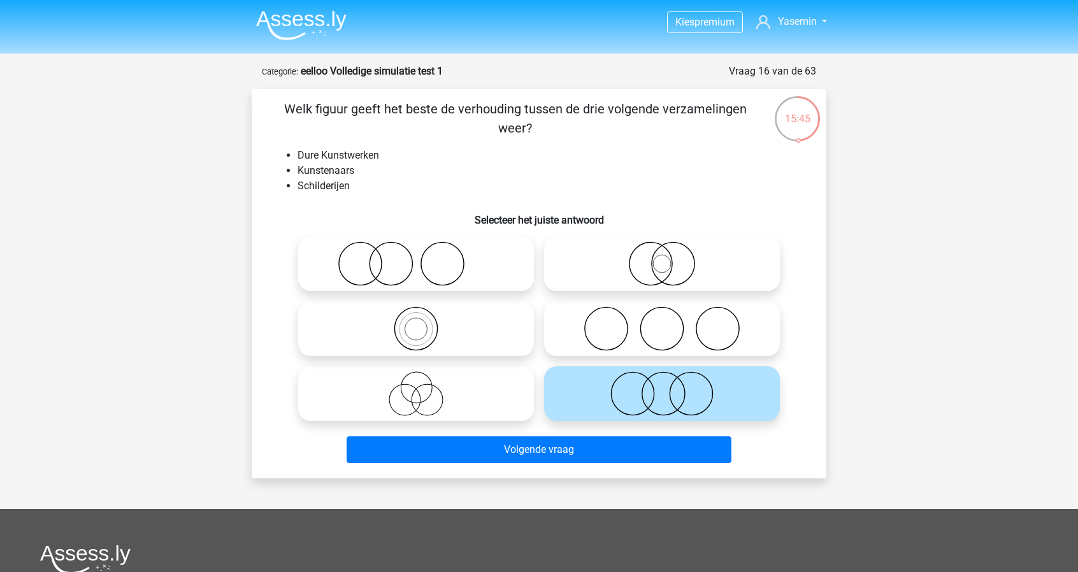
click at [418, 244] on icon at bounding box center [415, 263] width 225 height 45
click at [418, 249] on input "radio" at bounding box center [420, 253] width 8 height 8
radio input "true"
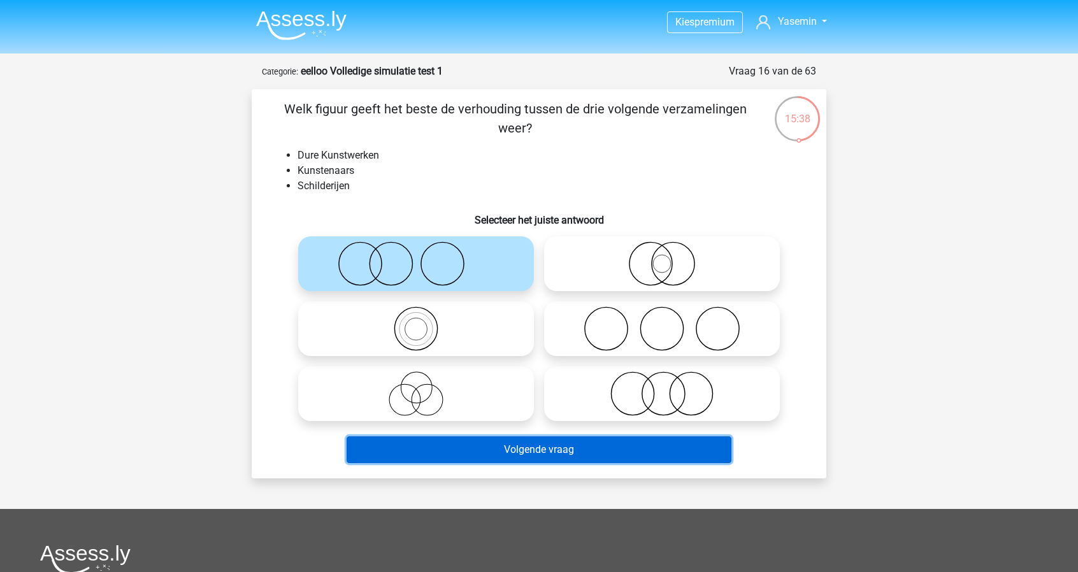
click at [553, 454] on button "Volgende vraag" at bounding box center [538, 449] width 385 height 27
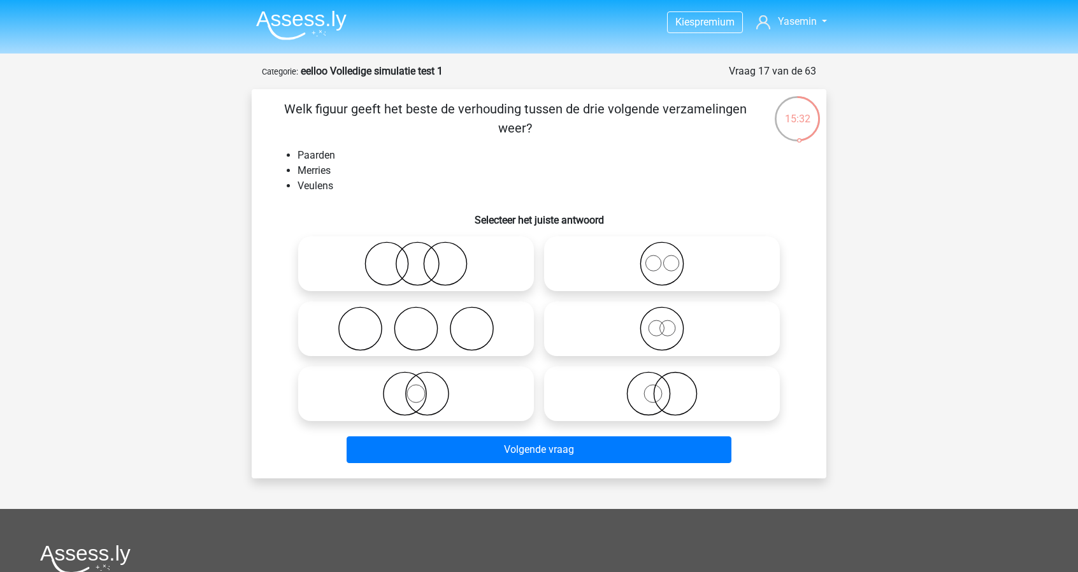
click at [681, 269] on circle at bounding box center [661, 264] width 43 height 43
click at [670, 257] on input "radio" at bounding box center [666, 253] width 8 height 8
radio input "true"
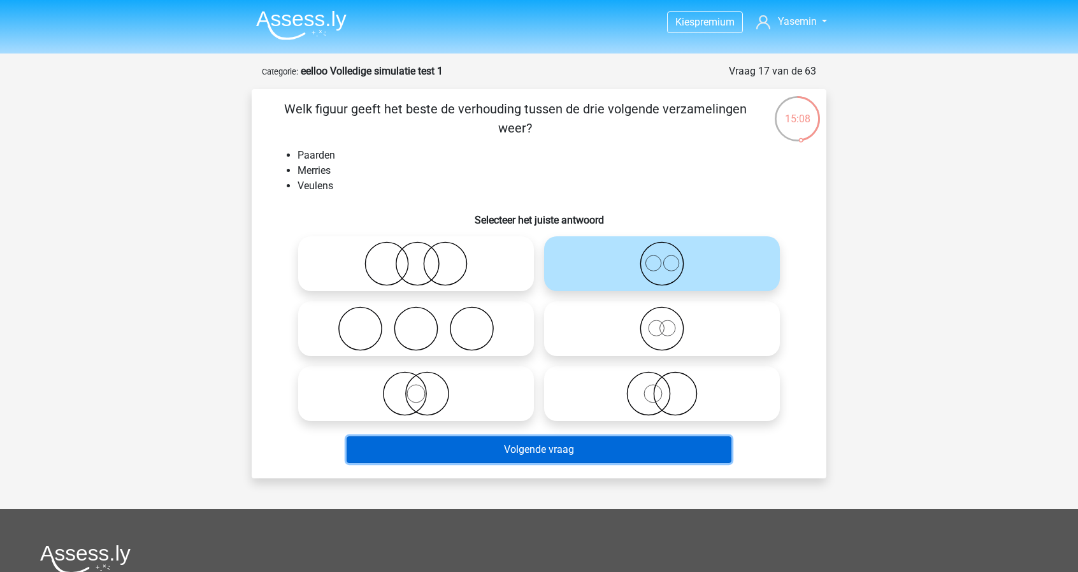
click at [614, 446] on button "Volgende vraag" at bounding box center [538, 449] width 385 height 27
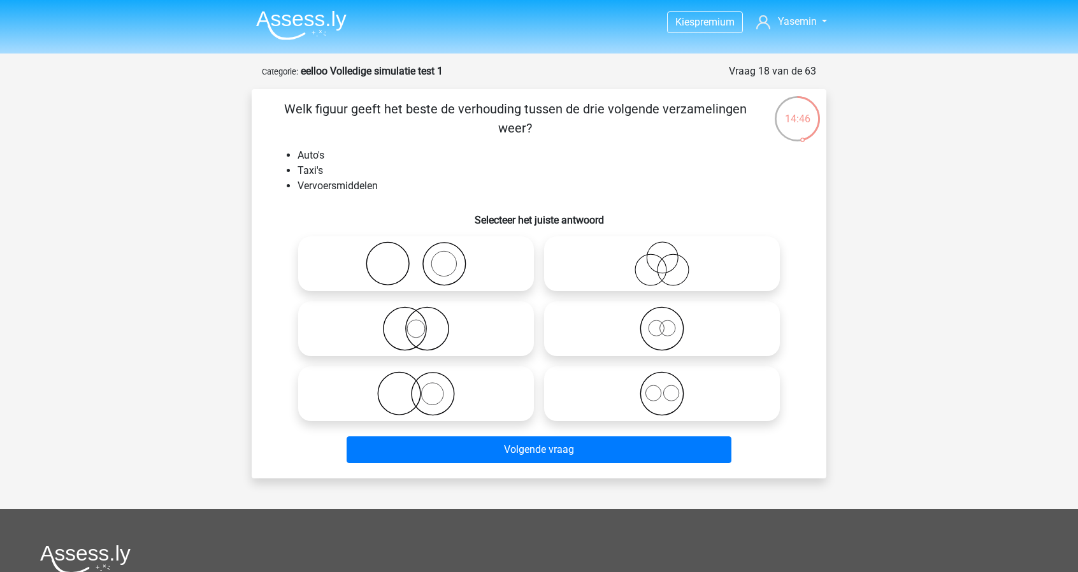
click at [695, 327] on icon at bounding box center [661, 328] width 225 height 45
click at [670, 322] on input "radio" at bounding box center [666, 318] width 8 height 8
radio input "true"
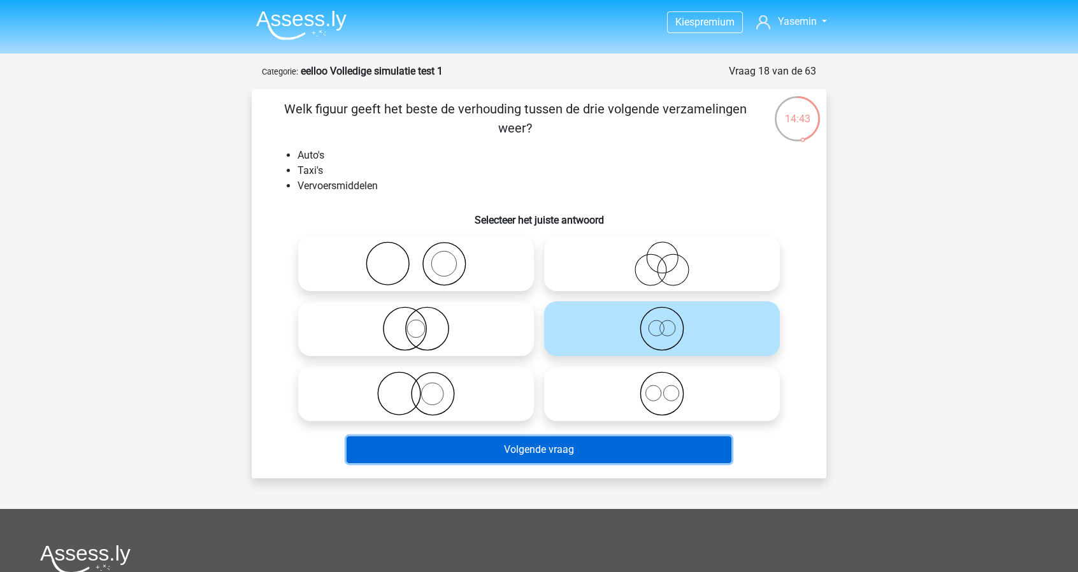
click at [621, 445] on button "Volgende vraag" at bounding box center [538, 449] width 385 height 27
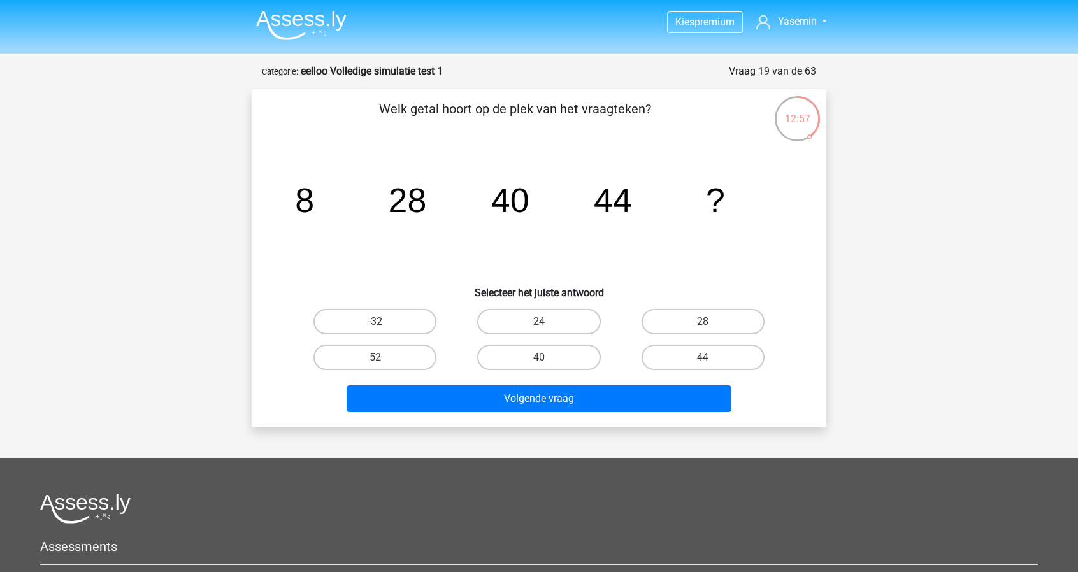
click at [552, 371] on div "40" at bounding box center [539, 357] width 164 height 36
click at [543, 369] on label "40" at bounding box center [538, 357] width 123 height 25
click at [543, 366] on input "40" at bounding box center [543, 361] width 8 height 8
radio input "true"
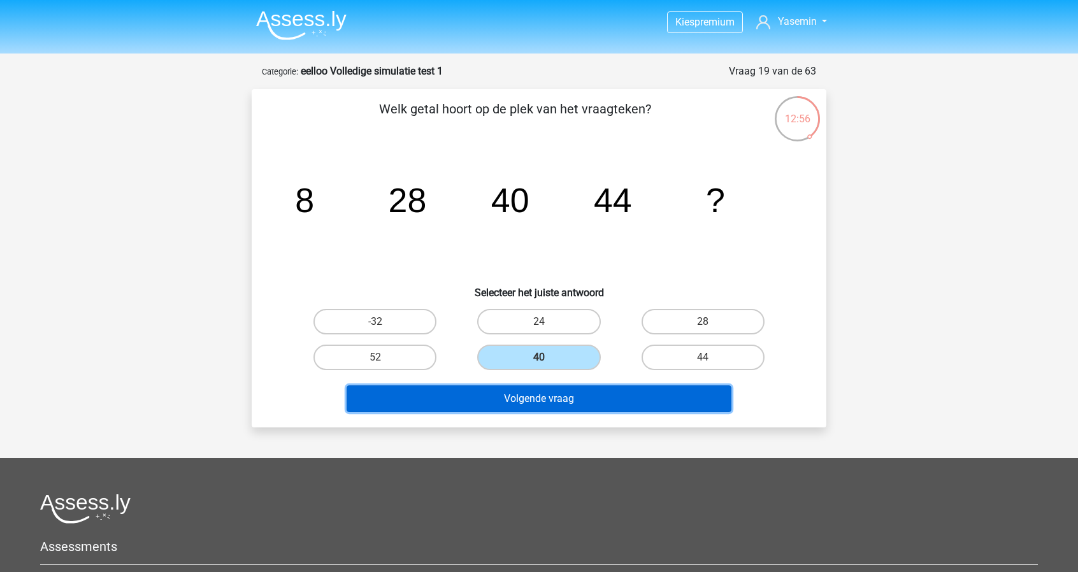
click at [582, 408] on button "Volgende vraag" at bounding box center [538, 398] width 385 height 27
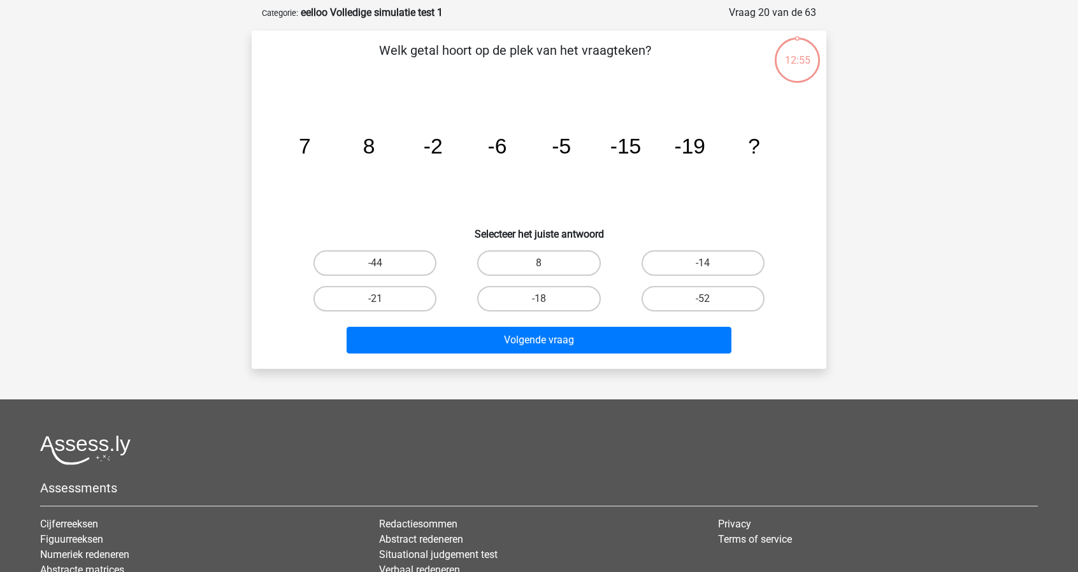
scroll to position [64, 0]
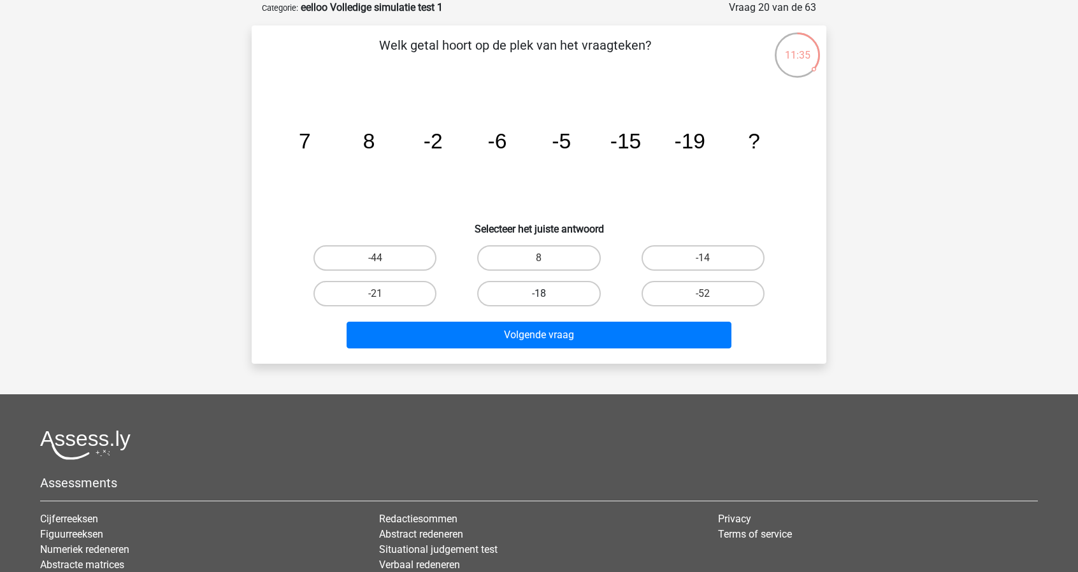
click at [567, 292] on label "-18" at bounding box center [538, 293] width 123 height 25
click at [547, 294] on input "-18" at bounding box center [543, 298] width 8 height 8
radio input "true"
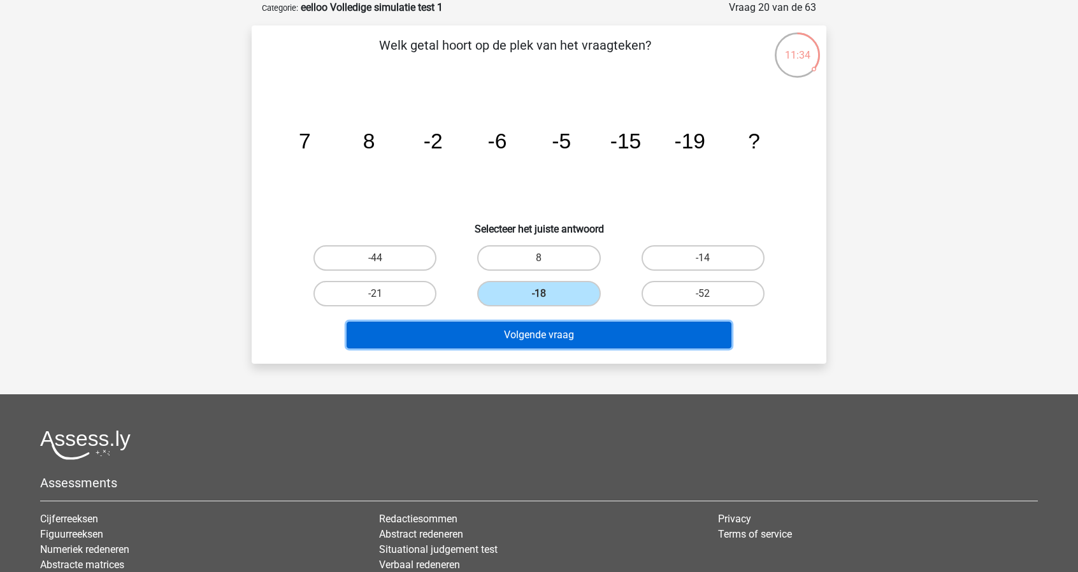
click at [632, 340] on button "Volgende vraag" at bounding box center [538, 335] width 385 height 27
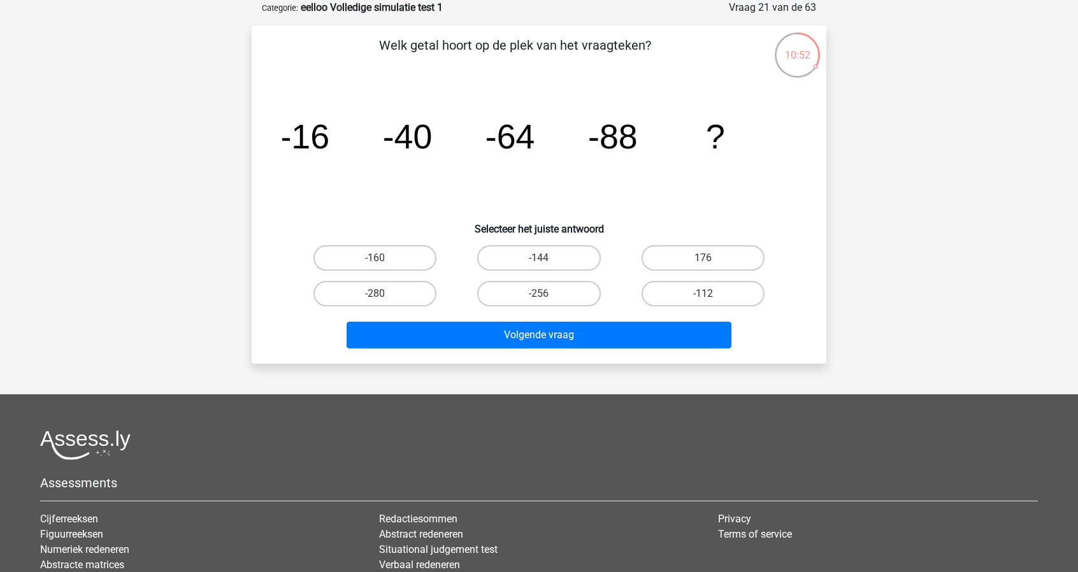
click at [764, 283] on div "-112" at bounding box center [702, 293] width 153 height 25
click at [744, 289] on label "-112" at bounding box center [702, 293] width 123 height 25
click at [711, 294] on input "-112" at bounding box center [706, 298] width 8 height 8
radio input "true"
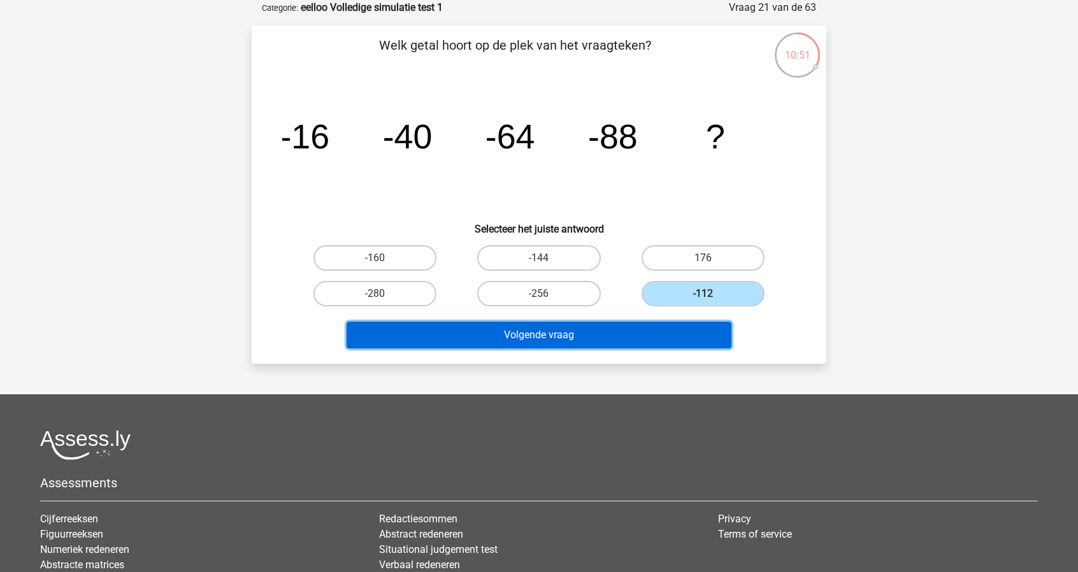
click at [686, 332] on button "Volgende vraag" at bounding box center [538, 335] width 385 height 27
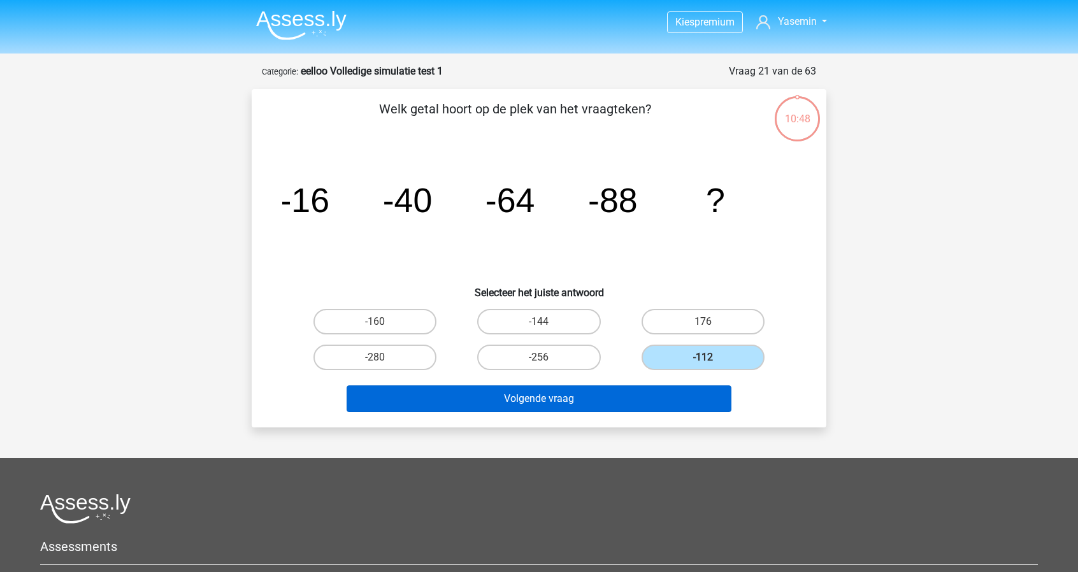
scroll to position [64, 0]
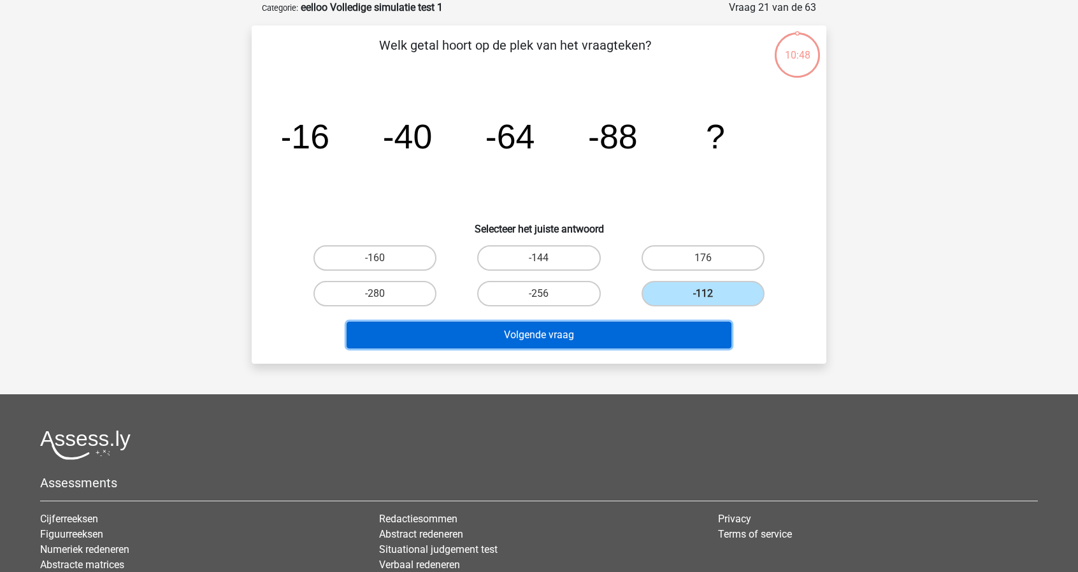
click at [695, 323] on button "Volgende vraag" at bounding box center [538, 335] width 385 height 27
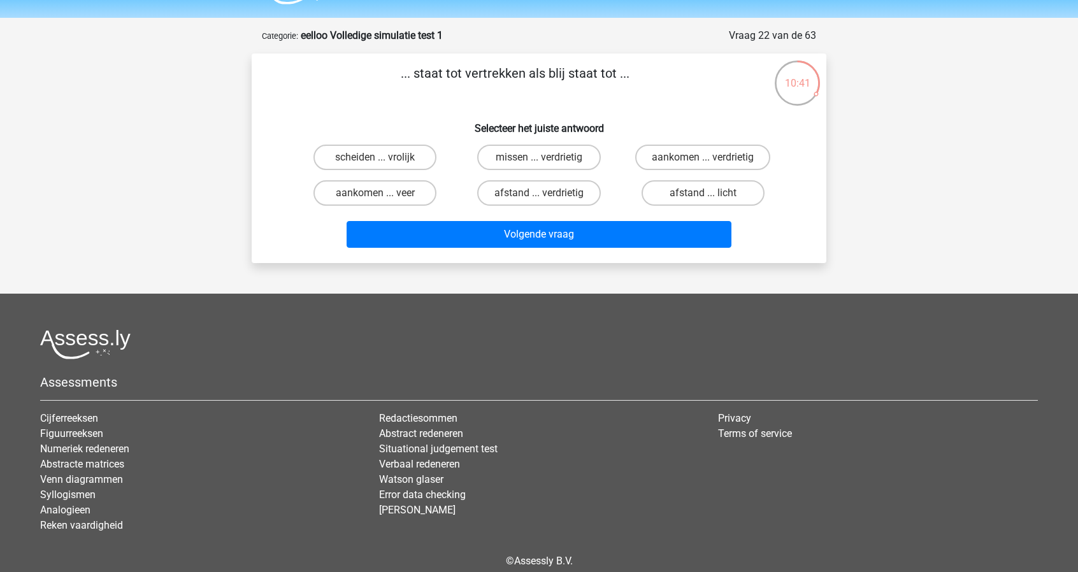
scroll to position [35, 0]
click at [730, 159] on label "aankomen ... verdrietig" at bounding box center [702, 157] width 135 height 25
click at [711, 159] on input "aankomen ... verdrietig" at bounding box center [706, 162] width 8 height 8
radio input "true"
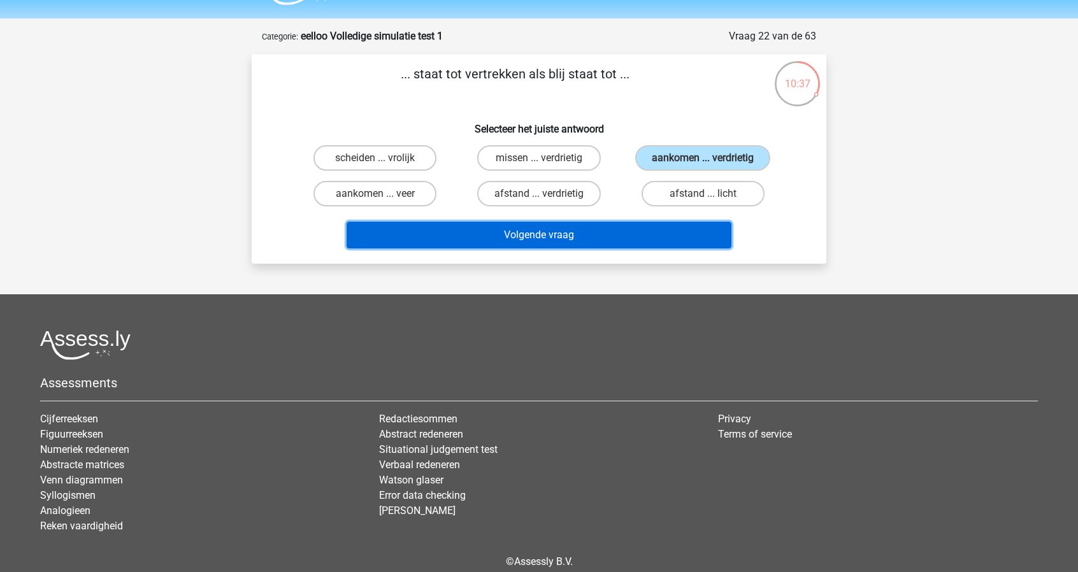
click at [692, 248] on button "Volgende vraag" at bounding box center [538, 235] width 385 height 27
click at [687, 231] on button "Volgende vraag" at bounding box center [538, 235] width 385 height 27
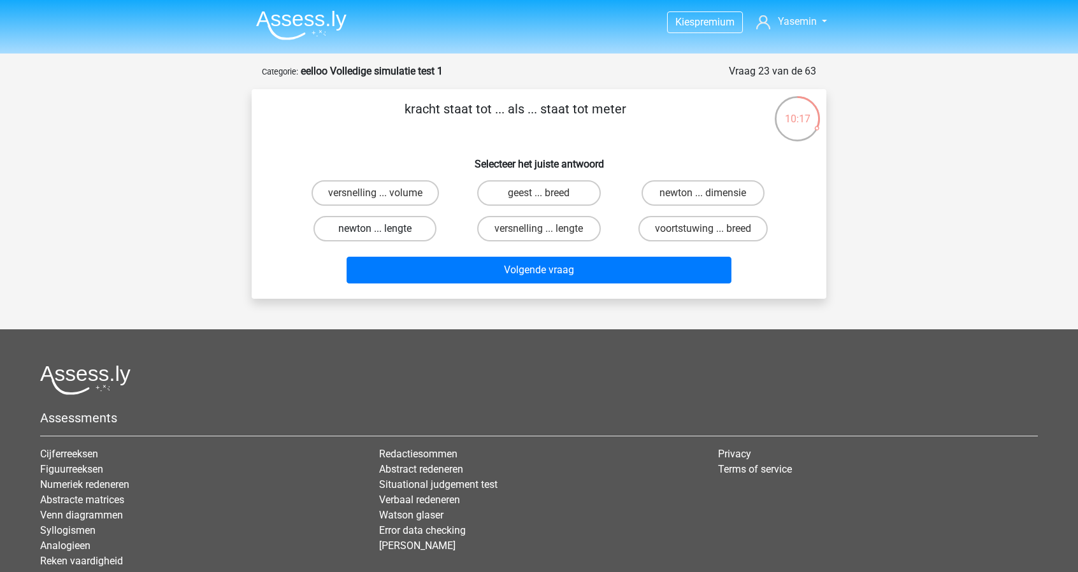
click at [406, 234] on label "newton ... lengte" at bounding box center [374, 228] width 123 height 25
click at [383, 234] on input "newton ... lengte" at bounding box center [379, 233] width 8 height 8
radio input "true"
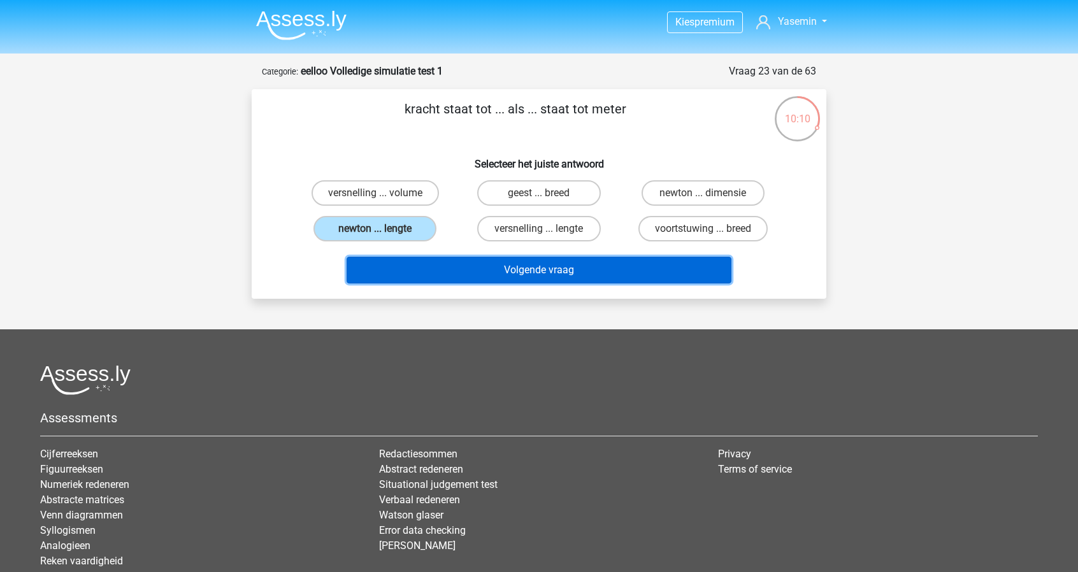
click at [476, 274] on button "Volgende vraag" at bounding box center [538, 270] width 385 height 27
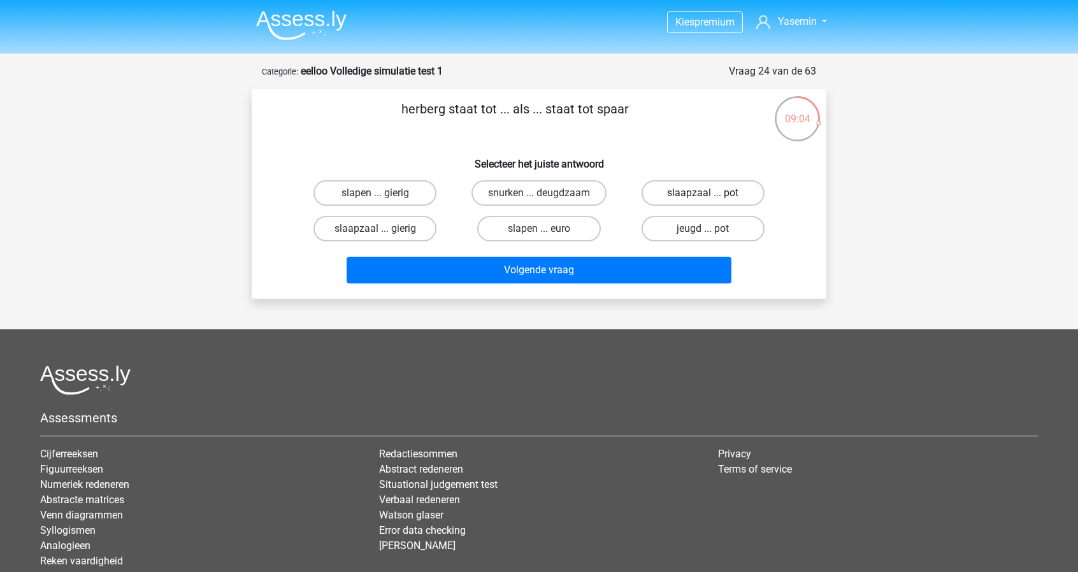
click at [733, 199] on label "slaapzaal ... pot" at bounding box center [702, 192] width 123 height 25
click at [711, 199] on input "slaapzaal ... pot" at bounding box center [706, 197] width 8 height 8
radio input "true"
click at [413, 229] on label "slaapzaal ... gierig" at bounding box center [374, 228] width 123 height 25
click at [383, 229] on input "slaapzaal ... gierig" at bounding box center [379, 233] width 8 height 8
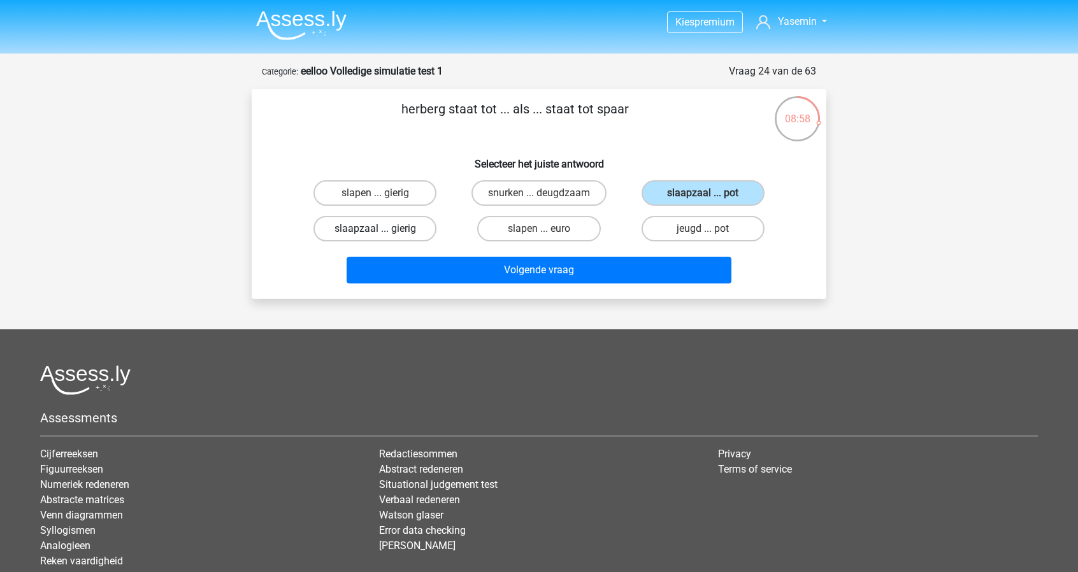
radio input "true"
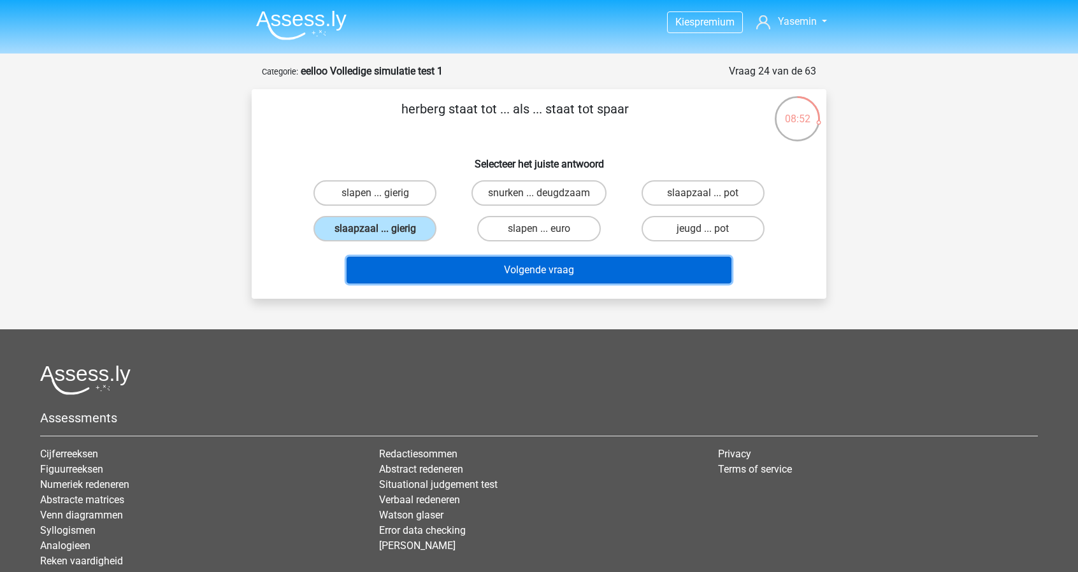
click at [618, 267] on button "Volgende vraag" at bounding box center [538, 270] width 385 height 27
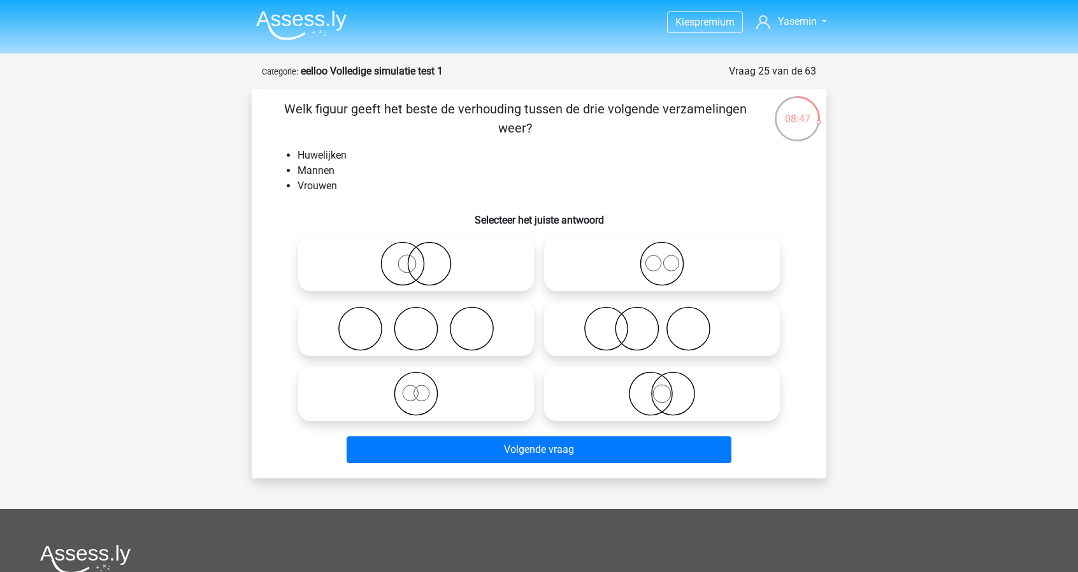
click at [483, 349] on icon at bounding box center [415, 328] width 225 height 45
click at [424, 322] on input "radio" at bounding box center [420, 318] width 8 height 8
radio input "true"
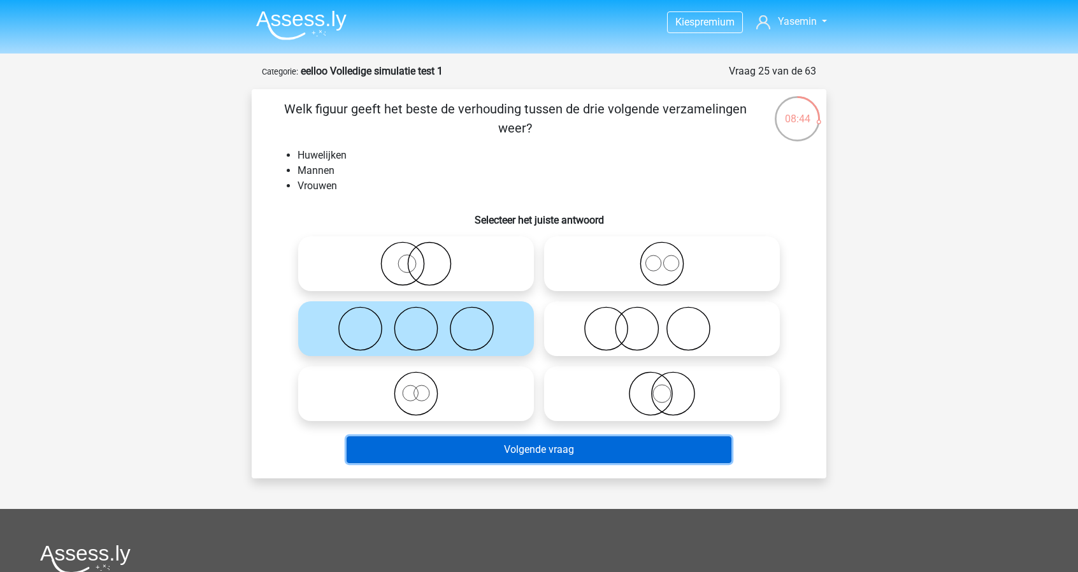
click at [553, 451] on button "Volgende vraag" at bounding box center [538, 449] width 385 height 27
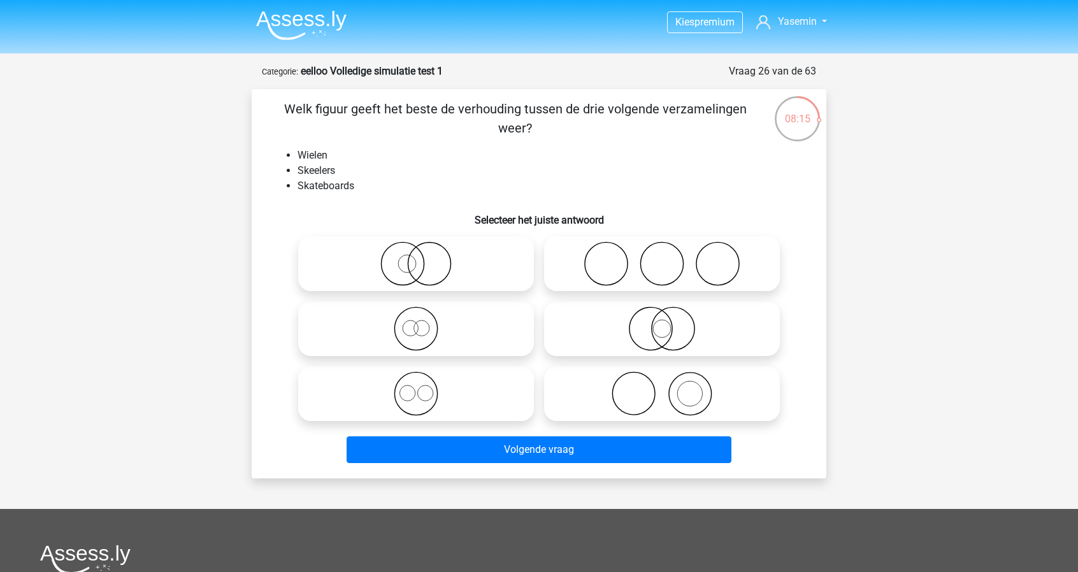
click at [655, 339] on icon at bounding box center [661, 328] width 225 height 45
click at [662, 322] on input "radio" at bounding box center [666, 318] width 8 height 8
radio input "true"
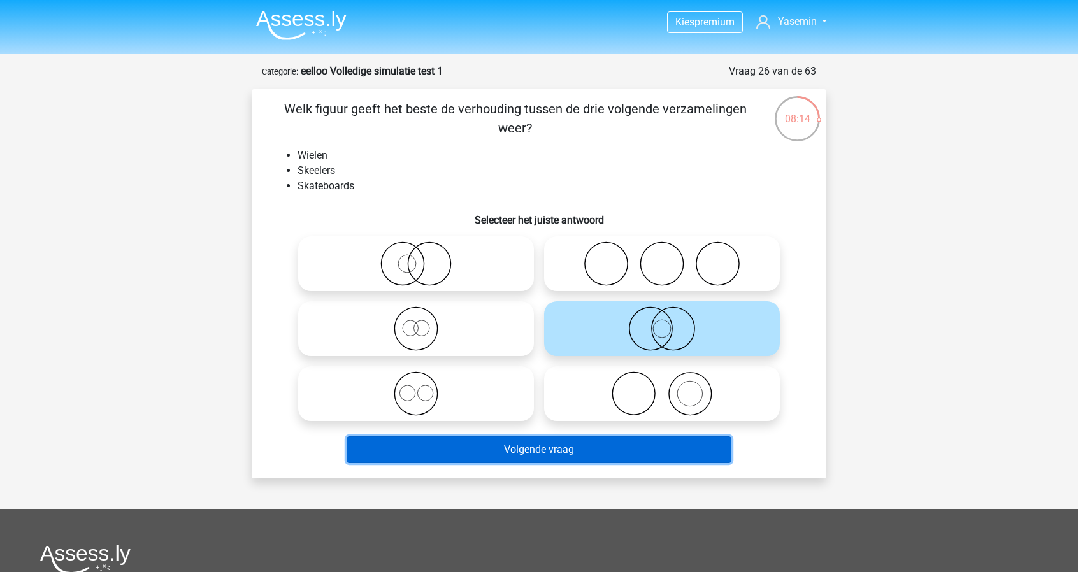
click at [663, 444] on button "Volgende vraag" at bounding box center [538, 449] width 385 height 27
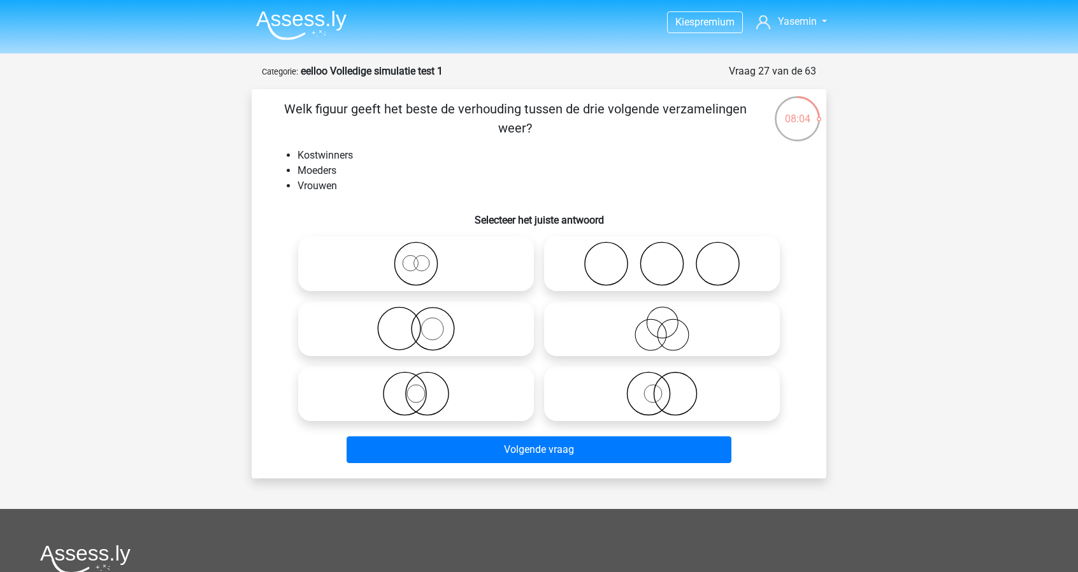
click at [669, 320] on input "radio" at bounding box center [666, 318] width 8 height 8
radio input "true"
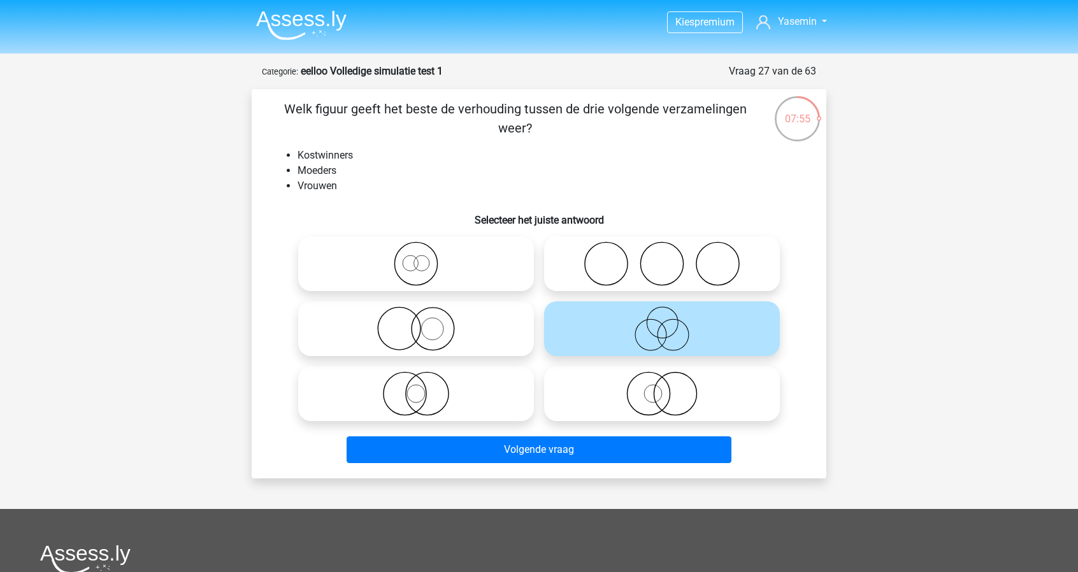
click at [458, 328] on icon at bounding box center [415, 328] width 225 height 45
click at [424, 322] on input "radio" at bounding box center [420, 318] width 8 height 8
radio input "true"
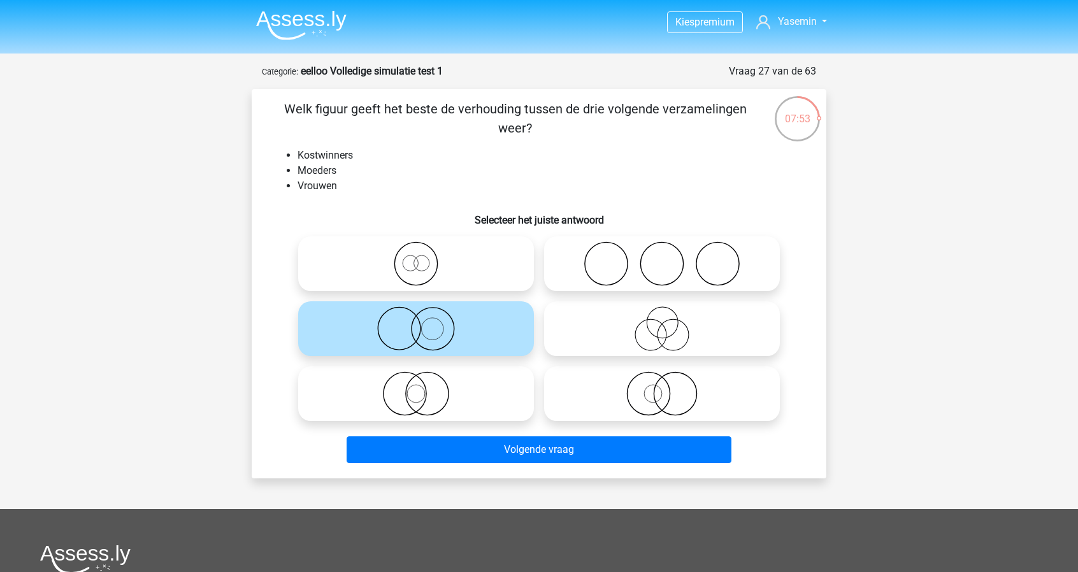
click at [681, 429] on div "Volgende vraag" at bounding box center [539, 447] width 534 height 42
click at [666, 373] on icon at bounding box center [661, 393] width 225 height 45
click at [666, 379] on input "radio" at bounding box center [666, 383] width 8 height 8
radio input "true"
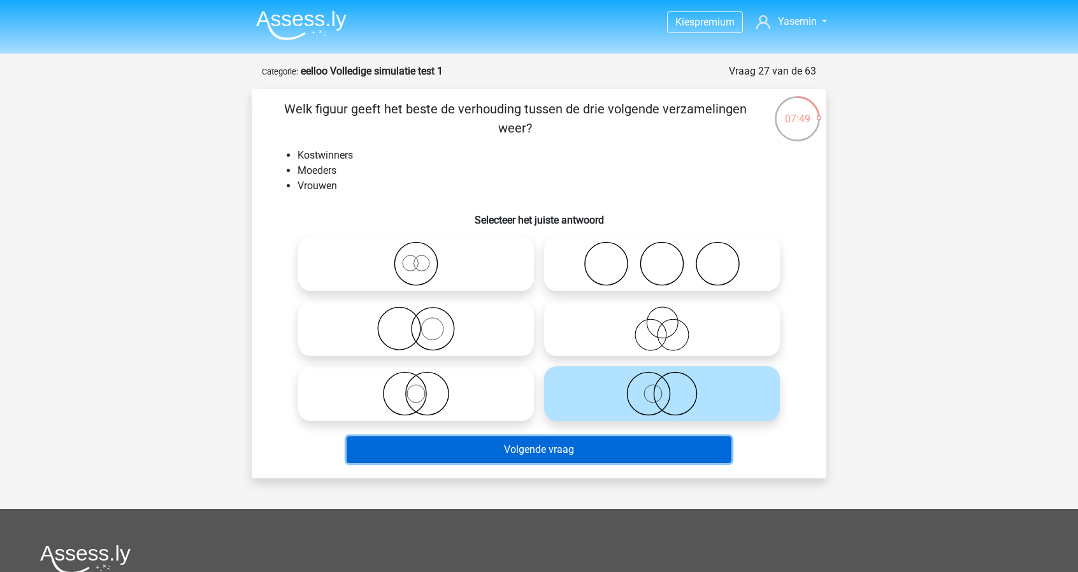
click at [625, 457] on button "Volgende vraag" at bounding box center [538, 449] width 385 height 27
click at [608, 454] on button "Volgende vraag" at bounding box center [538, 449] width 385 height 27
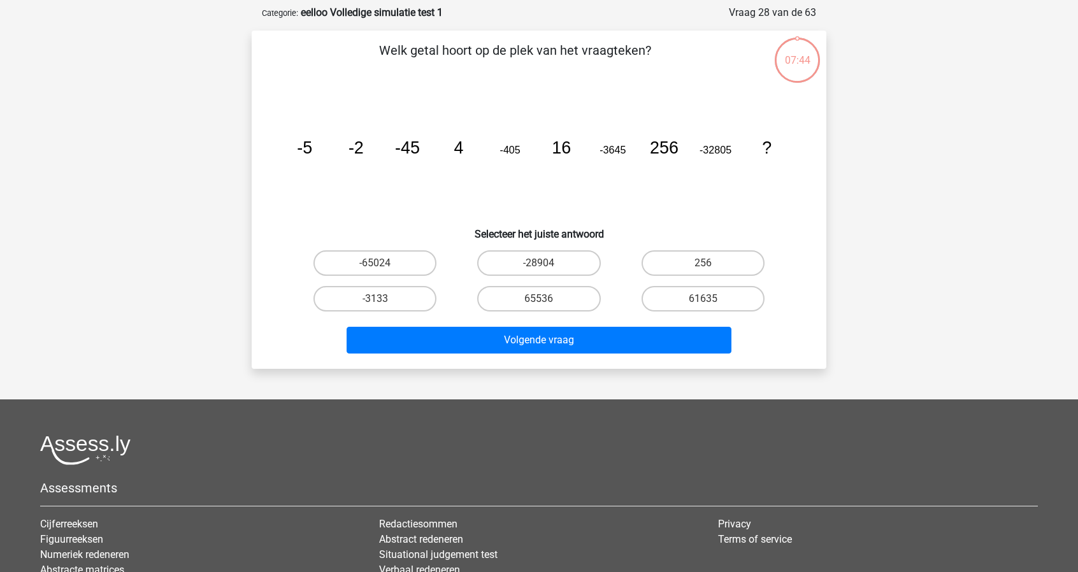
scroll to position [64, 0]
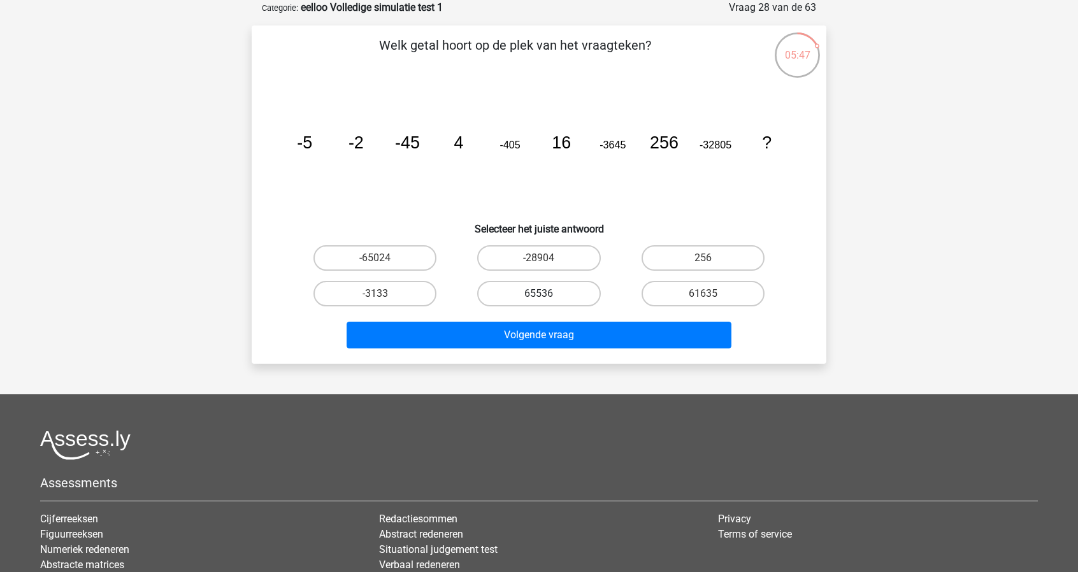
click at [574, 297] on label "65536" at bounding box center [538, 293] width 123 height 25
click at [547, 297] on input "65536" at bounding box center [543, 298] width 8 height 8
radio input "true"
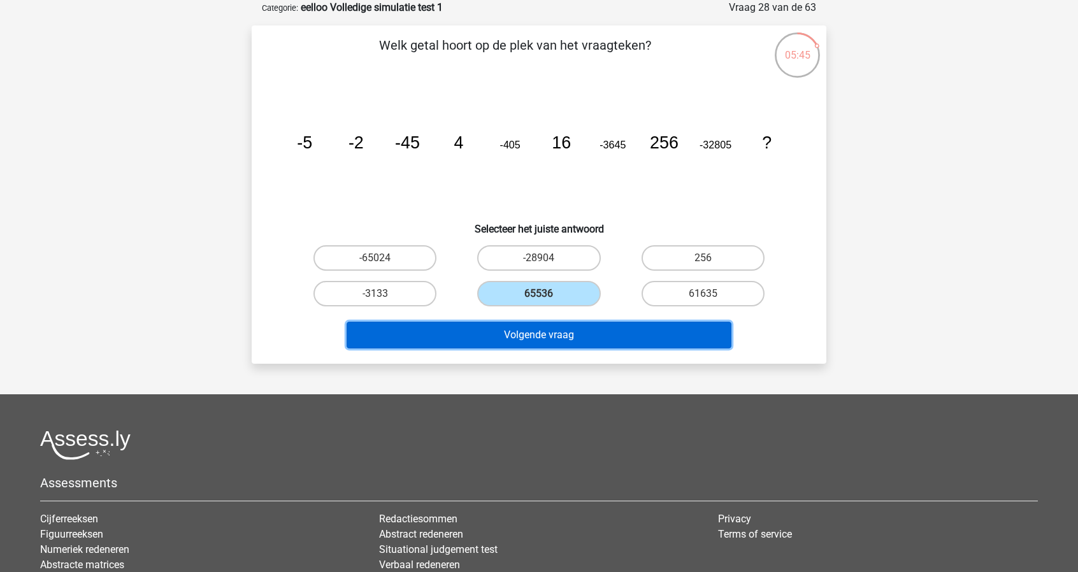
click at [590, 333] on button "Volgende vraag" at bounding box center [538, 335] width 385 height 27
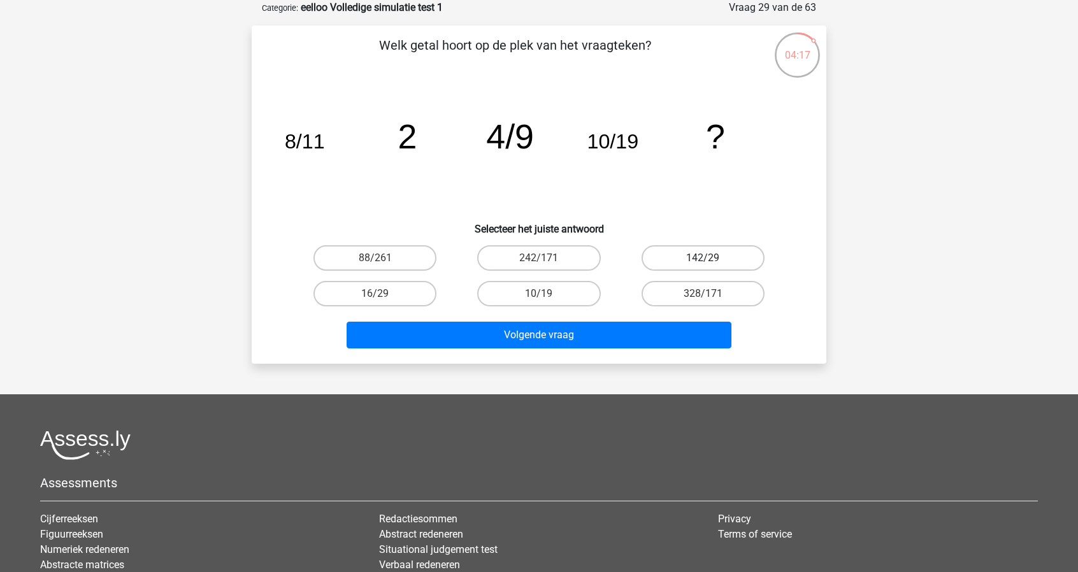
click at [709, 248] on label "142/29" at bounding box center [702, 257] width 123 height 25
click at [709, 258] on input "142/29" at bounding box center [706, 262] width 8 height 8
radio input "true"
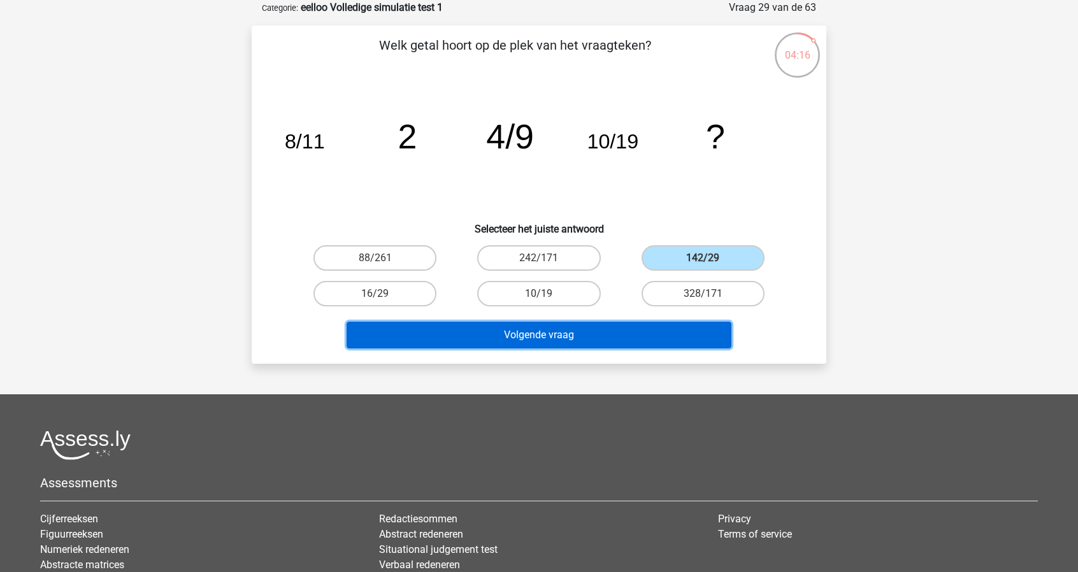
click at [694, 332] on button "Volgende vraag" at bounding box center [538, 335] width 385 height 27
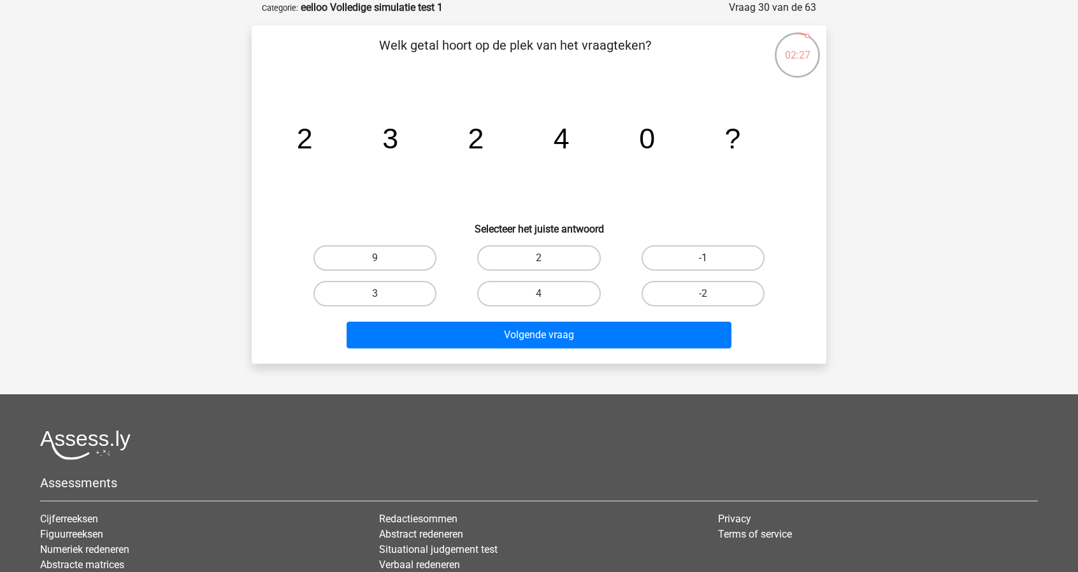
click at [701, 264] on label "-1" at bounding box center [702, 257] width 123 height 25
click at [702, 264] on input "-1" at bounding box center [706, 262] width 8 height 8
radio input "true"
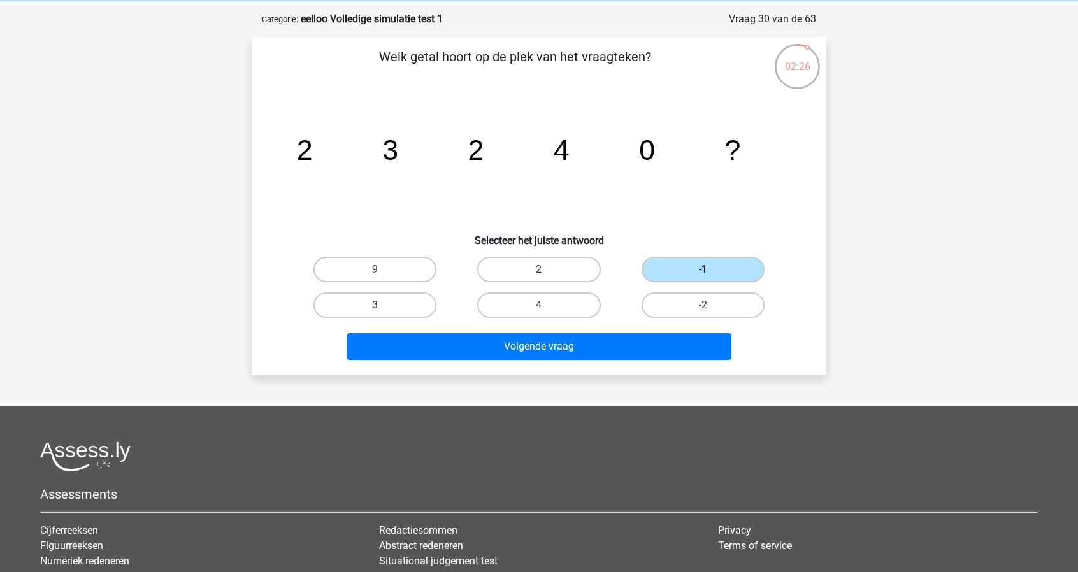
scroll to position [46, 0]
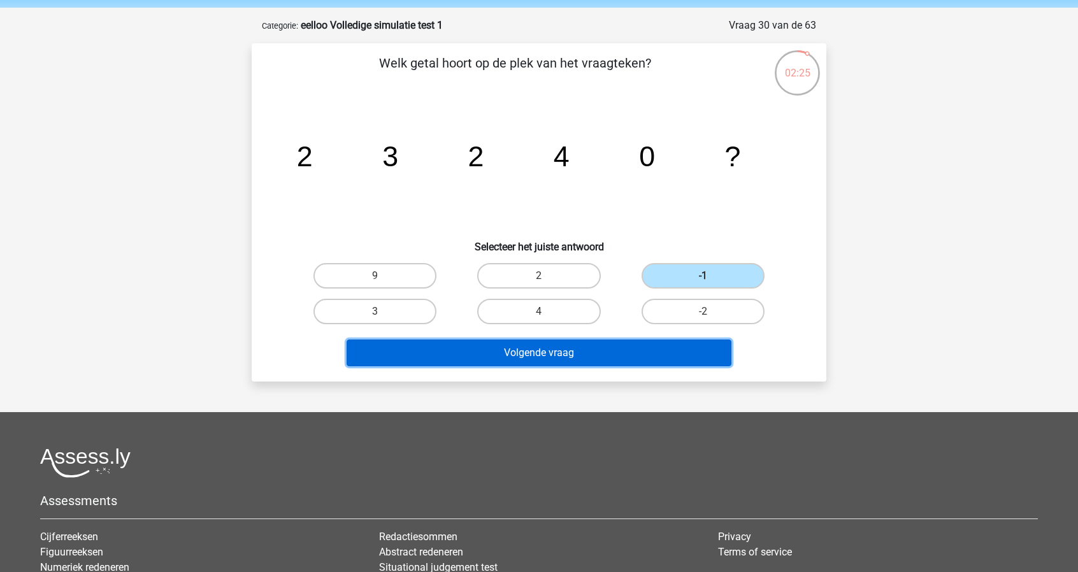
click at [645, 360] on button "Volgende vraag" at bounding box center [538, 352] width 385 height 27
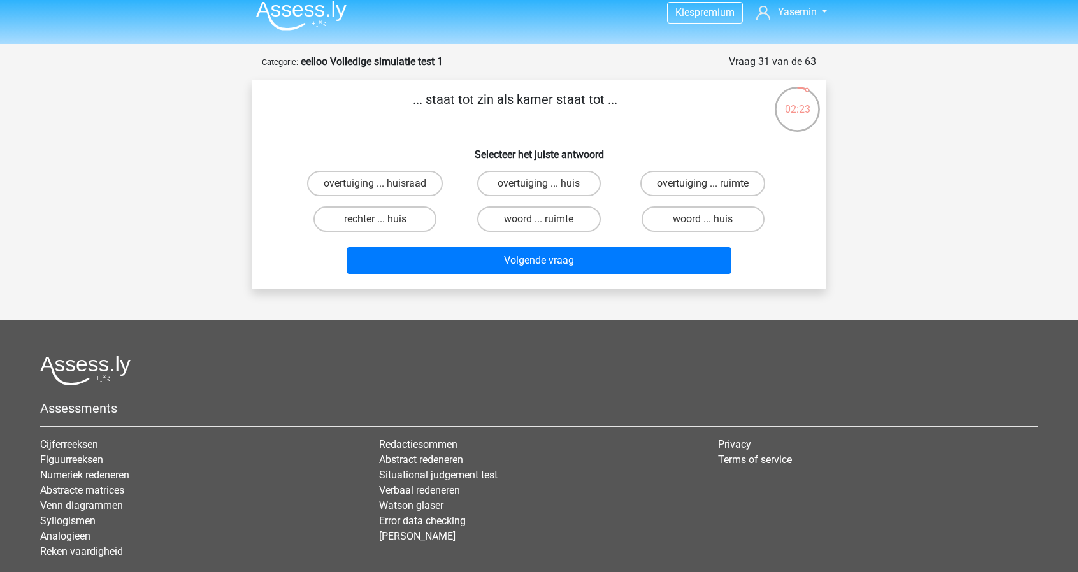
scroll to position [3, 0]
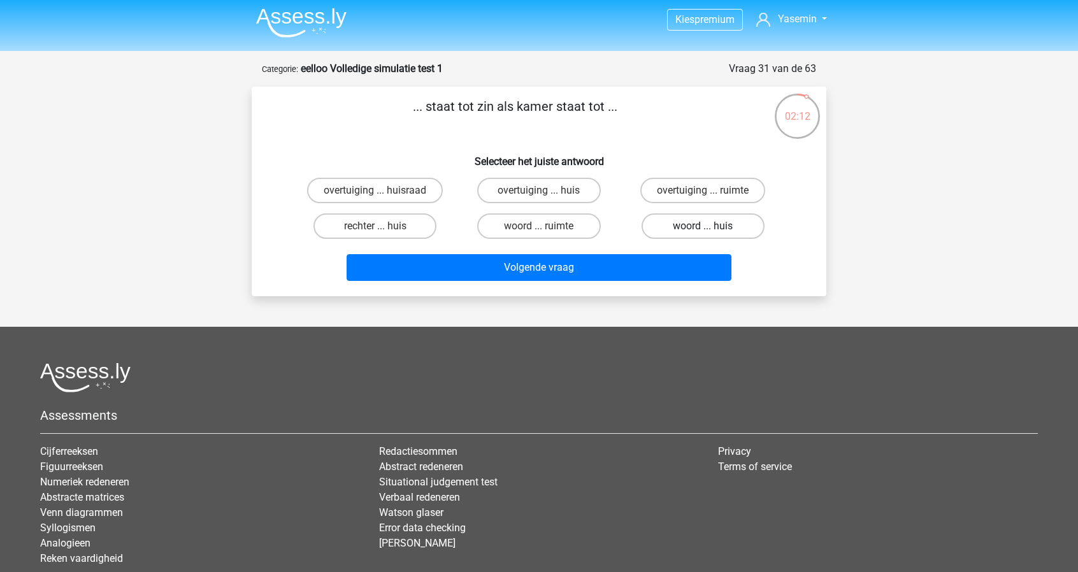
click at [713, 227] on label "woord ... huis" at bounding box center [702, 225] width 123 height 25
click at [711, 227] on input "woord ... huis" at bounding box center [706, 230] width 8 height 8
radio input "true"
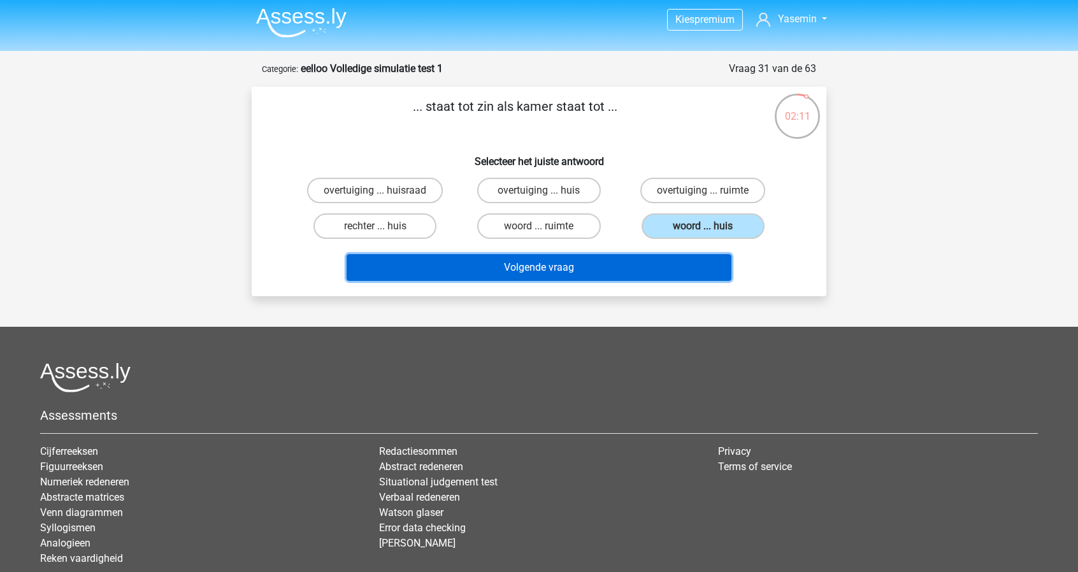
click at [657, 276] on button "Volgende vraag" at bounding box center [538, 267] width 385 height 27
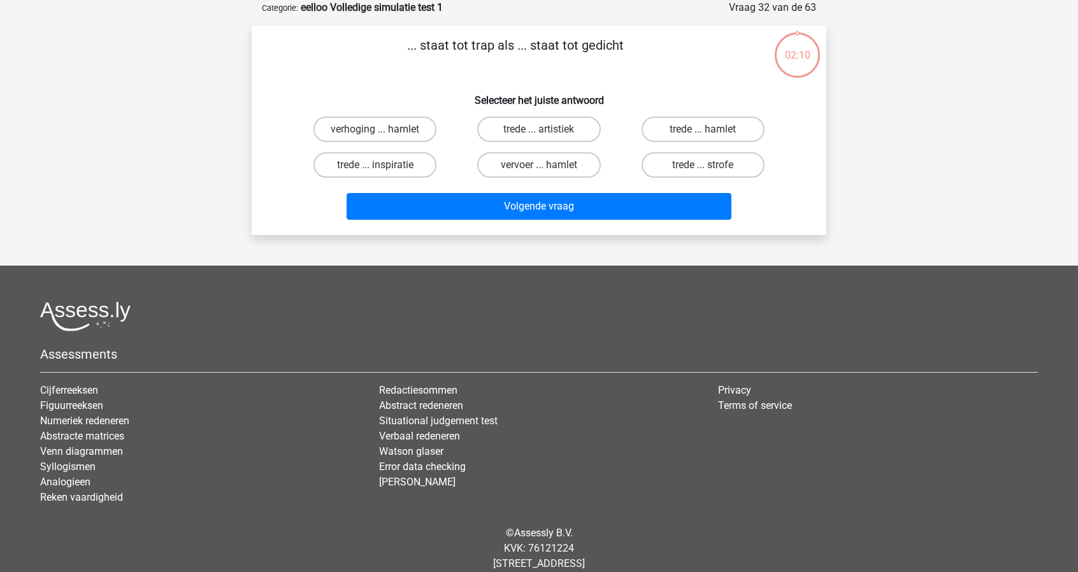
scroll to position [0, 0]
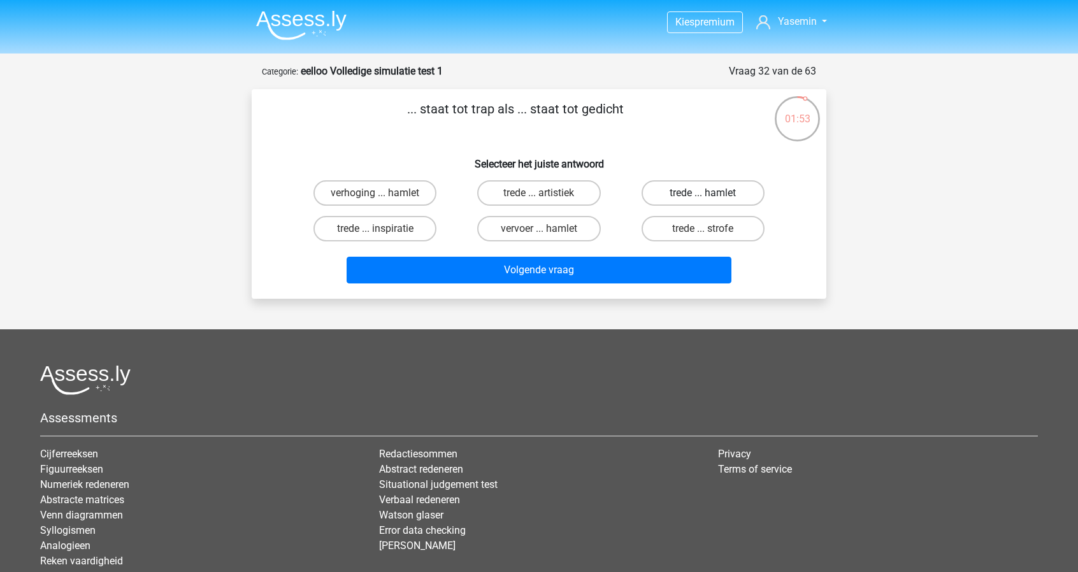
click at [746, 190] on label "trede ... hamlet" at bounding box center [702, 192] width 123 height 25
click at [711, 193] on input "trede ... hamlet" at bounding box center [706, 197] width 8 height 8
radio input "true"
click at [714, 218] on label "trede ... strofe" at bounding box center [702, 228] width 123 height 25
click at [711, 229] on input "trede ... strofe" at bounding box center [706, 233] width 8 height 8
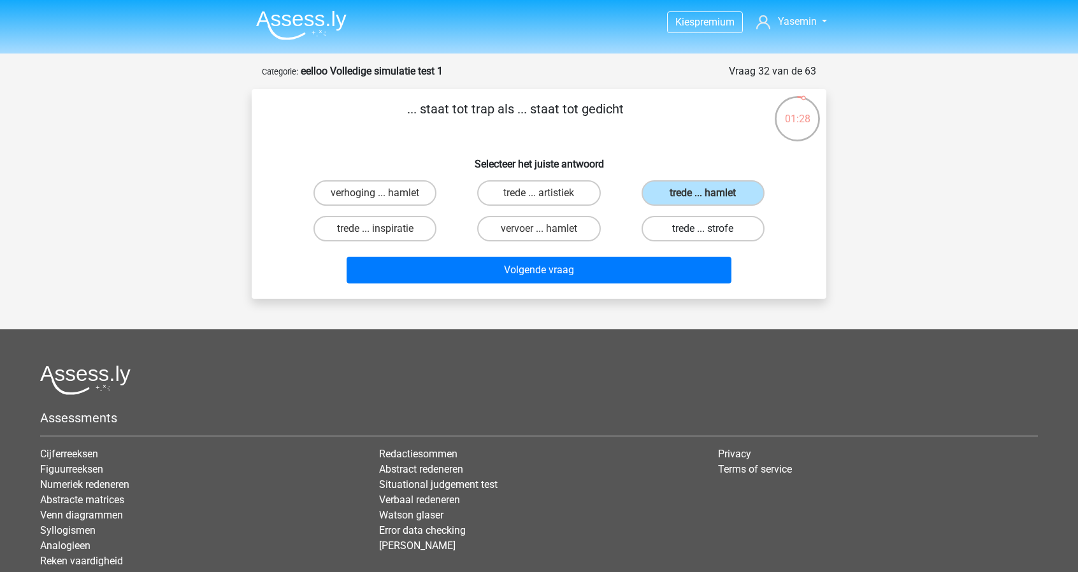
radio input "true"
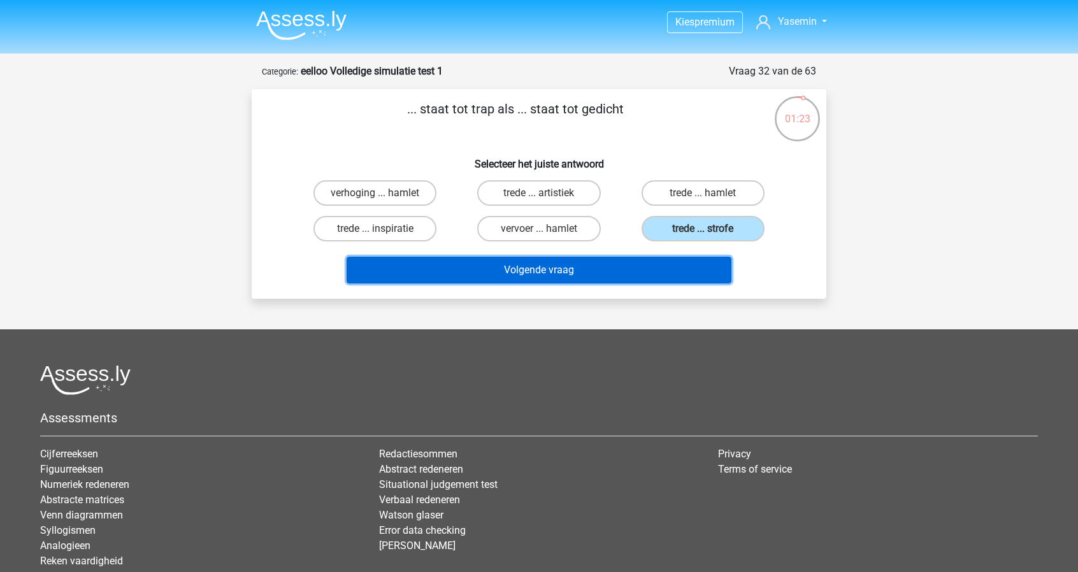
click at [557, 281] on button "Volgende vraag" at bounding box center [538, 270] width 385 height 27
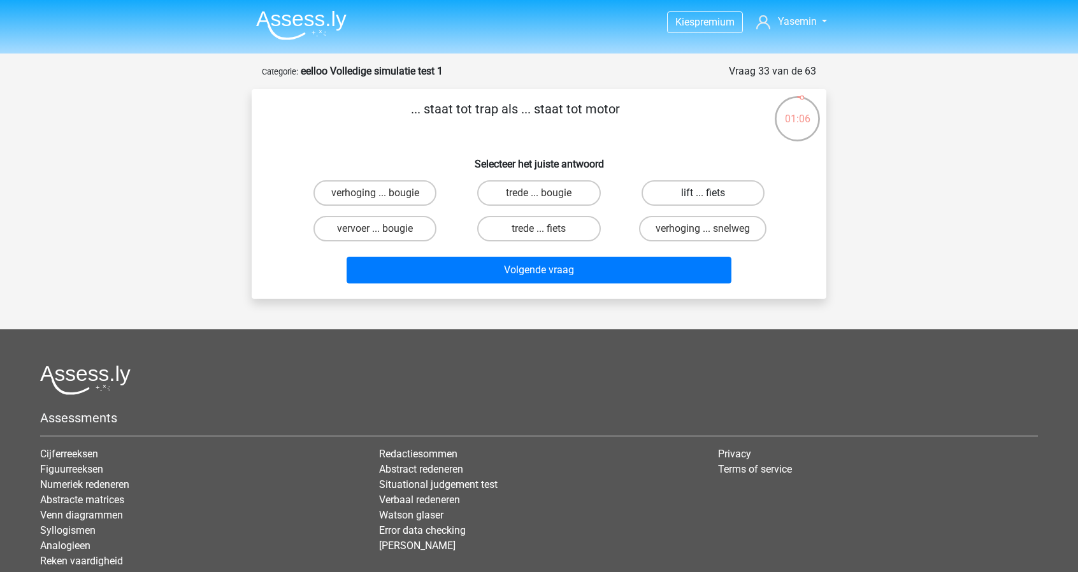
click at [734, 192] on label "lift ... fiets" at bounding box center [702, 192] width 123 height 25
click at [711, 193] on input "lift ... fiets" at bounding box center [706, 197] width 8 height 8
radio input "true"
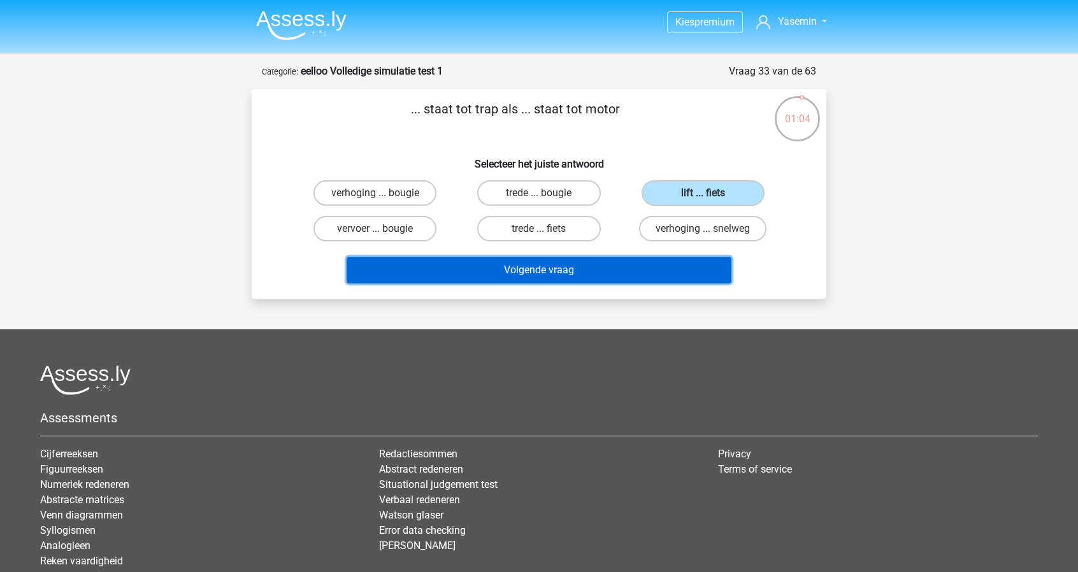
click at [664, 267] on button "Volgende vraag" at bounding box center [538, 270] width 385 height 27
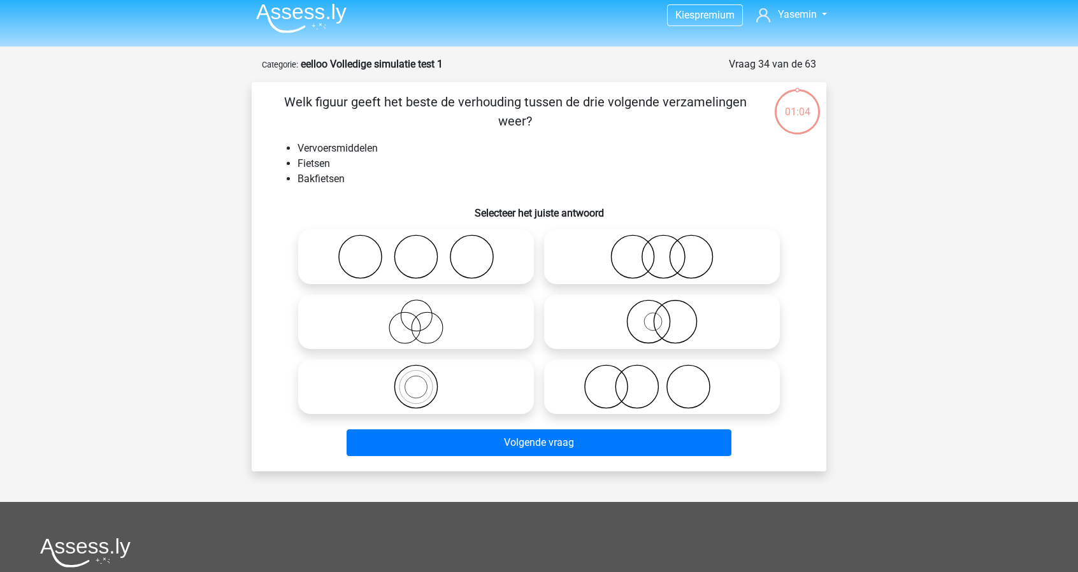
scroll to position [5, 0]
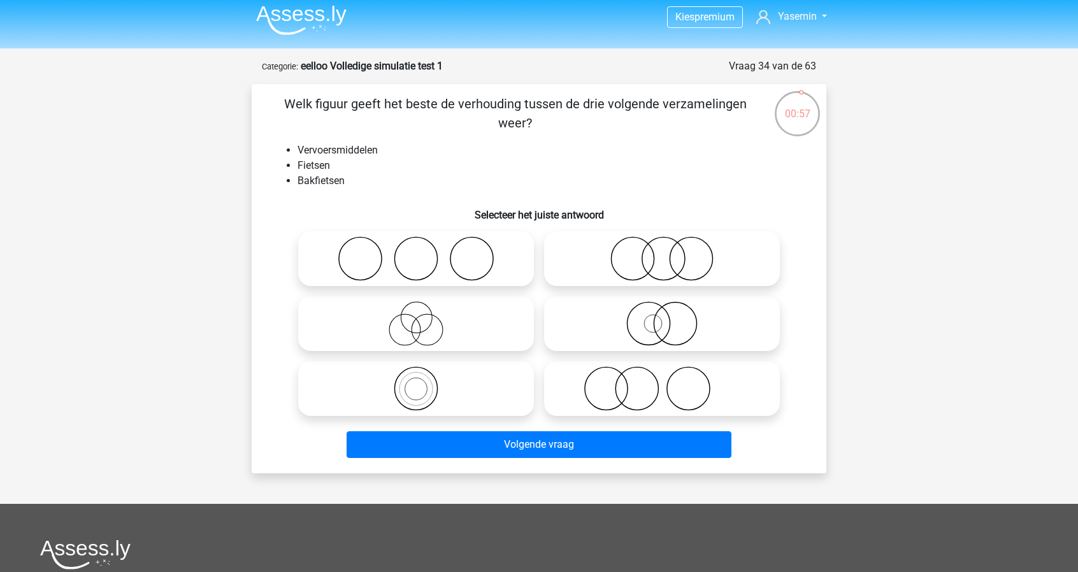
click at [471, 387] on icon at bounding box center [415, 388] width 225 height 45
click at [424, 382] on input "radio" at bounding box center [420, 378] width 8 height 8
radio input "true"
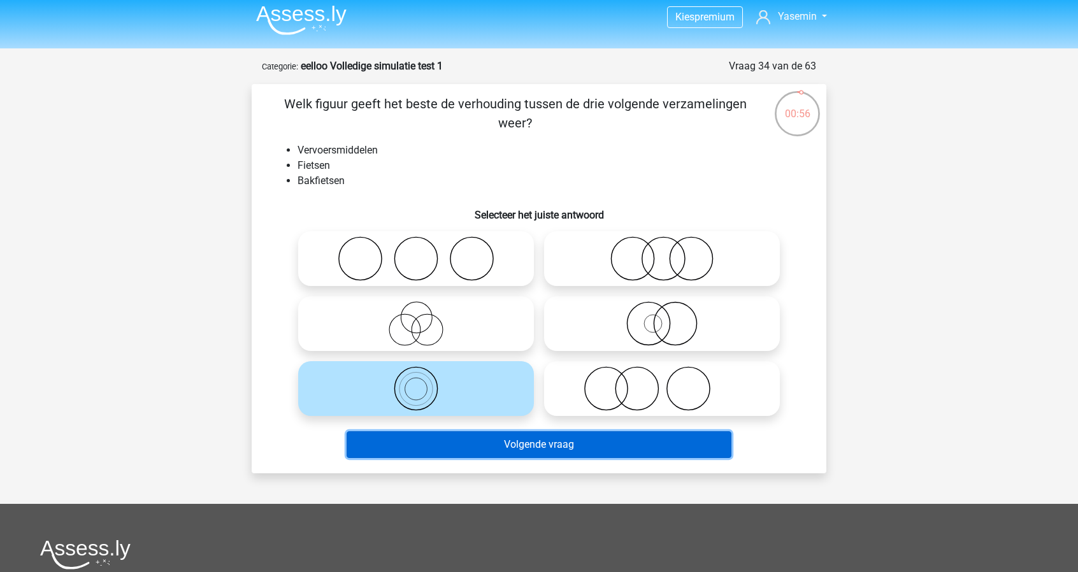
click at [557, 453] on button "Volgende vraag" at bounding box center [538, 444] width 385 height 27
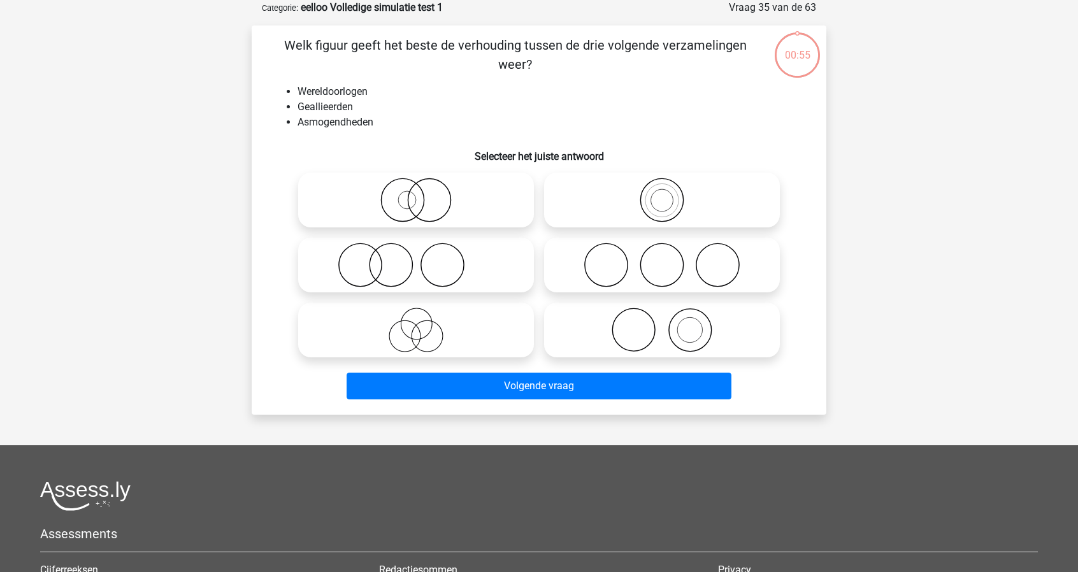
scroll to position [0, 0]
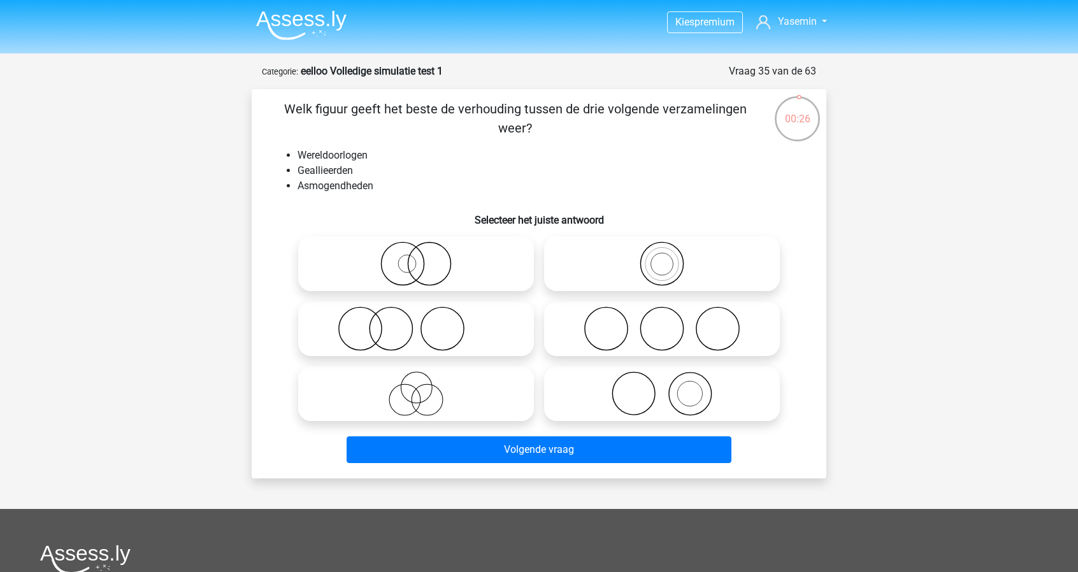
click at [445, 340] on icon at bounding box center [415, 328] width 225 height 45
click at [424, 322] on input "radio" at bounding box center [420, 318] width 8 height 8
radio input "true"
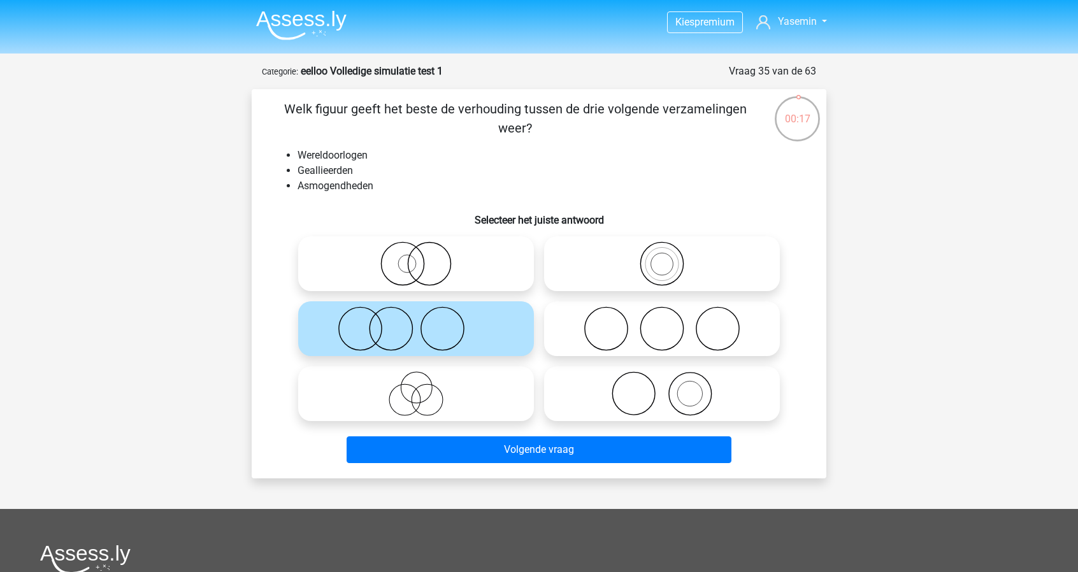
click at [473, 399] on icon at bounding box center [415, 393] width 225 height 45
click at [424, 387] on input "radio" at bounding box center [420, 383] width 8 height 8
radio input "true"
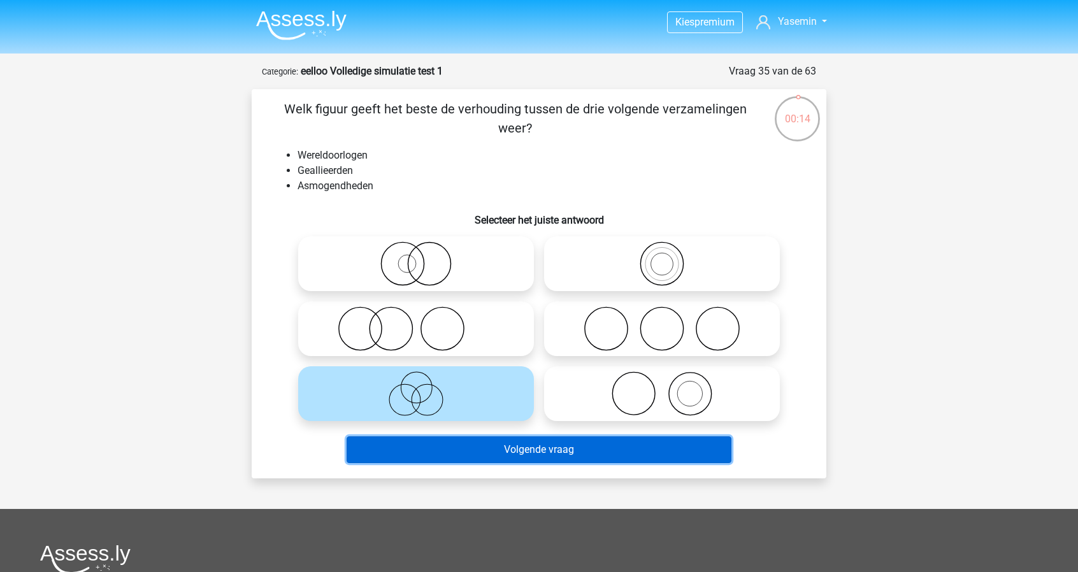
click at [574, 453] on button "Volgende vraag" at bounding box center [538, 449] width 385 height 27
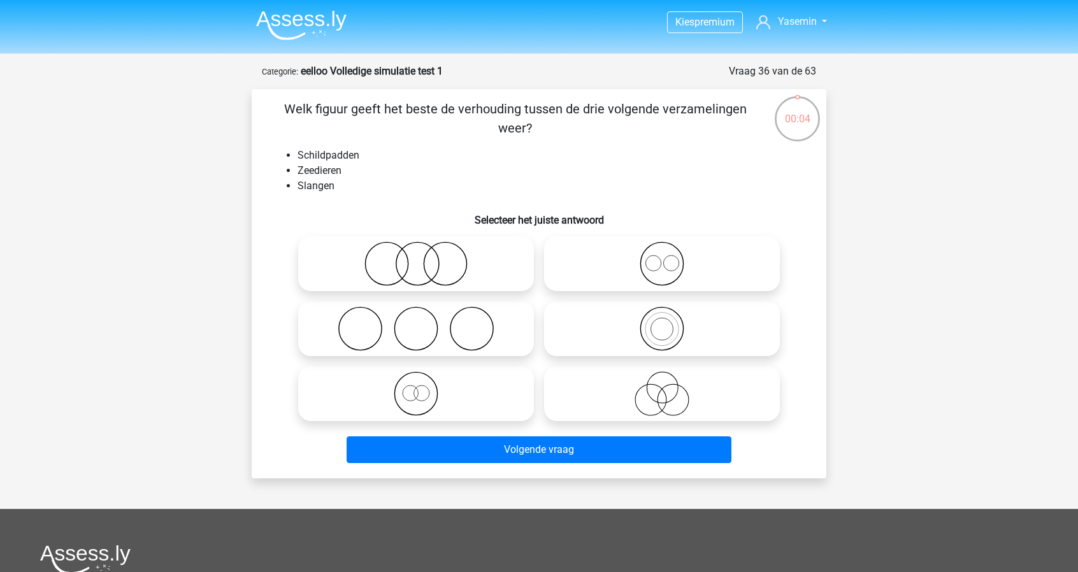
click at [687, 262] on icon at bounding box center [661, 263] width 225 height 45
click at [670, 257] on input "radio" at bounding box center [666, 253] width 8 height 8
radio input "true"
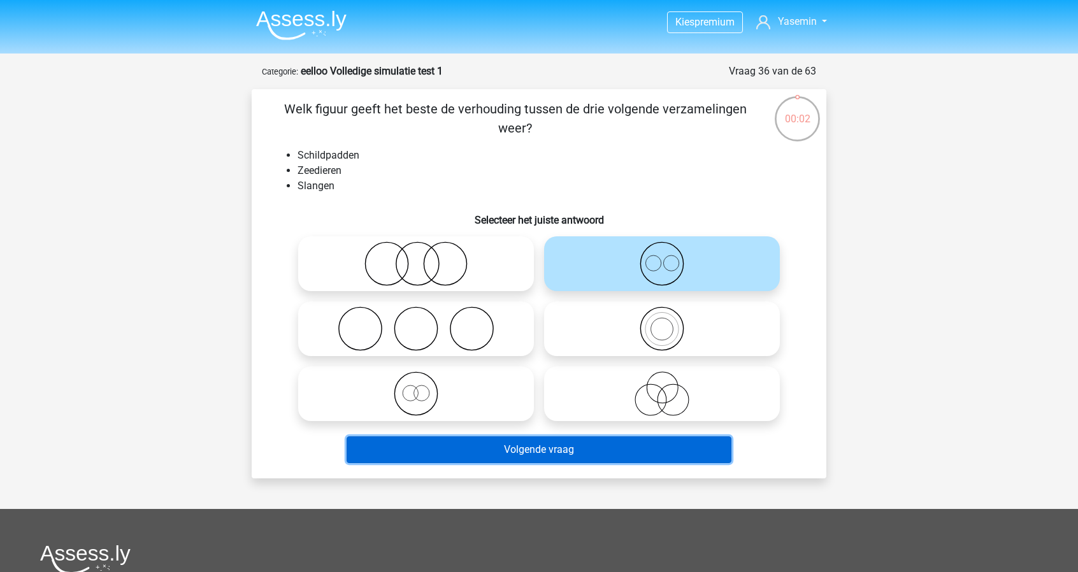
click at [616, 436] on button "Volgende vraag" at bounding box center [538, 449] width 385 height 27
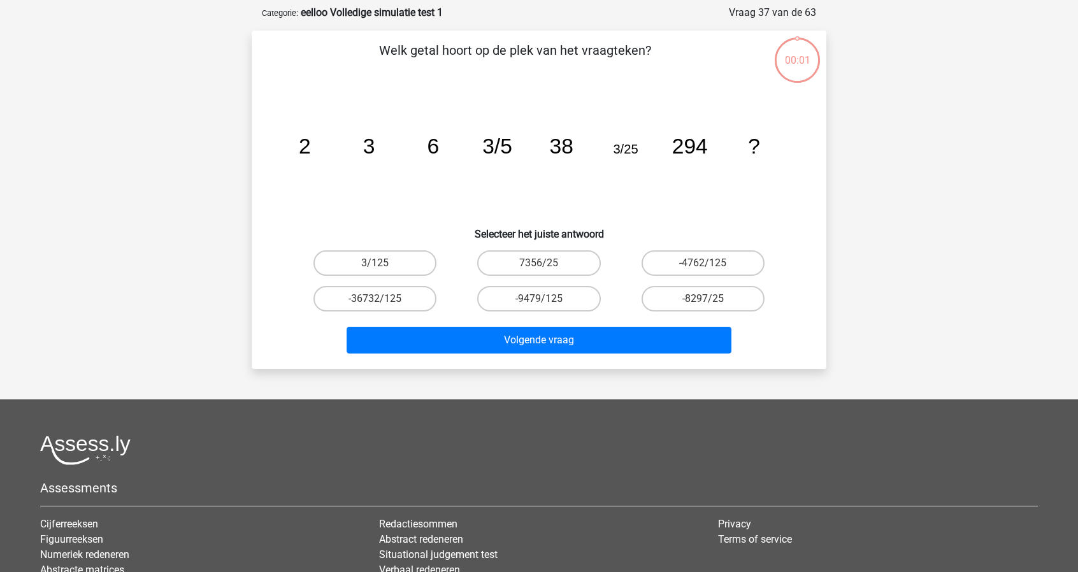
scroll to position [64, 0]
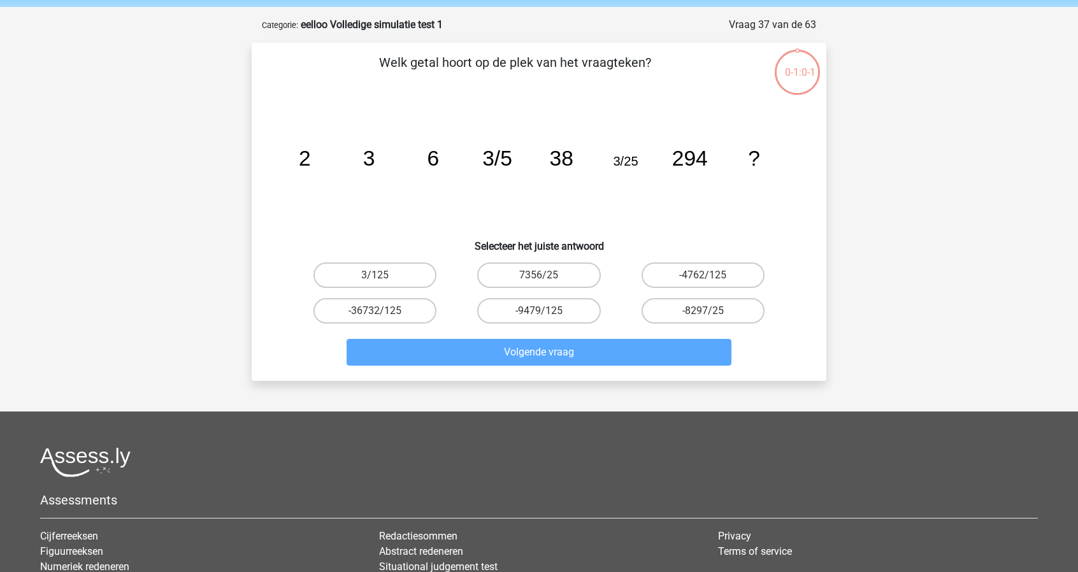
scroll to position [46, 0]
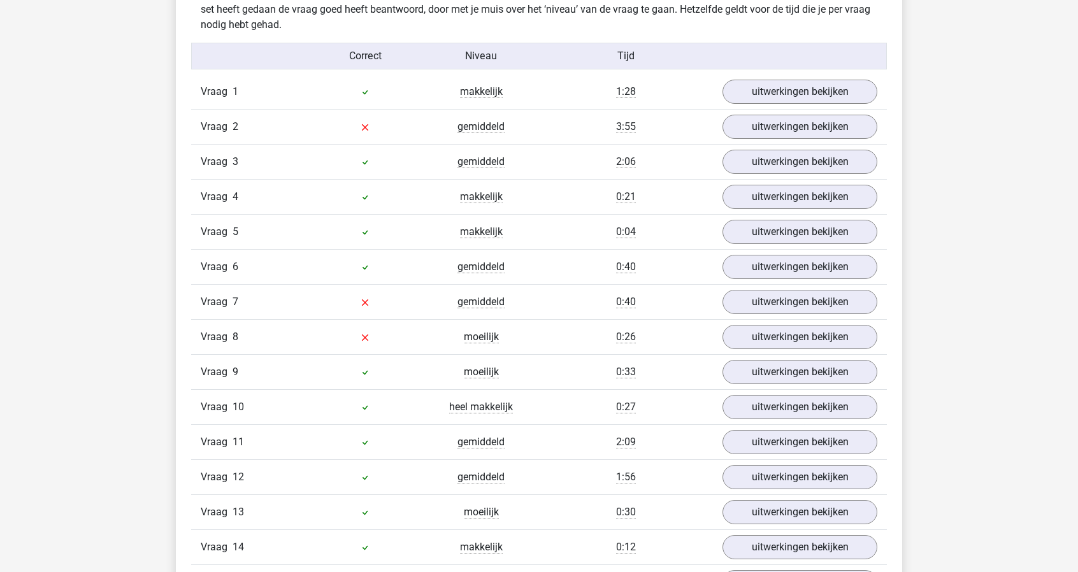
scroll to position [1383, 0]
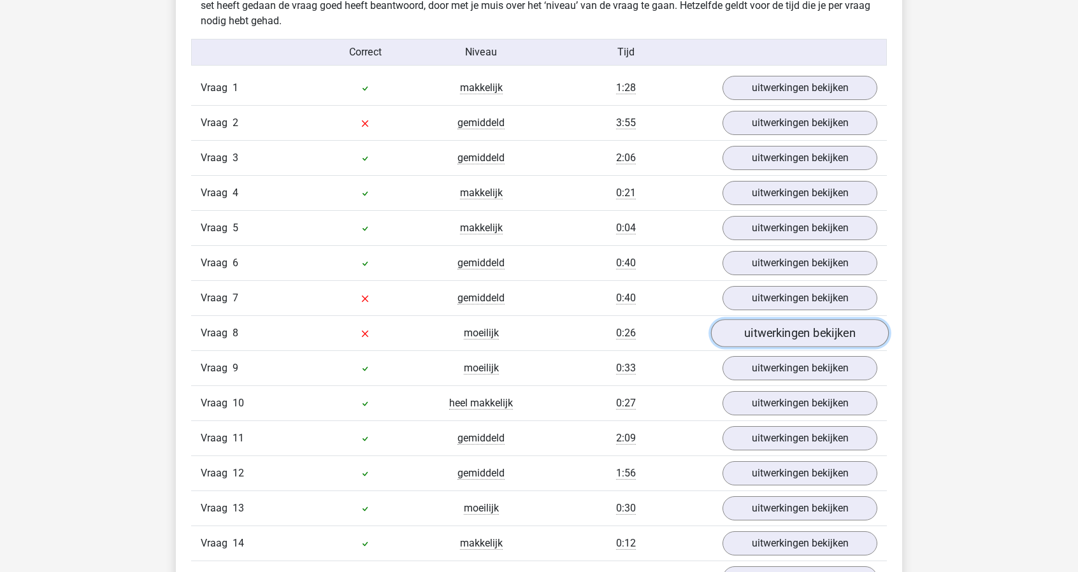
click at [778, 331] on link "uitwerkingen bekijken" at bounding box center [800, 334] width 178 height 28
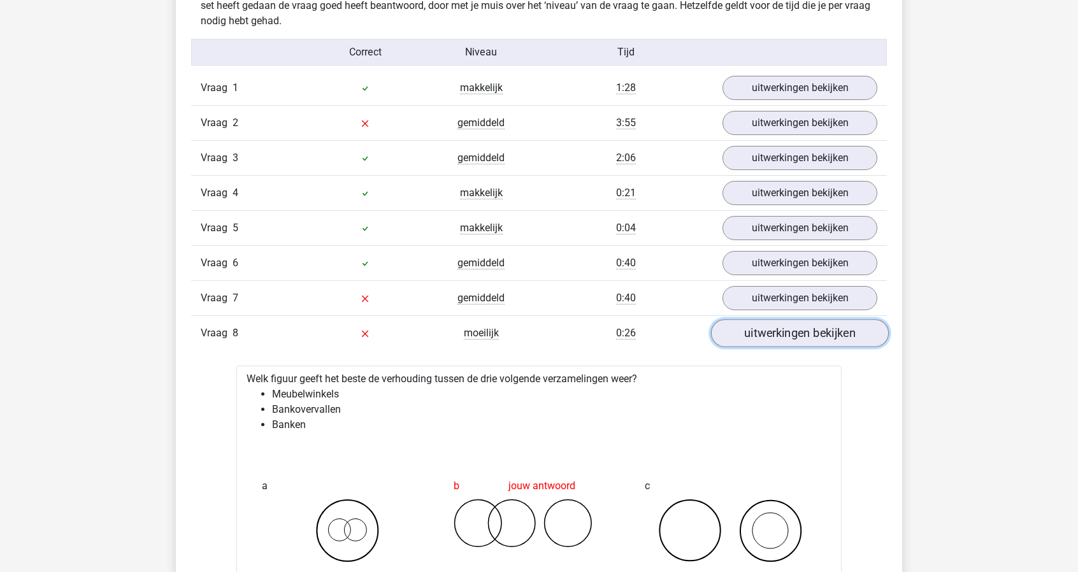
click at [778, 331] on link "uitwerkingen bekijken" at bounding box center [800, 334] width 178 height 28
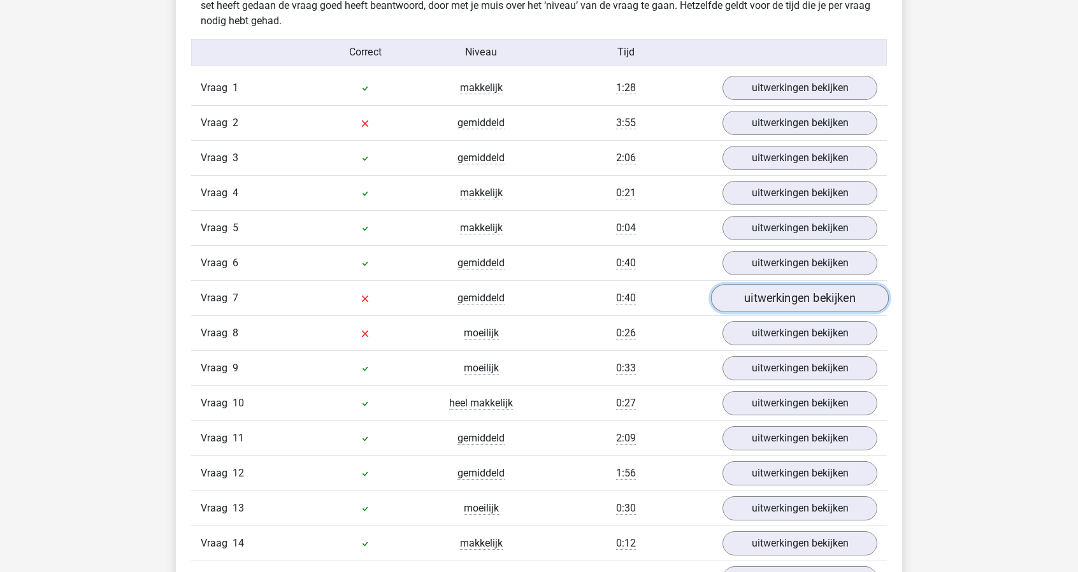
click at [788, 292] on link "uitwerkingen bekijken" at bounding box center [800, 299] width 178 height 28
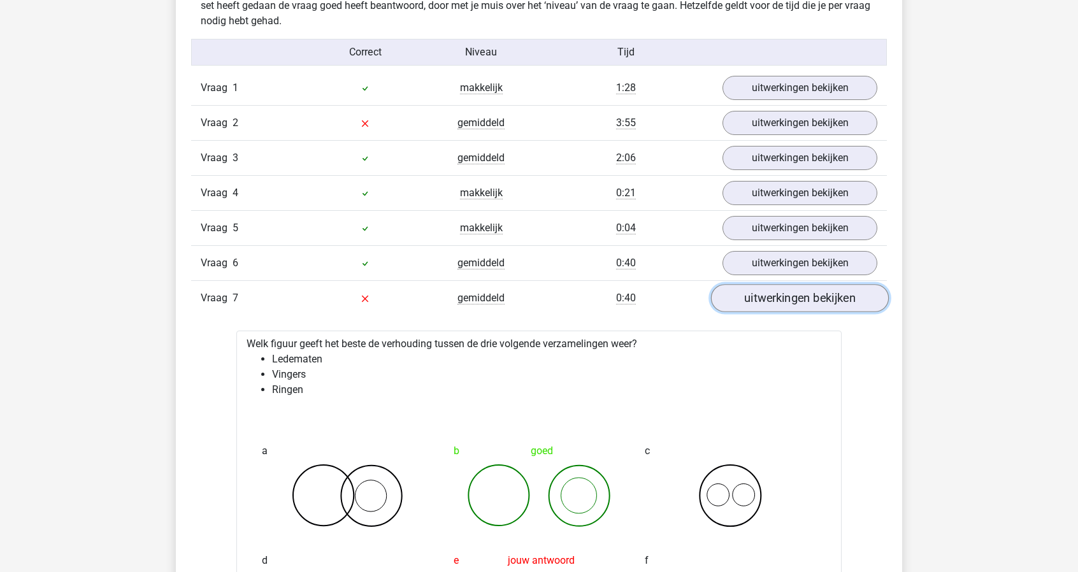
click at [788, 292] on link "uitwerkingen bekijken" at bounding box center [800, 299] width 178 height 28
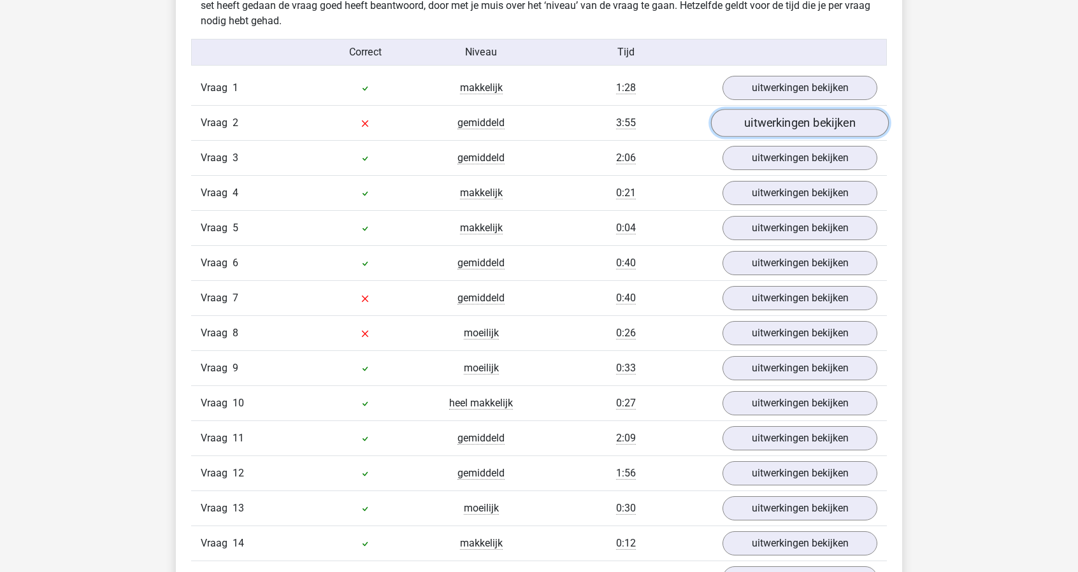
click at [871, 113] on link "uitwerkingen bekijken" at bounding box center [800, 124] width 178 height 28
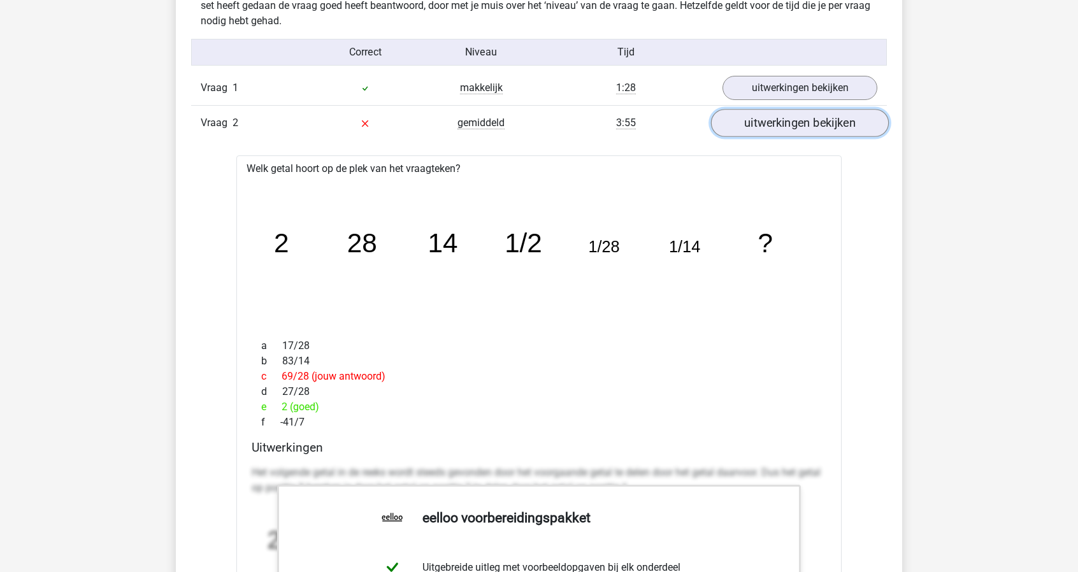
click at [871, 113] on link "uitwerkingen bekijken" at bounding box center [800, 124] width 178 height 28
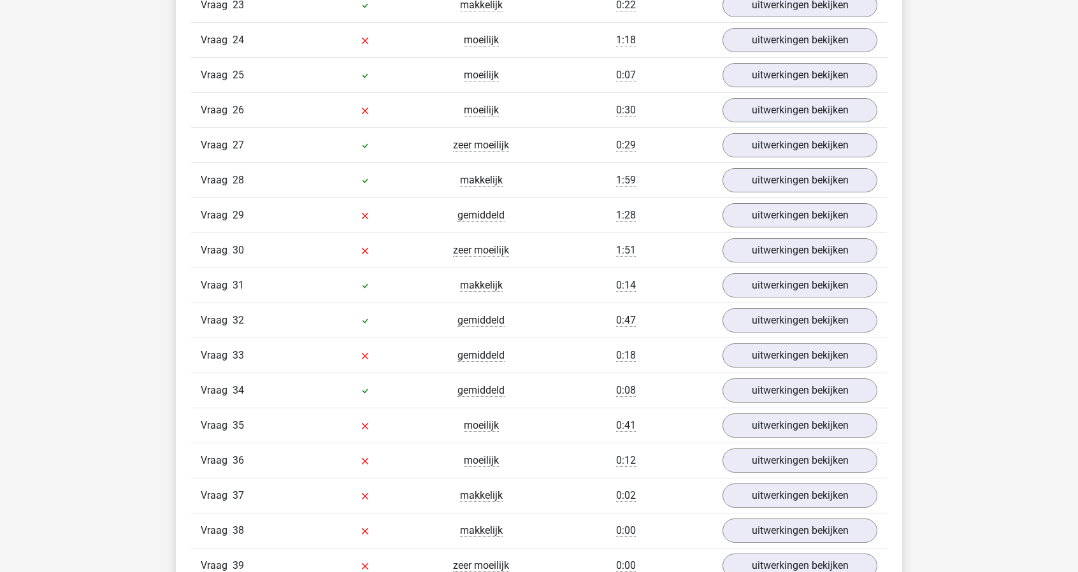
scroll to position [2241, 0]
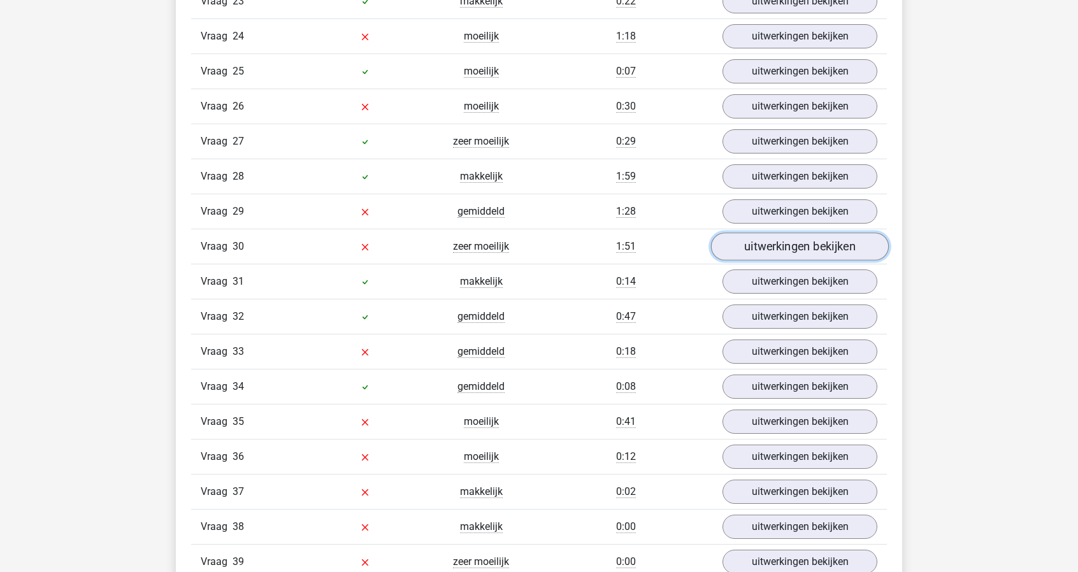
click at [804, 233] on link "uitwerkingen bekijken" at bounding box center [800, 247] width 178 height 28
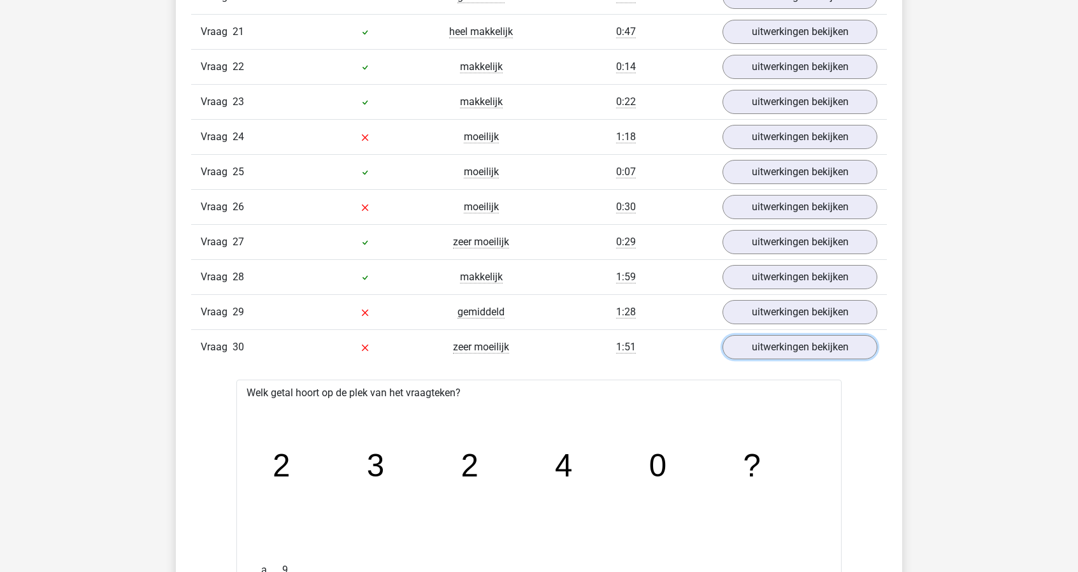
scroll to position [2135, 0]
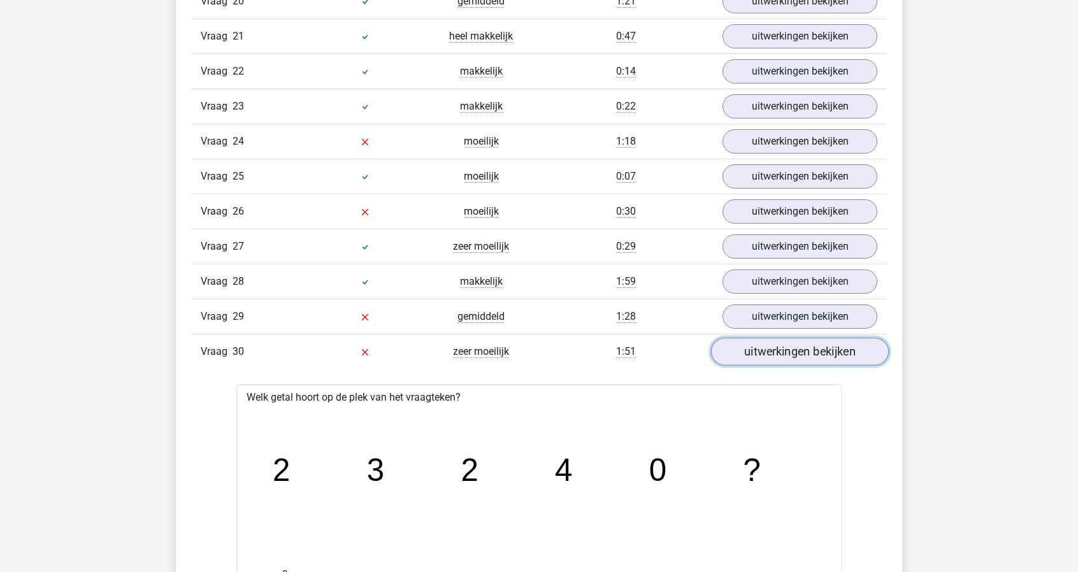
click at [813, 338] on link "uitwerkingen bekijken" at bounding box center [800, 352] width 178 height 28
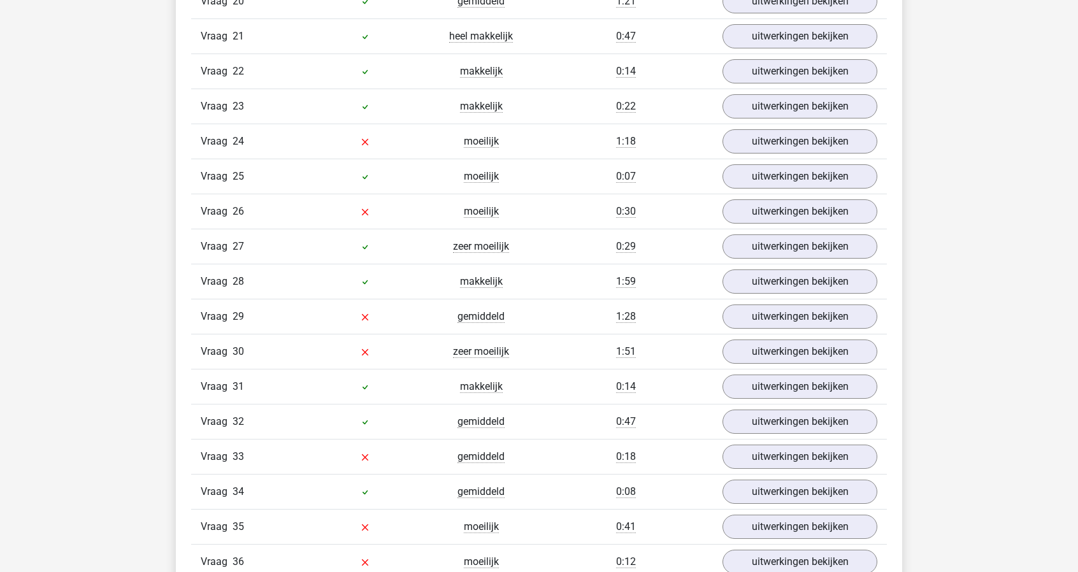
click at [1071, 378] on div "Kies premium [GEOGRAPHIC_DATA] [EMAIL_ADDRESS][DOMAIN_NAME]" at bounding box center [539, 386] width 1078 height 5042
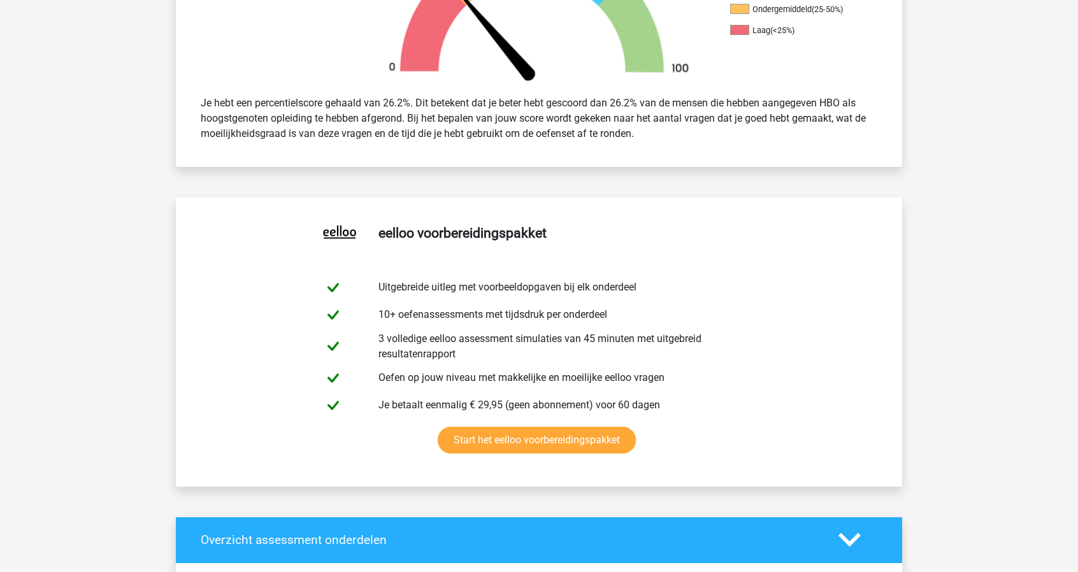
scroll to position [0, 0]
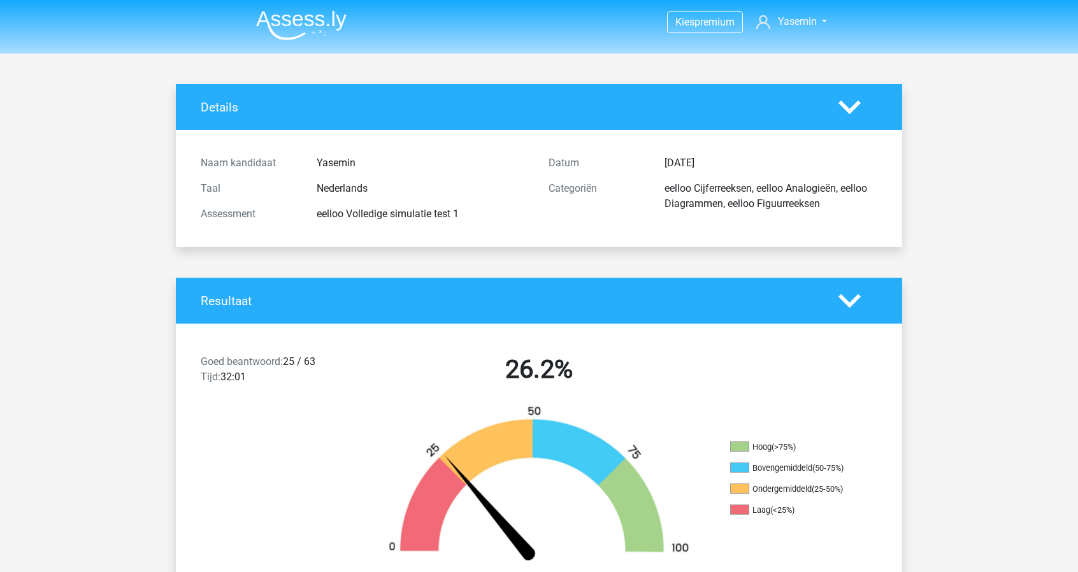
click at [306, 27] on img at bounding box center [301, 25] width 90 height 30
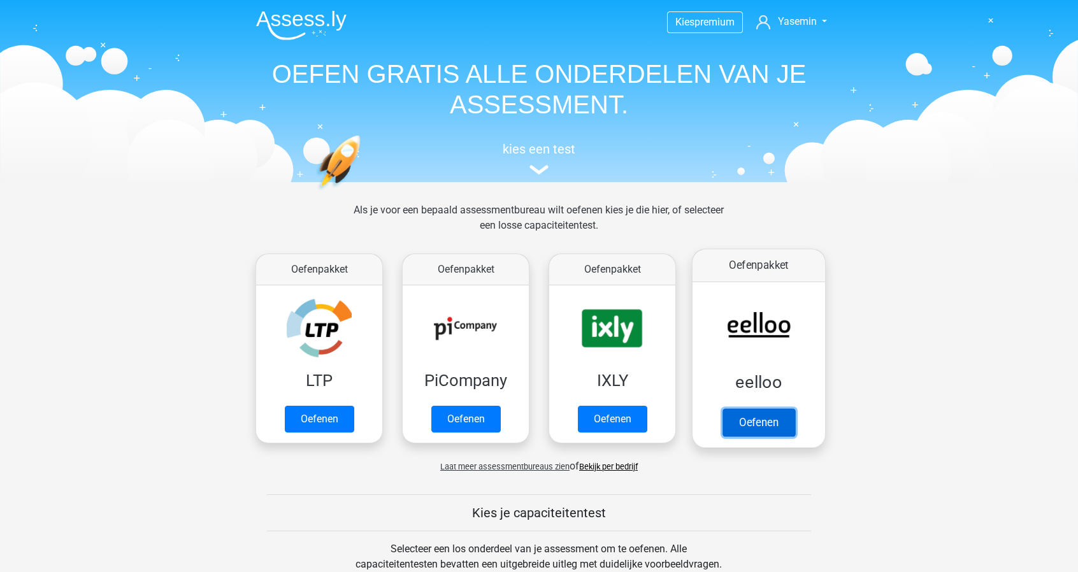
click at [780, 413] on link "Oefenen" at bounding box center [758, 422] width 73 height 28
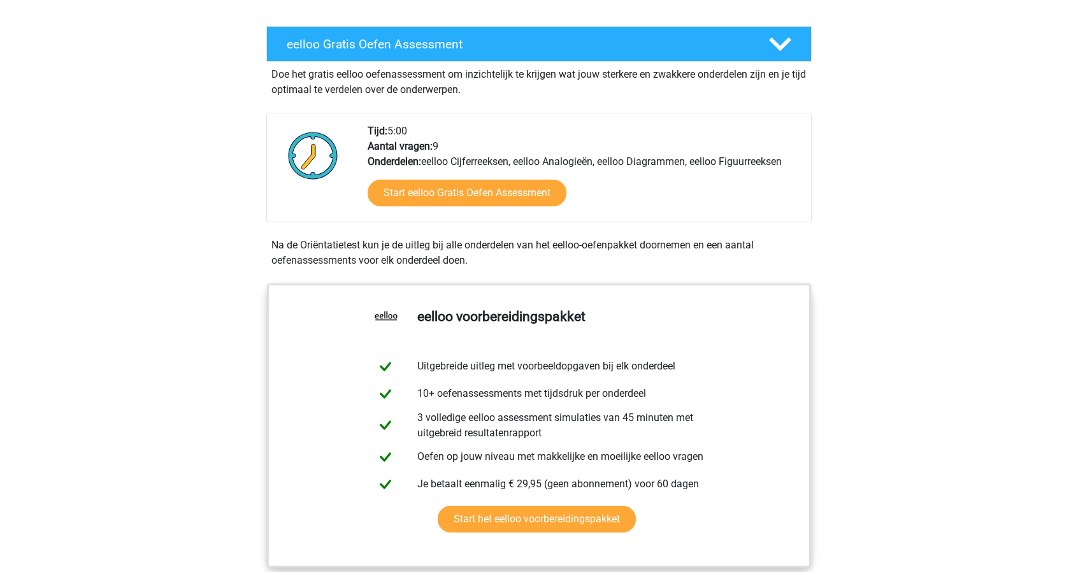
scroll to position [178, 0]
